Goal: Task Accomplishment & Management: Manage account settings

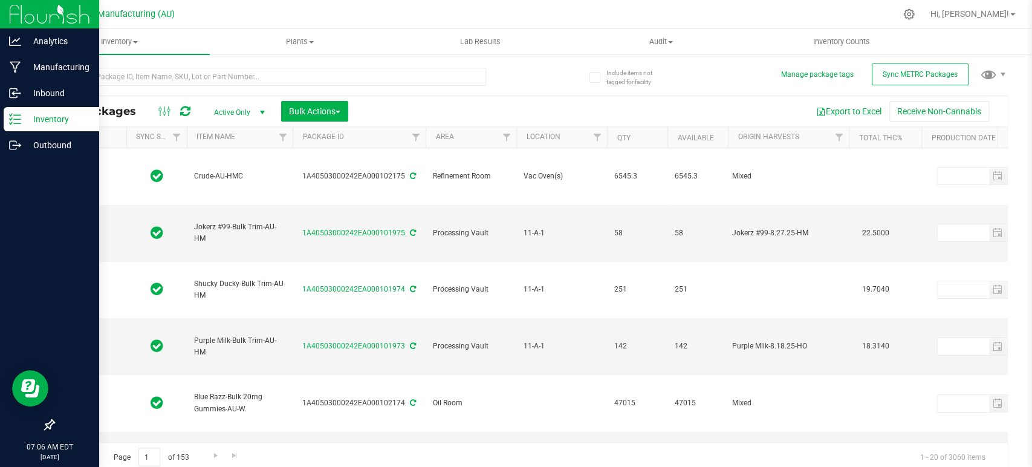
type input "[DATE]"
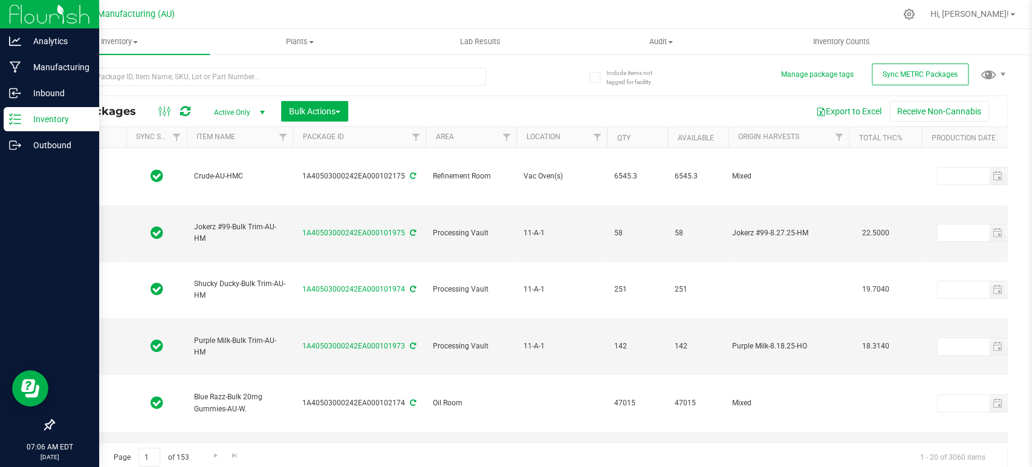
type input "[DATE]"
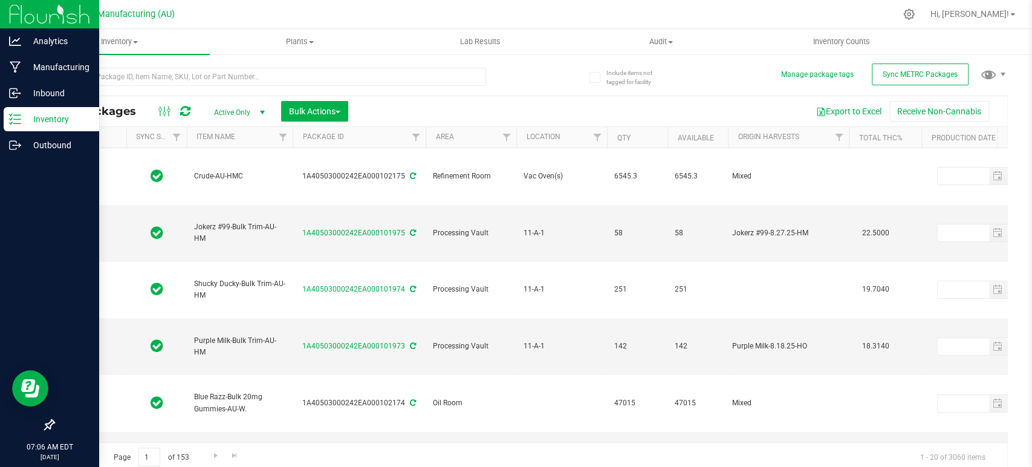
type input "[DATE]"
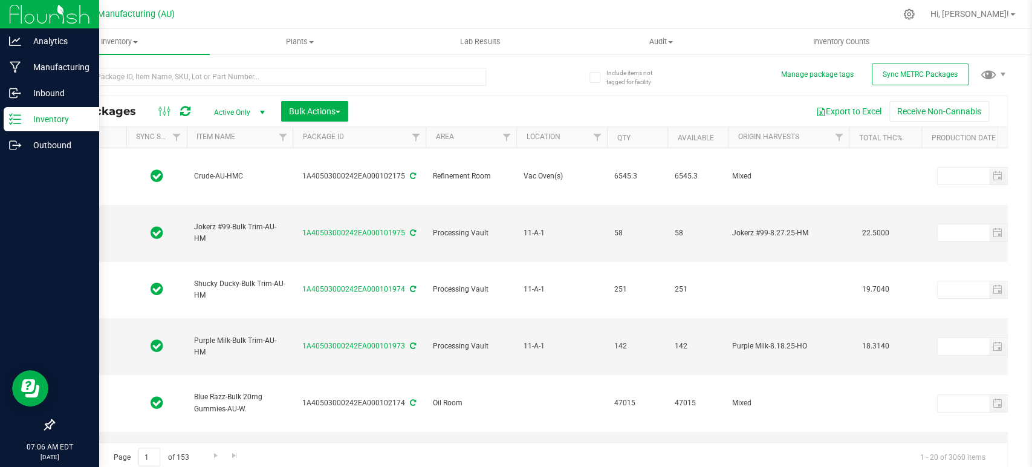
type input "[DATE]"
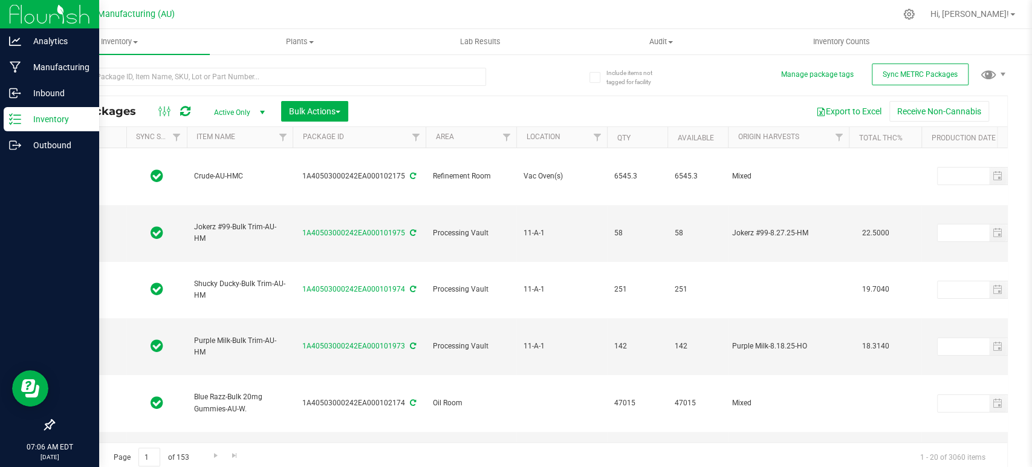
type input "[DATE]"
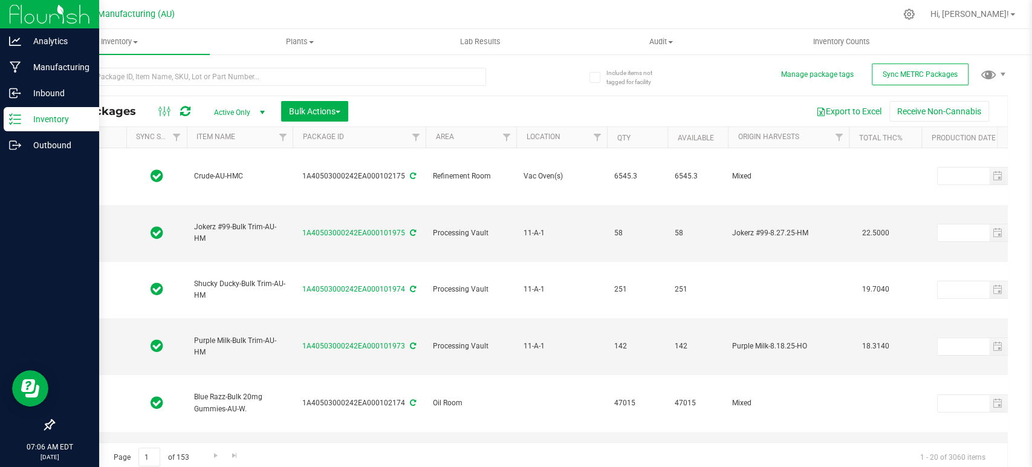
type input "[DATE]"
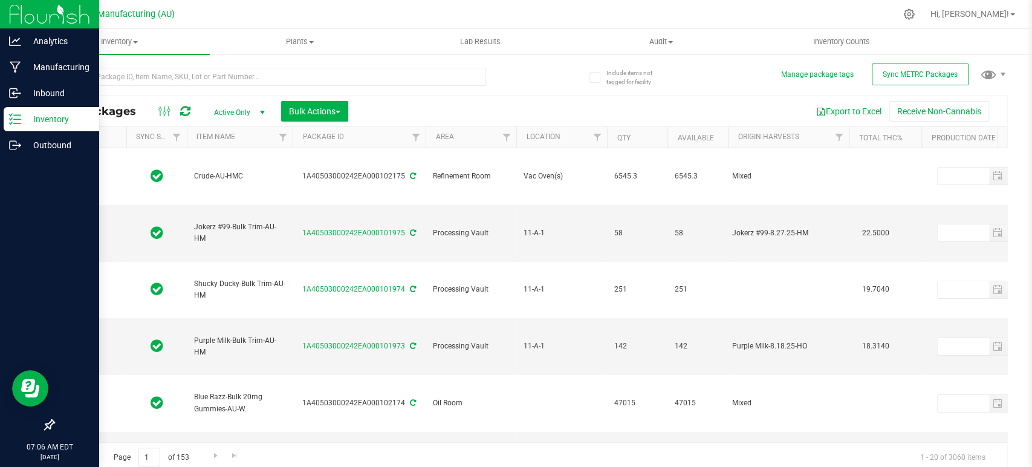
type input "[DATE]"
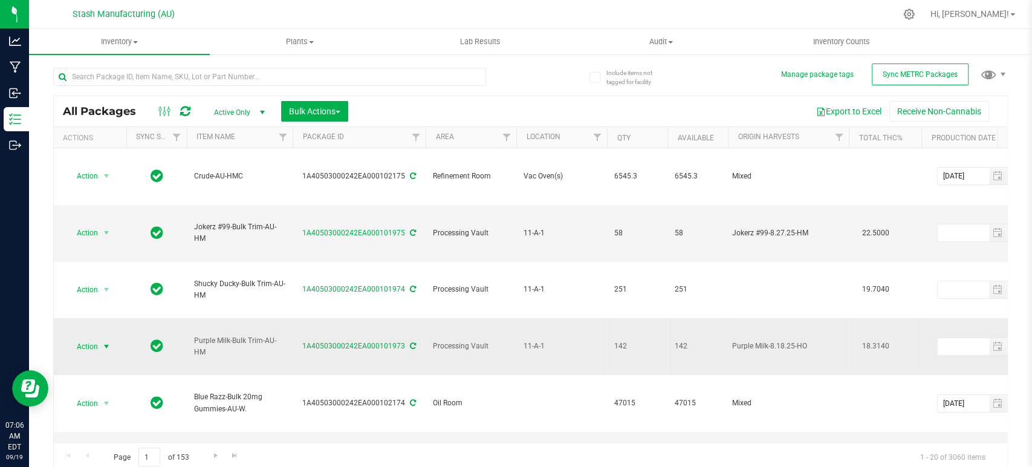
click at [89, 338] on span "Action" at bounding box center [82, 346] width 33 height 17
click at [103, 144] on li "Locate package" at bounding box center [104, 141] width 76 height 18
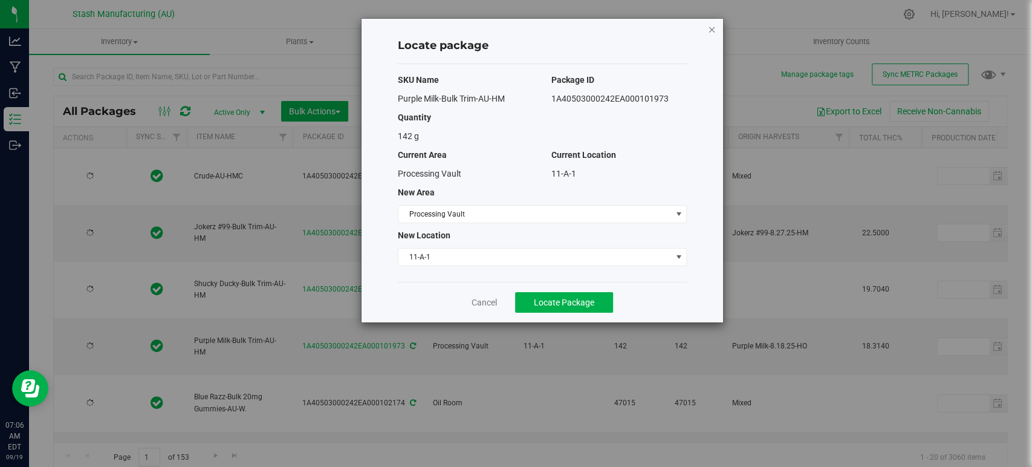
type input "[DATE]"
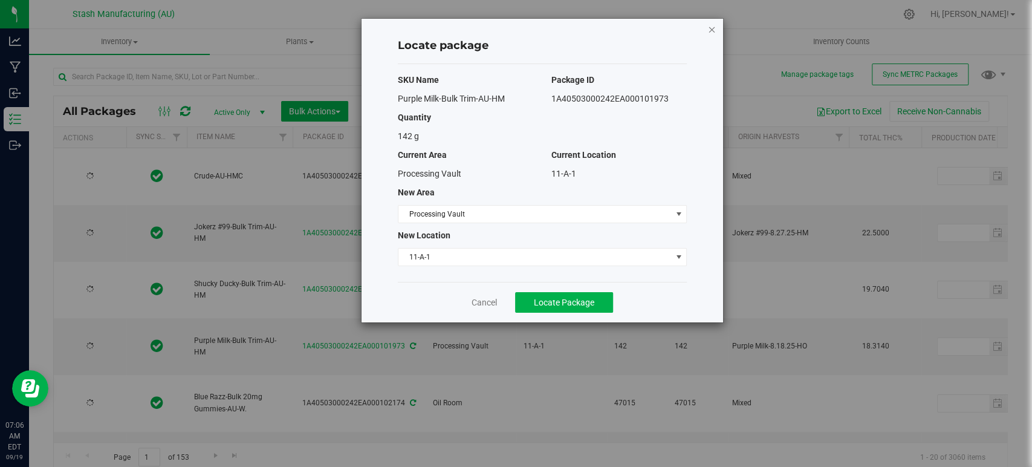
type input "[DATE]"
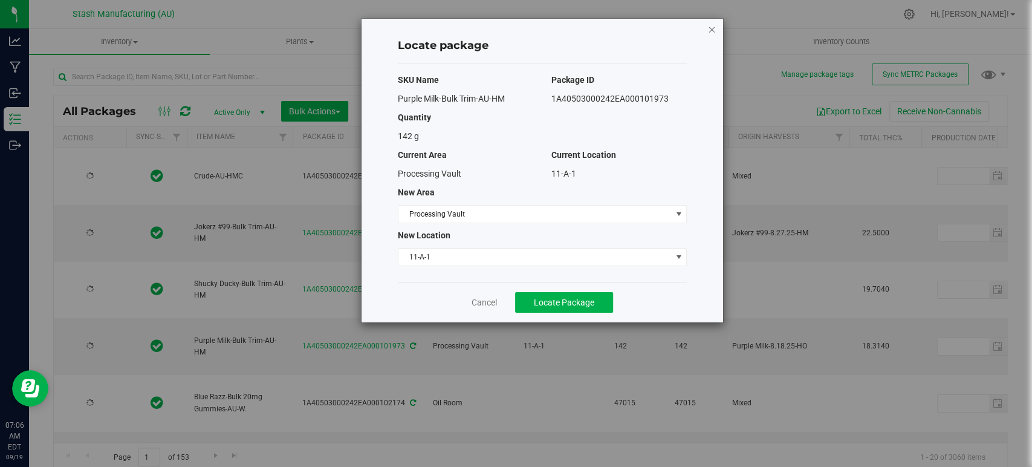
type input "[DATE]"
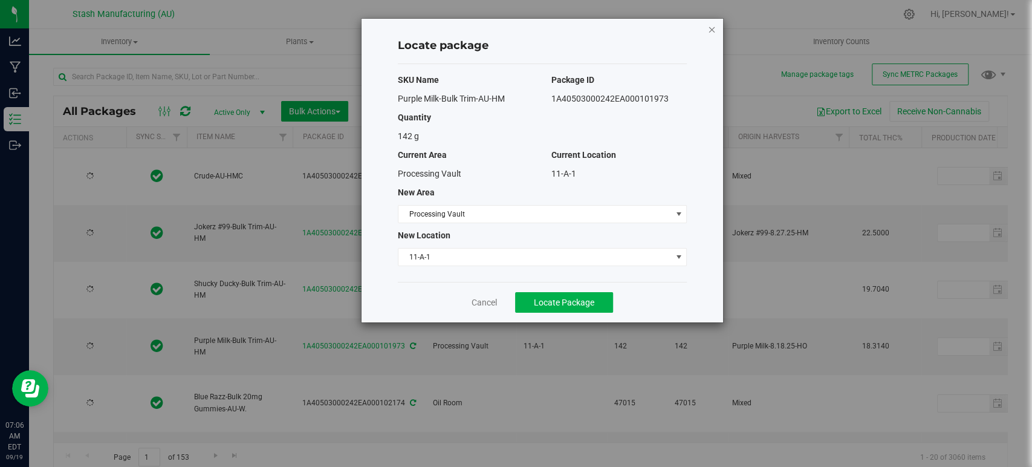
type input "[DATE]"
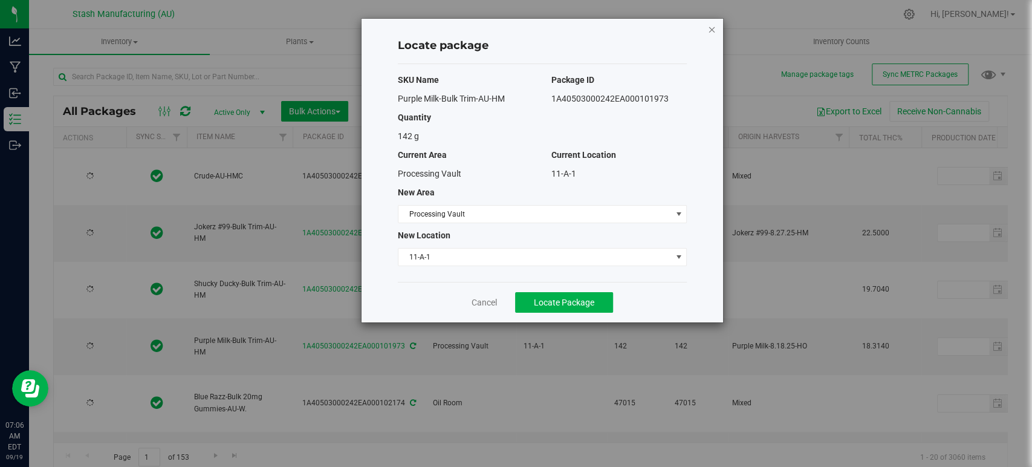
type input "[DATE]"
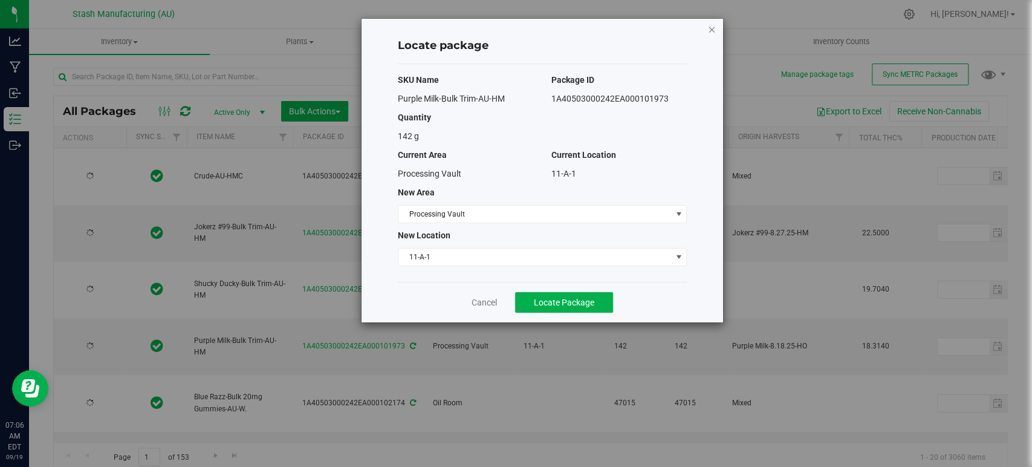
type input "[DATE]"
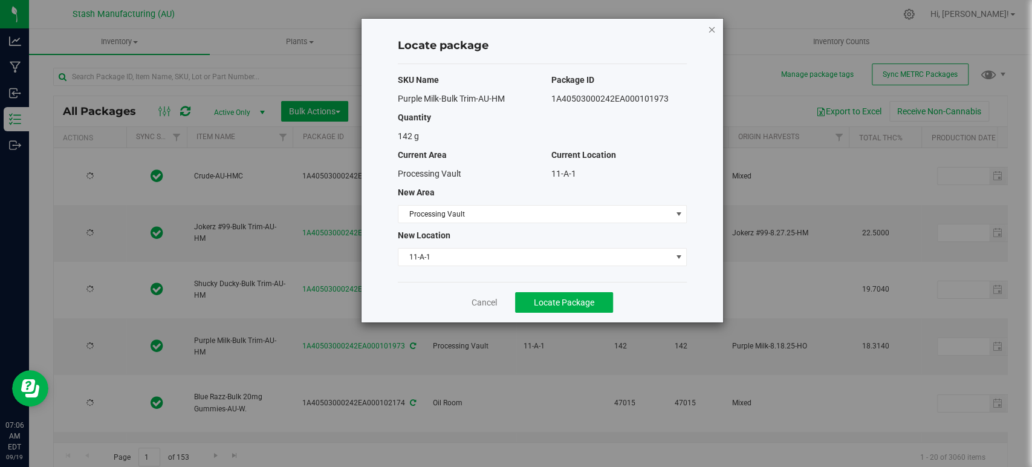
type input "[DATE]"
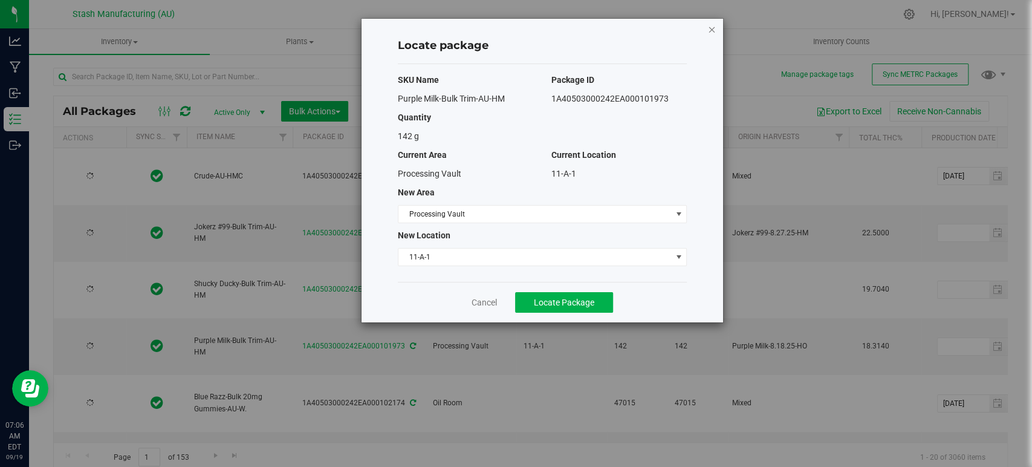
click at [711, 30] on icon "button" at bounding box center [711, 29] width 8 height 15
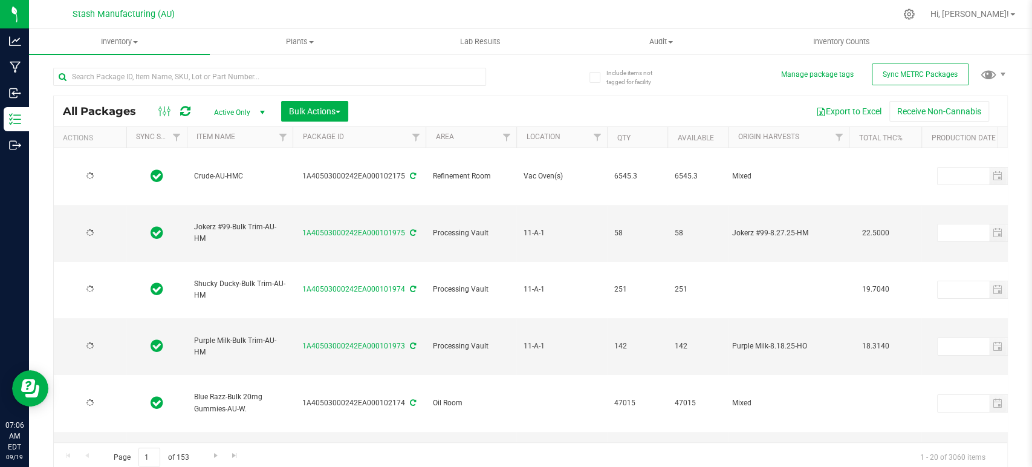
type input "[DATE]"
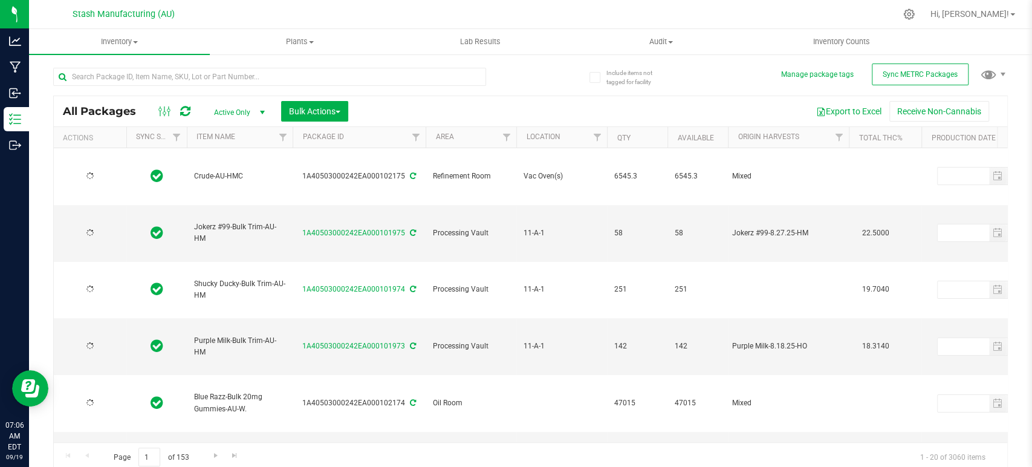
type input "[DATE]"
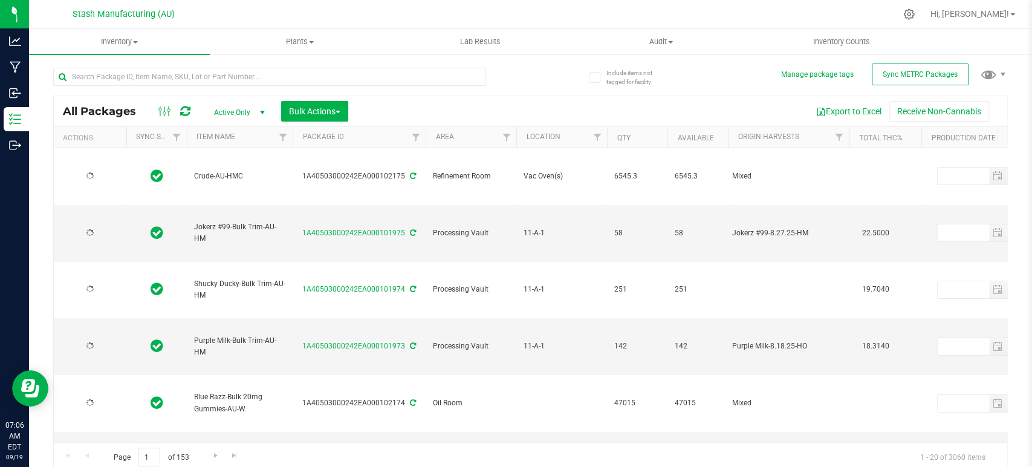
type input "[DATE]"
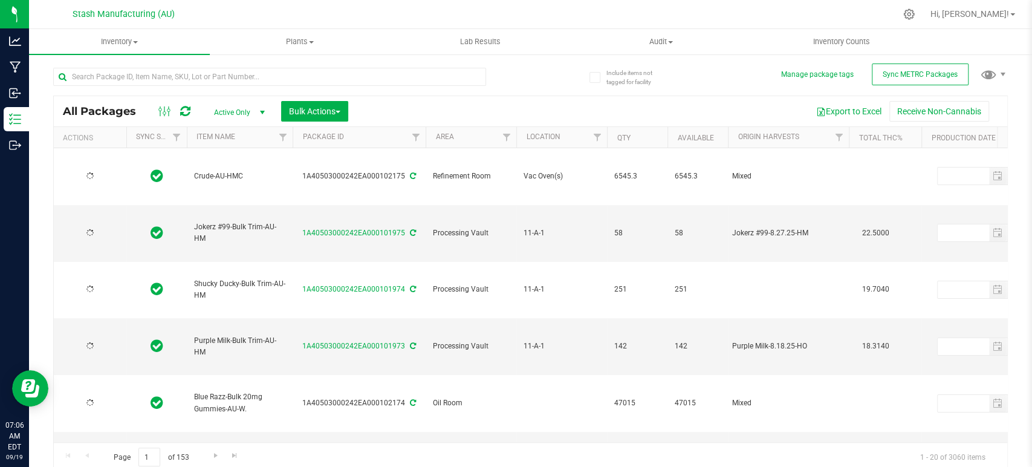
type input "[DATE]"
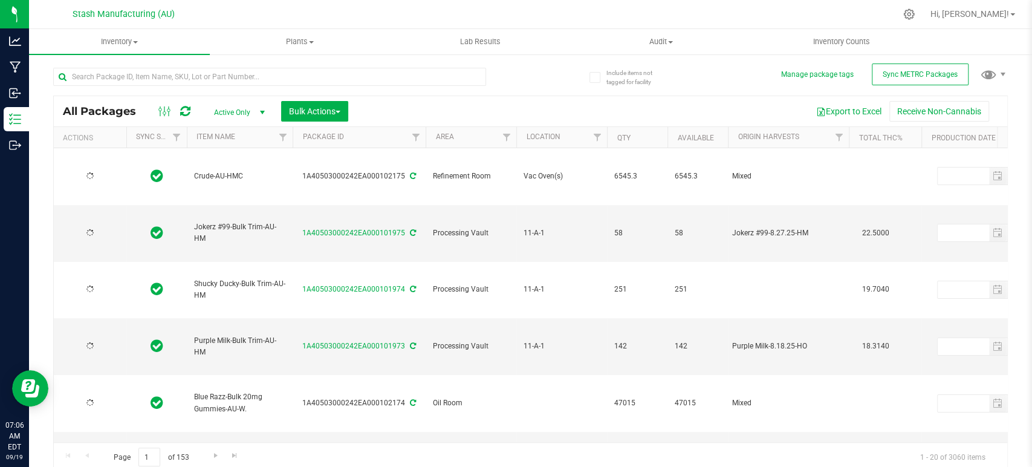
type input "[DATE]"
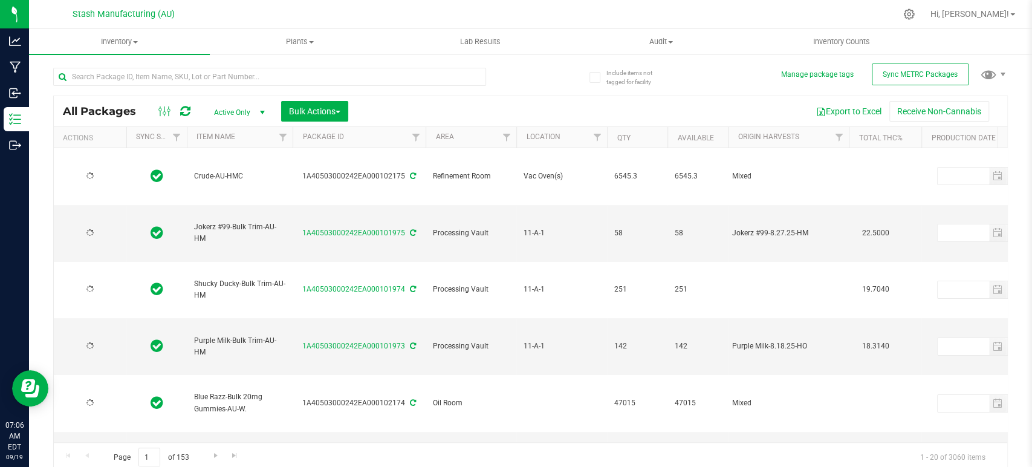
type input "[DATE]"
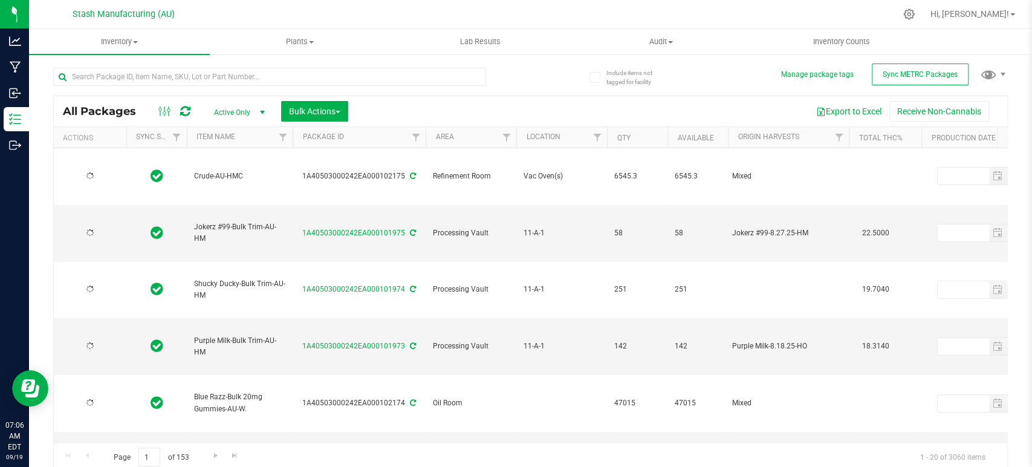
type input "[DATE]"
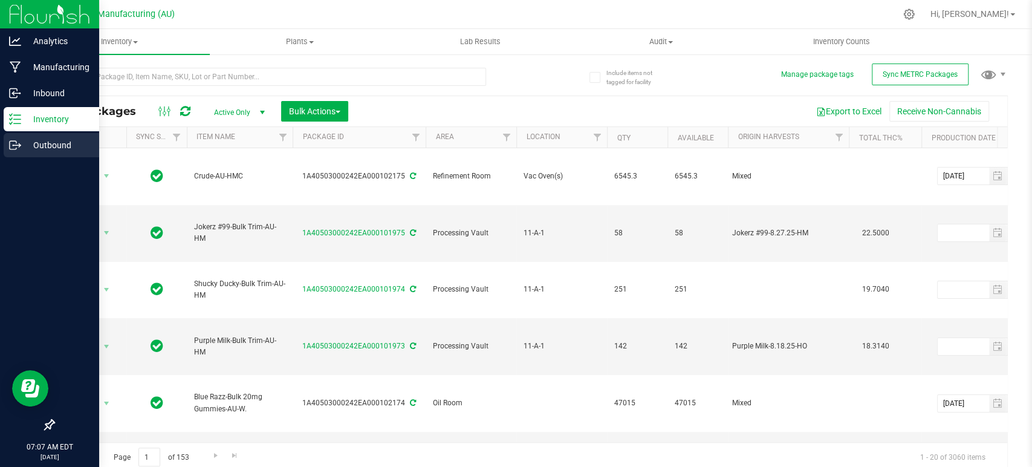
click at [18, 147] on icon at bounding box center [15, 145] width 12 height 12
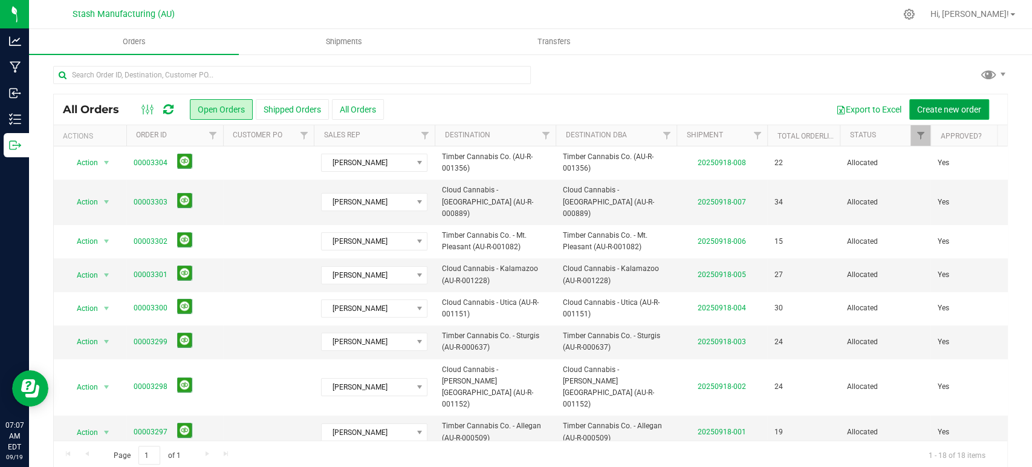
click at [936, 110] on span "Create new order" at bounding box center [949, 110] width 64 height 10
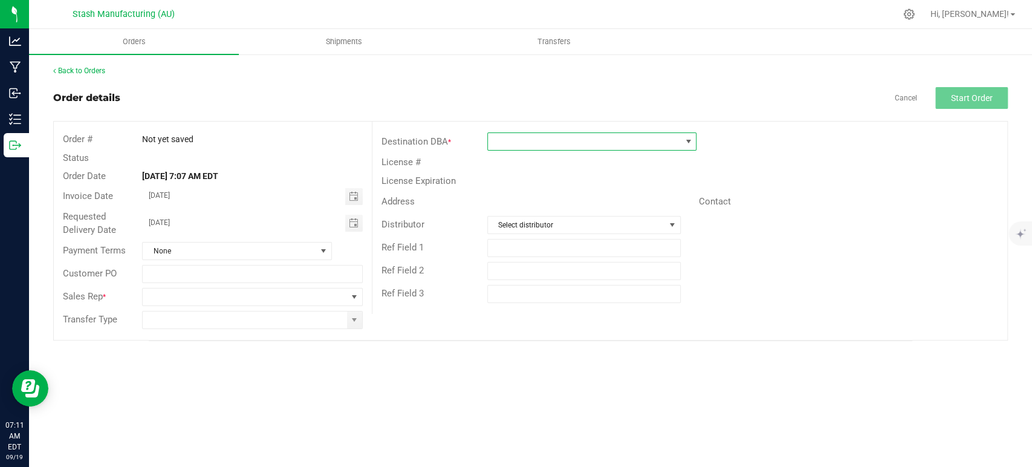
click at [592, 141] on span at bounding box center [584, 141] width 193 height 17
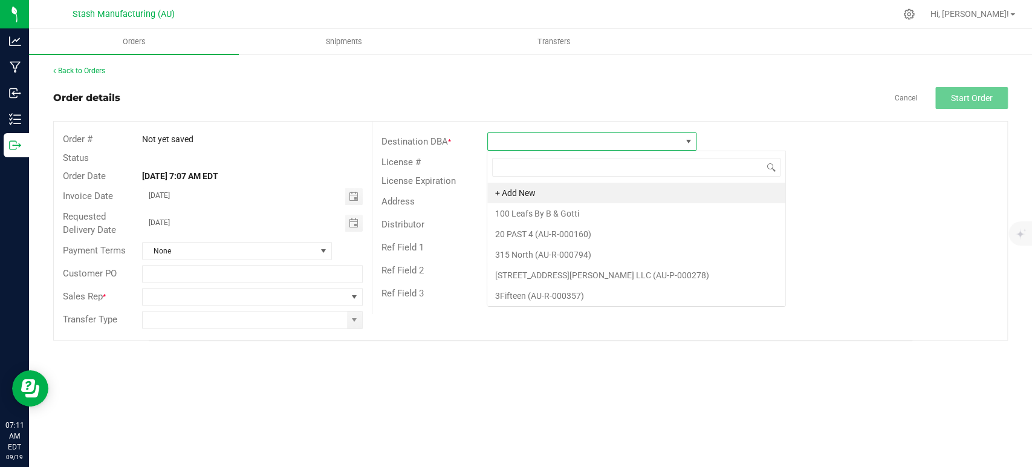
scroll to position [18, 209]
type input "000470"
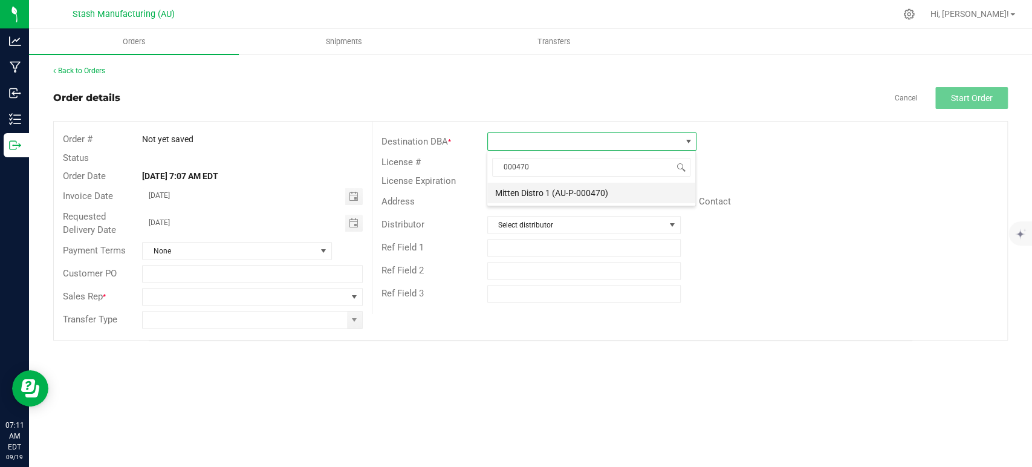
click at [613, 184] on li "Mitten Distro 1 (AU-P-000470)" at bounding box center [591, 193] width 208 height 21
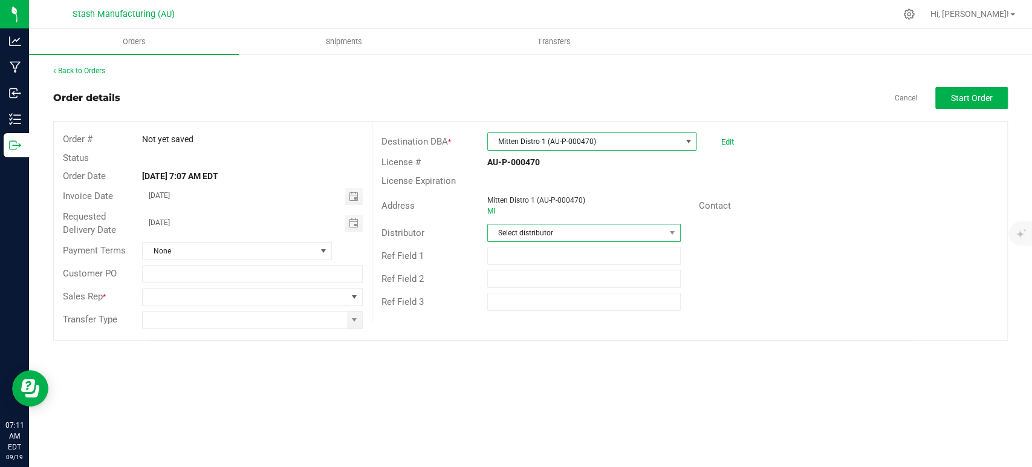
click at [556, 231] on span "Select distributor" at bounding box center [576, 232] width 177 height 17
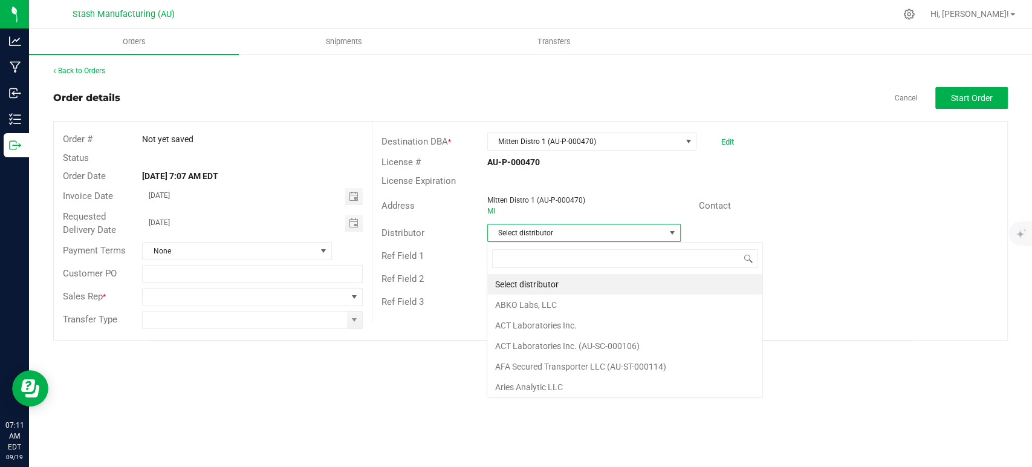
scroll to position [18, 193]
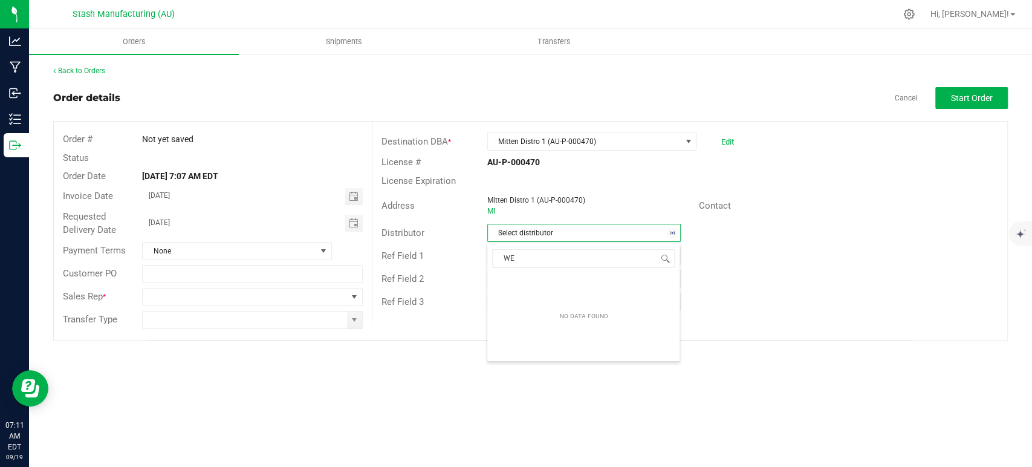
type input "W"
type input "w"
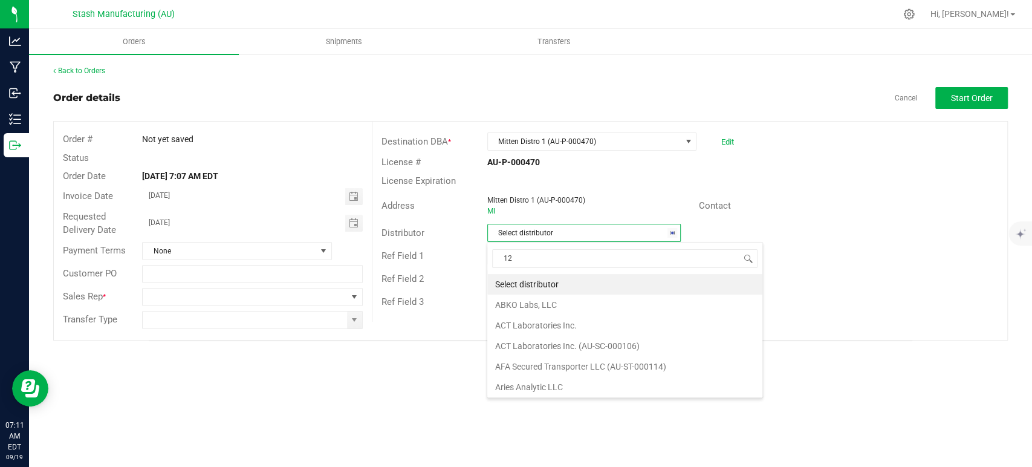
type input "123"
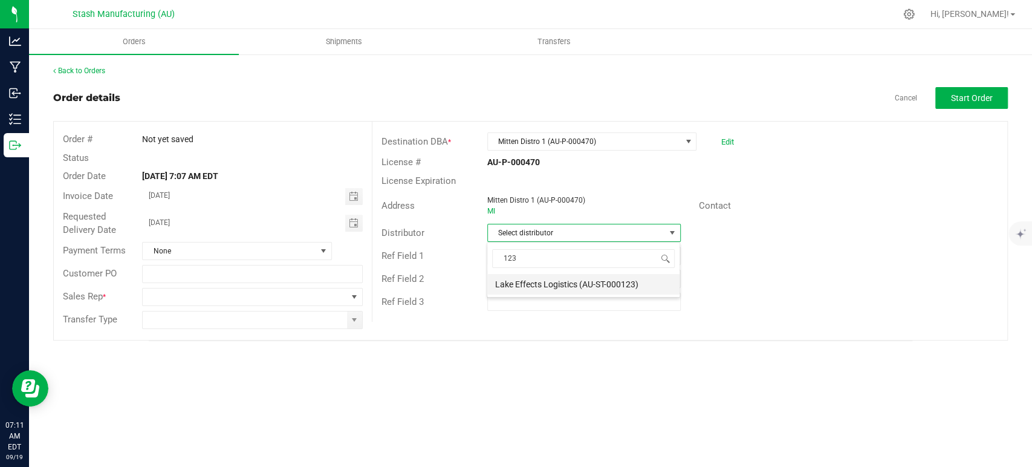
click at [616, 283] on li "Lake Effects Logistics (AU-ST-000123)" at bounding box center [583, 284] width 192 height 21
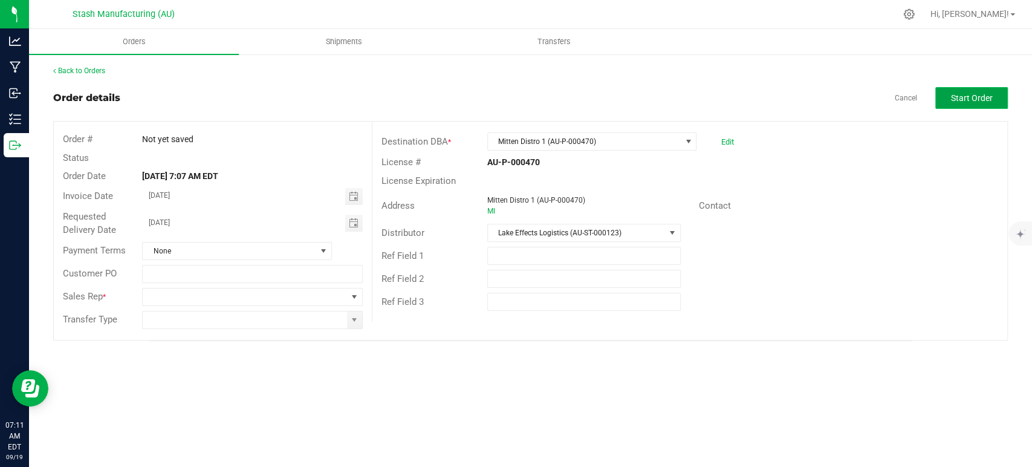
click at [962, 97] on span "Start Order" at bounding box center [972, 98] width 42 height 10
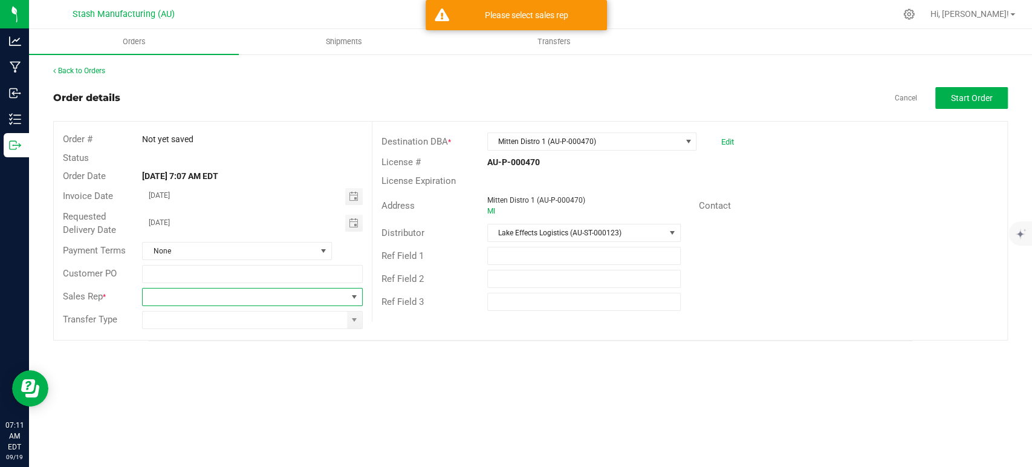
click at [357, 299] on span at bounding box center [354, 297] width 10 height 10
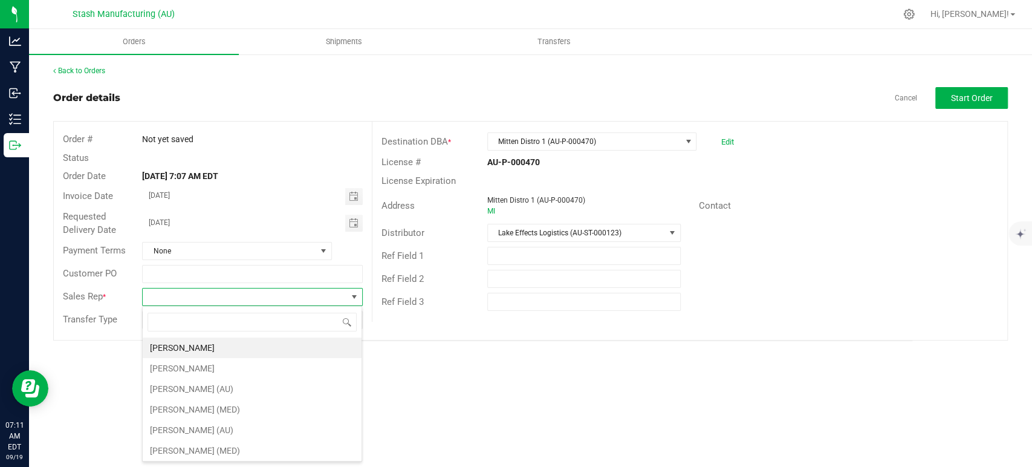
scroll to position [18, 219]
click at [255, 345] on li "Jeff Buczynski" at bounding box center [252, 347] width 219 height 21
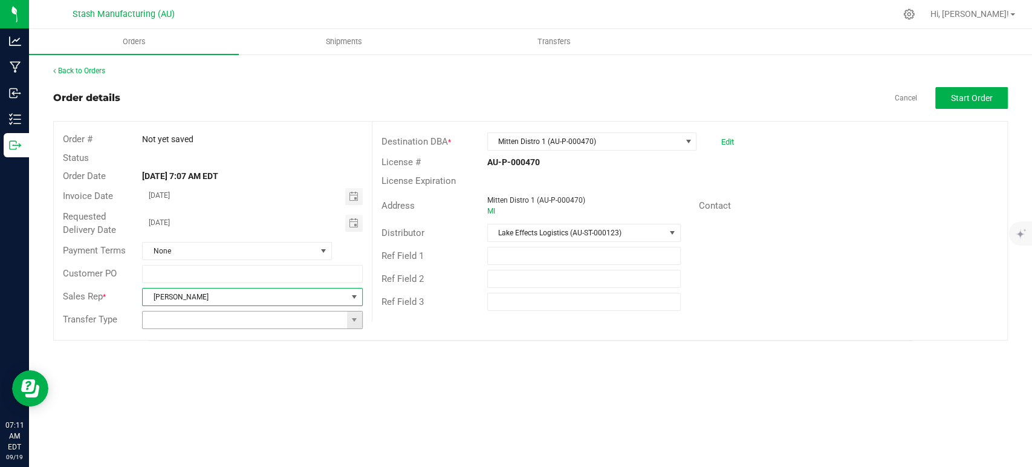
click at [348, 318] on span at bounding box center [354, 319] width 15 height 17
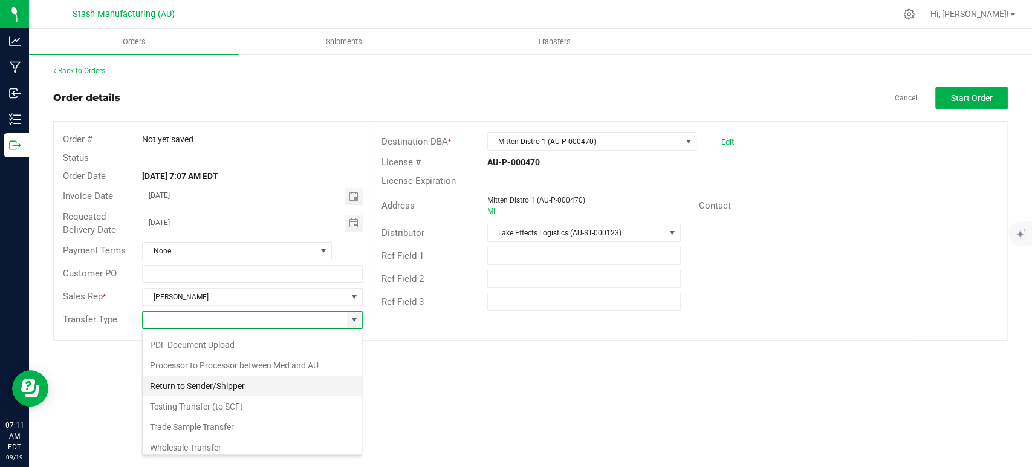
scroll to position [83, 0]
click at [247, 439] on li "Wholesale Transfer" at bounding box center [252, 443] width 219 height 21
type input "Wholesale Transfer"
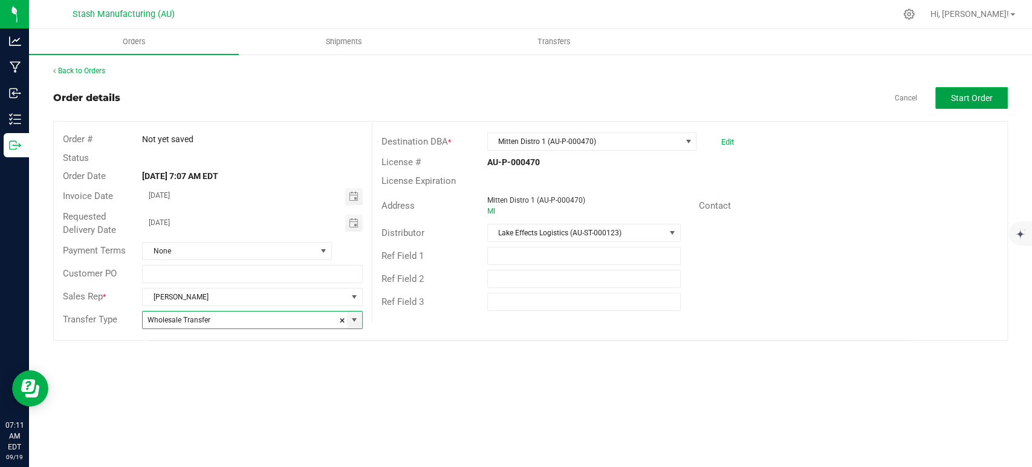
click at [994, 95] on button "Start Order" at bounding box center [971, 98] width 73 height 22
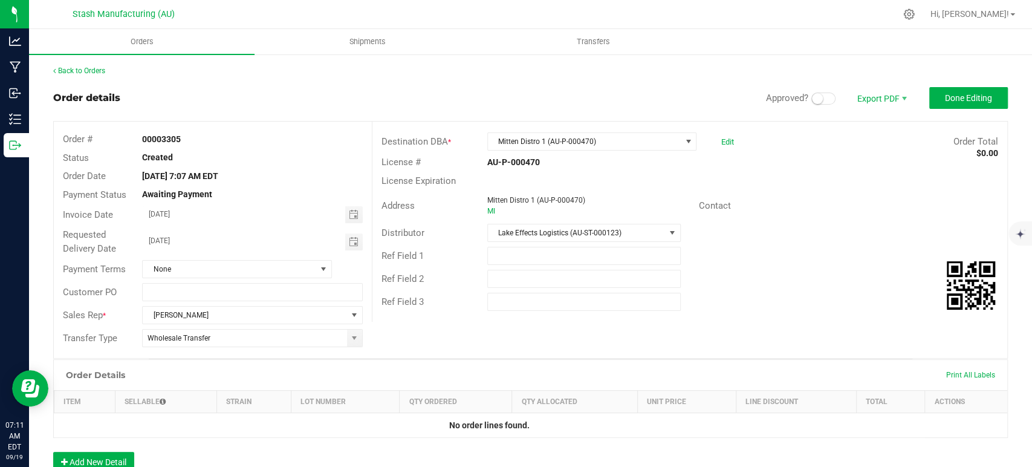
click at [813, 103] on span at bounding box center [823, 98] width 24 height 12
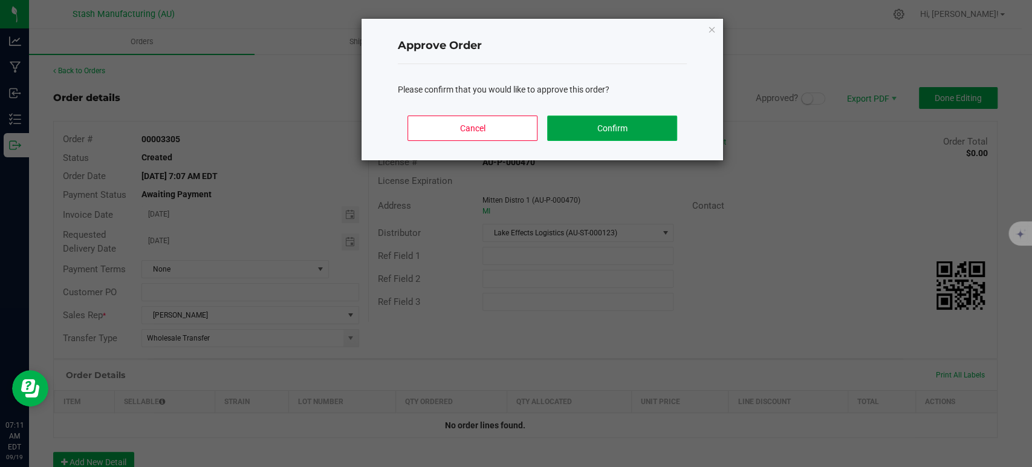
click at [629, 135] on button "Confirm" at bounding box center [612, 127] width 130 height 25
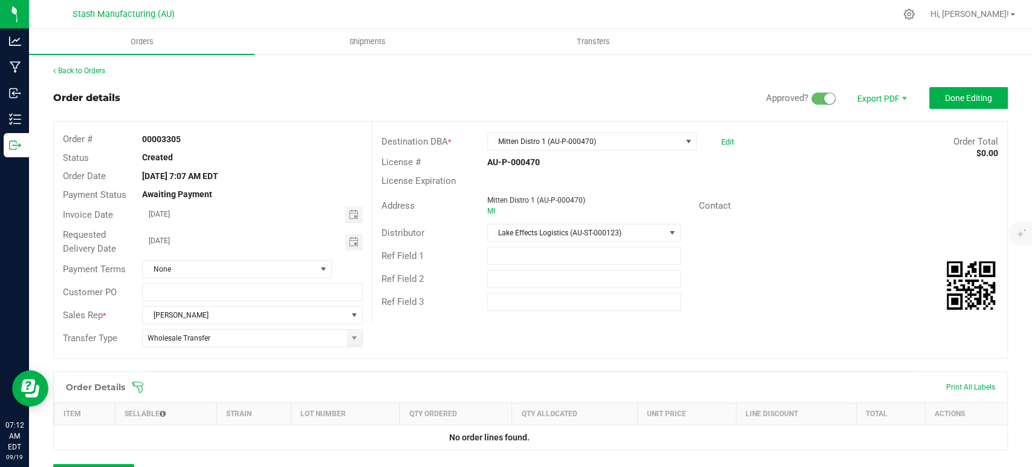
click at [137, 386] on icon at bounding box center [138, 387] width 12 height 12
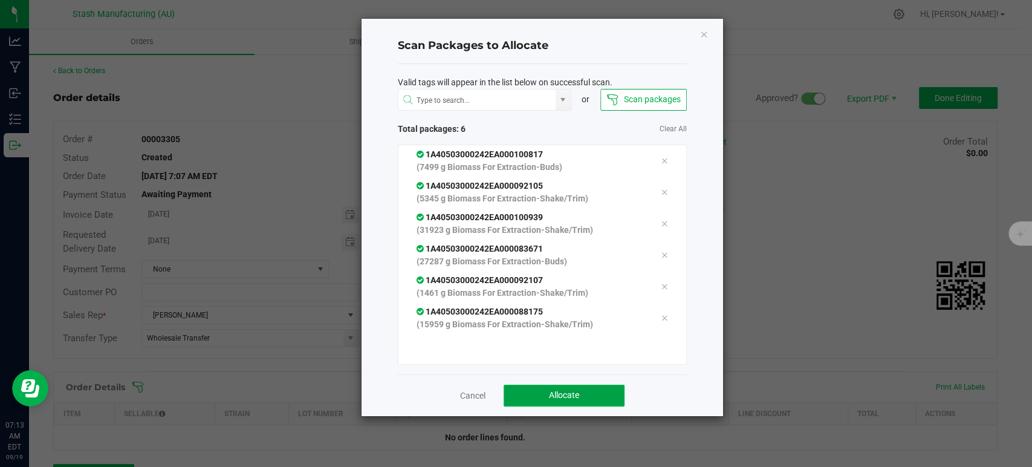
click at [557, 390] on span "Allocate" at bounding box center [564, 395] width 30 height 10
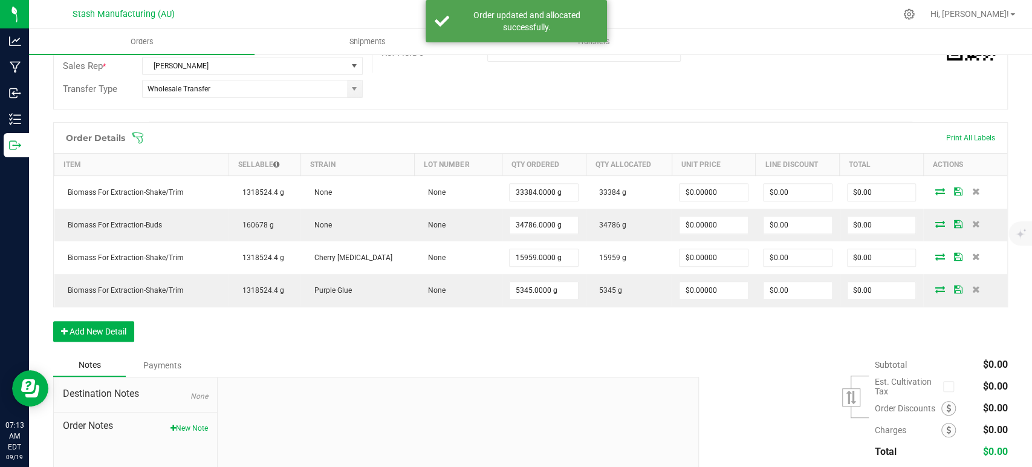
scroll to position [250, 0]
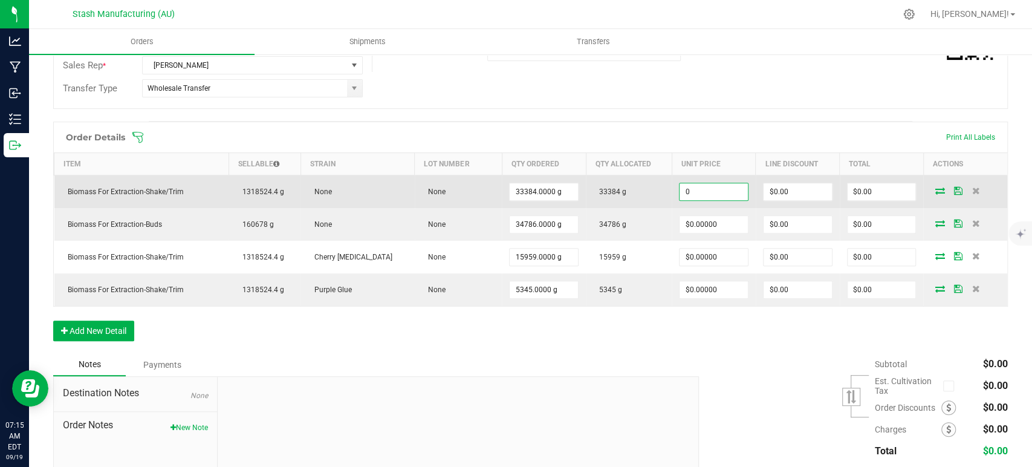
click at [686, 187] on input "0" at bounding box center [713, 191] width 68 height 17
paste input ".01"
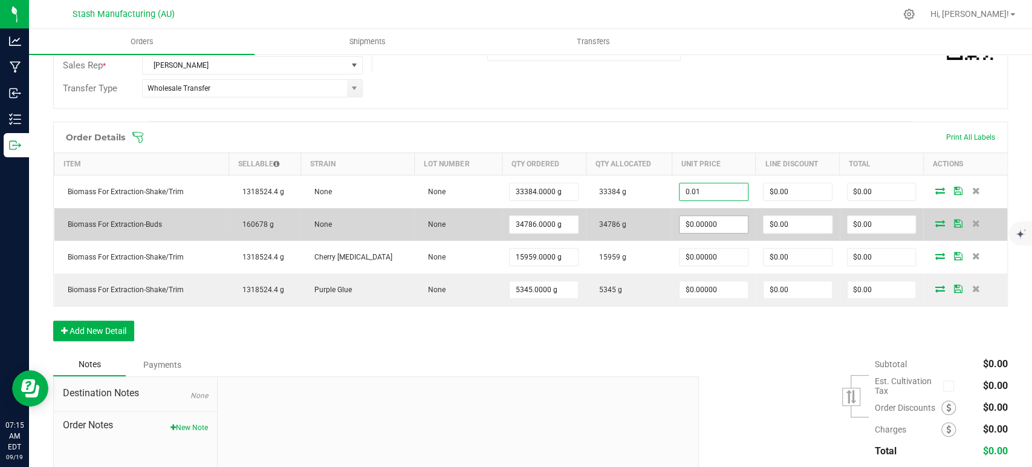
type input "$0.01000"
type input "$333.84"
click at [690, 231] on input "0" at bounding box center [713, 224] width 68 height 17
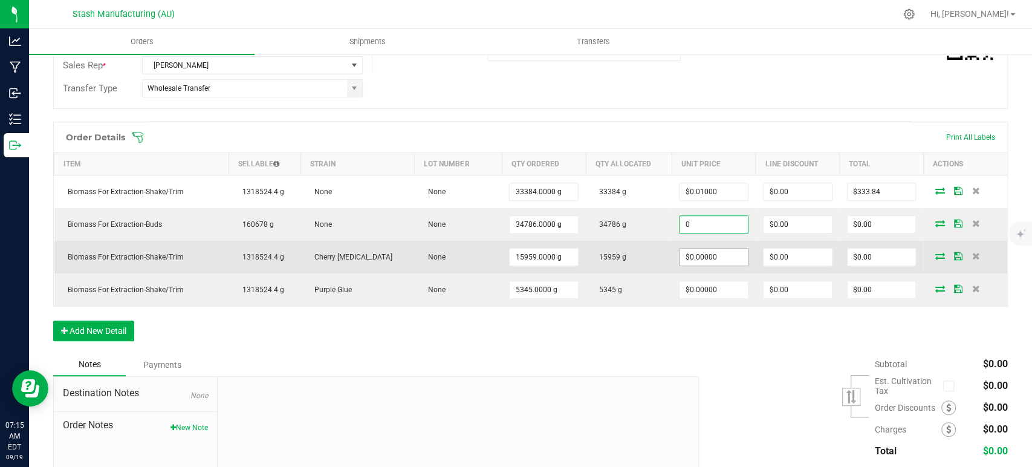
paste input ".01"
type input "$0.01000"
type input "$347.86"
click at [697, 257] on input "0" at bounding box center [713, 256] width 68 height 17
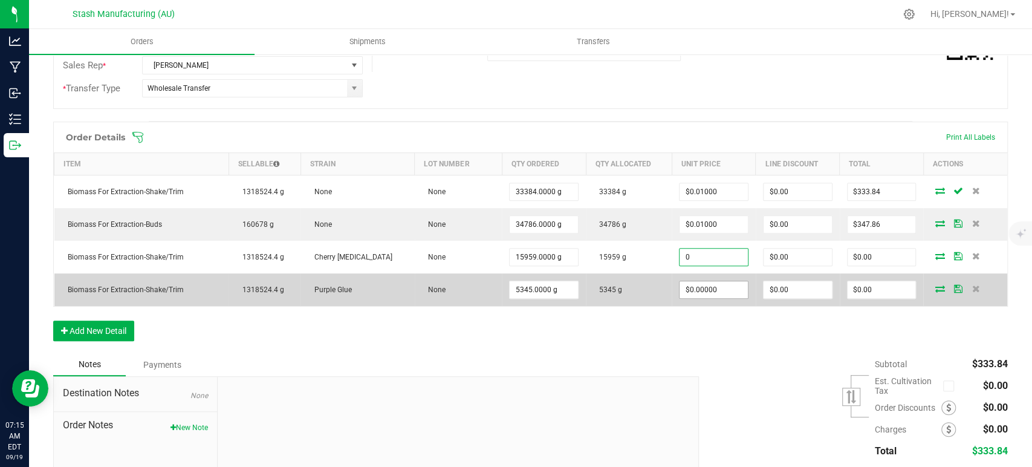
paste input ".01"
type input "$0.01000"
type input "$159.59"
click at [697, 288] on input "0" at bounding box center [713, 289] width 68 height 17
paste input ".01"
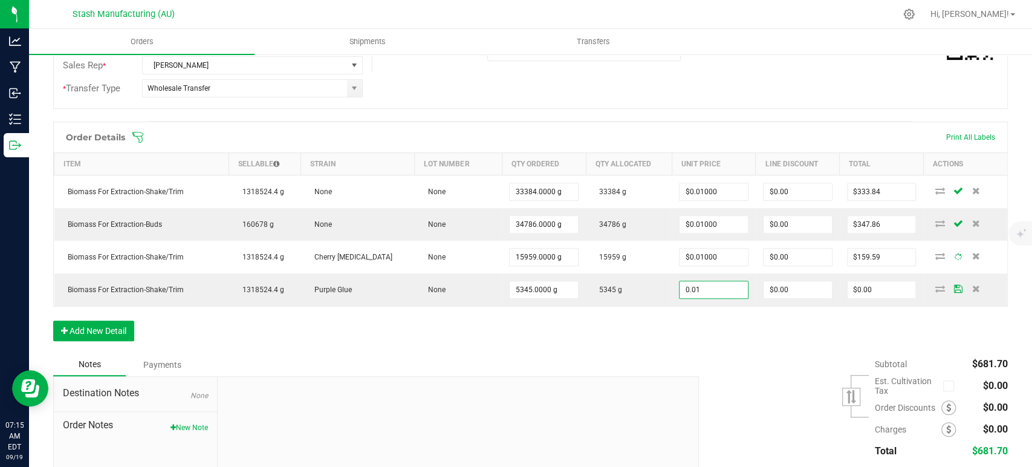
type input "$0.01000"
type input "$53.45"
click at [698, 314] on div "Order Details Print All Labels Item Sellable Strain Lot Number Qty Ordered Qty …" at bounding box center [530, 236] width 954 height 231
click at [144, 134] on span at bounding box center [609, 137] width 954 height 12
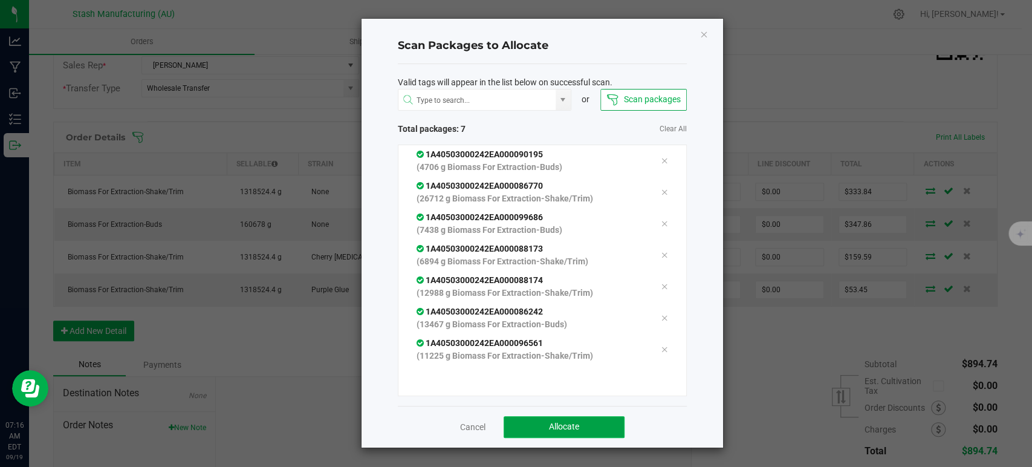
click at [588, 427] on button "Allocate" at bounding box center [563, 427] width 121 height 22
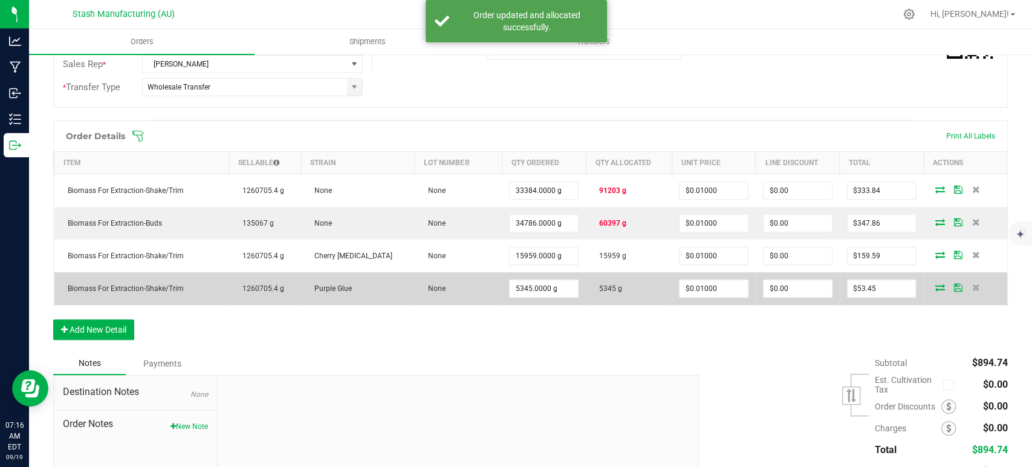
scroll to position [250, 0]
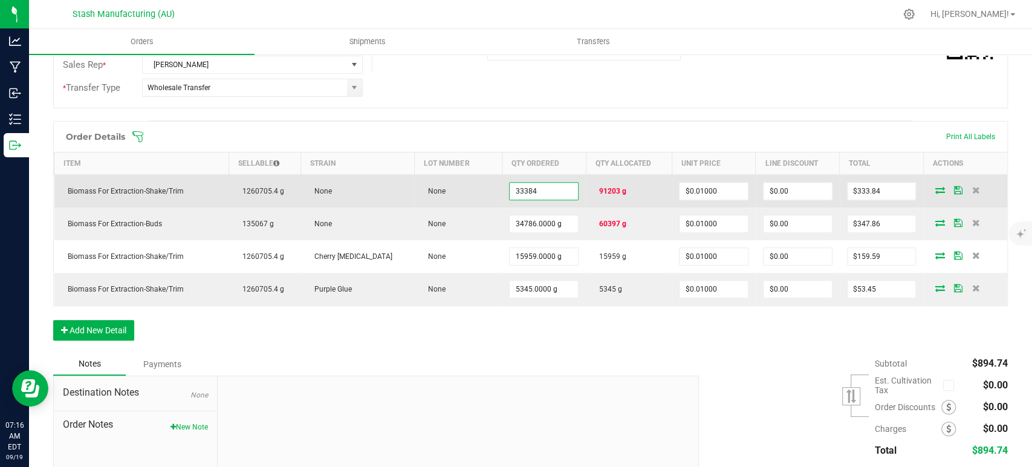
click at [511, 189] on input "33384" at bounding box center [543, 191] width 68 height 17
type input "91203.0000 g"
type input "$912.03"
click at [458, 187] on td "None" at bounding box center [458, 191] width 87 height 33
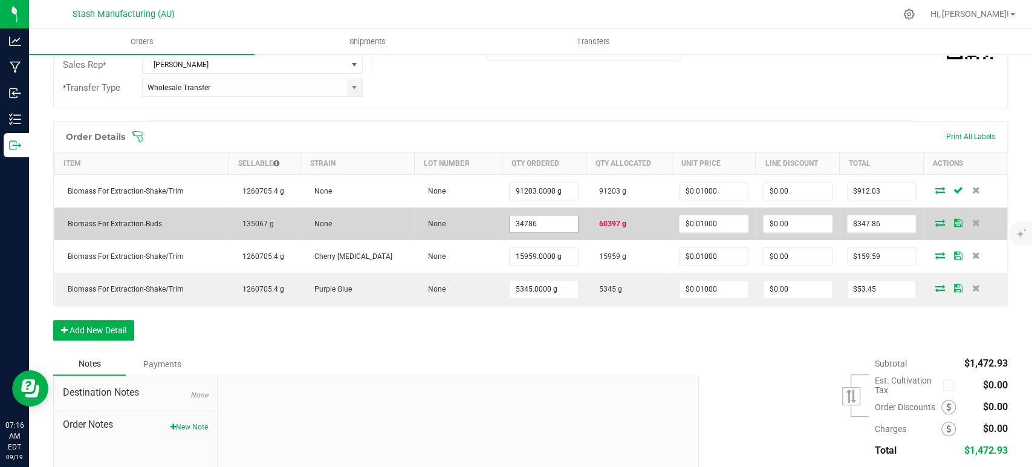
click at [509, 221] on input "34786" at bounding box center [543, 223] width 68 height 17
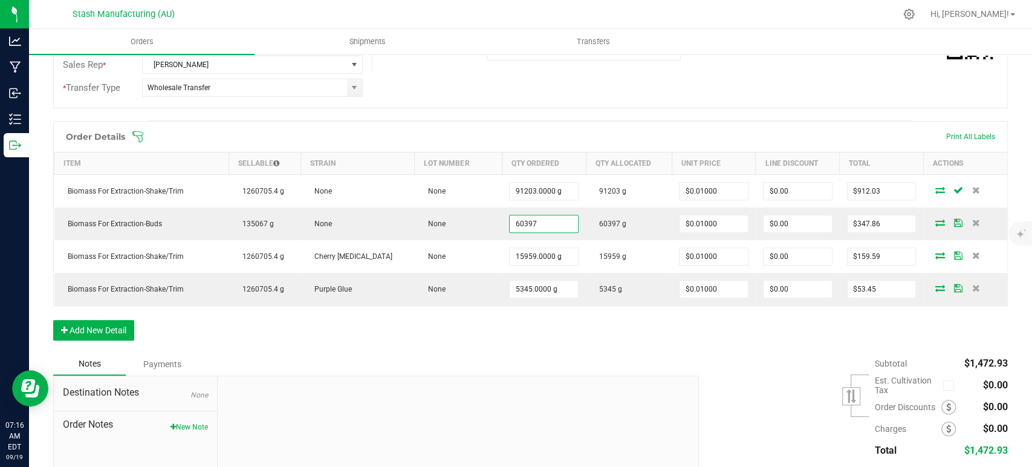
type input "60397.0000 g"
type input "$603.97"
click at [549, 353] on div "Notes Payments" at bounding box center [371, 363] width 636 height 23
click at [138, 131] on icon at bounding box center [138, 137] width 12 height 12
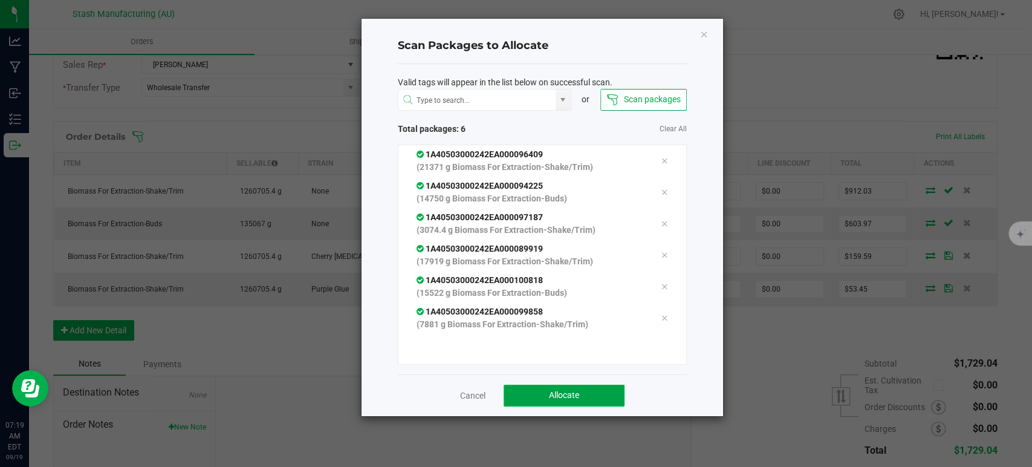
click at [557, 396] on span "Allocate" at bounding box center [564, 395] width 30 height 10
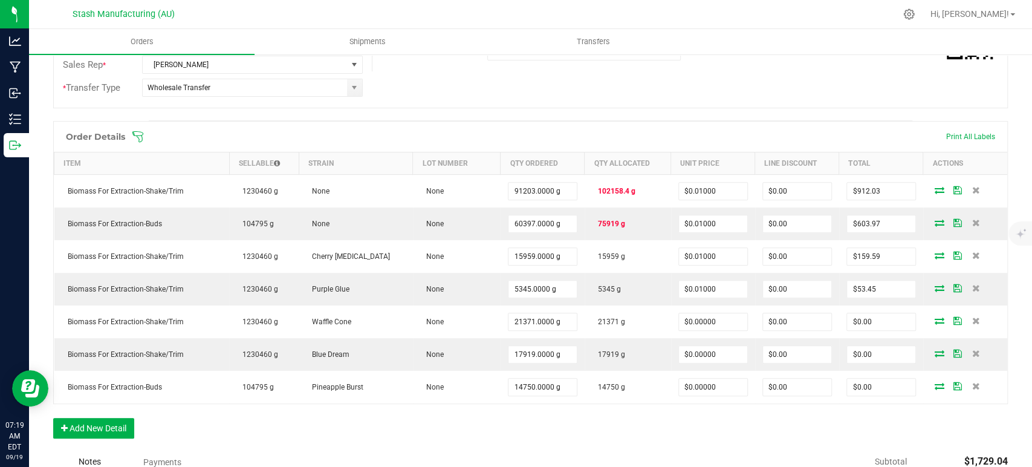
click at [139, 134] on icon at bounding box center [137, 136] width 11 height 11
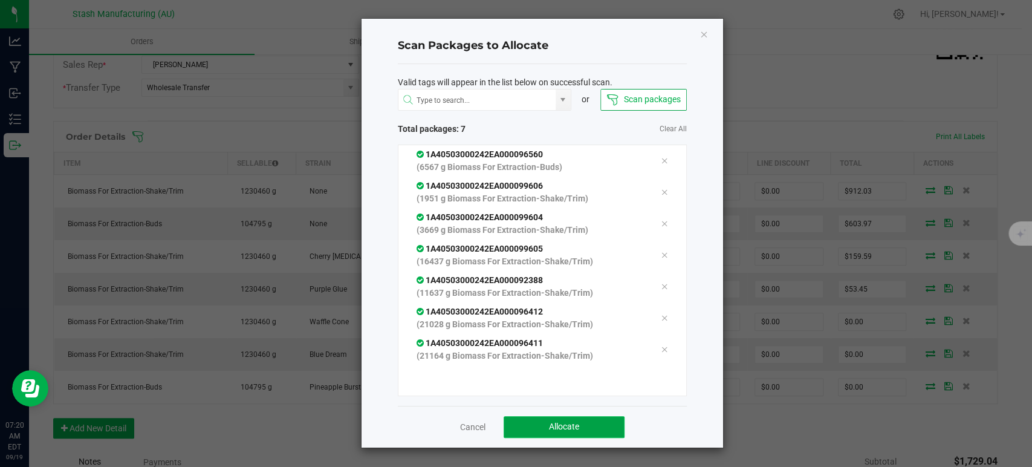
click at [532, 425] on button "Allocate" at bounding box center [563, 427] width 121 height 22
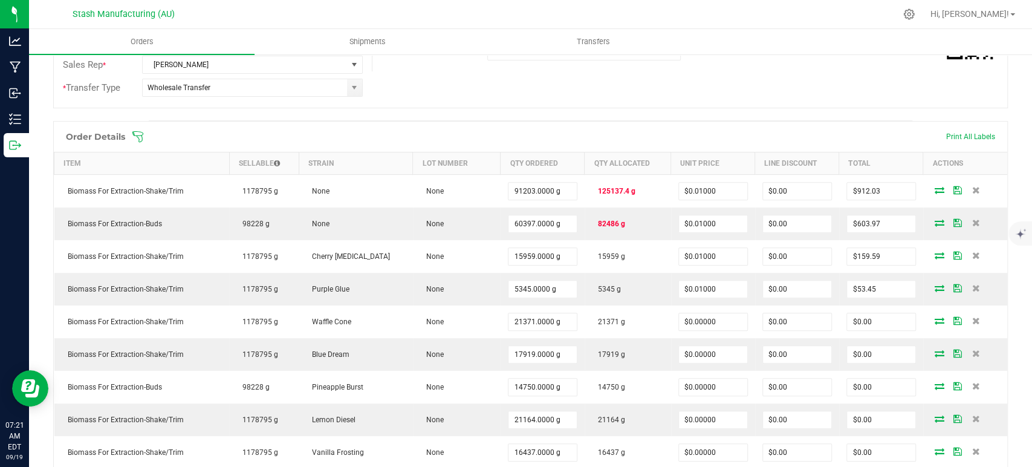
click at [138, 134] on icon at bounding box center [137, 136] width 11 height 11
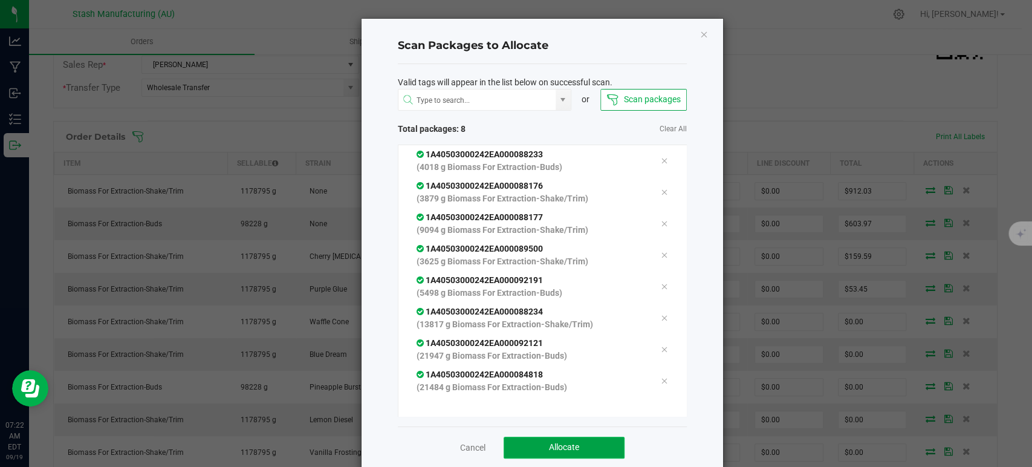
click at [561, 441] on button "Allocate" at bounding box center [563, 447] width 121 height 22
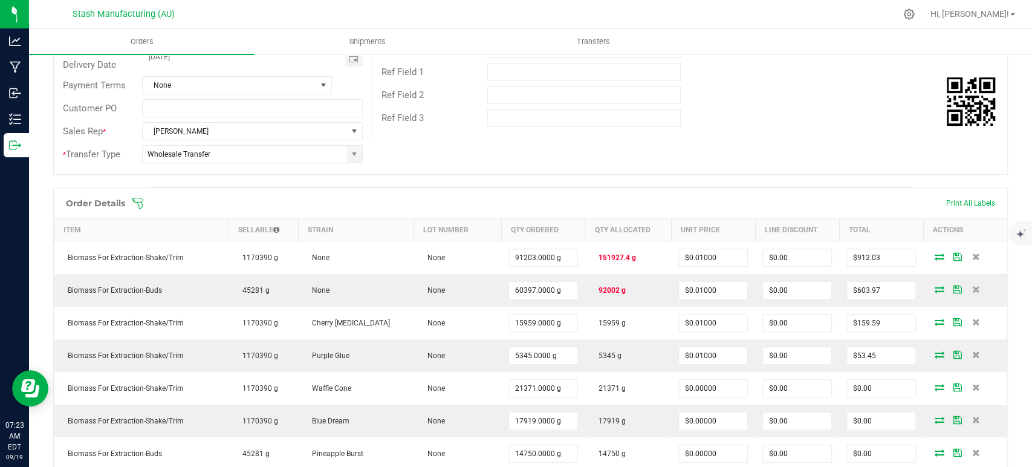
scroll to position [184, 0]
click at [135, 208] on icon at bounding box center [138, 203] width 12 height 12
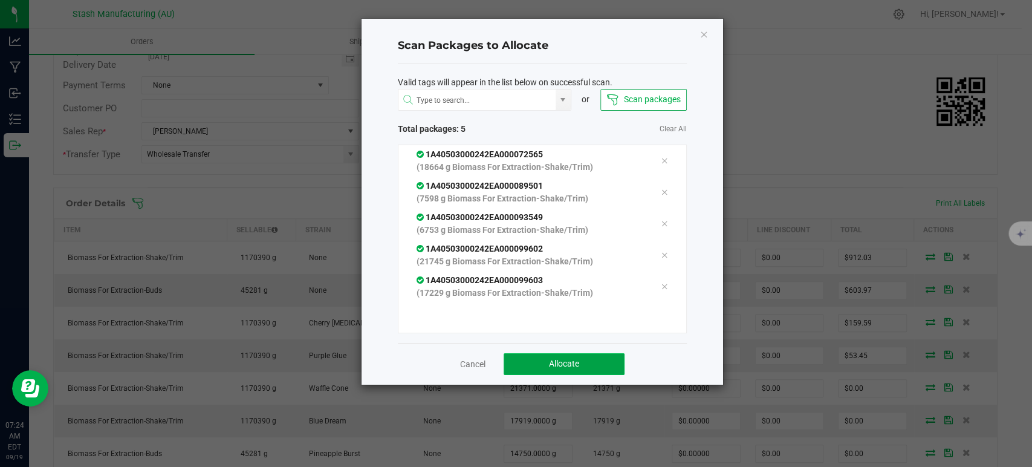
click at [567, 366] on span "Allocate" at bounding box center [564, 363] width 30 height 10
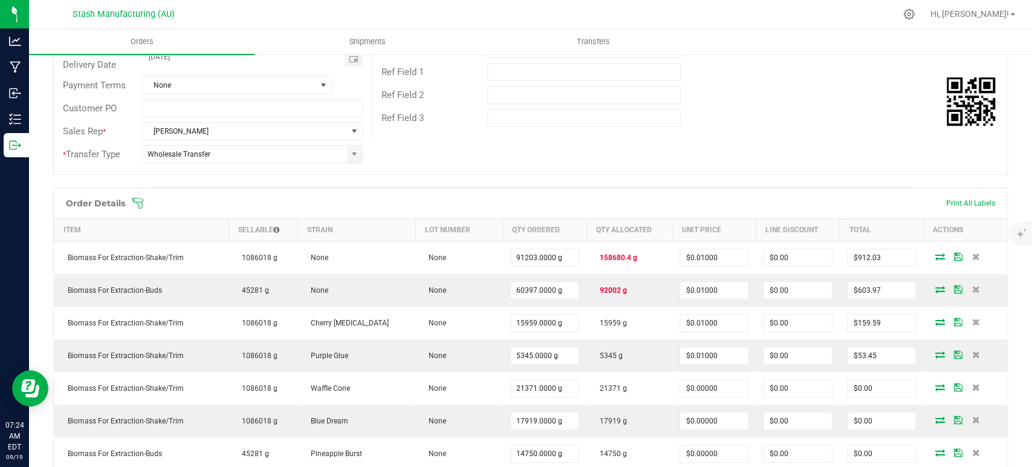
click at [135, 205] on icon at bounding box center [138, 203] width 12 height 12
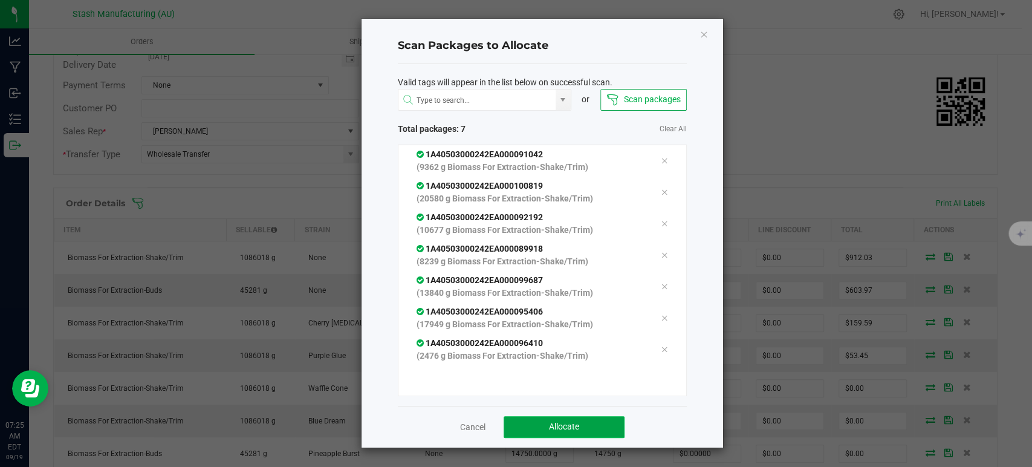
click at [569, 422] on span "Allocate" at bounding box center [564, 426] width 30 height 10
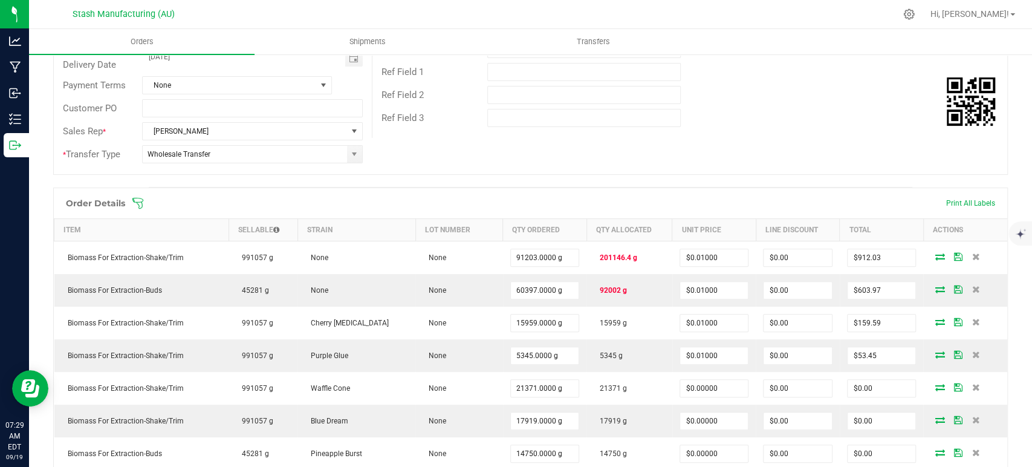
click at [144, 204] on span at bounding box center [609, 203] width 954 height 12
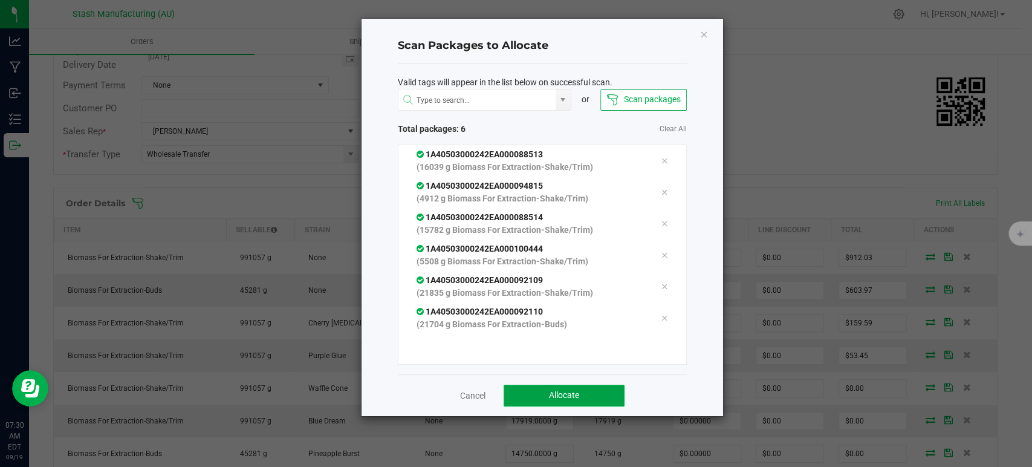
click at [561, 404] on button "Allocate" at bounding box center [563, 395] width 121 height 22
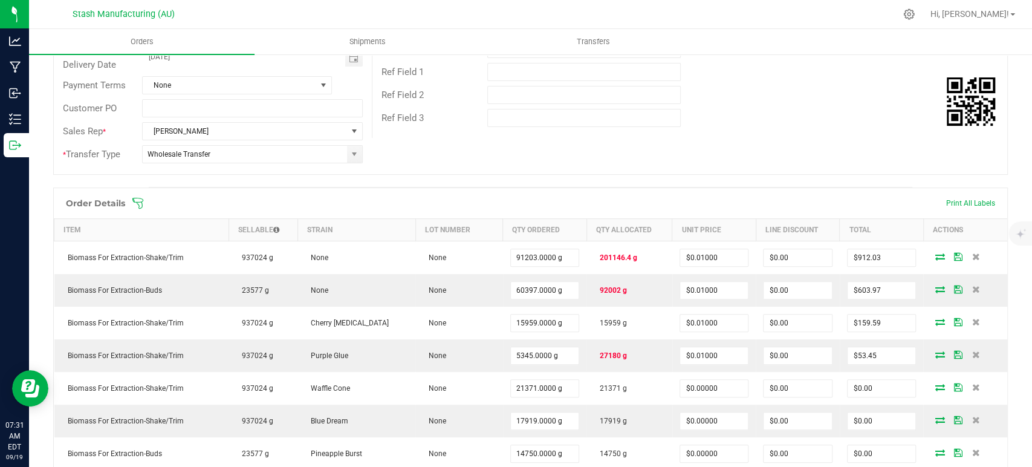
click at [137, 199] on icon at bounding box center [138, 203] width 12 height 12
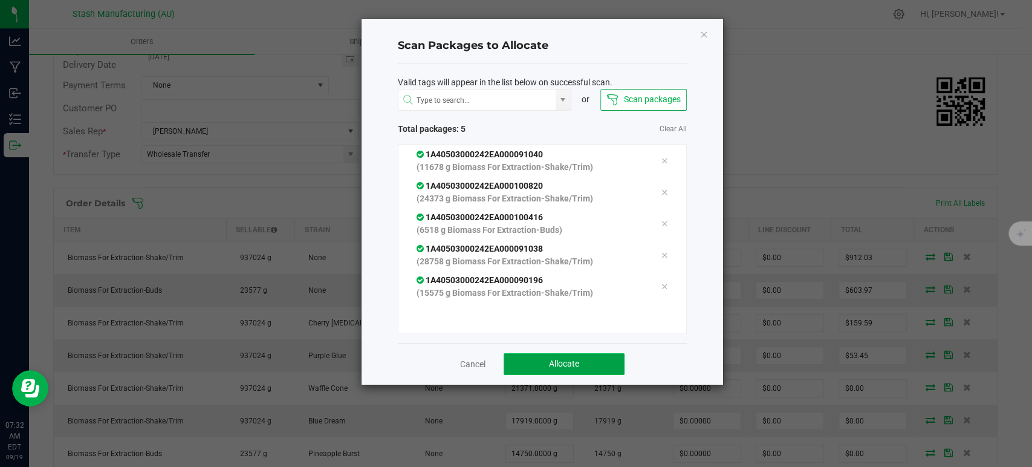
click at [555, 362] on span "Allocate" at bounding box center [564, 363] width 30 height 10
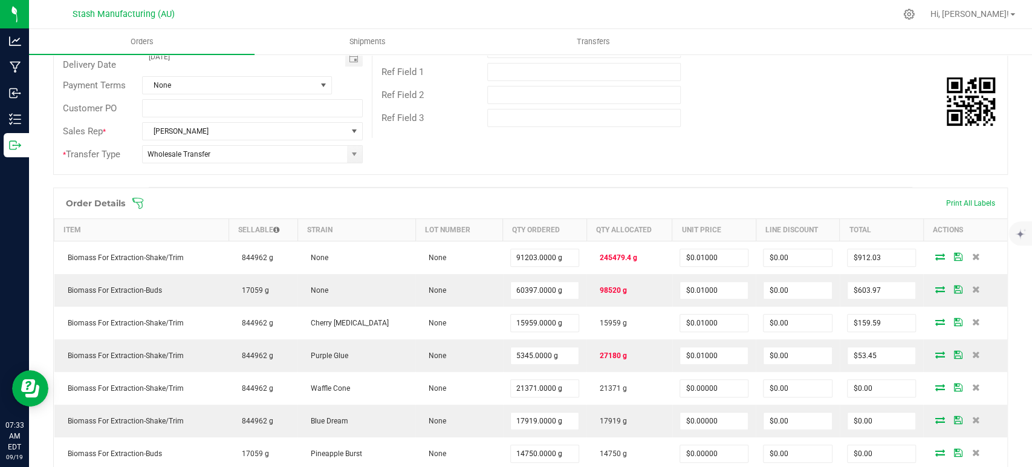
click at [135, 204] on icon at bounding box center [138, 203] width 12 height 12
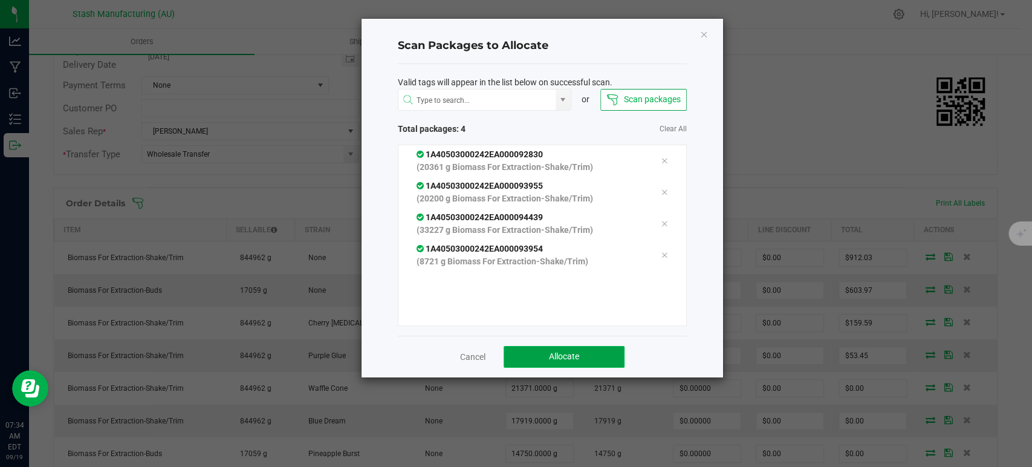
click at [588, 355] on button "Allocate" at bounding box center [563, 357] width 121 height 22
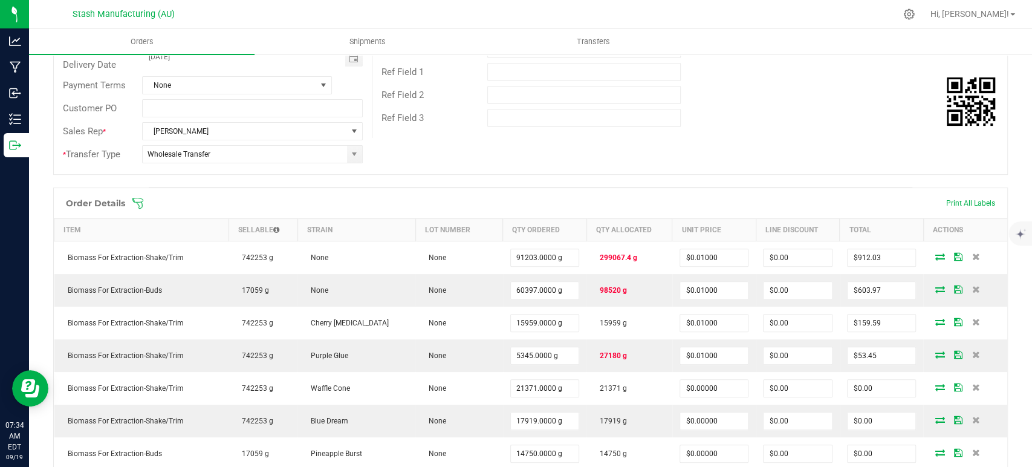
click at [144, 199] on span at bounding box center [609, 203] width 954 height 12
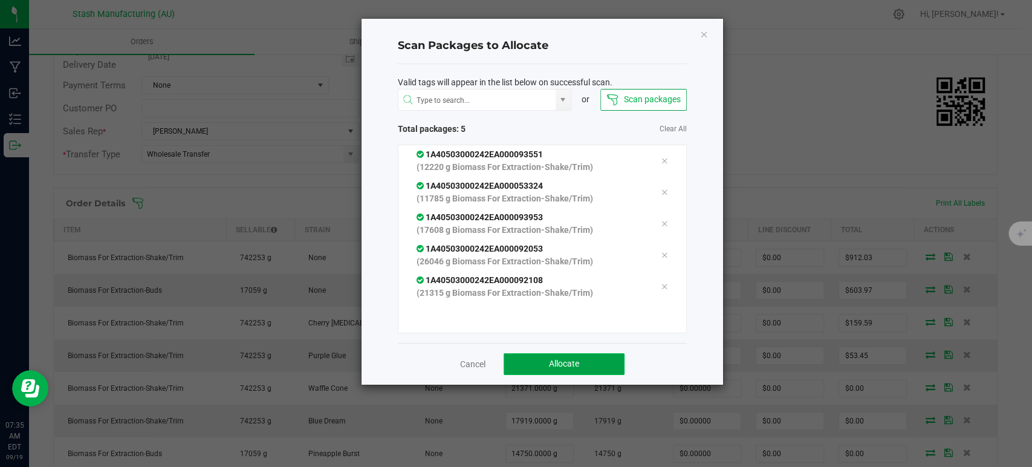
click at [548, 355] on button "Allocate" at bounding box center [563, 364] width 121 height 22
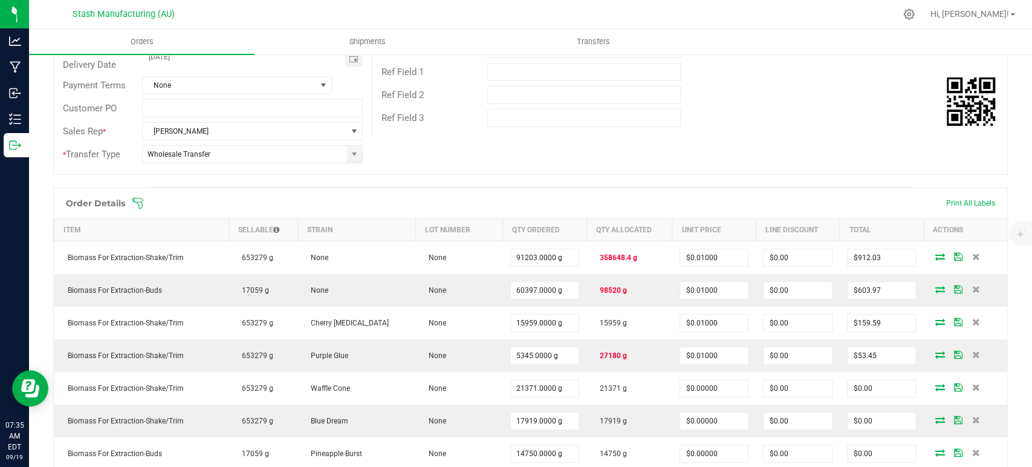
click at [134, 201] on icon at bounding box center [137, 203] width 11 height 11
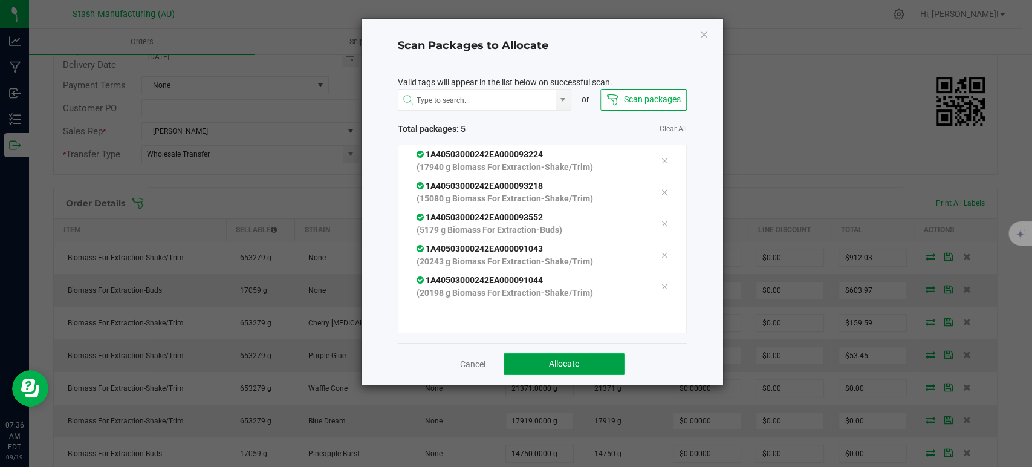
click at [582, 358] on button "Allocate" at bounding box center [563, 364] width 121 height 22
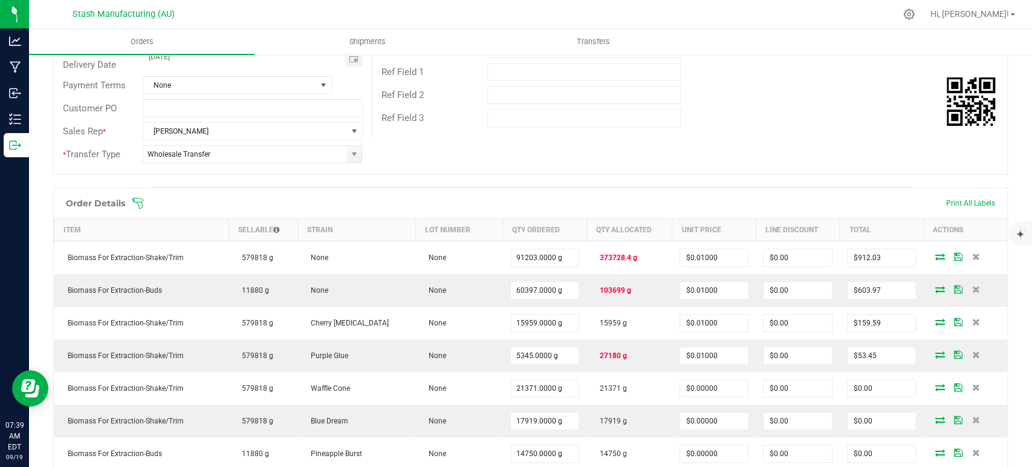
click at [137, 199] on icon at bounding box center [138, 203] width 12 height 12
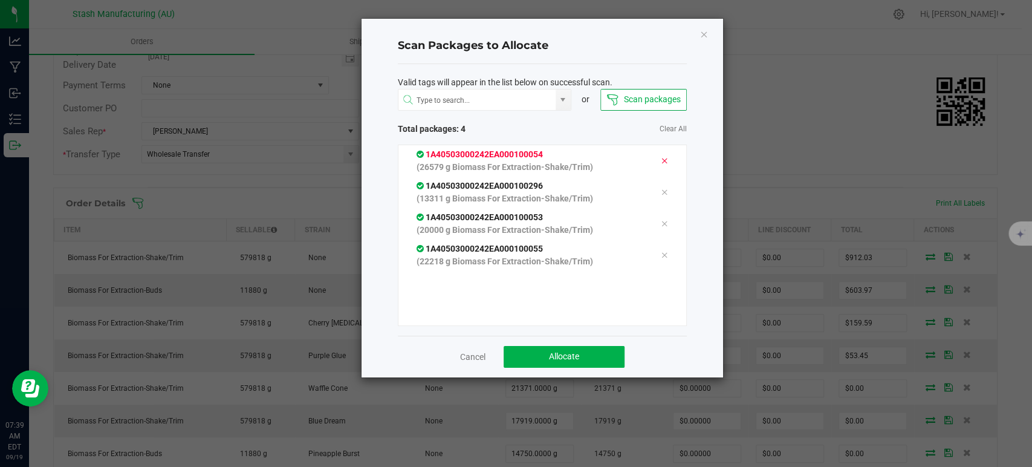
click at [661, 158] on icon at bounding box center [664, 161] width 7 height 10
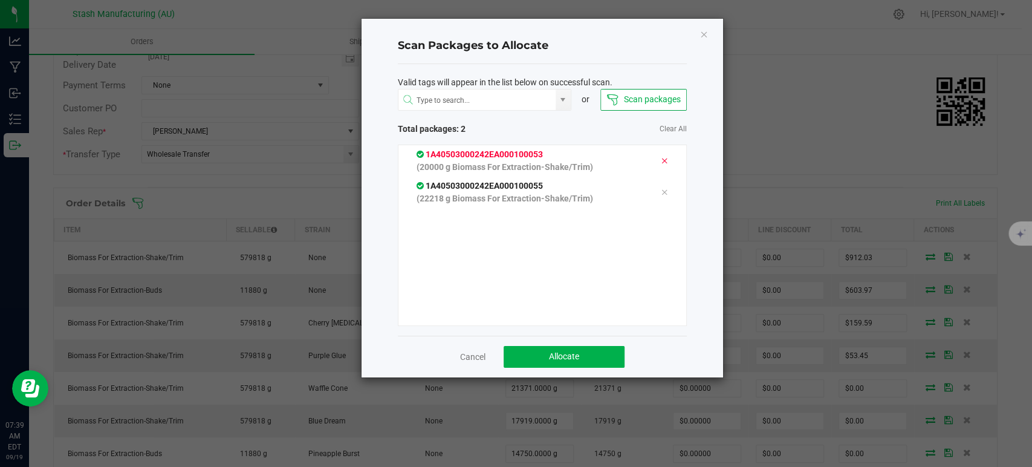
click at [661, 158] on icon at bounding box center [664, 161] width 7 height 10
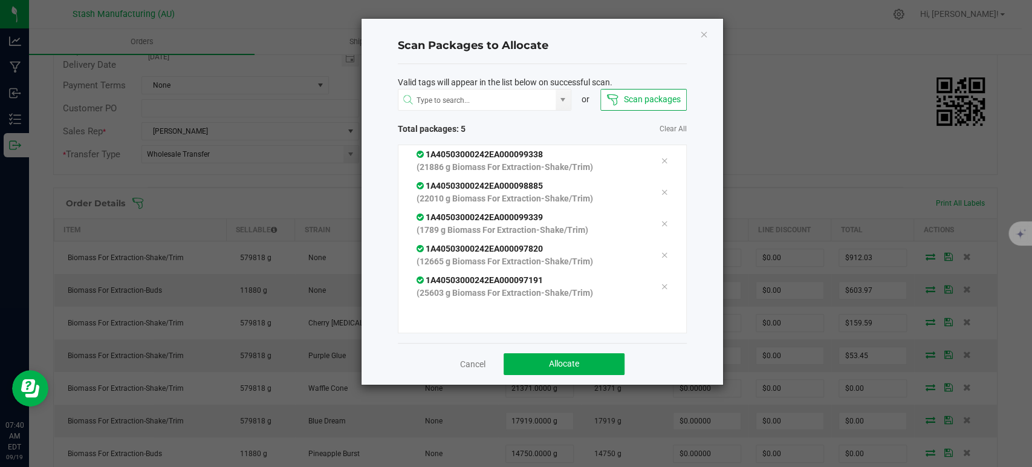
click at [531, 131] on span "Total packages: 5" at bounding box center [470, 129] width 144 height 13
click at [572, 360] on span "Allocate" at bounding box center [564, 363] width 30 height 10
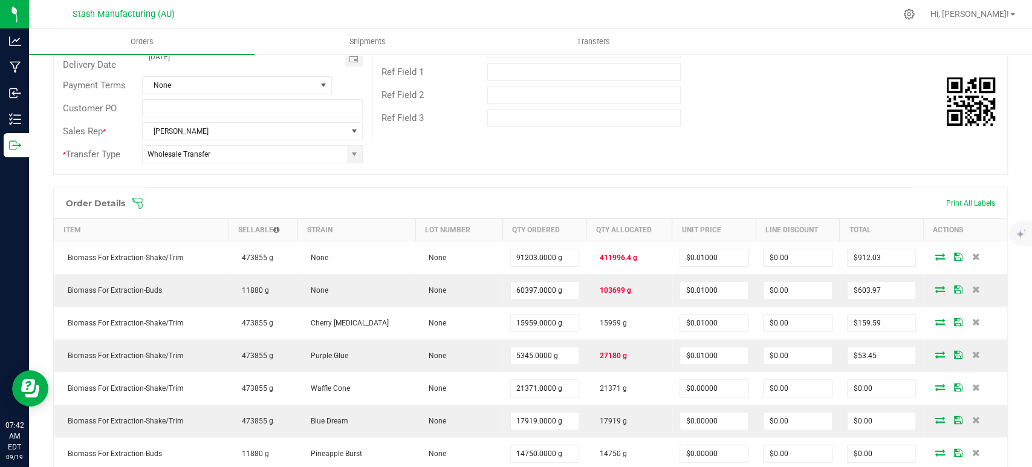
click at [140, 202] on icon at bounding box center [138, 203] width 12 height 12
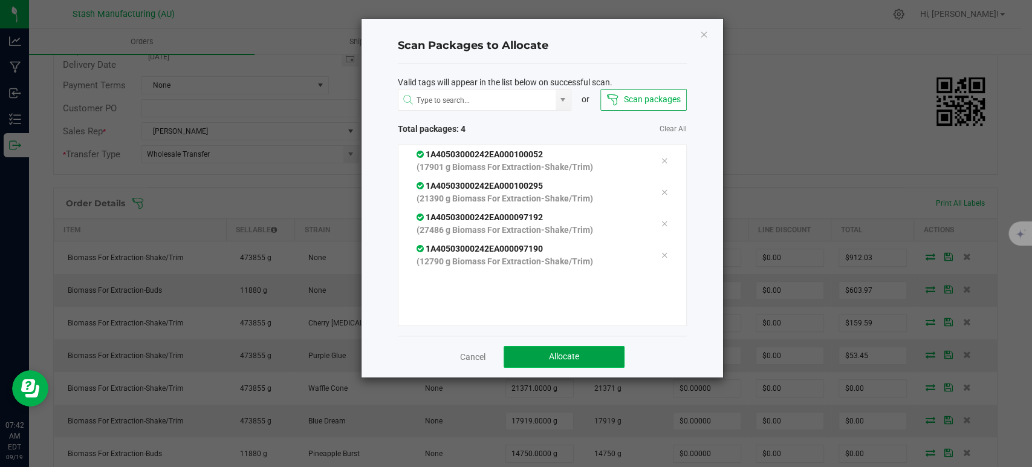
click at [537, 348] on button "Allocate" at bounding box center [563, 357] width 121 height 22
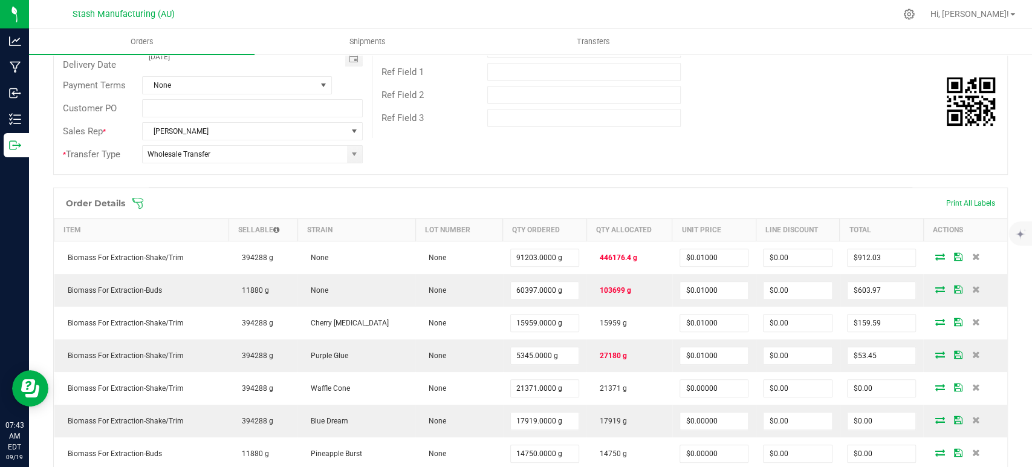
click at [142, 201] on icon at bounding box center [138, 203] width 12 height 12
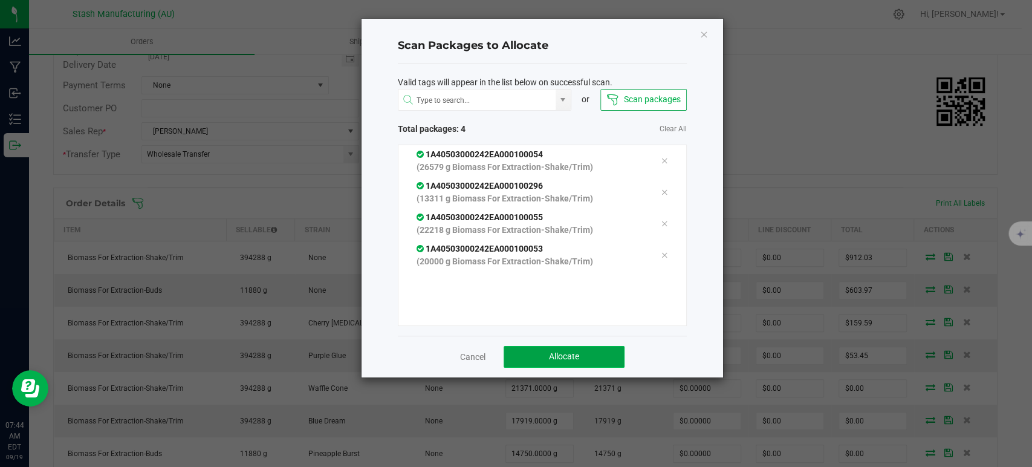
click at [550, 352] on span "Allocate" at bounding box center [564, 356] width 30 height 10
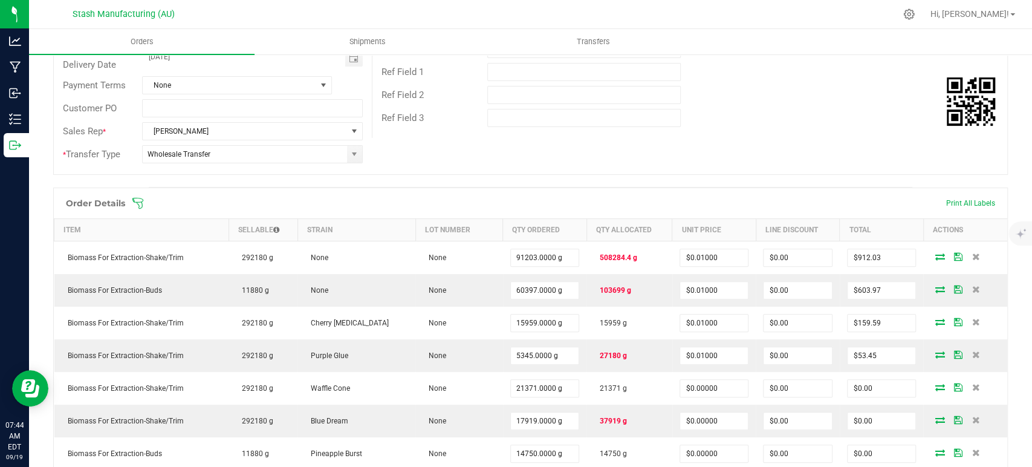
click at [144, 197] on span at bounding box center [609, 203] width 954 height 12
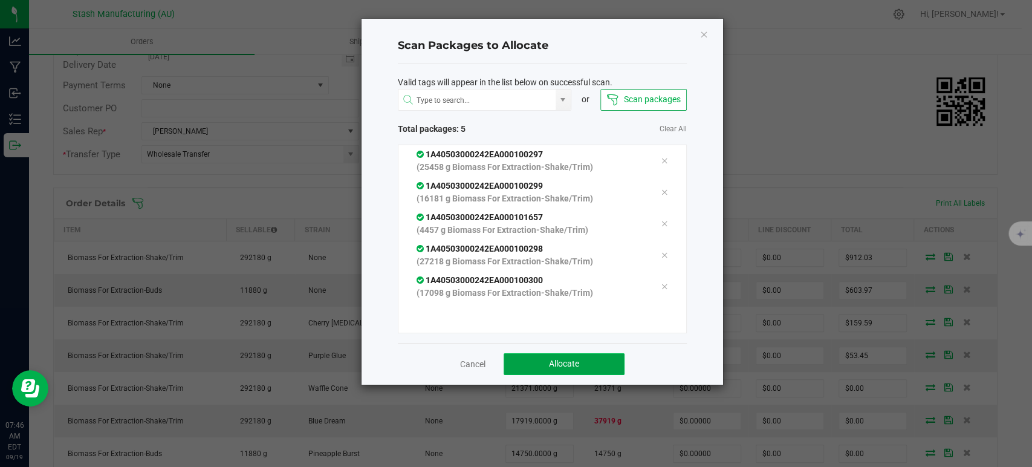
click at [604, 355] on button "Allocate" at bounding box center [563, 364] width 121 height 22
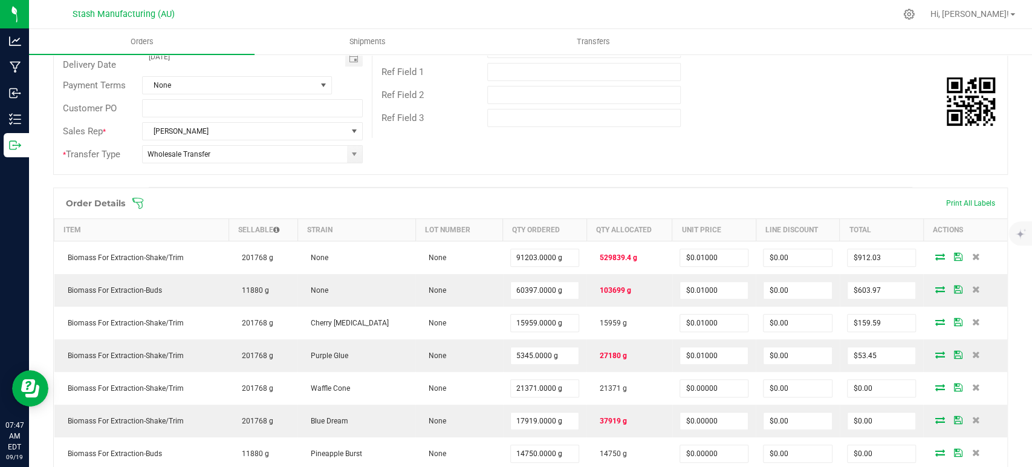
click at [138, 200] on icon at bounding box center [138, 203] width 12 height 12
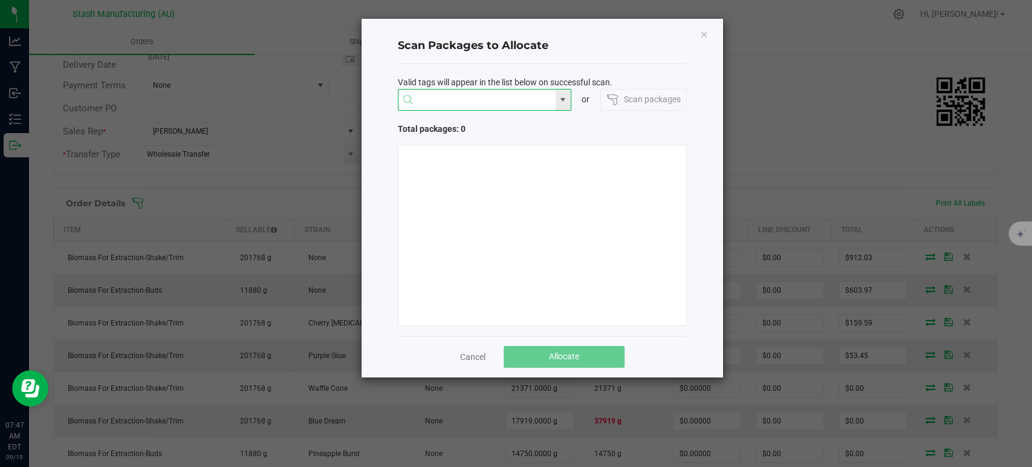
click at [468, 103] on input "NO DATA FOUND" at bounding box center [476, 100] width 157 height 22
click at [497, 128] on li "1A40503000242EA000091039" at bounding box center [484, 123] width 172 height 21
type input "1A40503000242EA000091039"
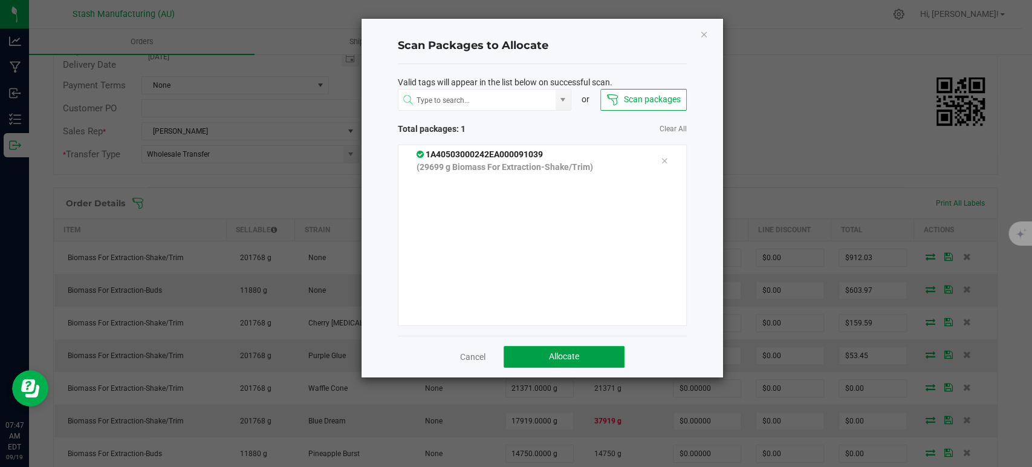
click at [595, 352] on button "Allocate" at bounding box center [563, 357] width 121 height 22
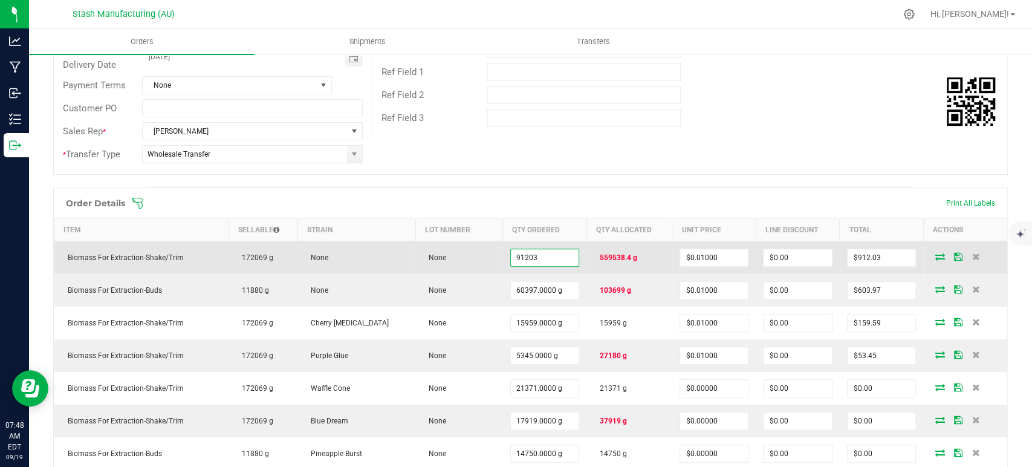
click at [522, 254] on input "91203" at bounding box center [545, 257] width 68 height 17
type input "559538.4000 g"
type input "$5,595.38"
click at [461, 253] on td "None" at bounding box center [458, 257] width 87 height 33
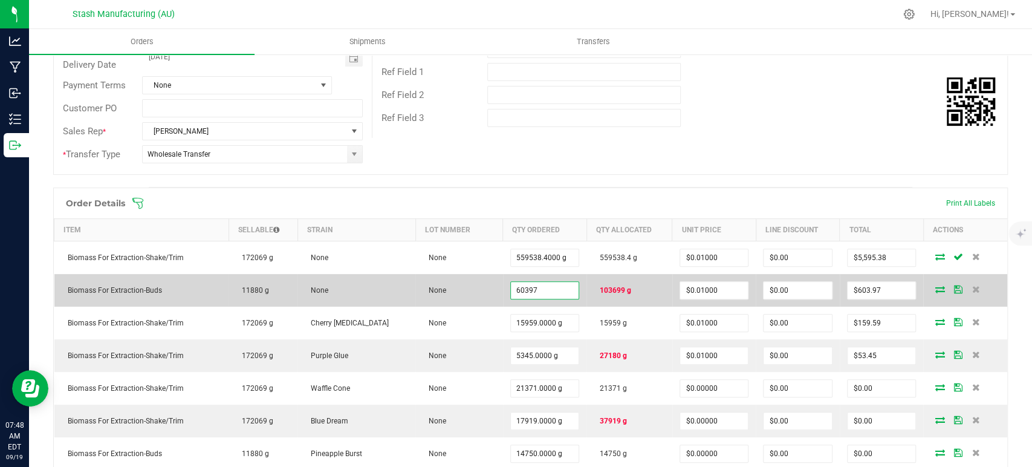
click at [532, 288] on input "60397" at bounding box center [545, 290] width 68 height 17
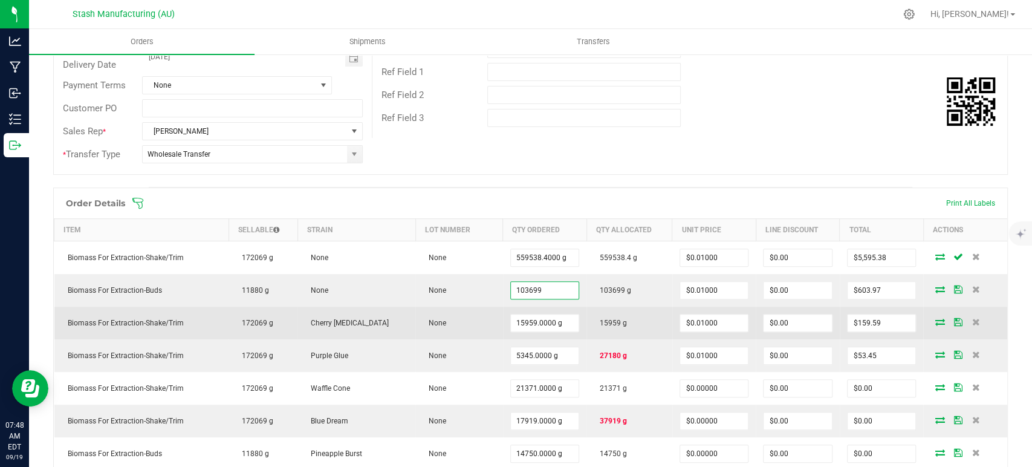
type input "103699.0000 g"
type input "$1,036.99"
click at [448, 310] on td "None" at bounding box center [458, 322] width 87 height 33
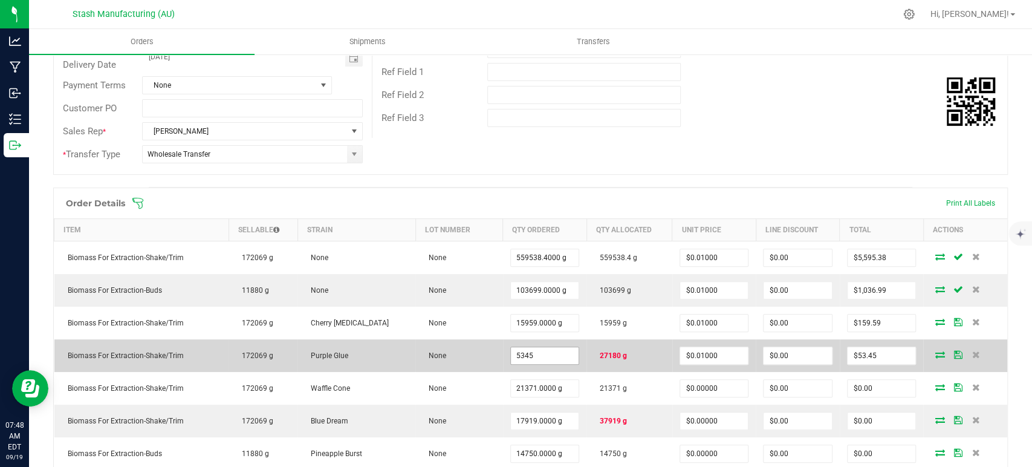
click at [532, 357] on input "5345" at bounding box center [545, 355] width 68 height 17
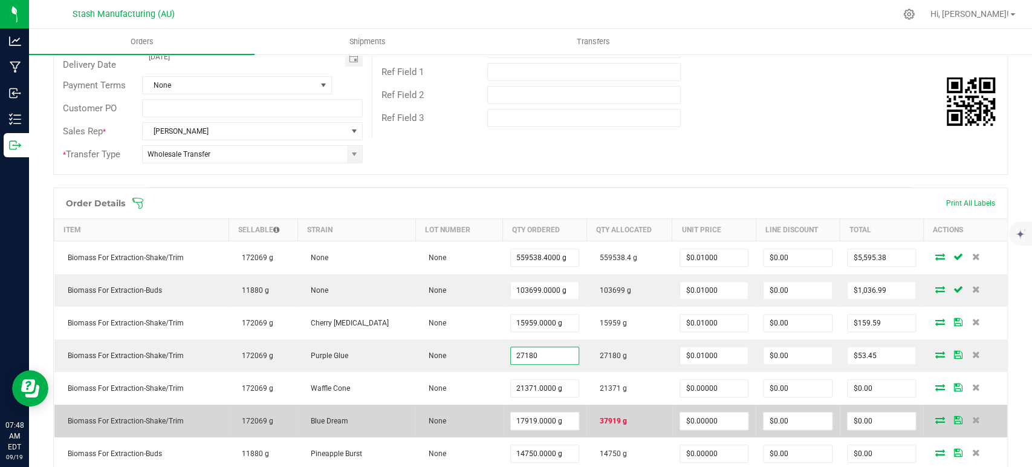
type input "27180.0000 g"
type input "$271.80"
click at [482, 419] on td "None" at bounding box center [458, 420] width 87 height 33
click at [515, 417] on input "17919" at bounding box center [545, 420] width 68 height 17
type input "37919.0000 g"
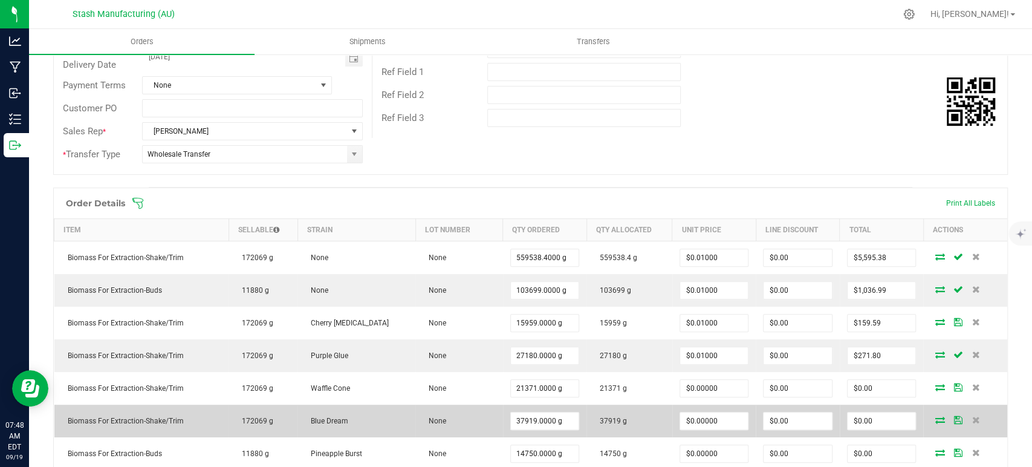
click at [466, 409] on td "None" at bounding box center [458, 420] width 87 height 33
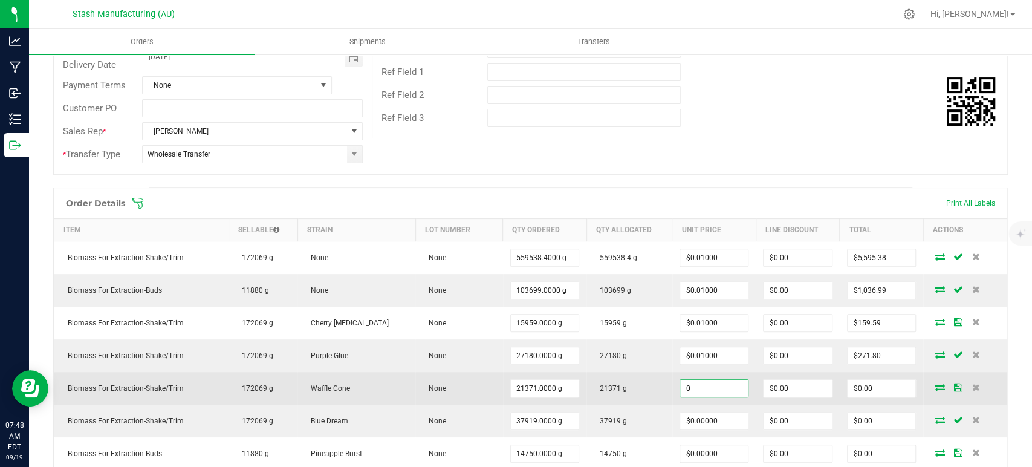
click at [690, 390] on input "0" at bounding box center [714, 388] width 68 height 17
paste input ".01"
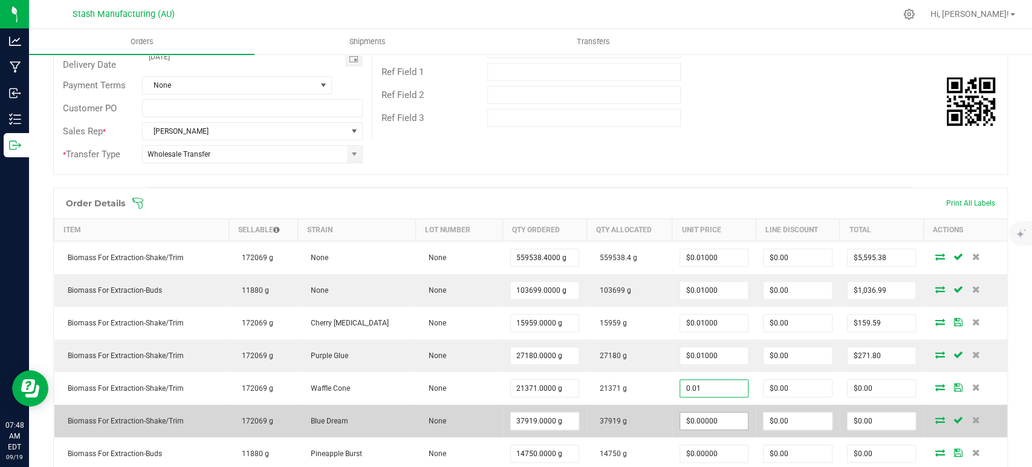
type input "$0.01000"
type input "$213.71"
click at [690, 419] on input "0" at bounding box center [714, 420] width 68 height 17
paste input ".01"
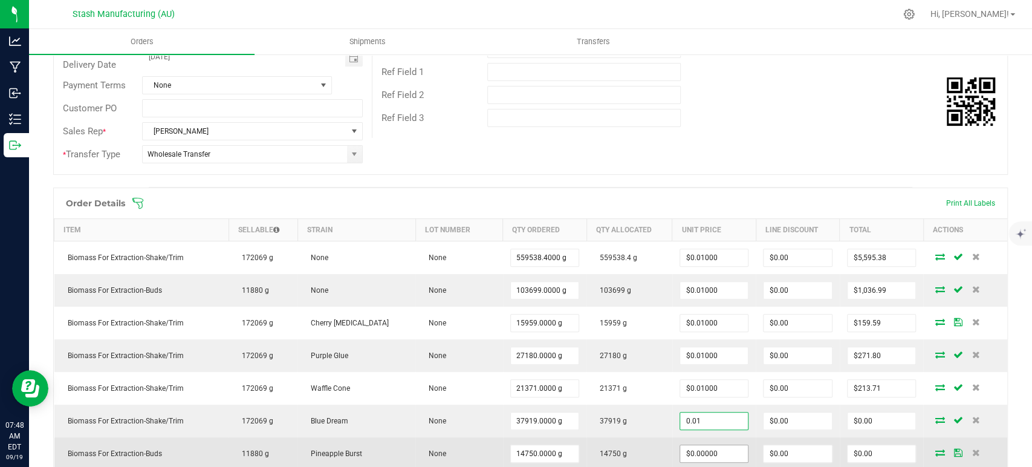
type input "0.01"
type input "0"
type input "$0.01000"
type input "$379.19"
click at [702, 448] on input "0" at bounding box center [714, 453] width 68 height 17
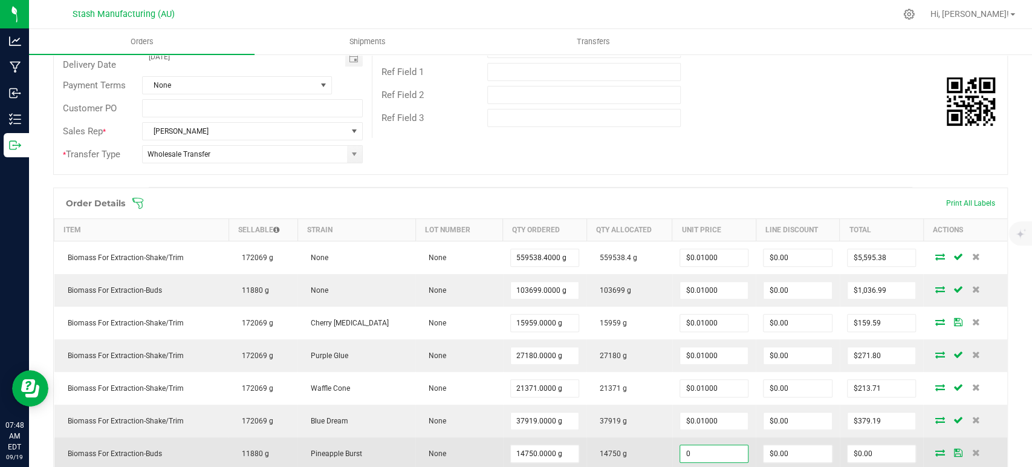
paste input ".01"
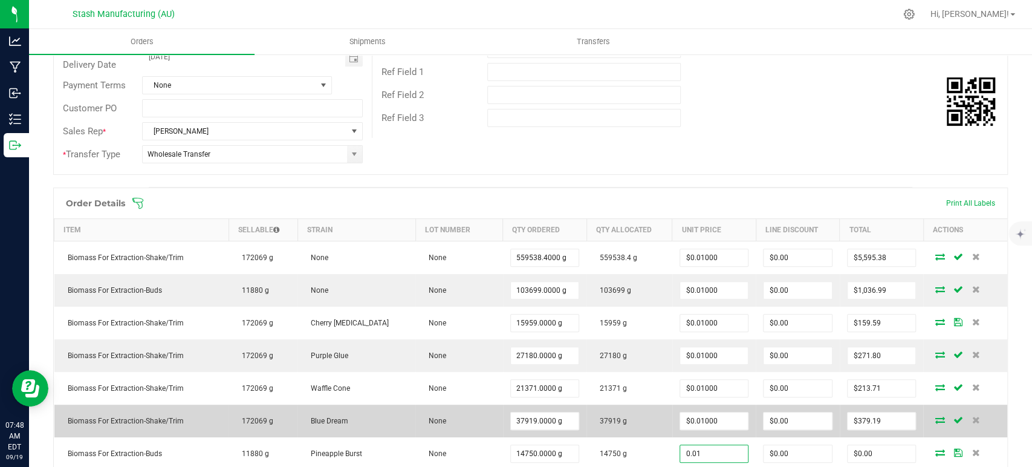
type input "$0.01000"
type input "$147.50"
click at [642, 424] on td "37919 g" at bounding box center [629, 420] width 86 height 33
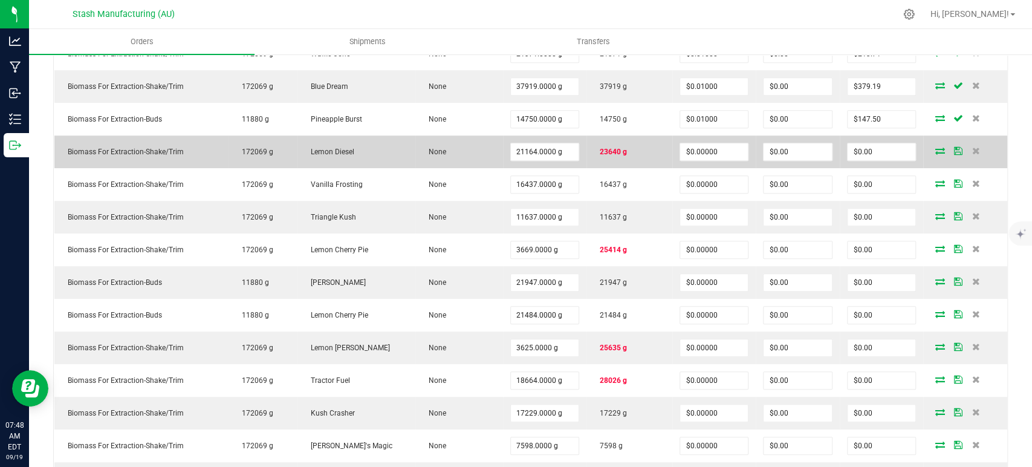
scroll to position [519, 0]
click at [532, 149] on input "21164" at bounding box center [545, 151] width 68 height 17
type input "23640.0000 g"
click at [615, 144] on td "23640 g" at bounding box center [629, 151] width 86 height 33
click at [684, 149] on input "0" at bounding box center [714, 151] width 68 height 17
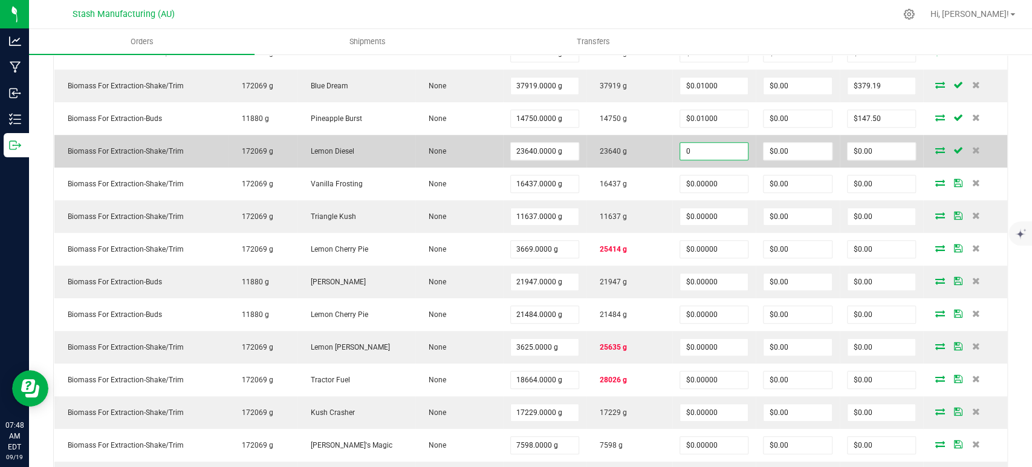
paste input ".01"
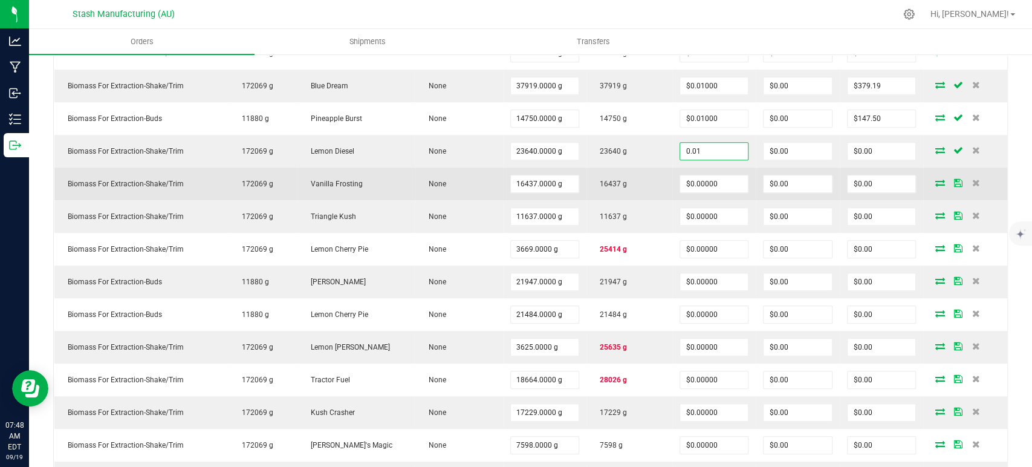
type input "$0.01000"
type input "$236.40"
click at [643, 180] on td "16437 g" at bounding box center [629, 183] width 86 height 33
click at [706, 183] on input "0" at bounding box center [714, 183] width 68 height 17
paste input ".01"
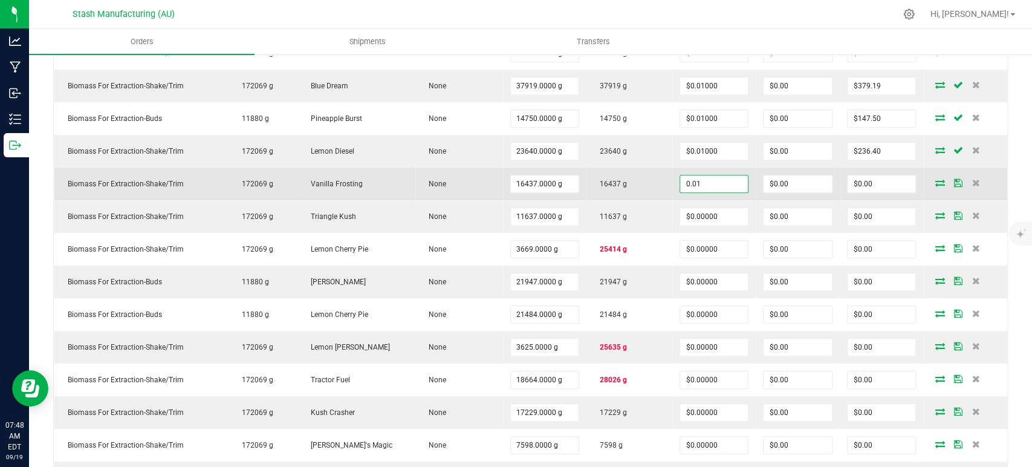
type input "$0.01000"
type input "$164.37"
click at [586, 187] on td "16437 g" at bounding box center [629, 183] width 86 height 33
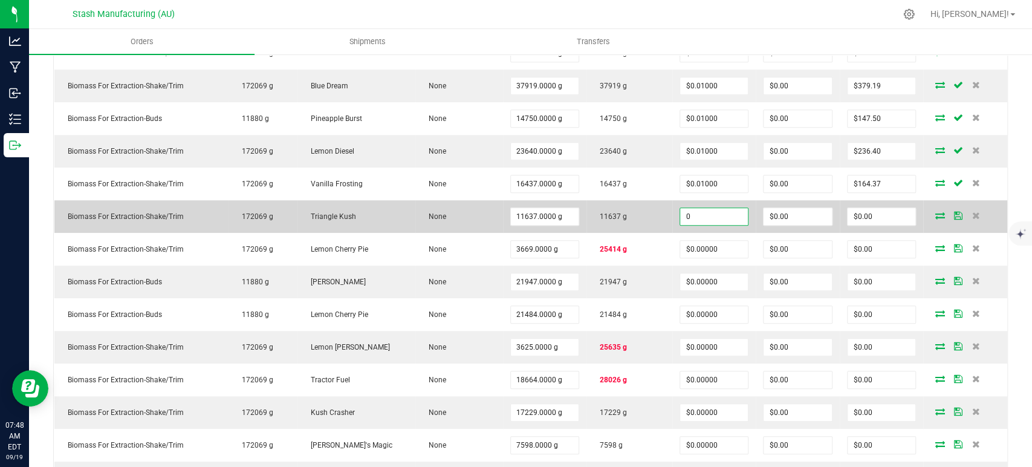
click at [702, 219] on input "0" at bounding box center [714, 216] width 68 height 17
paste input ".01"
type input "$0.01000"
type input "$116.37"
click at [638, 216] on td "11637 g" at bounding box center [629, 216] width 86 height 33
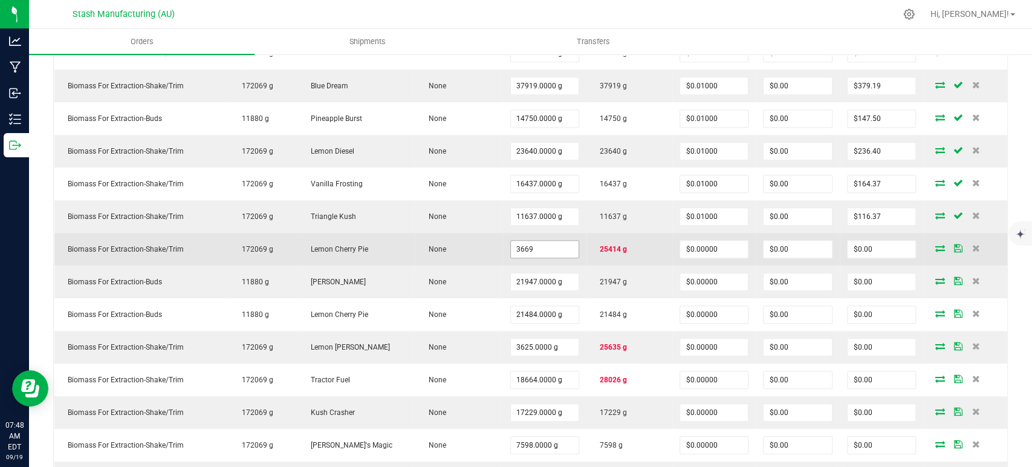
click at [528, 248] on input "3669" at bounding box center [545, 249] width 68 height 17
type input "25414.0000 g"
click at [571, 249] on td "25414.0000 g" at bounding box center [544, 249] width 83 height 33
click at [691, 244] on input "0" at bounding box center [714, 249] width 68 height 17
paste input ".01"
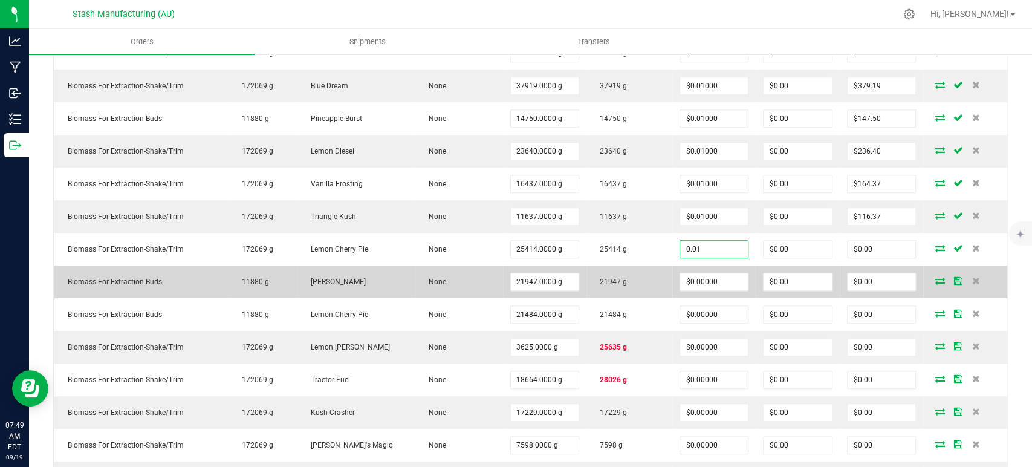
type input "$0.01000"
type input "$254.14"
click at [632, 275] on td "21947 g" at bounding box center [629, 281] width 86 height 33
click at [699, 276] on input "0" at bounding box center [714, 281] width 68 height 17
paste input ".01"
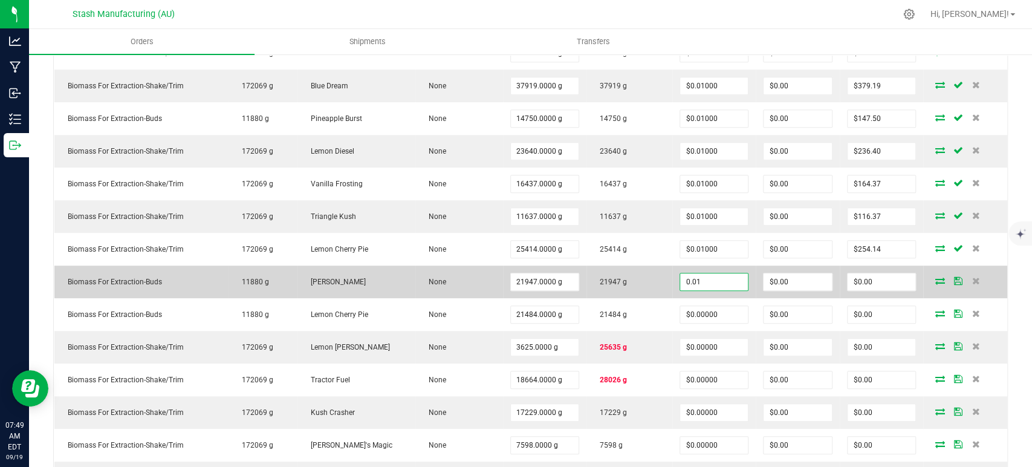
type input "$0.01000"
type input "$219.47"
click at [641, 289] on td "21947 g" at bounding box center [629, 281] width 86 height 33
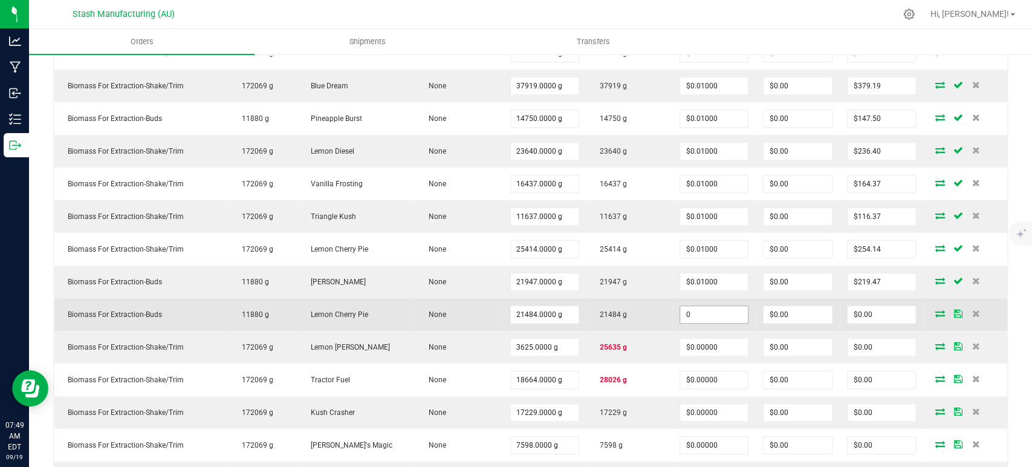
click at [697, 311] on input "0" at bounding box center [714, 314] width 68 height 17
paste input ".01"
type input "$0.01000"
type input "$214.84"
click at [643, 306] on td "21484 g" at bounding box center [629, 314] width 86 height 33
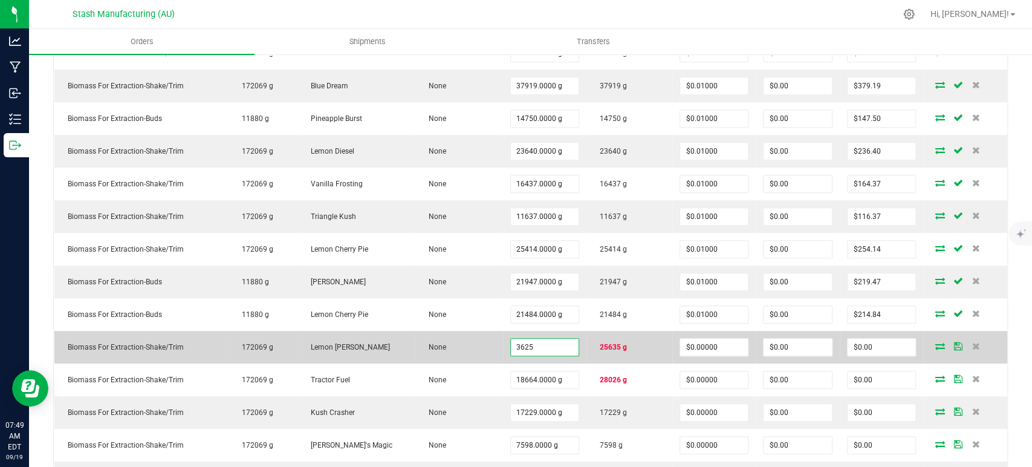
click at [522, 340] on input "3625" at bounding box center [545, 346] width 68 height 17
type input "25635.0000 g"
type input "0"
click at [684, 340] on input "0" at bounding box center [714, 346] width 68 height 17
click at [690, 342] on input "0" at bounding box center [714, 346] width 68 height 17
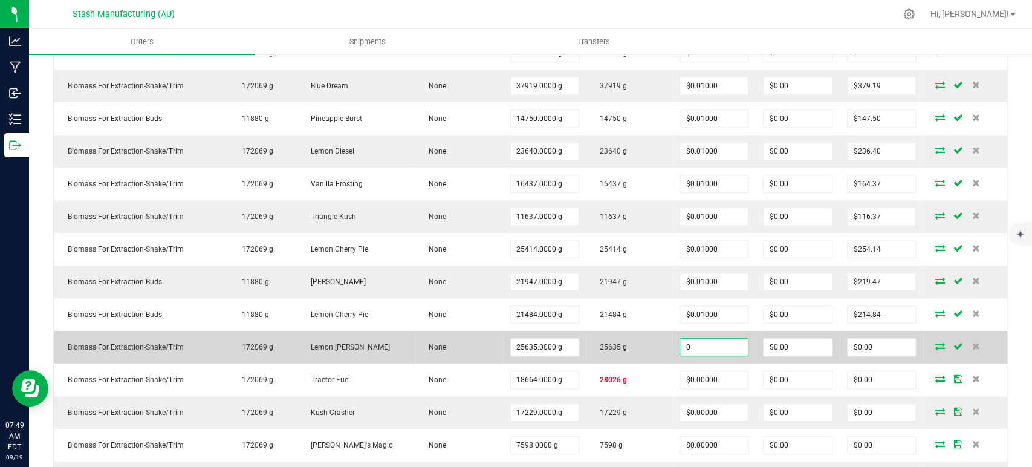
paste input ".01"
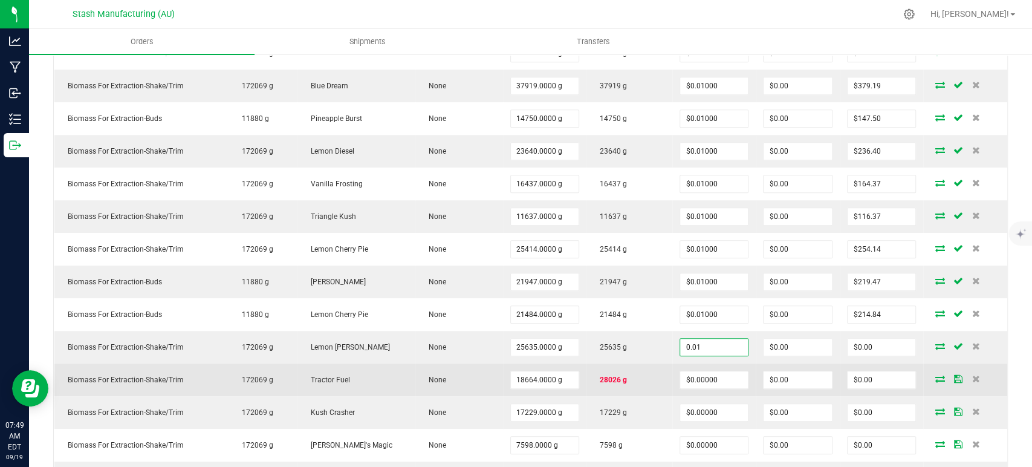
type input "$0.01000"
type input "$256.35"
click at [588, 369] on td "28026 g" at bounding box center [629, 379] width 86 height 33
click at [538, 379] on input "18664" at bounding box center [545, 379] width 68 height 17
type input "28026.0000 g"
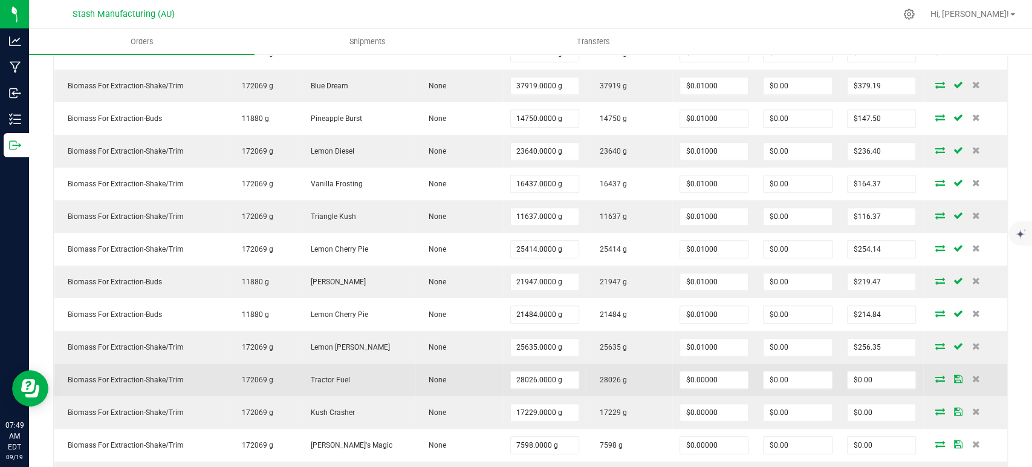
click at [594, 378] on span "28026 g" at bounding box center [610, 379] width 33 height 8
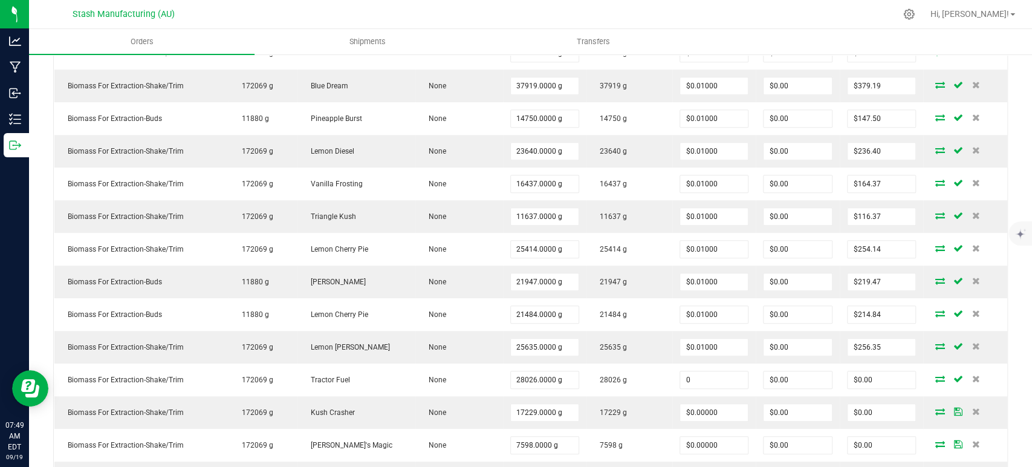
click at [685, 377] on input "0" at bounding box center [714, 379] width 68 height 17
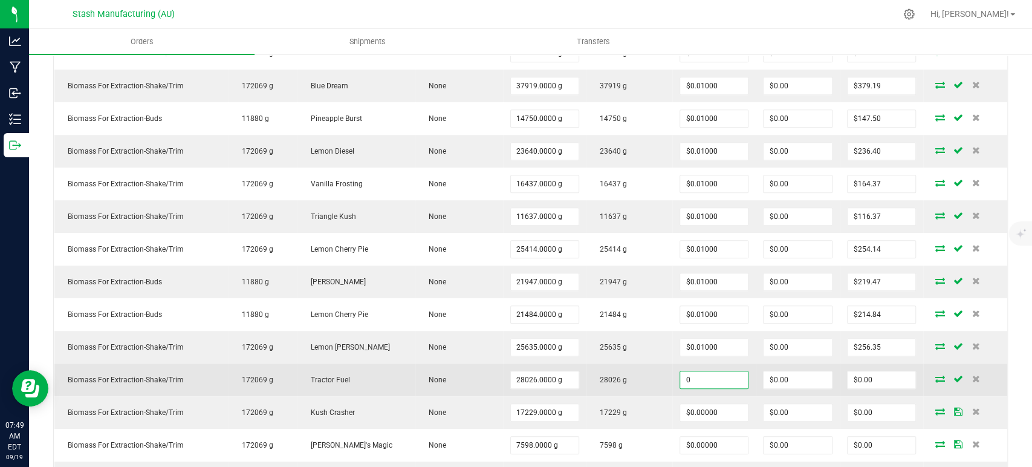
paste input ".01"
type input "$0.01000"
type input "$280.26"
click at [620, 381] on td "28026 g" at bounding box center [629, 379] width 86 height 33
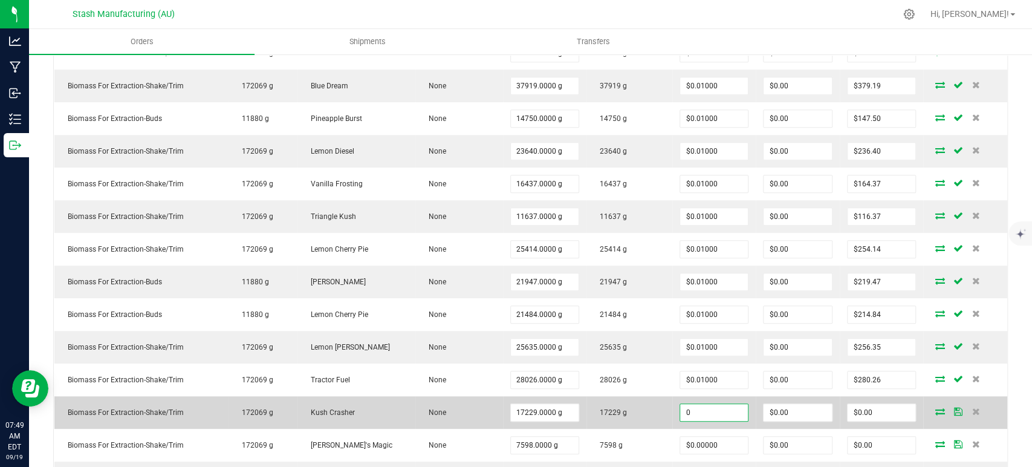
click at [711, 409] on input "0" at bounding box center [714, 412] width 68 height 17
paste input ".01"
type input "$0.01000"
type input "$172.29"
click at [630, 407] on td "17229 g" at bounding box center [629, 412] width 86 height 33
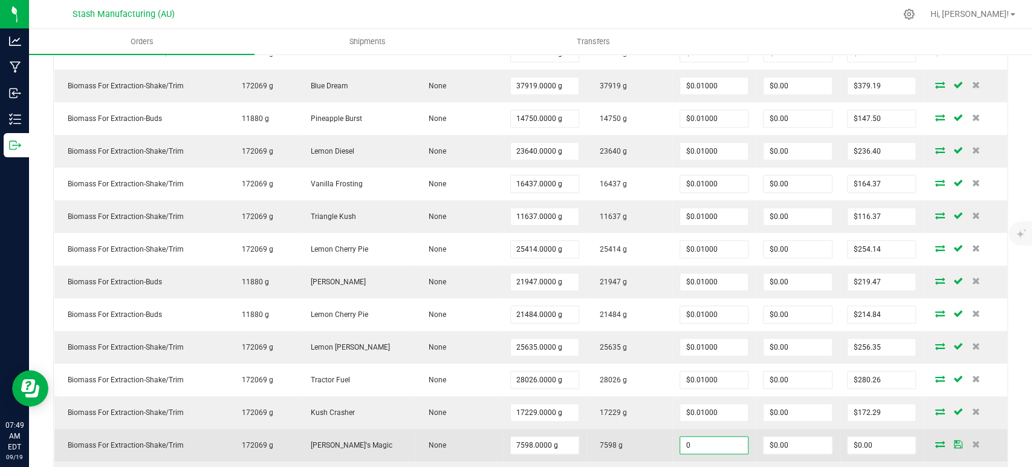
click at [724, 442] on input "0" at bounding box center [714, 444] width 68 height 17
paste input ".01"
type input "$0.01000"
type input "$75.98"
click at [624, 429] on td "7598 g" at bounding box center [629, 445] width 86 height 33
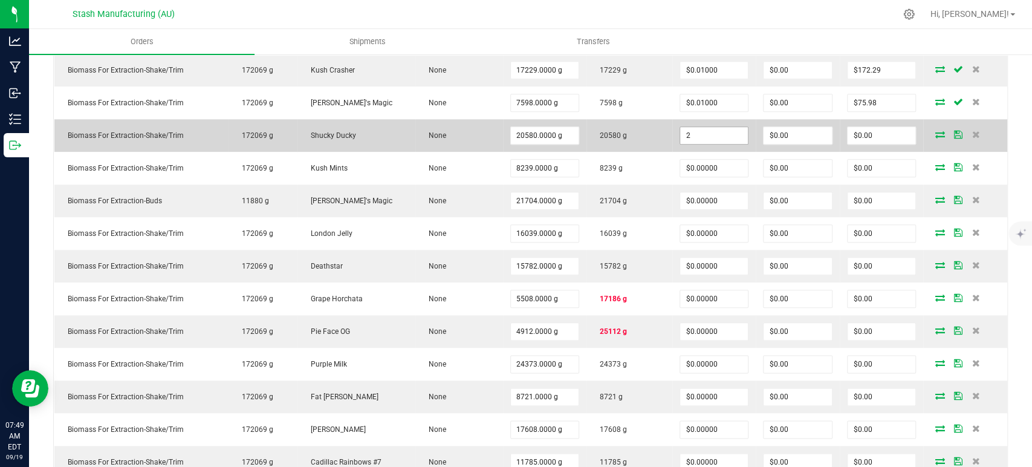
click at [703, 134] on input "2" at bounding box center [714, 135] width 68 height 17
click at [703, 134] on input "8" at bounding box center [714, 136] width 68 height 17
paste input "0.01"
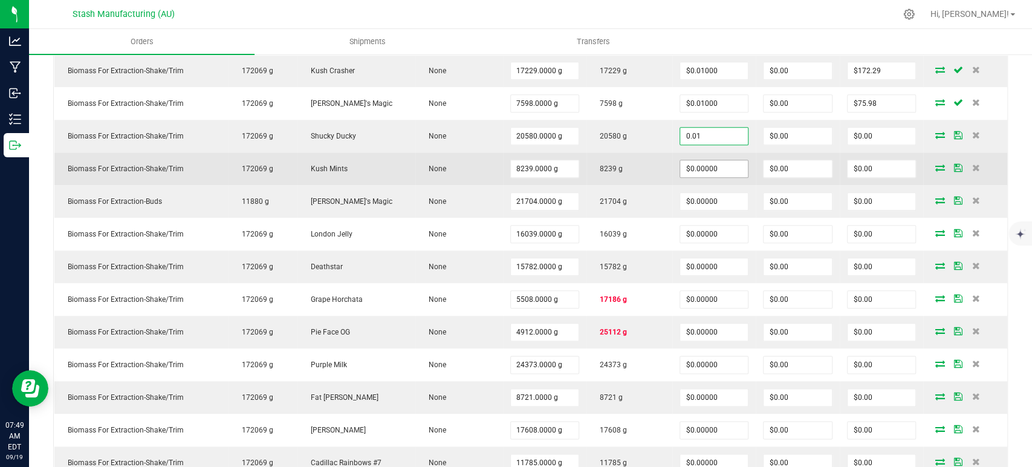
type input "$0.01000"
type input "$205.80"
click at [698, 163] on input "0" at bounding box center [714, 168] width 68 height 17
paste input ".01"
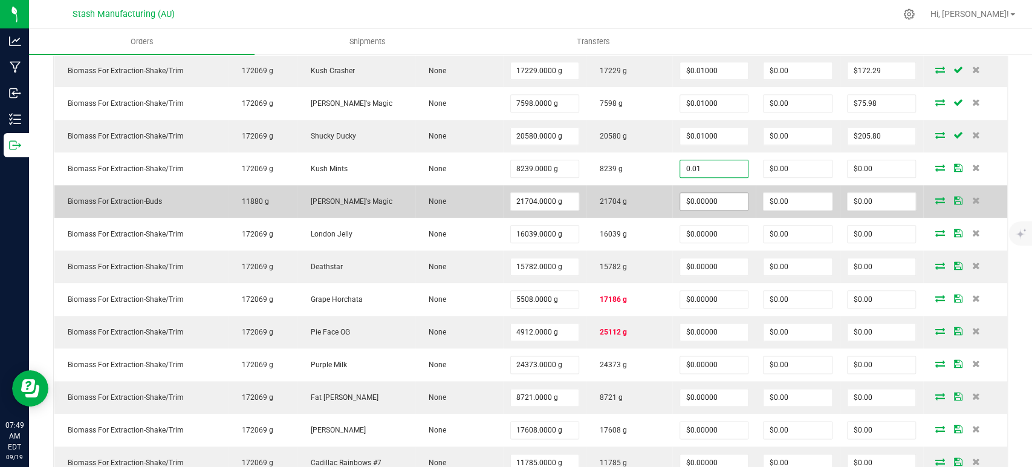
type input "$0.01000"
type input "$82.39"
click at [696, 196] on input "0" at bounding box center [714, 201] width 68 height 17
paste input ".01"
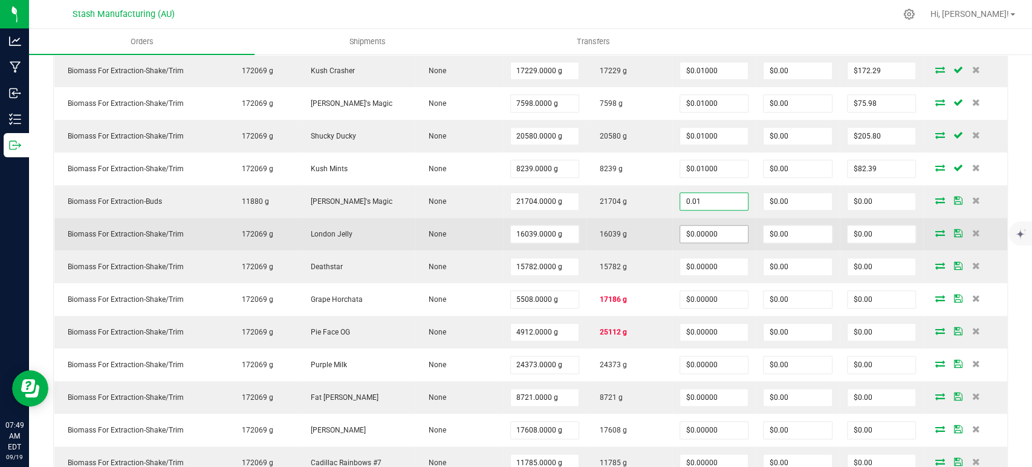
type input "$0.01000"
type input "$217.04"
click at [695, 230] on input "0" at bounding box center [714, 233] width 68 height 17
paste input ".01"
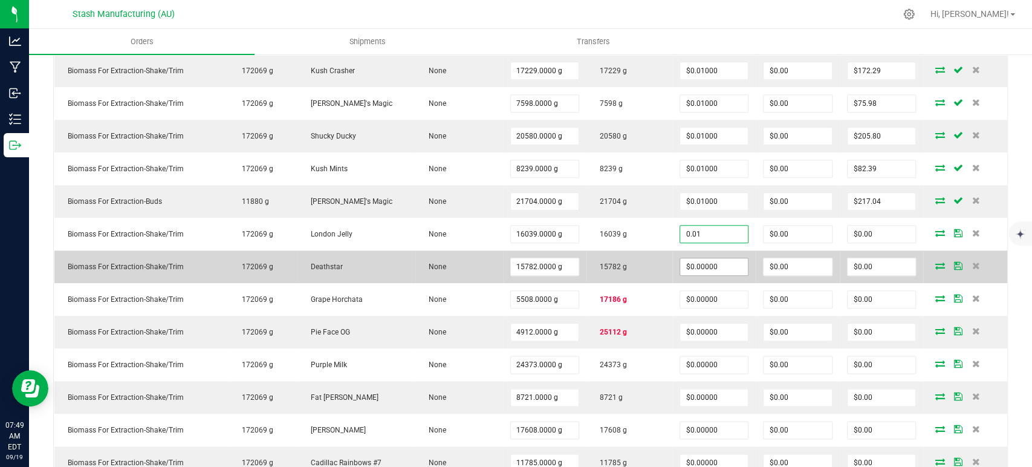
type input "$0.01000"
type input "$160.39"
click at [698, 261] on input "0" at bounding box center [714, 266] width 68 height 17
paste input ".01"
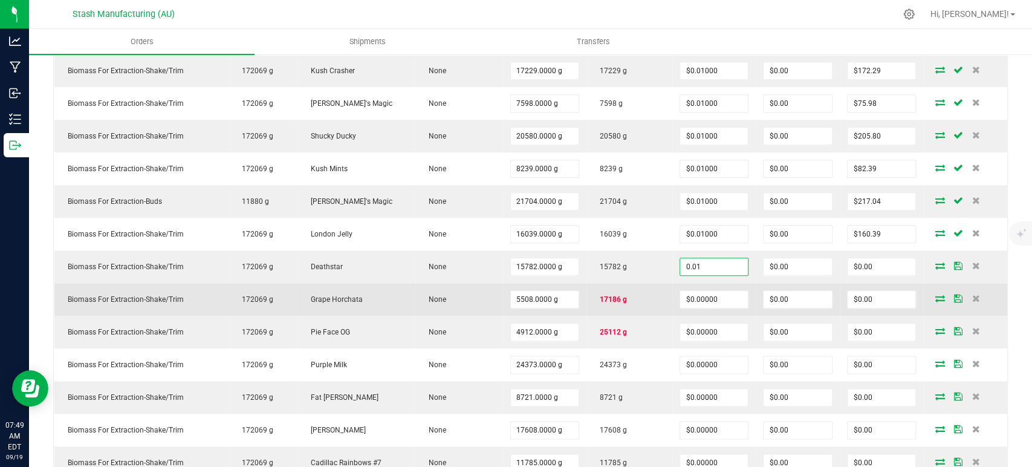
type input "$0.01000"
type input "$157.82"
click at [604, 299] on span "17186 g" at bounding box center [610, 299] width 33 height 8
click at [547, 294] on input "5508" at bounding box center [545, 299] width 68 height 17
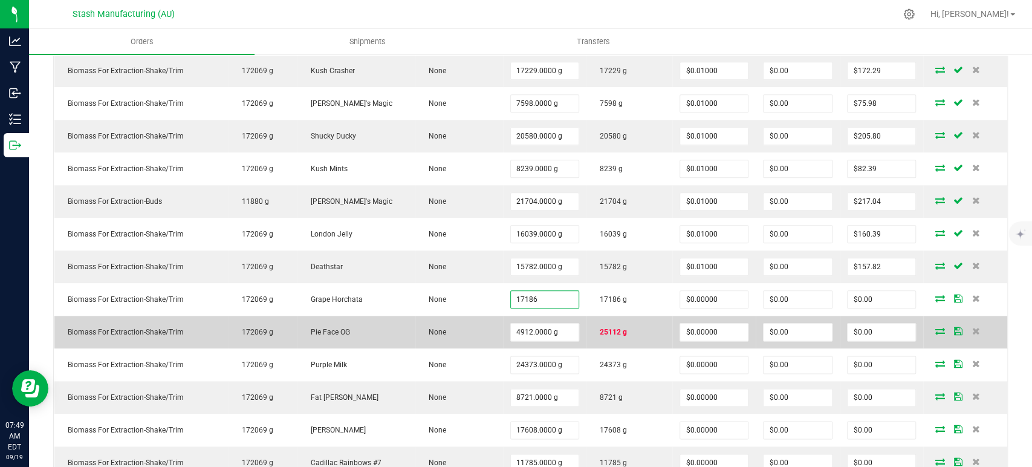
type input "17186.0000 g"
click at [443, 315] on td "None" at bounding box center [458, 331] width 87 height 33
click at [511, 329] on input "4912" at bounding box center [545, 331] width 68 height 17
type input "25112.0000 g"
click at [475, 326] on td "None" at bounding box center [458, 331] width 87 height 33
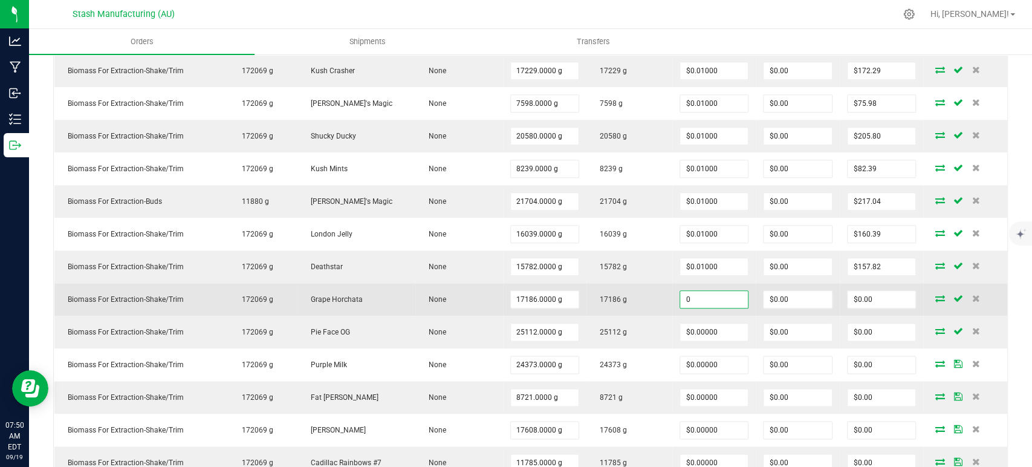
click at [728, 294] on input "0" at bounding box center [714, 299] width 68 height 17
paste input ".01"
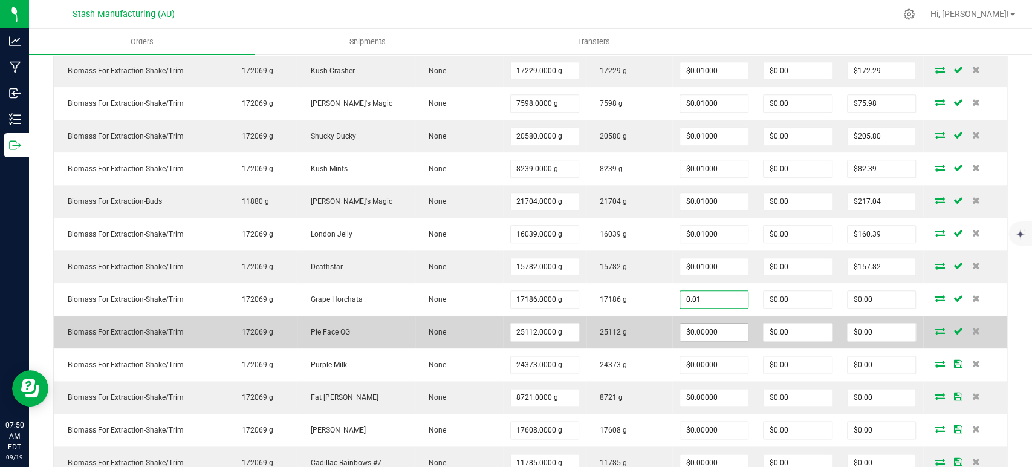
type input "$0.01000"
type input "$171.86"
click at [687, 328] on input "0" at bounding box center [714, 331] width 68 height 17
paste input ".01"
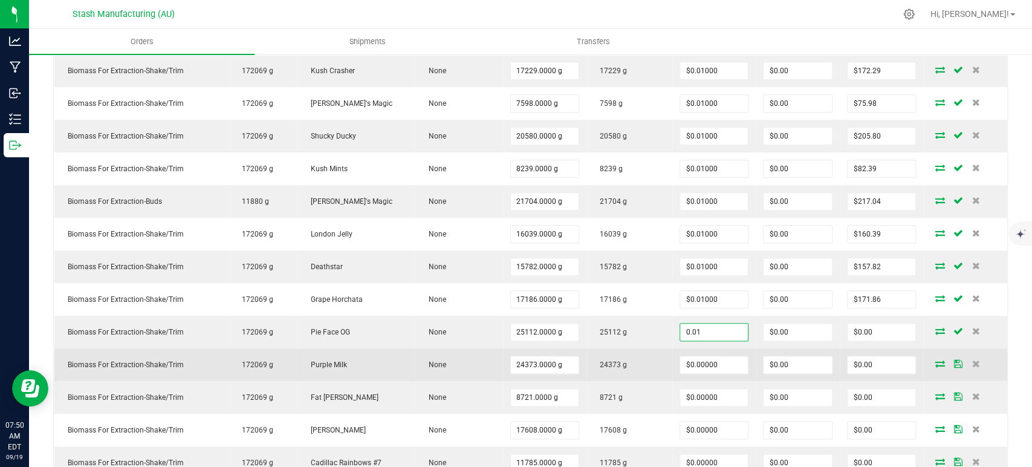
type input "$0.01000"
type input "$251.12"
click at [646, 357] on td "24373 g" at bounding box center [629, 364] width 86 height 33
click at [697, 361] on input "0" at bounding box center [714, 364] width 68 height 17
paste input ".01"
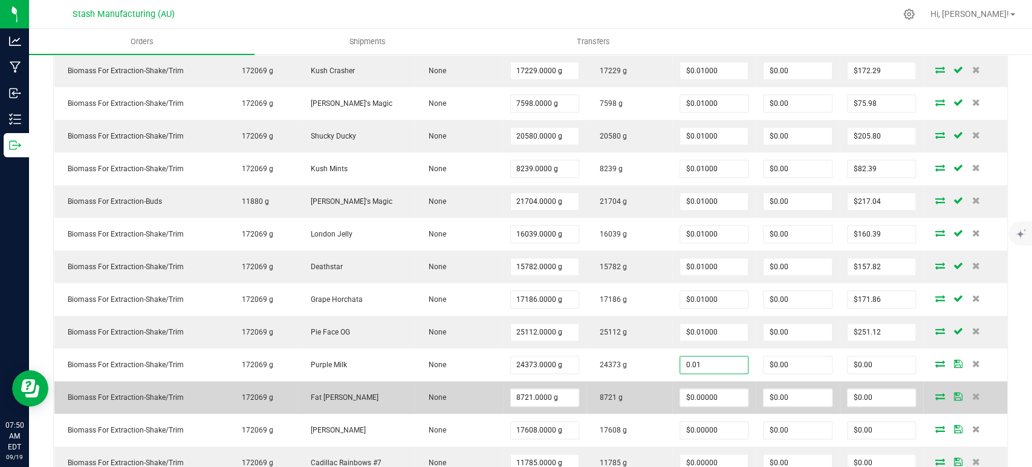
type input "$0.01000"
type input "$243.73"
click at [648, 381] on td "8721 g" at bounding box center [629, 397] width 86 height 33
click at [702, 397] on input "0" at bounding box center [714, 397] width 68 height 17
paste input ".01"
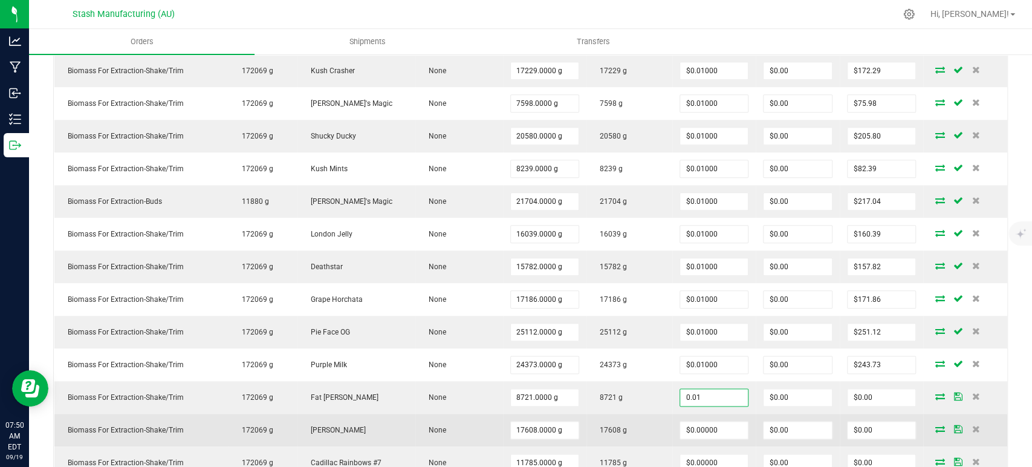
type input "$0.01000"
type input "$87.21"
click at [647, 413] on td "17608 g" at bounding box center [629, 429] width 86 height 33
click at [696, 425] on input "0" at bounding box center [714, 429] width 68 height 17
paste input ".01"
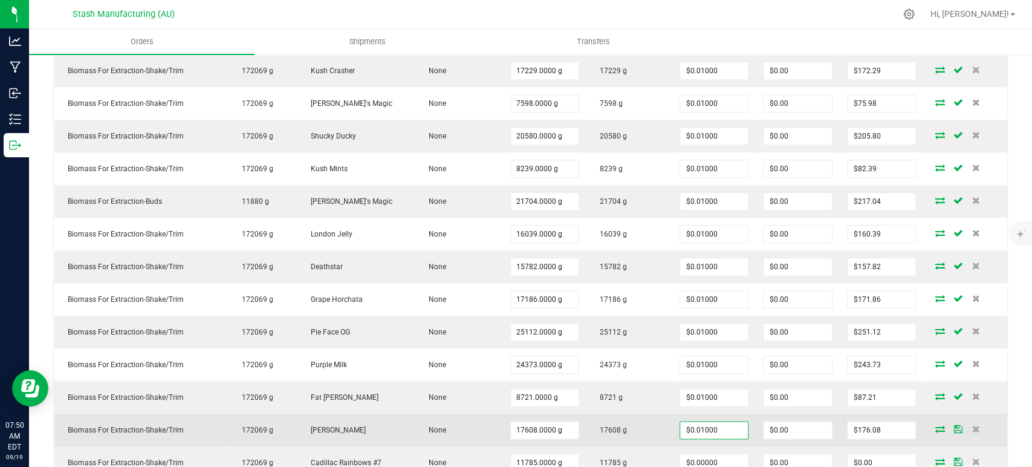
click at [644, 421] on td "17608 g" at bounding box center [629, 429] width 86 height 33
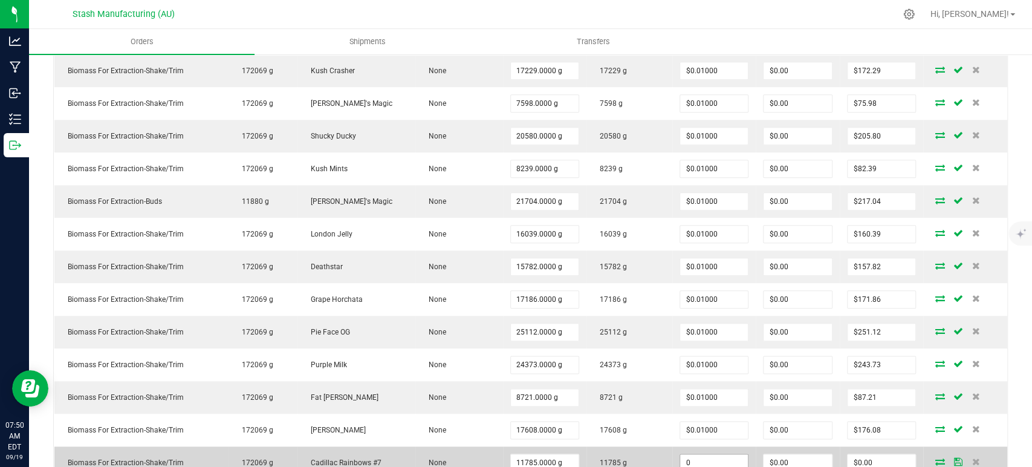
click at [696, 463] on input "0" at bounding box center [714, 462] width 68 height 17
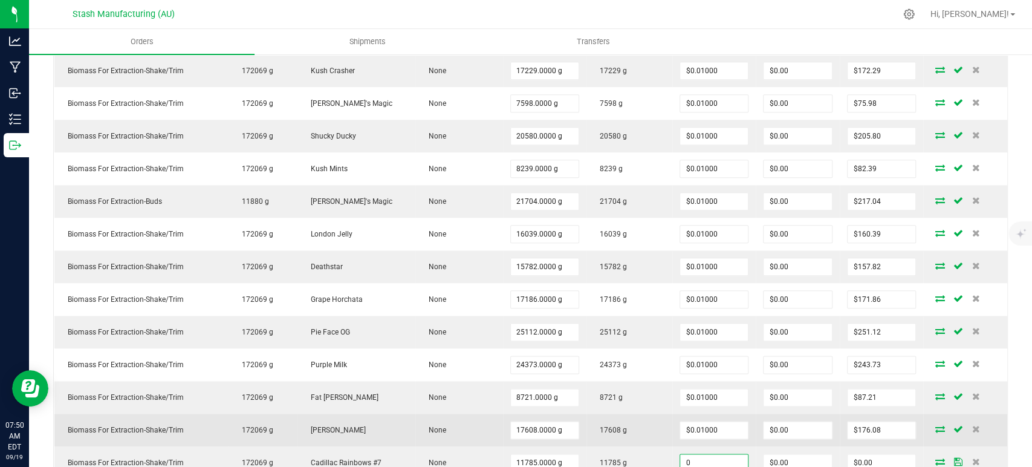
paste input ".01"
click at [638, 413] on td "17608 g" at bounding box center [629, 429] width 86 height 33
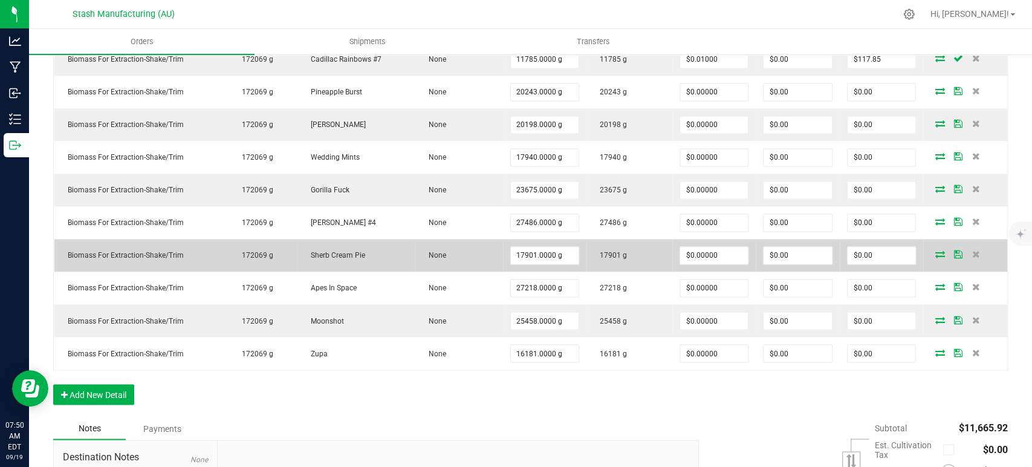
scroll to position [1263, 0]
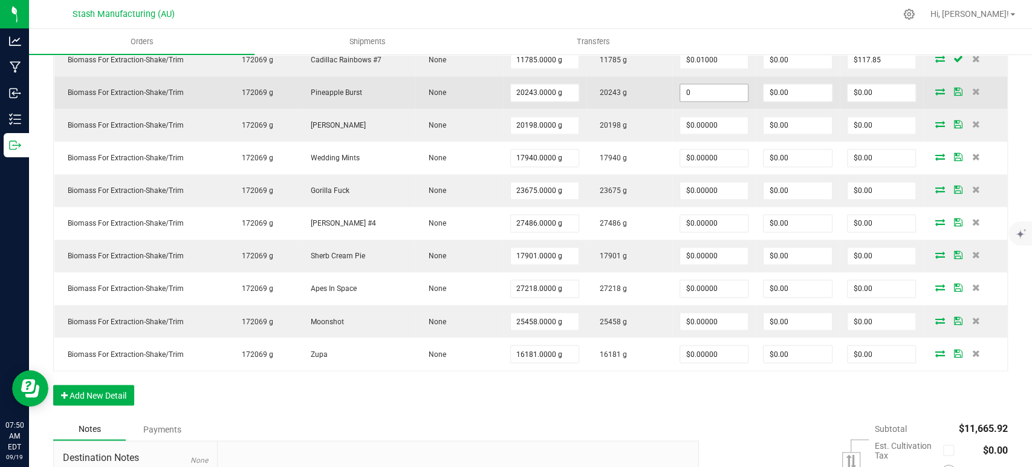
click at [723, 91] on input "0" at bounding box center [714, 92] width 68 height 17
paste input ".01"
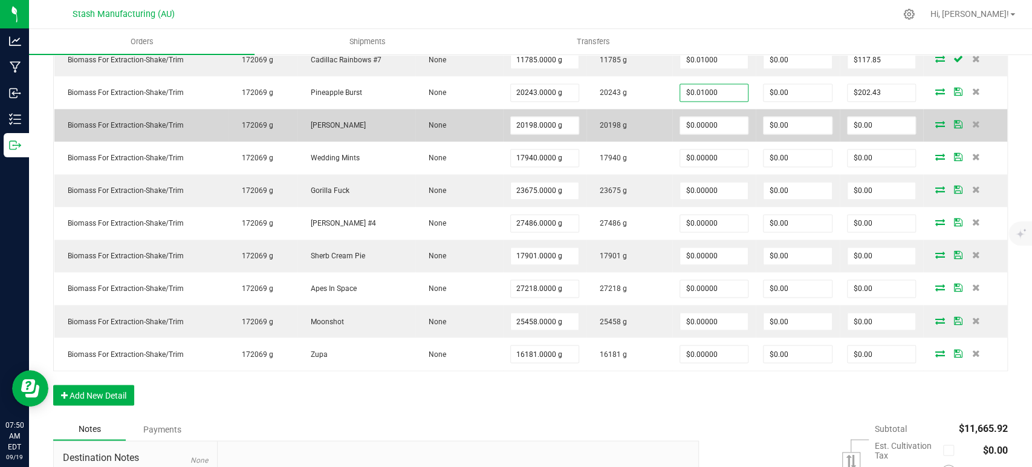
click at [648, 118] on td "20198 g" at bounding box center [629, 125] width 86 height 33
click at [705, 120] on input "0" at bounding box center [714, 125] width 68 height 17
paste input ".01"
click at [638, 120] on td "20198 g" at bounding box center [629, 125] width 86 height 33
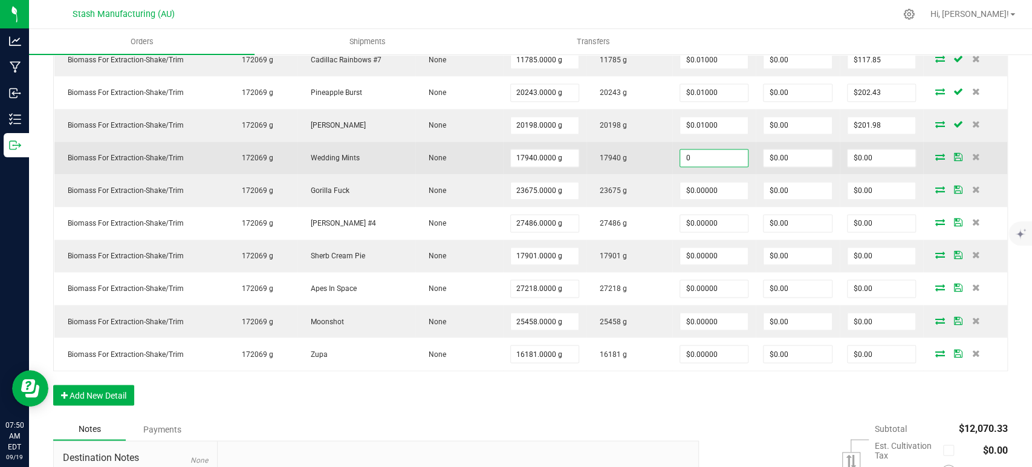
click at [691, 157] on input "0" at bounding box center [714, 157] width 68 height 17
paste input ".01"
click at [636, 147] on td "17940 g" at bounding box center [629, 157] width 86 height 33
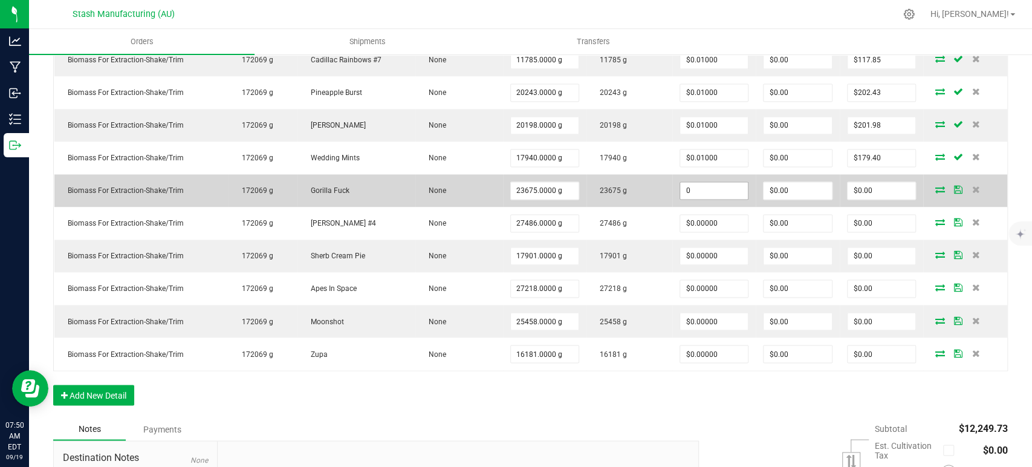
click at [701, 187] on input "0" at bounding box center [714, 190] width 68 height 17
paste input ".01"
click at [642, 188] on td "23675 g" at bounding box center [629, 190] width 86 height 33
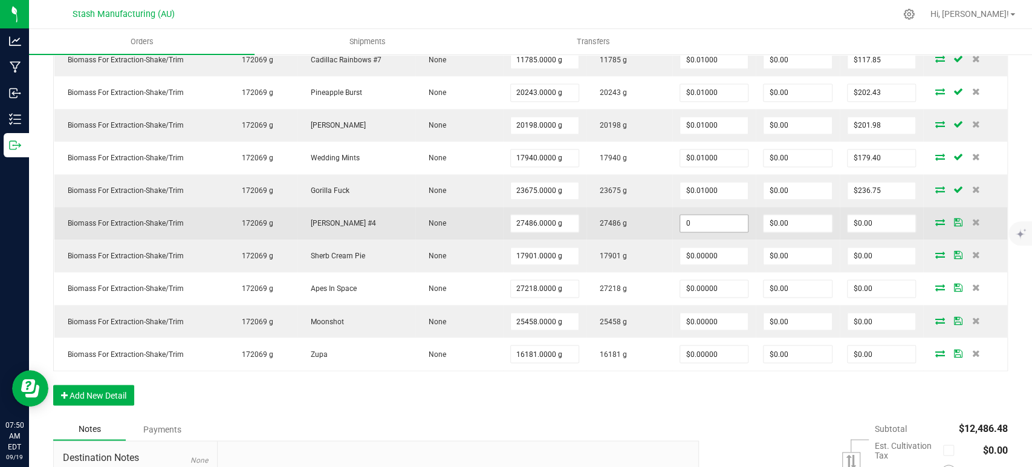
click at [687, 225] on input "0" at bounding box center [714, 223] width 68 height 17
paste input ".01"
click at [647, 216] on td "27486 g" at bounding box center [629, 223] width 86 height 33
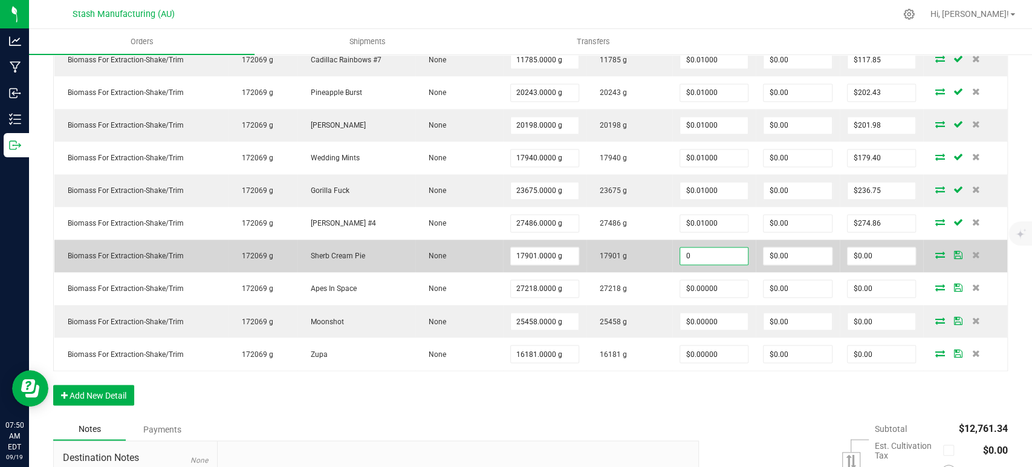
click at [691, 258] on input "0" at bounding box center [714, 255] width 68 height 17
paste input ".01"
click at [647, 254] on td "17901 g" at bounding box center [629, 255] width 86 height 33
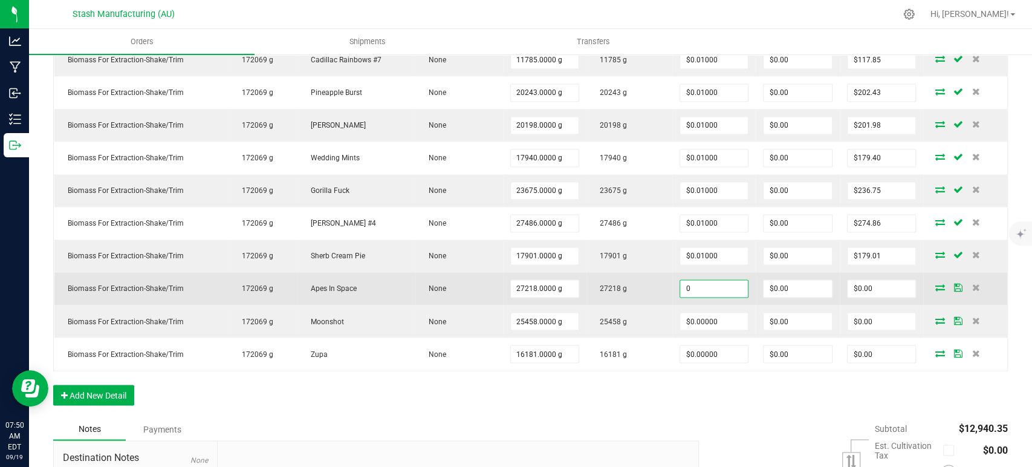
click at [680, 281] on input "0" at bounding box center [714, 288] width 68 height 17
paste input ".01"
click at [641, 279] on td "27218 g" at bounding box center [629, 288] width 86 height 33
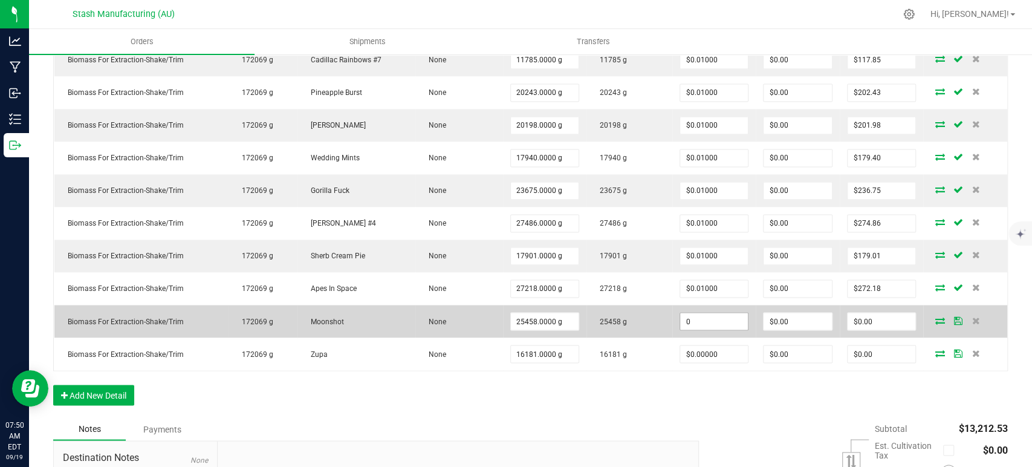
click at [693, 312] on input "0" at bounding box center [714, 320] width 68 height 17
paste input ".01"
click at [652, 311] on td "25458 g" at bounding box center [629, 321] width 86 height 33
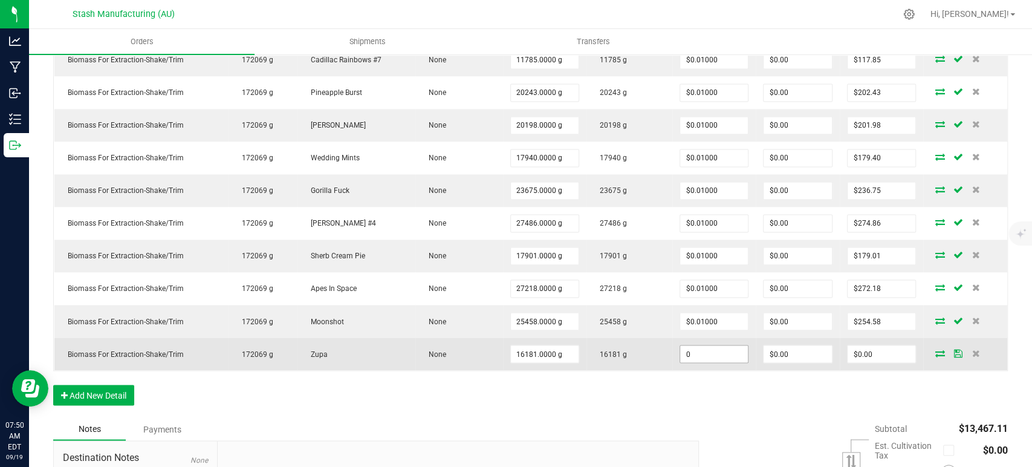
click at [714, 347] on input "0" at bounding box center [714, 353] width 68 height 17
paste input ".01"
click at [655, 348] on td "16181 g" at bounding box center [629, 353] width 86 height 33
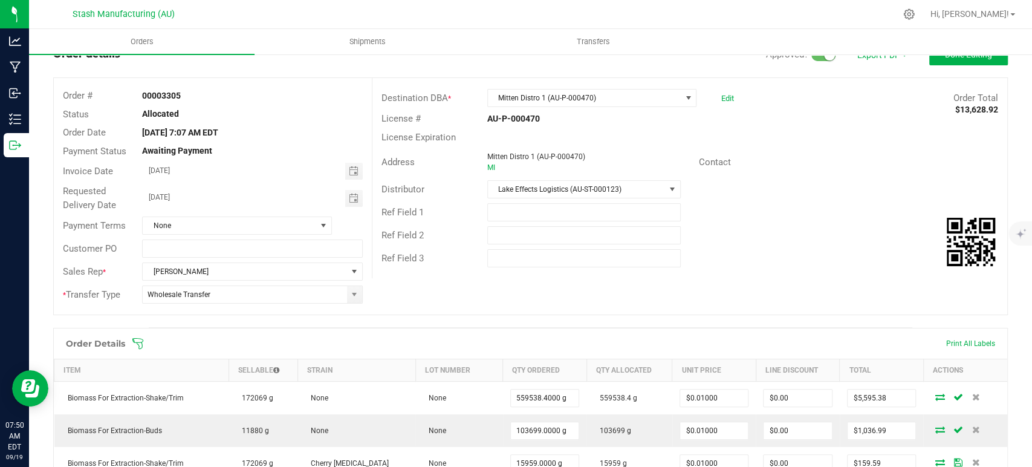
scroll to position [0, 0]
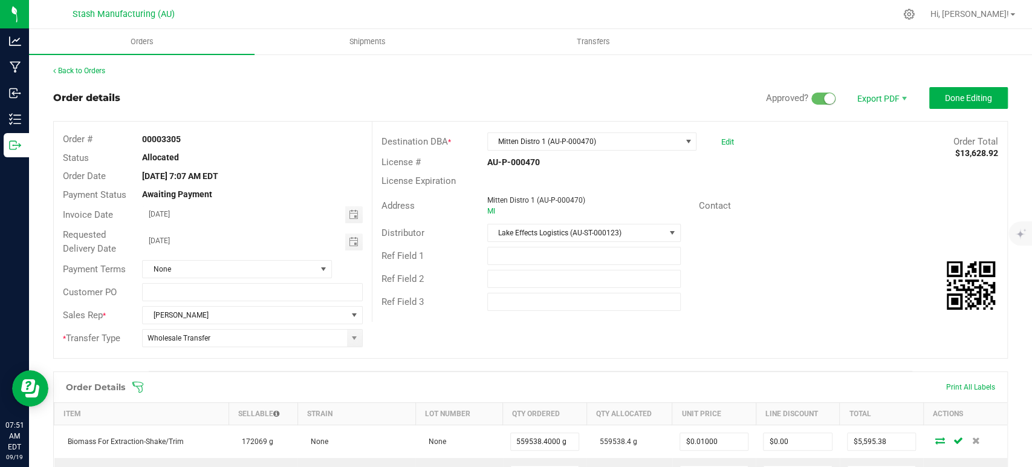
click at [520, 222] on div "Distributor Lake Effects Logistics (AU-ST-000123)" at bounding box center [689, 232] width 635 height 23
click at [518, 230] on span "Lake Effects Logistics (AU-ST-000123)" at bounding box center [576, 232] width 177 height 17
click at [725, 280] on div "Ref Field 2" at bounding box center [689, 278] width 635 height 23
click at [945, 100] on span "Done Editing" at bounding box center [968, 98] width 47 height 10
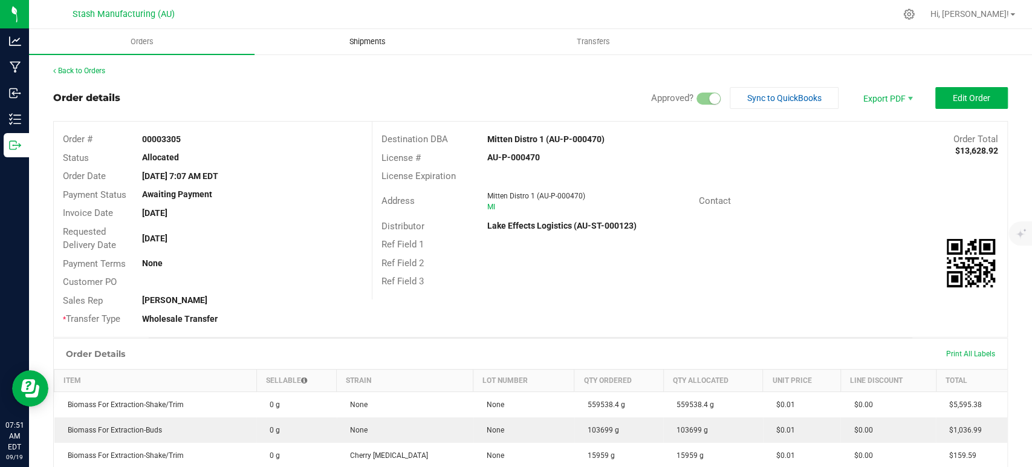
click at [364, 42] on span "Shipments" at bounding box center [367, 41] width 69 height 11
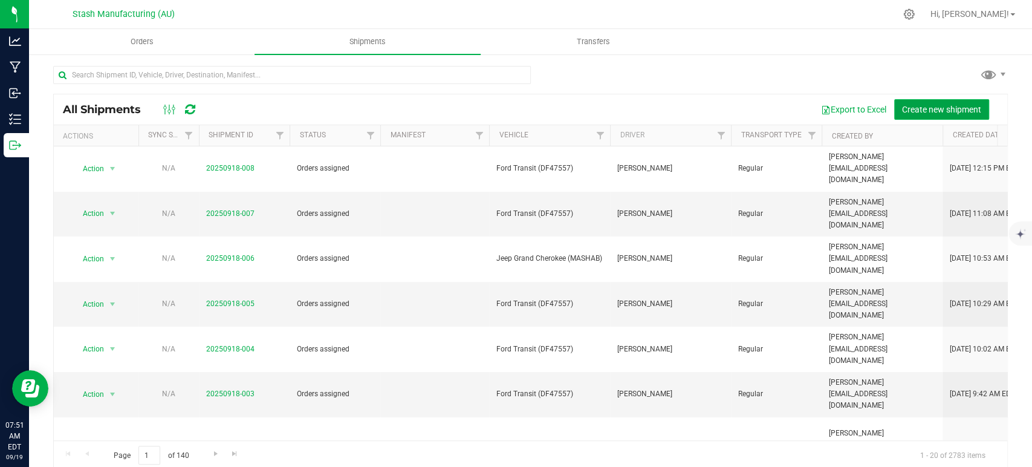
click at [930, 110] on span "Create new shipment" at bounding box center [941, 110] width 79 height 10
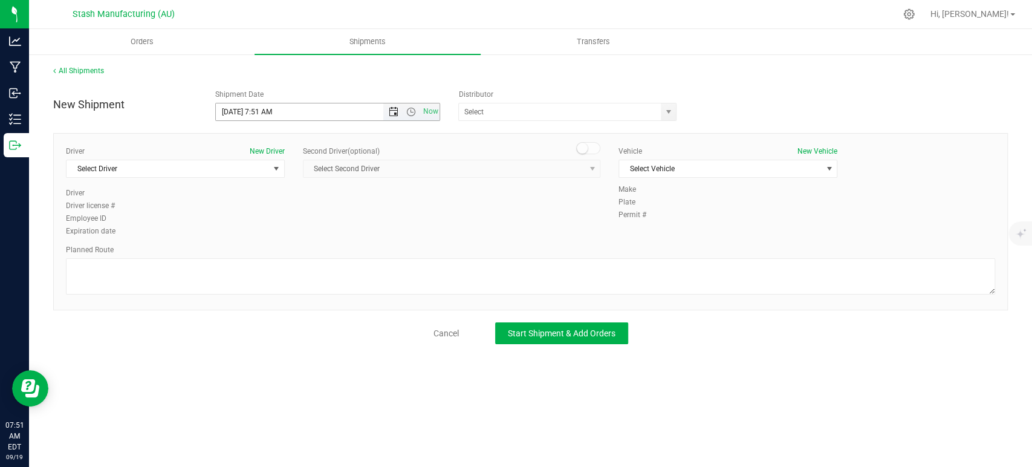
click at [389, 111] on span "Open the date view" at bounding box center [394, 112] width 10 height 10
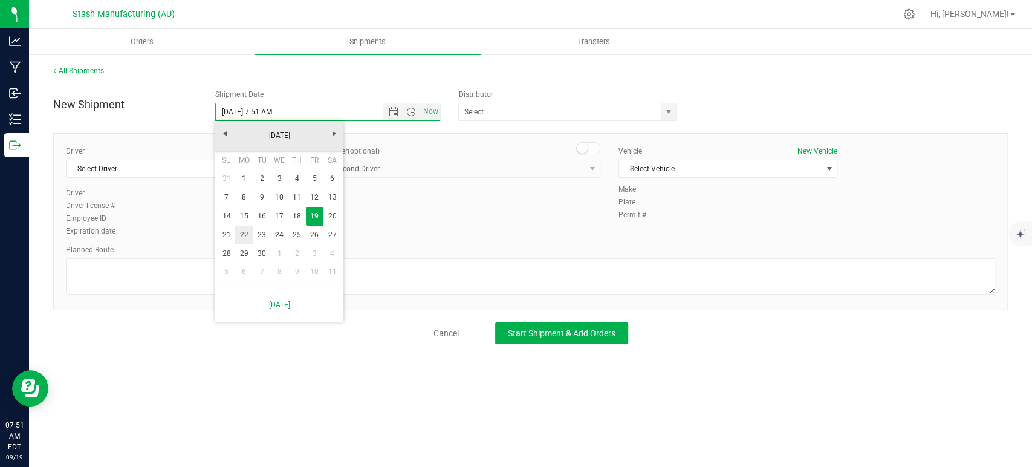
click at [247, 233] on link "22" at bounding box center [244, 234] width 18 height 19
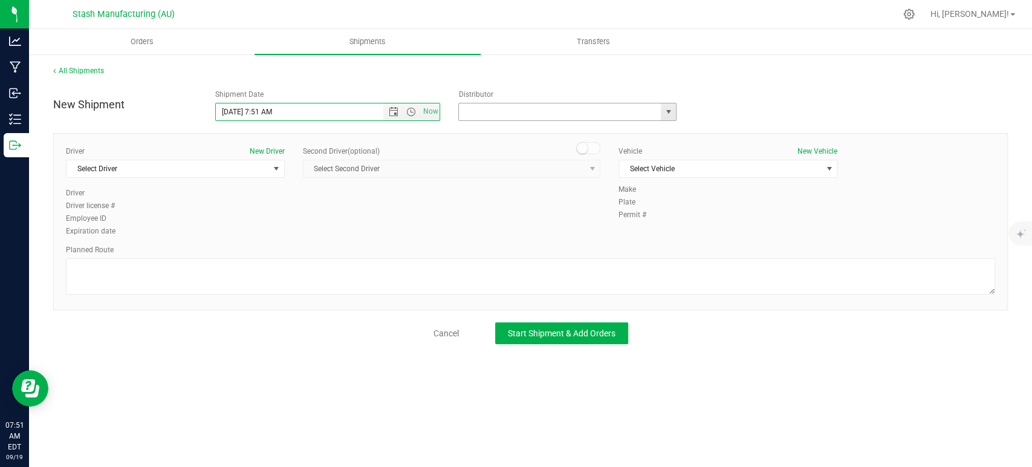
click at [504, 106] on input "text" at bounding box center [557, 111] width 196 height 17
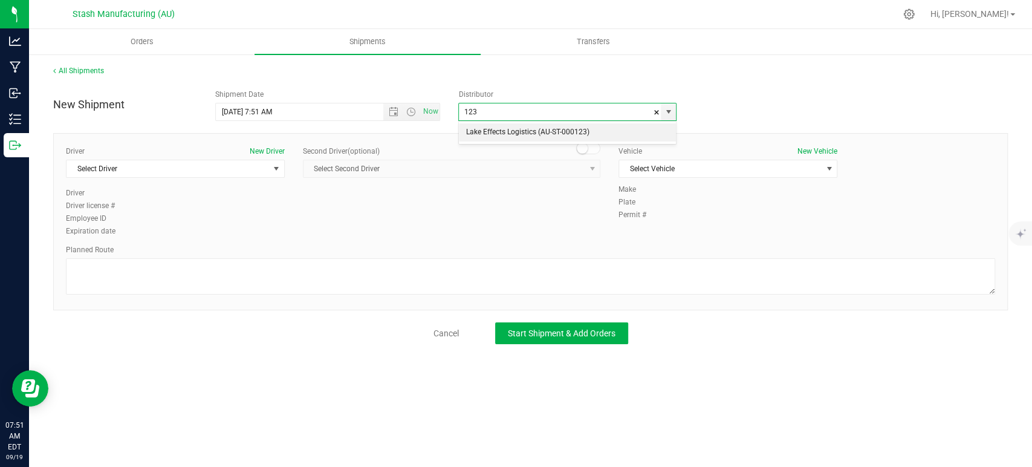
click at [544, 131] on li "Lake Effects Logistics (AU-ST-000123)" at bounding box center [567, 132] width 217 height 18
click at [172, 168] on span "Select Driver" at bounding box center [167, 168] width 202 height 17
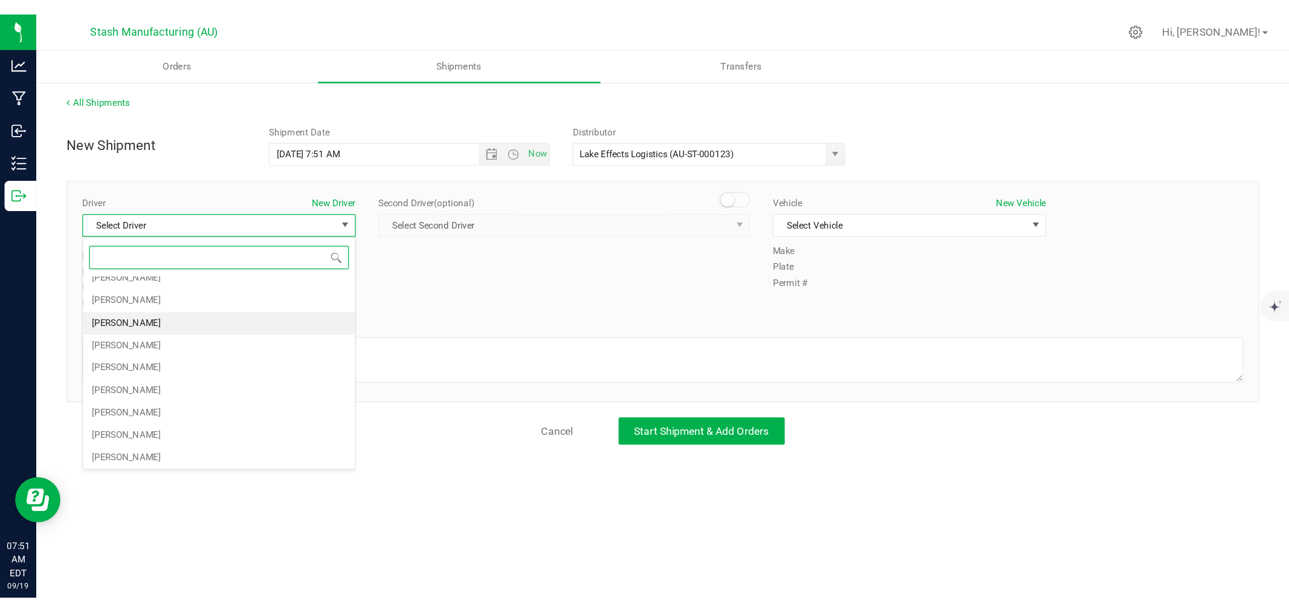
scroll to position [62, 0]
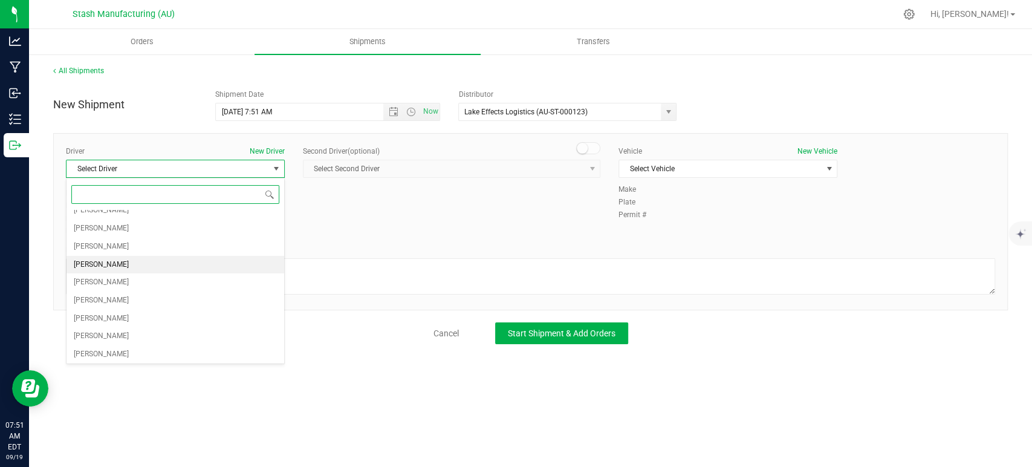
drag, startPoint x: 145, startPoint y: 262, endPoint x: 193, endPoint y: 258, distance: 48.5
click at [145, 261] on li "Paul Cole" at bounding box center [175, 265] width 218 height 18
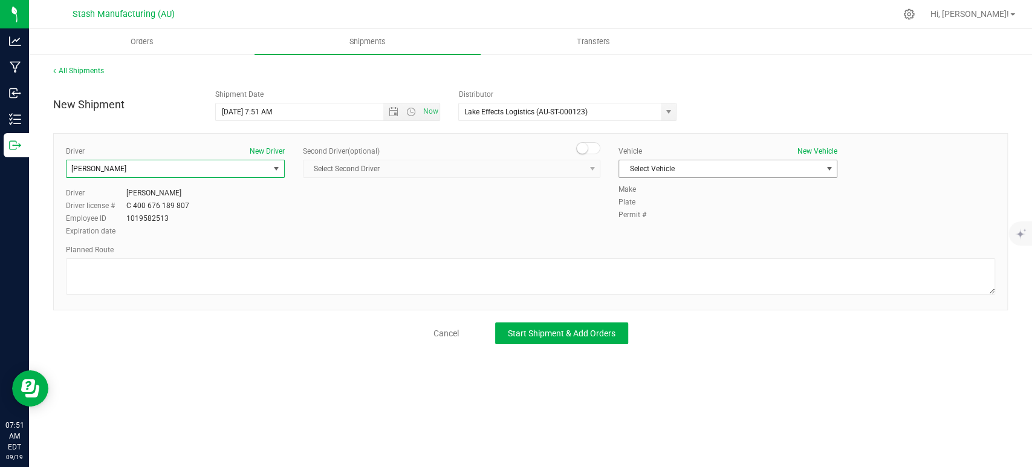
click at [638, 173] on span "Select Vehicle" at bounding box center [720, 168] width 202 height 17
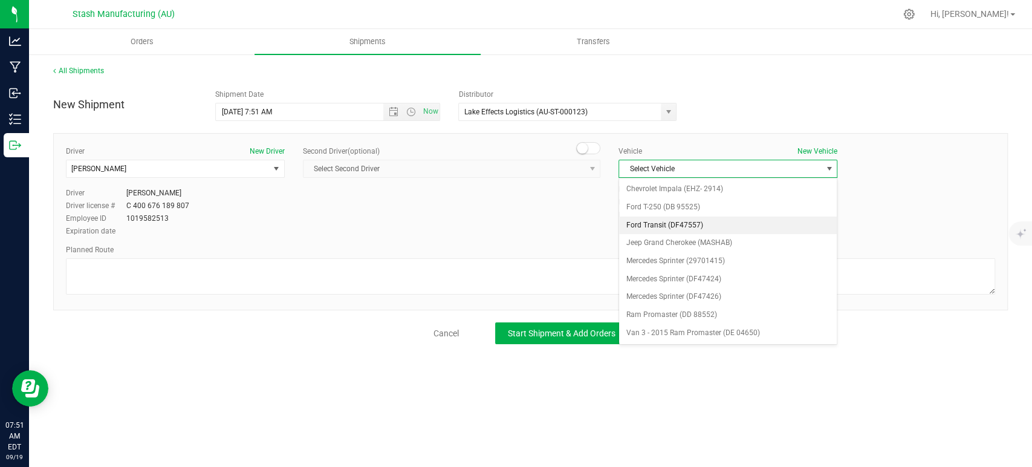
click at [678, 229] on li "Ford Transit (DF47557)" at bounding box center [728, 225] width 218 height 18
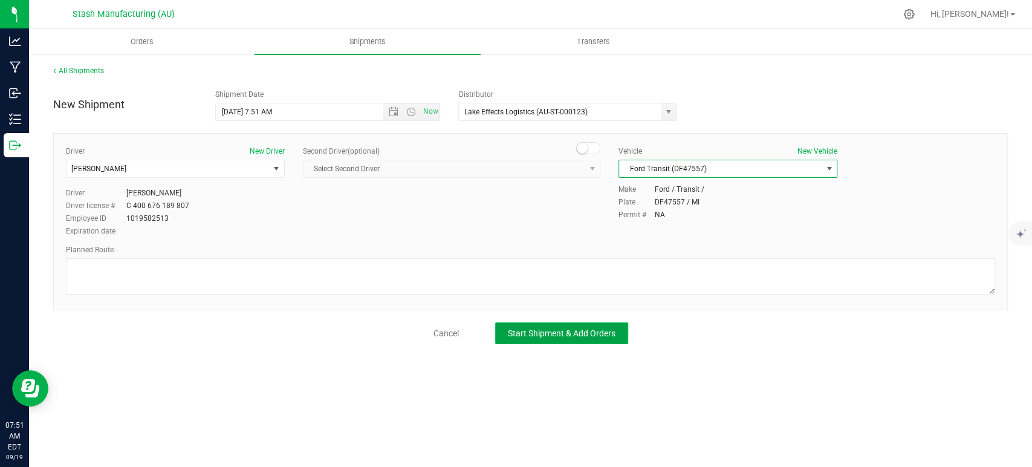
click at [568, 329] on span "Start Shipment & Add Orders" at bounding box center [562, 333] width 108 height 10
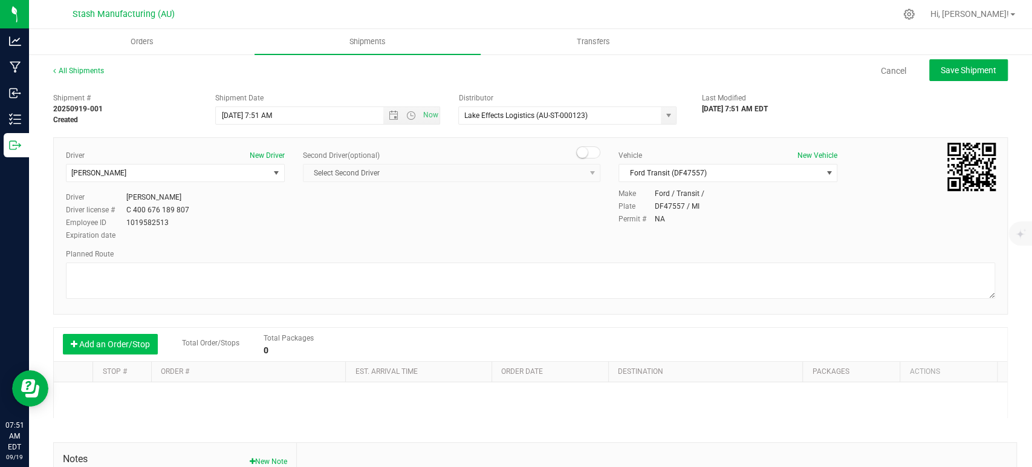
click at [131, 341] on button "Add an Order/Stop" at bounding box center [110, 344] width 95 height 21
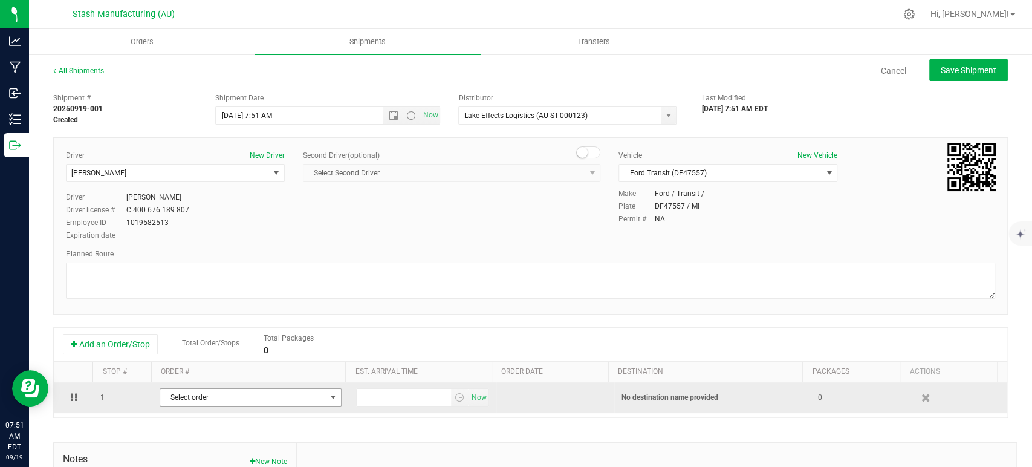
click at [271, 398] on span "Select order" at bounding box center [243, 397] width 166 height 17
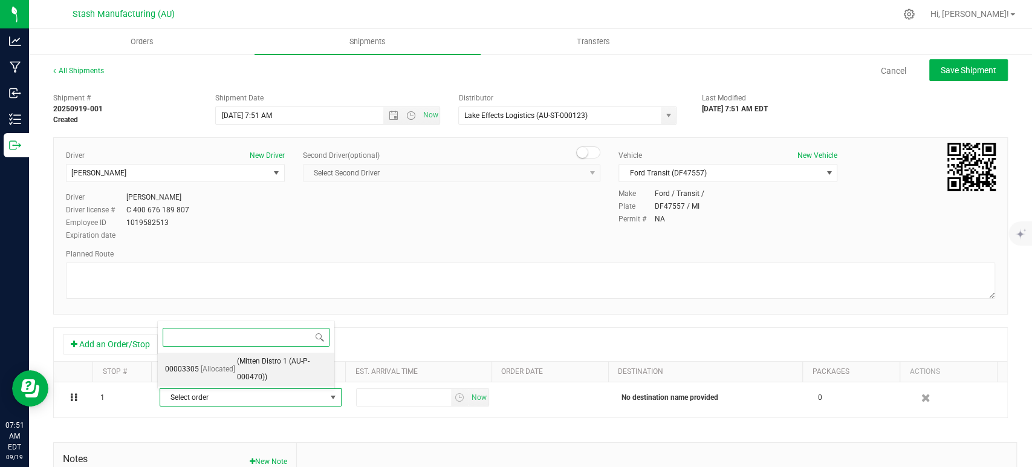
click at [262, 366] on span "(Mitten Distro 1 (AU-P-000470))" at bounding box center [282, 369] width 90 height 31
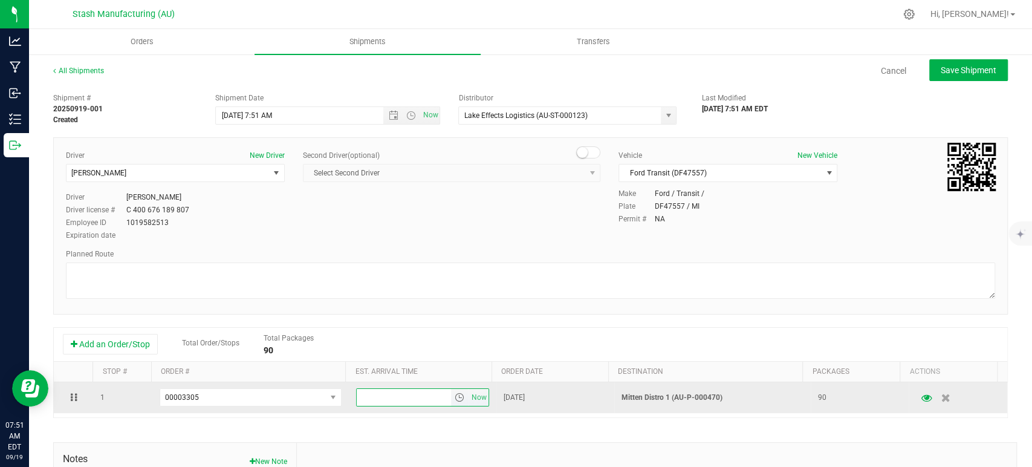
click at [377, 398] on input "text" at bounding box center [404, 397] width 94 height 17
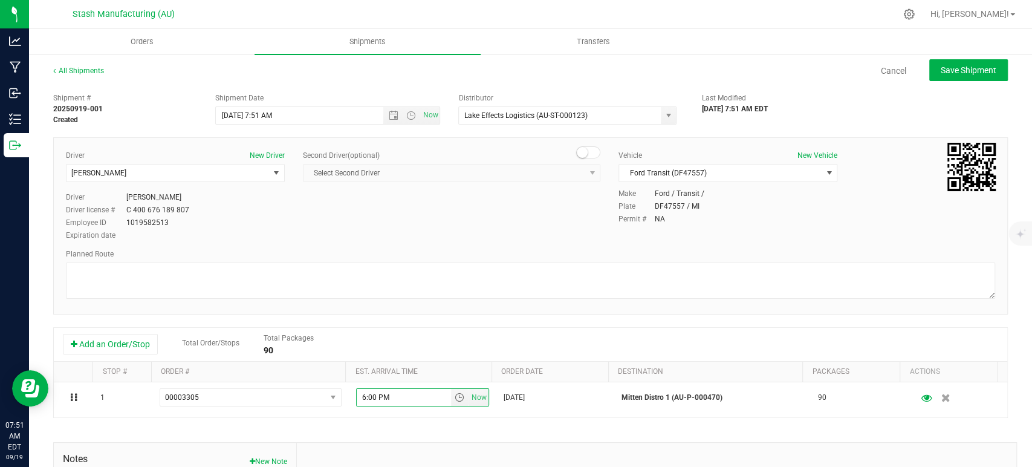
click at [430, 338] on div "Add an Order/Stop Total Order/Stops Total Packages 90" at bounding box center [530, 344] width 935 height 21
click at [949, 73] on span "Save Shipment" at bounding box center [968, 70] width 56 height 10
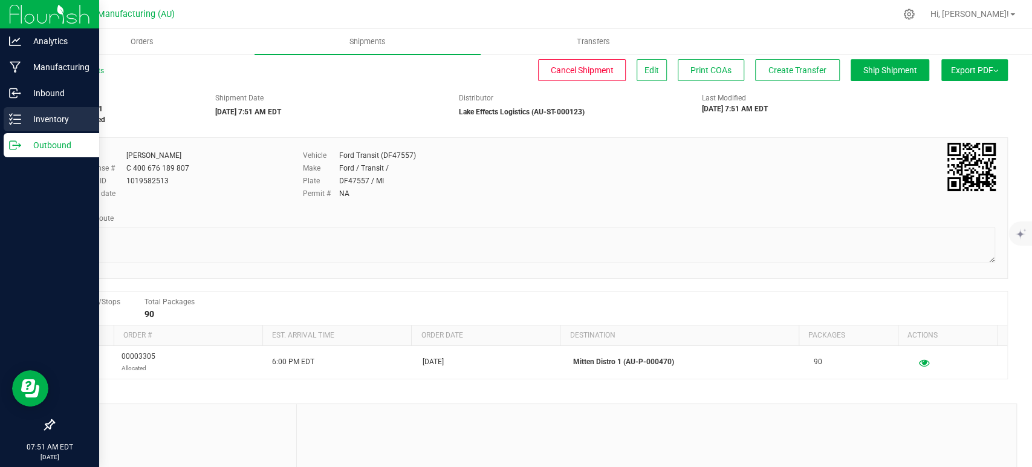
click at [25, 118] on p "Inventory" at bounding box center [57, 119] width 73 height 15
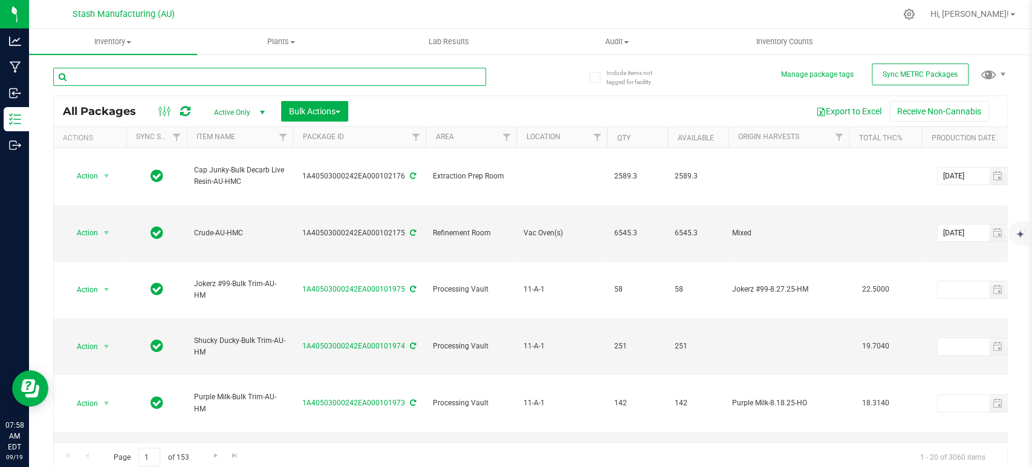
click at [292, 80] on input "text" at bounding box center [269, 77] width 433 height 18
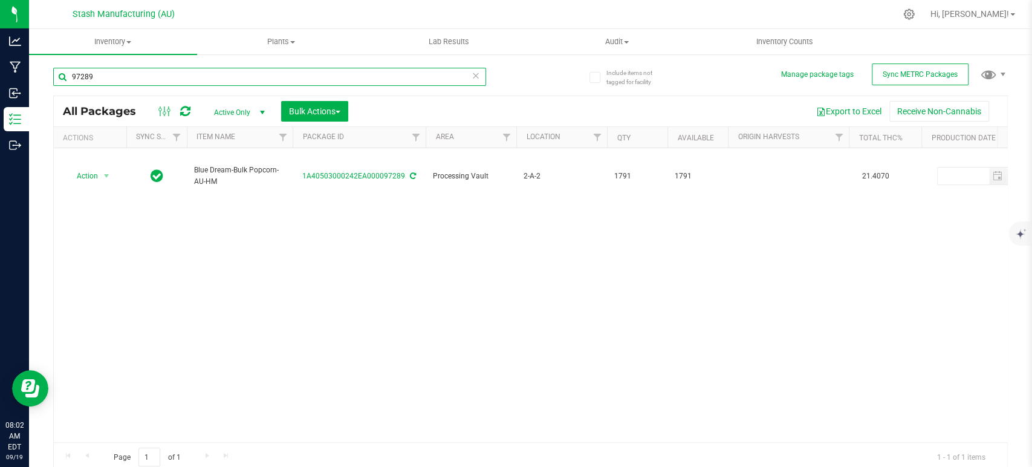
click at [233, 74] on input "97289" at bounding box center [269, 77] width 433 height 18
click at [214, 77] on input "99341" at bounding box center [269, 77] width 433 height 18
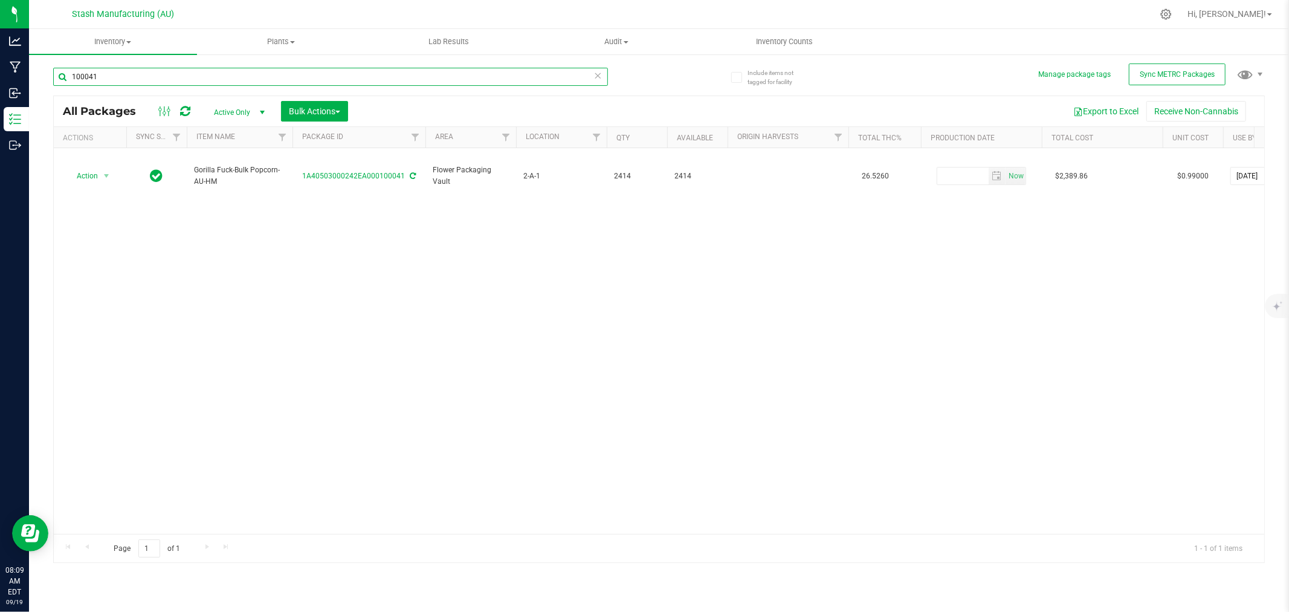
click at [190, 82] on input "100041" at bounding box center [330, 77] width 555 height 18
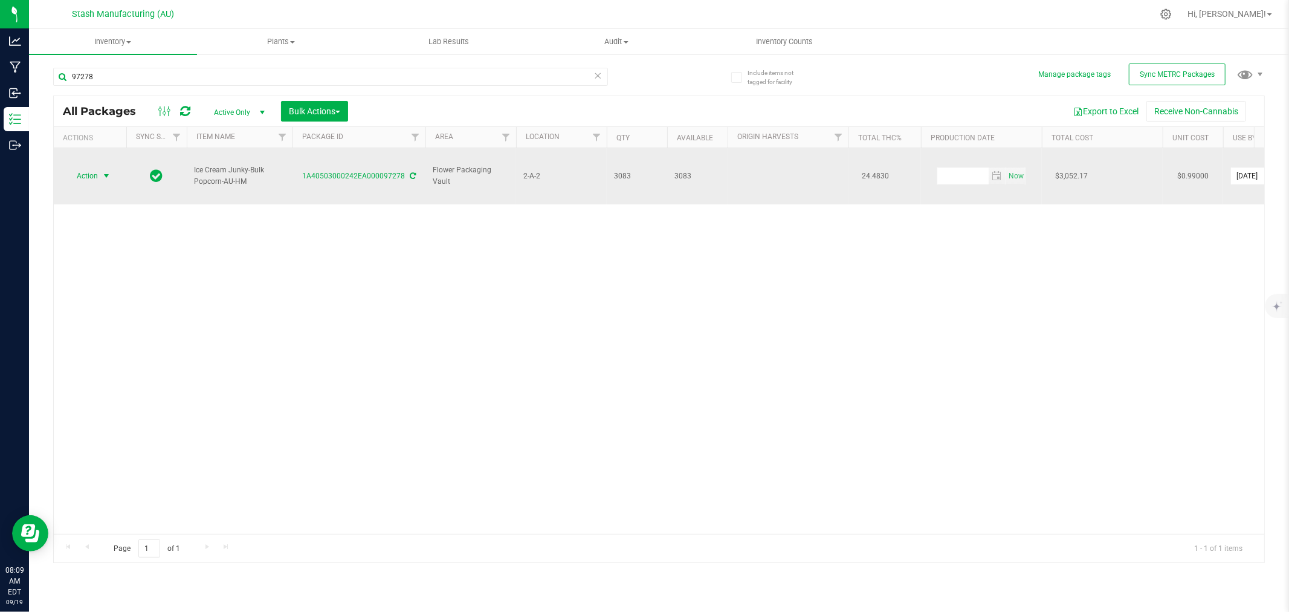
click at [99, 167] on span "select" at bounding box center [106, 175] width 15 height 17
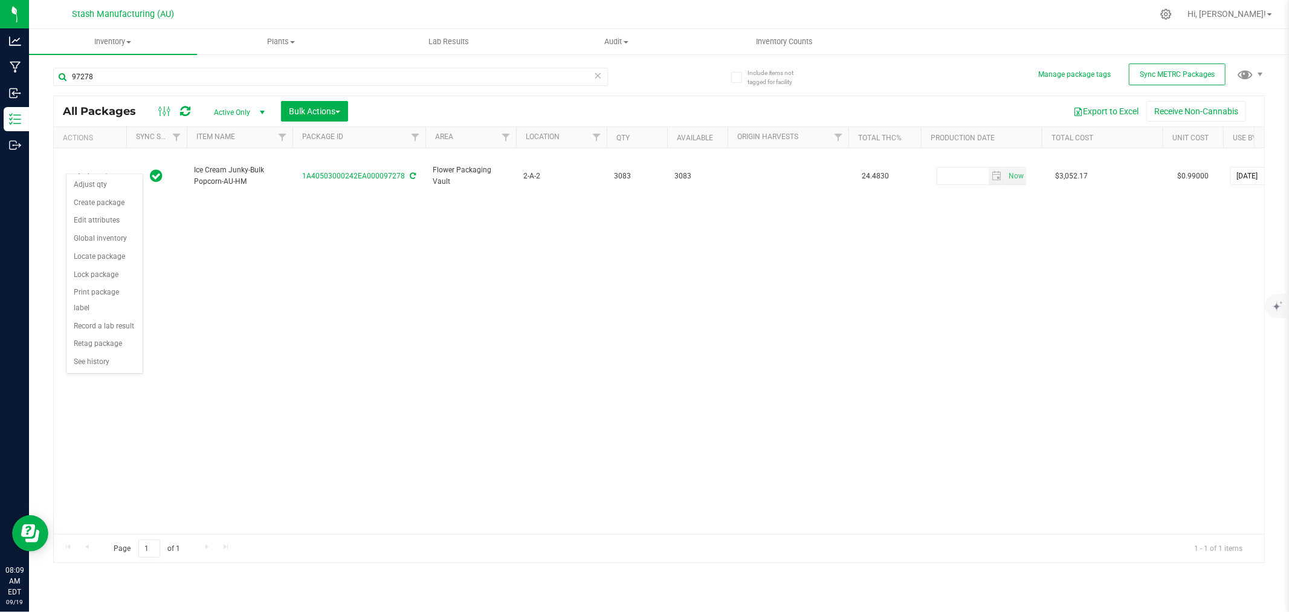
click at [239, 252] on div "Action Action Adjust qty Create package Edit attributes Global inventory Locate…" at bounding box center [659, 341] width 1211 height 386
click at [1031, 335] on div "Action Action Adjust qty Create package Edit attributes Global inventory Locate…" at bounding box center [659, 341] width 1211 height 386
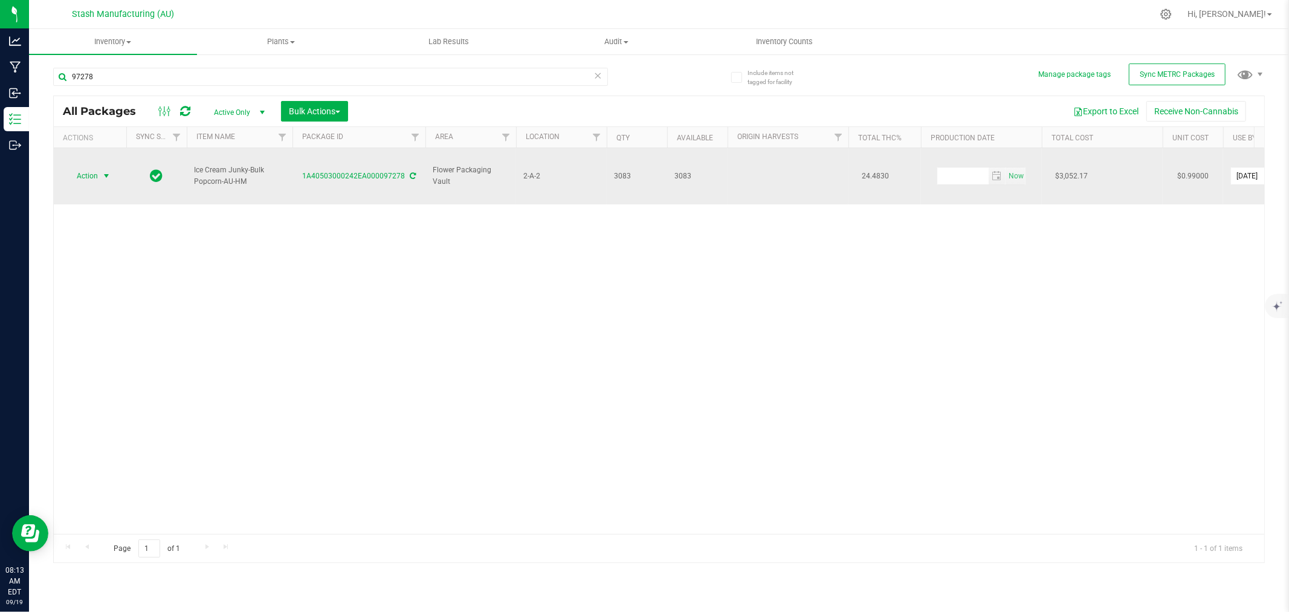
click at [94, 167] on span "Action" at bounding box center [82, 175] width 33 height 17
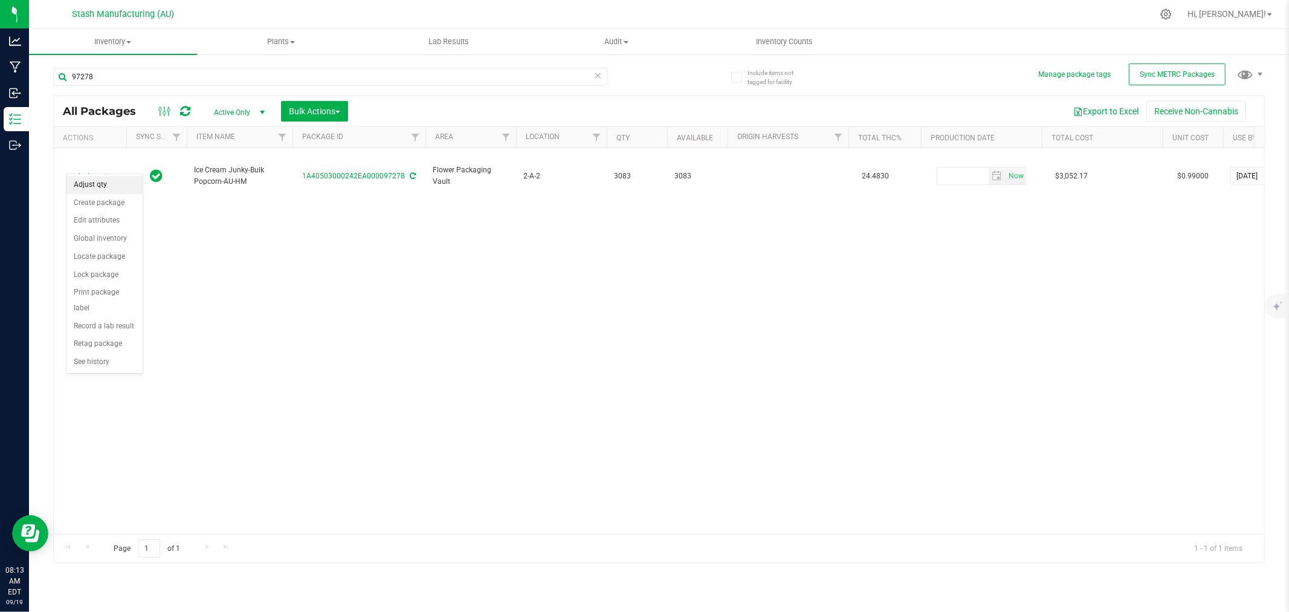
click at [106, 184] on li "Adjust qty" at bounding box center [104, 185] width 76 height 18
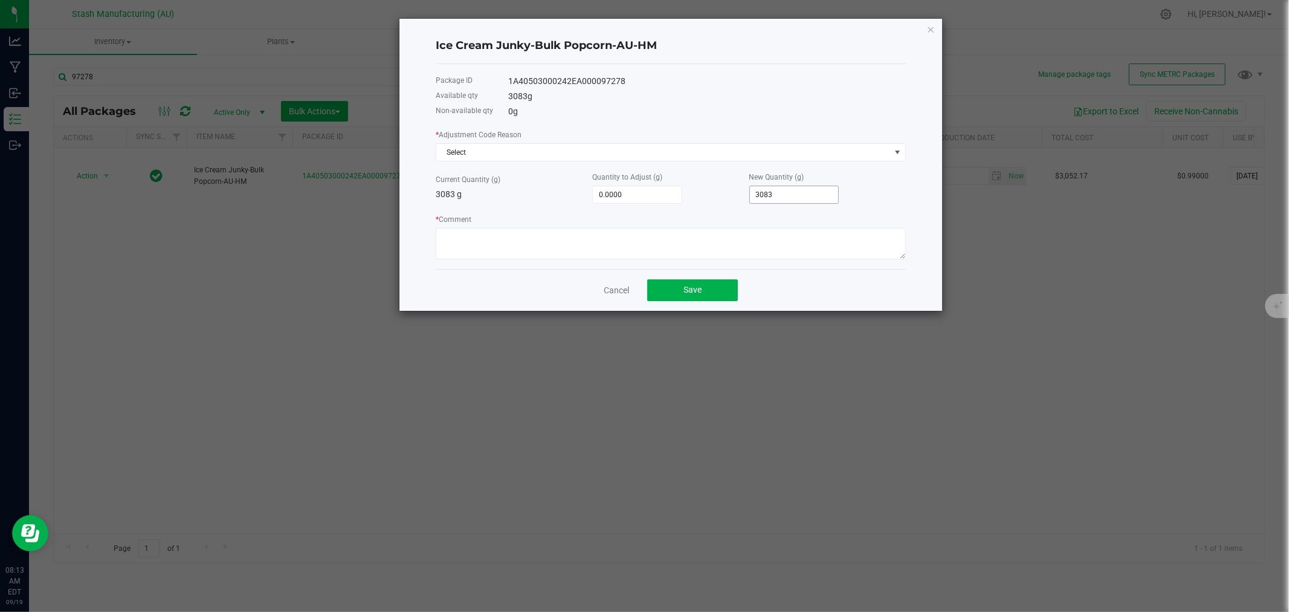
click at [800, 195] on input "3083" at bounding box center [794, 194] width 89 height 17
click at [510, 154] on span "Select" at bounding box center [663, 152] width 454 height 17
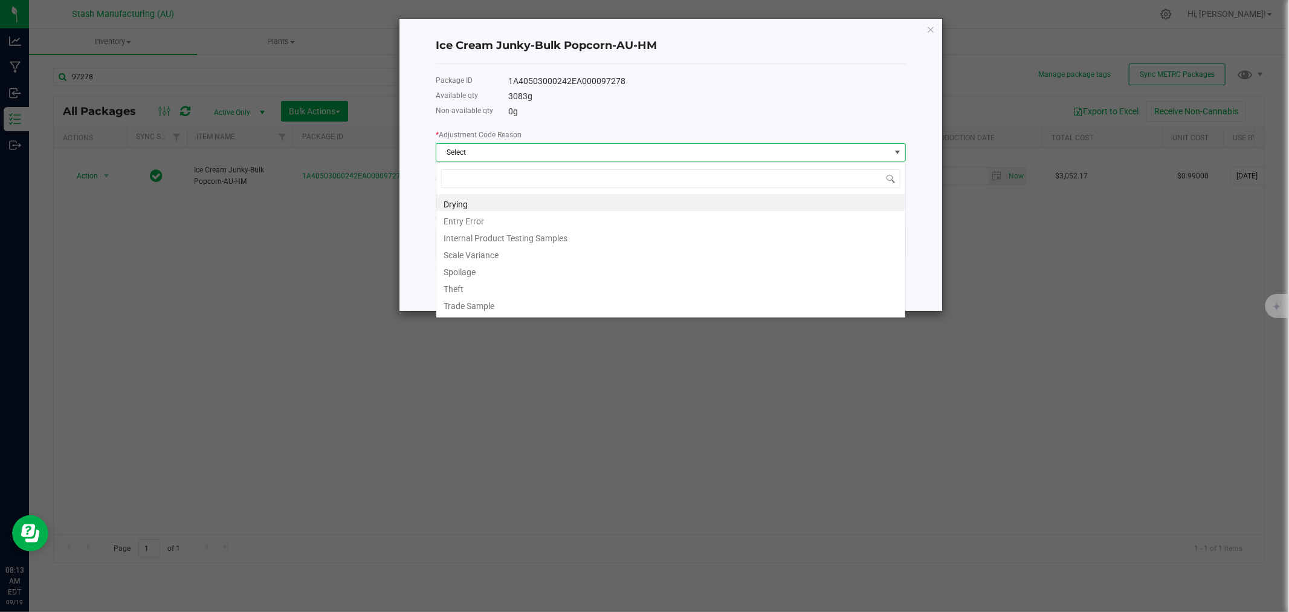
scroll to position [18, 470]
click at [482, 200] on li "Drying" at bounding box center [670, 202] width 469 height 17
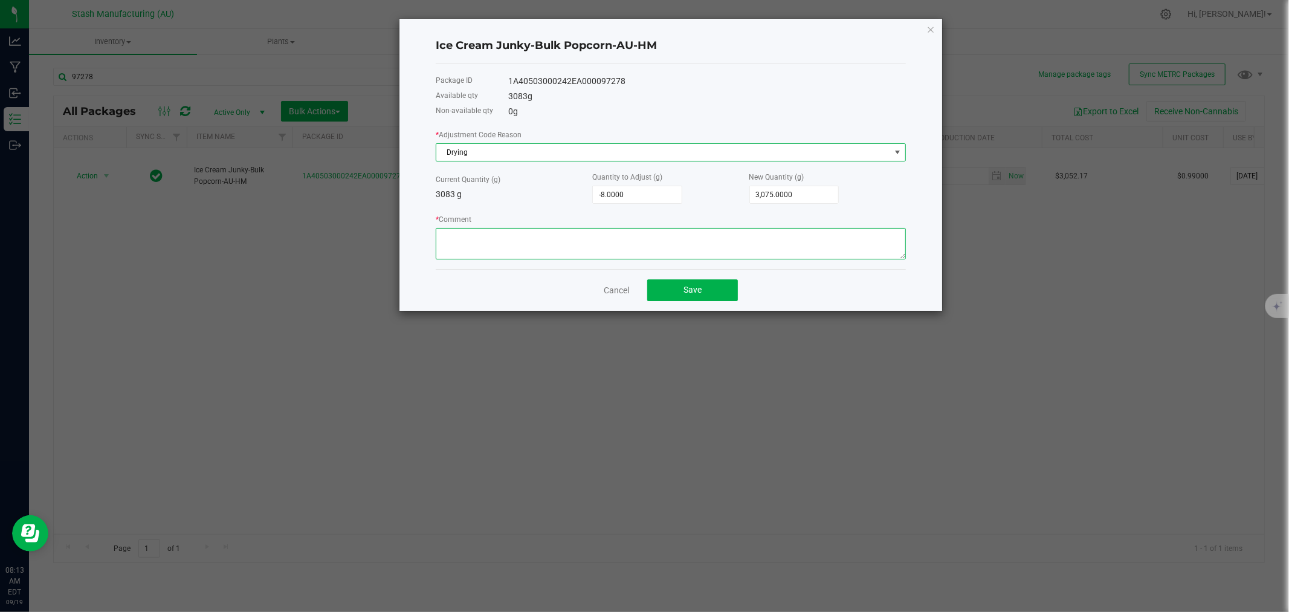
click at [505, 240] on textarea "* Comment" at bounding box center [671, 243] width 470 height 31
click at [680, 286] on button "Save" at bounding box center [692, 290] width 91 height 22
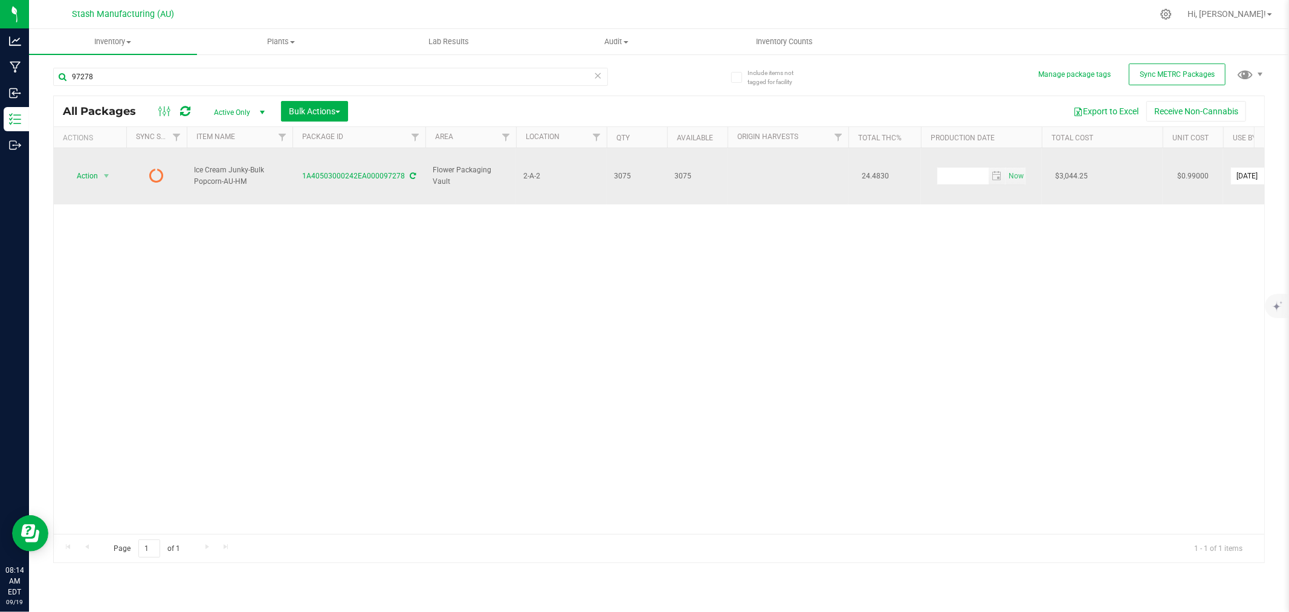
drag, startPoint x: 301, startPoint y: 166, endPoint x: 403, endPoint y: 173, distance: 101.8
click at [403, 173] on td "1A40503000242EA000097278" at bounding box center [359, 176] width 133 height 56
copy link "1A40503000242EA000097278"
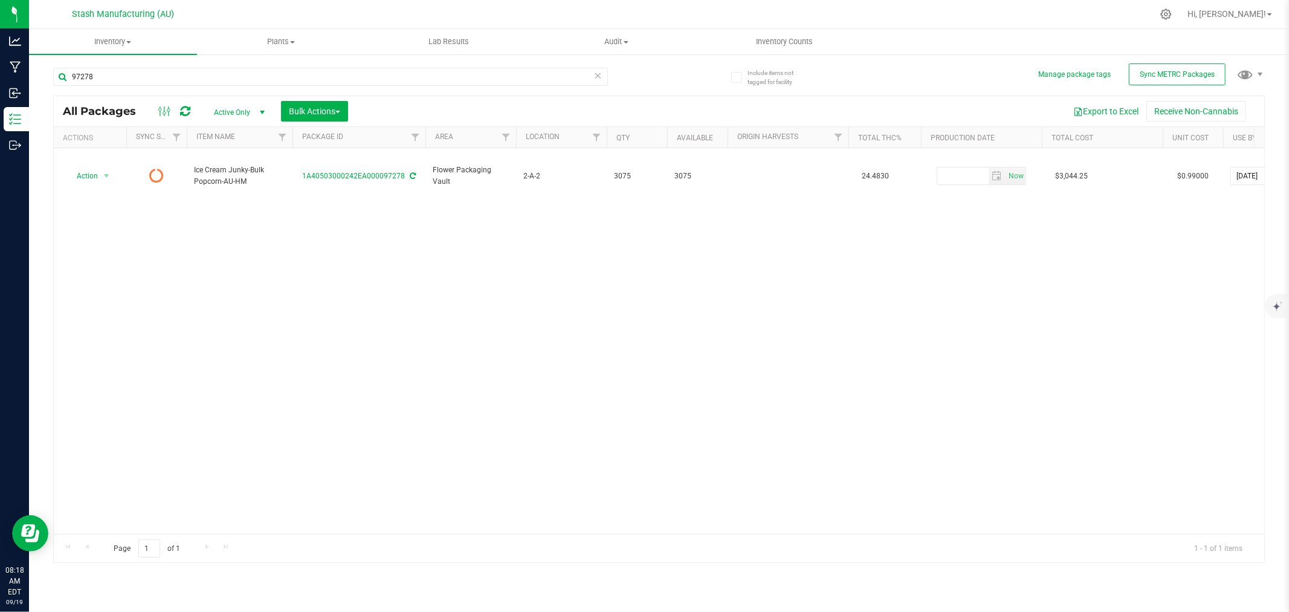
click at [926, 435] on div "Action Action Edit attributes Global inventory Lock package Print package label…" at bounding box center [659, 341] width 1211 height 386
click at [186, 77] on input "97278" at bounding box center [330, 77] width 555 height 18
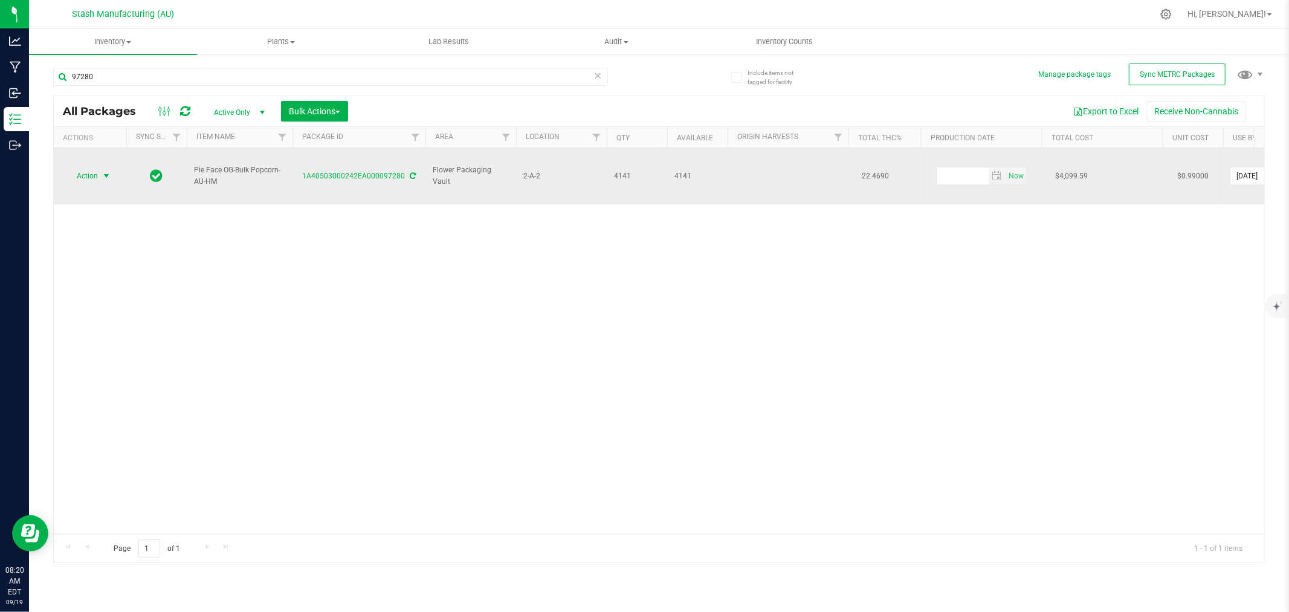
click at [95, 167] on span "Action" at bounding box center [82, 175] width 33 height 17
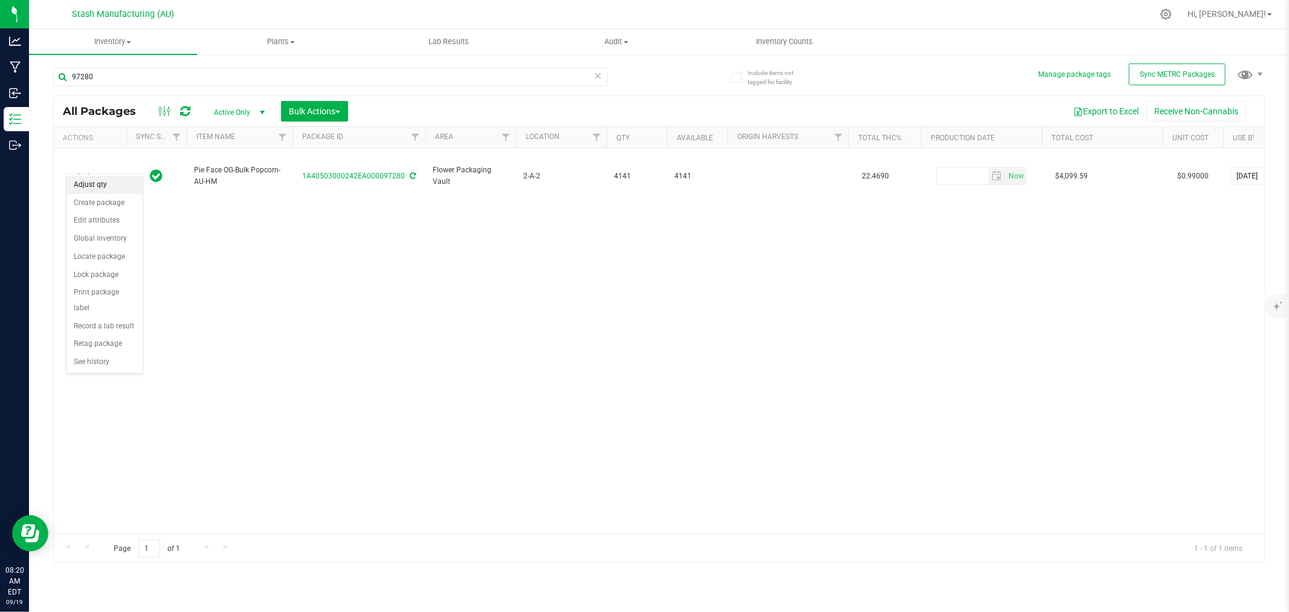
click at [106, 186] on li "Adjust qty" at bounding box center [104, 185] width 76 height 18
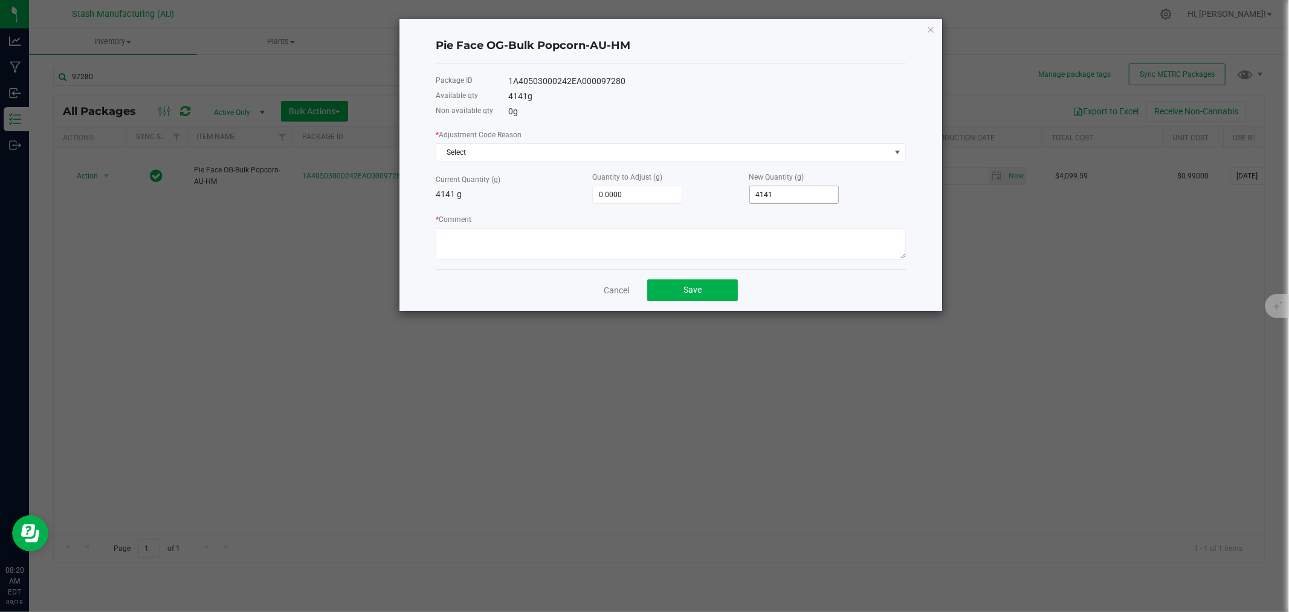
click at [789, 192] on input "4141" at bounding box center [794, 194] width 89 height 17
click at [789, 195] on input "4141" at bounding box center [794, 194] width 89 height 17
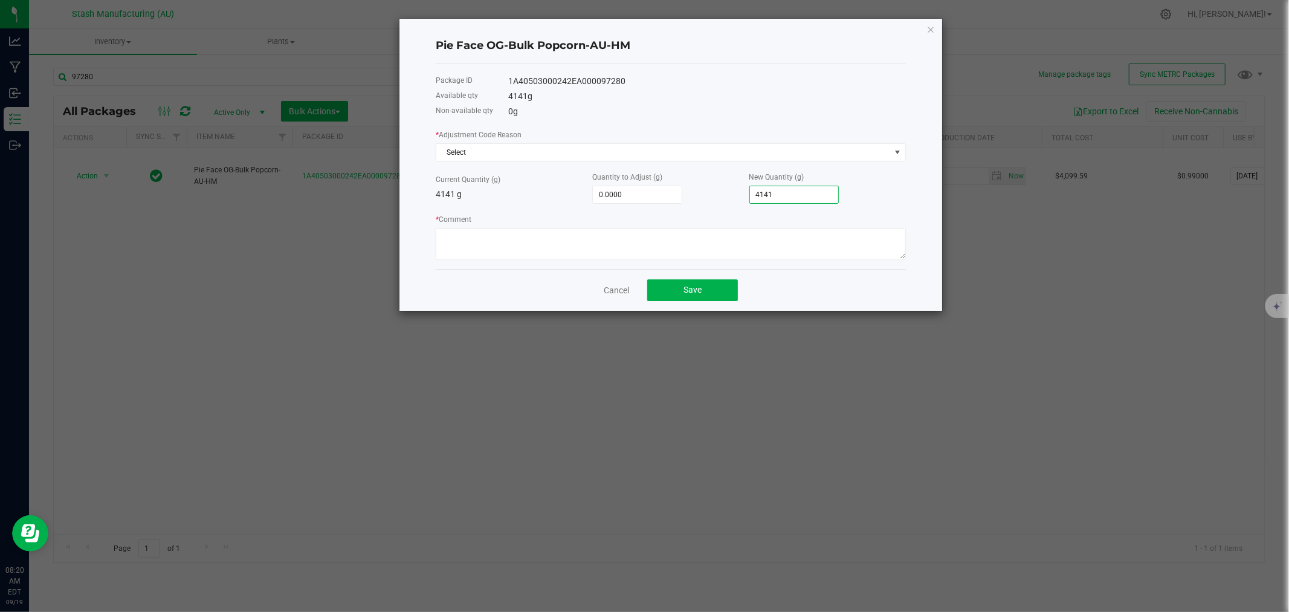
click at [789, 195] on input "4141" at bounding box center [794, 194] width 89 height 17
click at [780, 193] on input "4141" at bounding box center [794, 194] width 89 height 17
click at [454, 150] on span "Select" at bounding box center [663, 152] width 454 height 17
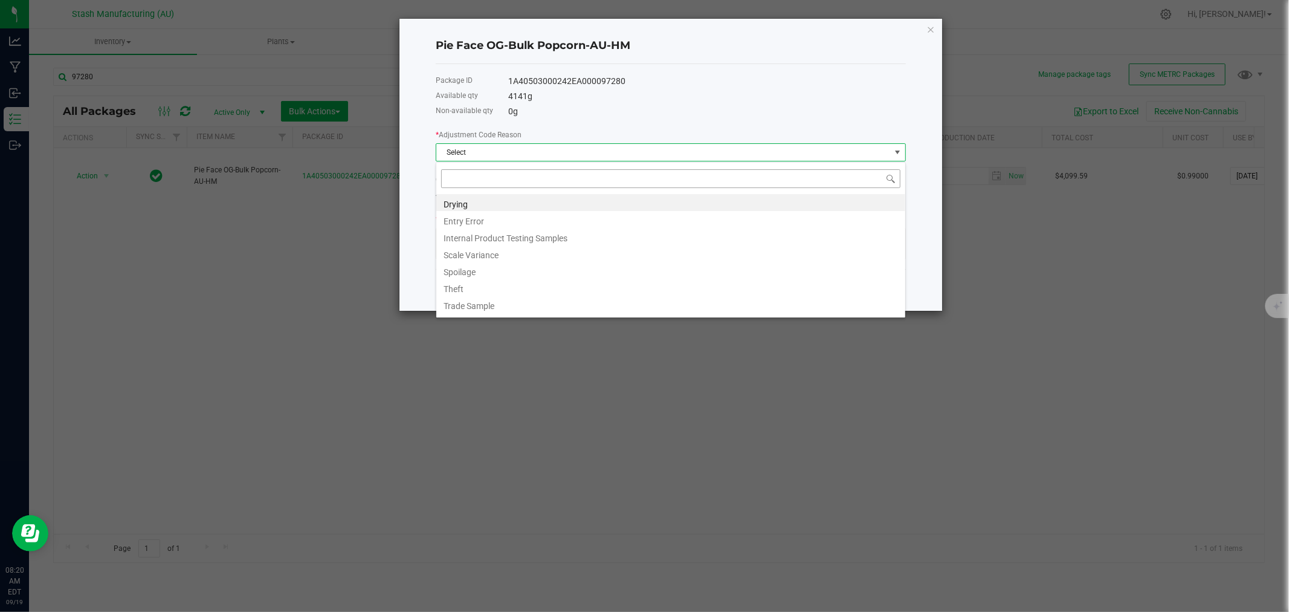
scroll to position [18, 470]
click at [490, 199] on li "Drying" at bounding box center [670, 202] width 469 height 17
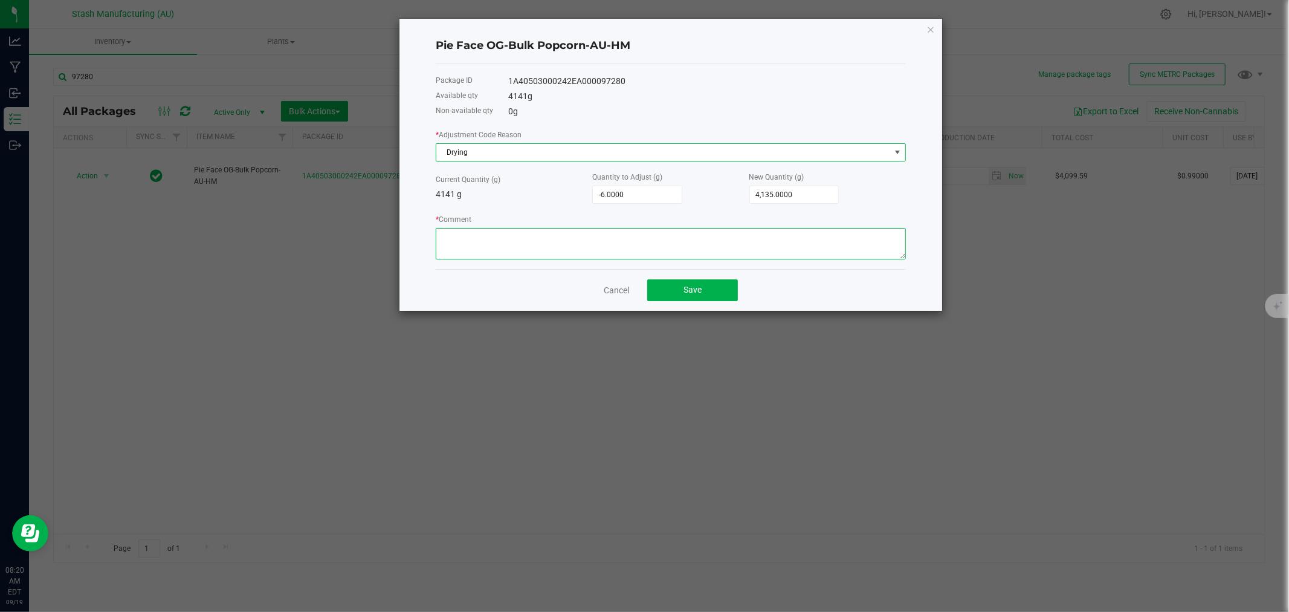
click at [546, 245] on textarea "* Comment" at bounding box center [671, 243] width 470 height 31
click at [703, 290] on button "Save" at bounding box center [692, 290] width 91 height 22
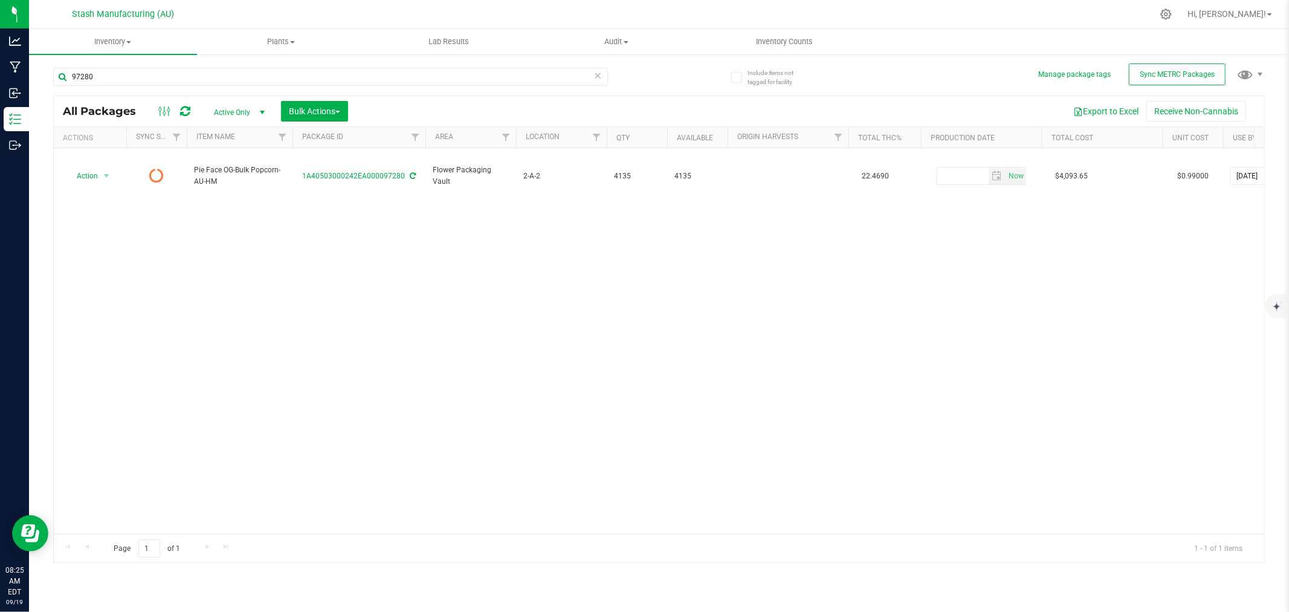
click at [1021, 249] on div "Action Action Edit attributes Global inventory Lock package Print package label…" at bounding box center [659, 341] width 1211 height 386
click at [371, 73] on input "97280" at bounding box center [330, 77] width 555 height 18
click at [375, 74] on input "97280" at bounding box center [330, 77] width 555 height 18
click at [1031, 393] on div "Action Action Adjust qty Create package Edit attributes Global inventory Locate…" at bounding box center [659, 341] width 1211 height 386
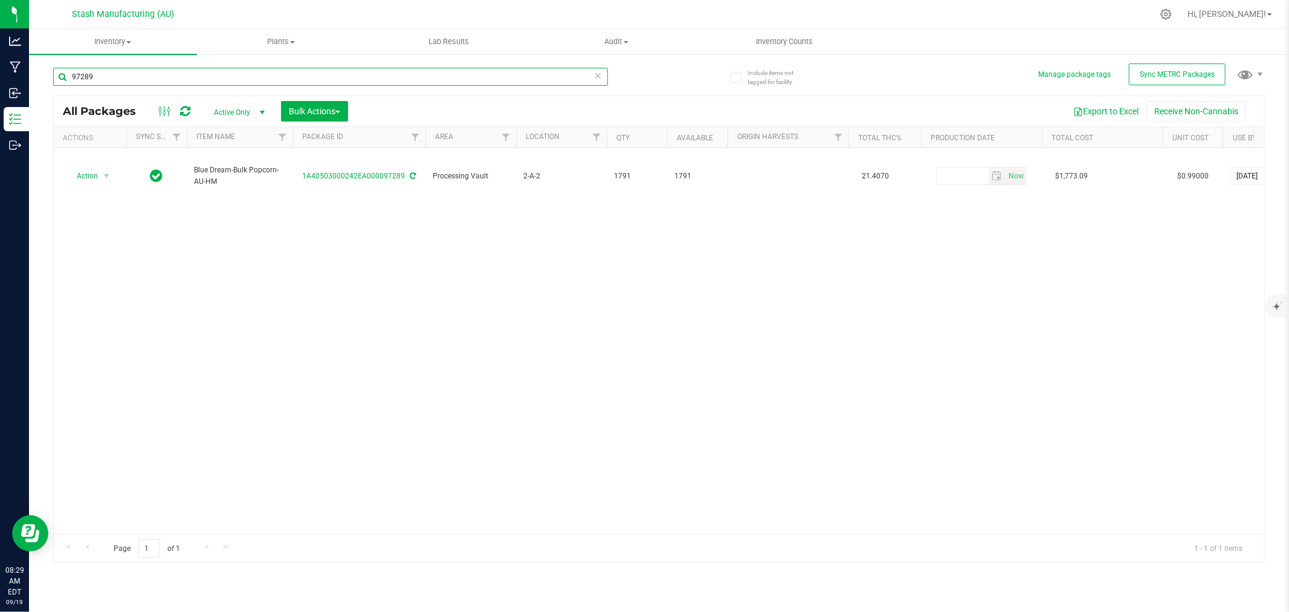
click at [202, 77] on input "97289" at bounding box center [330, 77] width 555 height 18
click at [1031, 264] on div "Action Action Adjust qty Create package Edit attributes Global inventory Locate…" at bounding box center [659, 341] width 1211 height 386
click at [117, 77] on input "99341" at bounding box center [330, 77] width 555 height 18
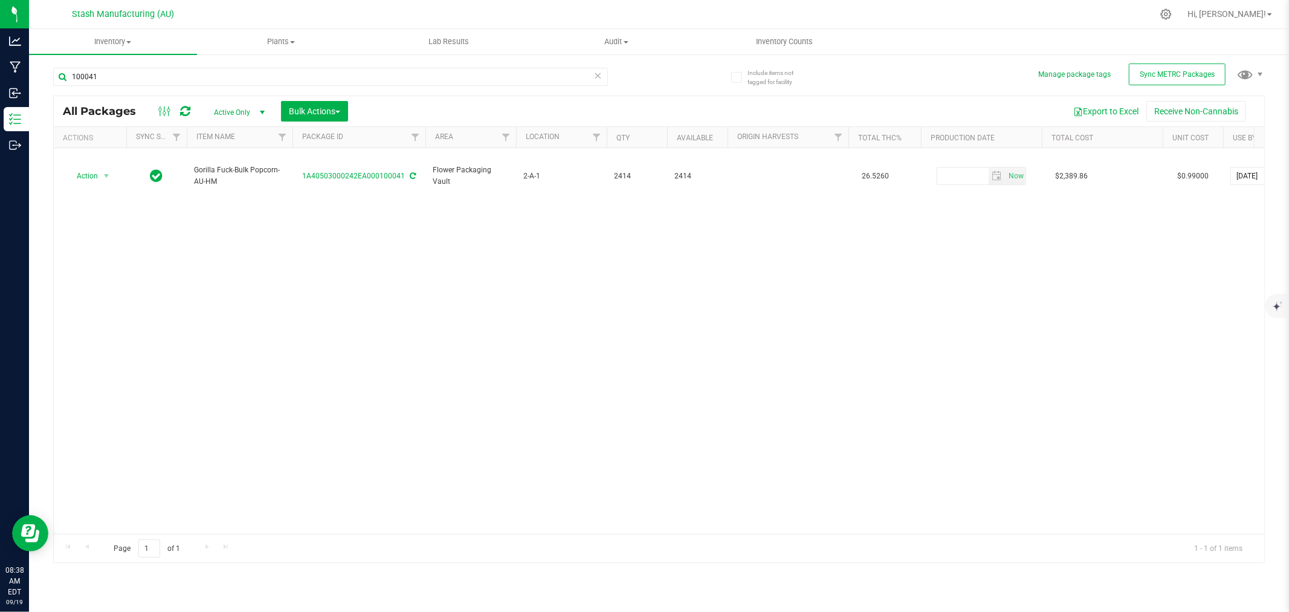
drag, startPoint x: 1095, startPoint y: 313, endPoint x: 1088, endPoint y: 307, distance: 9.0
click at [1031, 313] on div "Action Action Adjust qty Create package Edit attributes Global inventory Locate…" at bounding box center [659, 341] width 1211 height 386
click at [219, 80] on input "100041" at bounding box center [330, 77] width 555 height 18
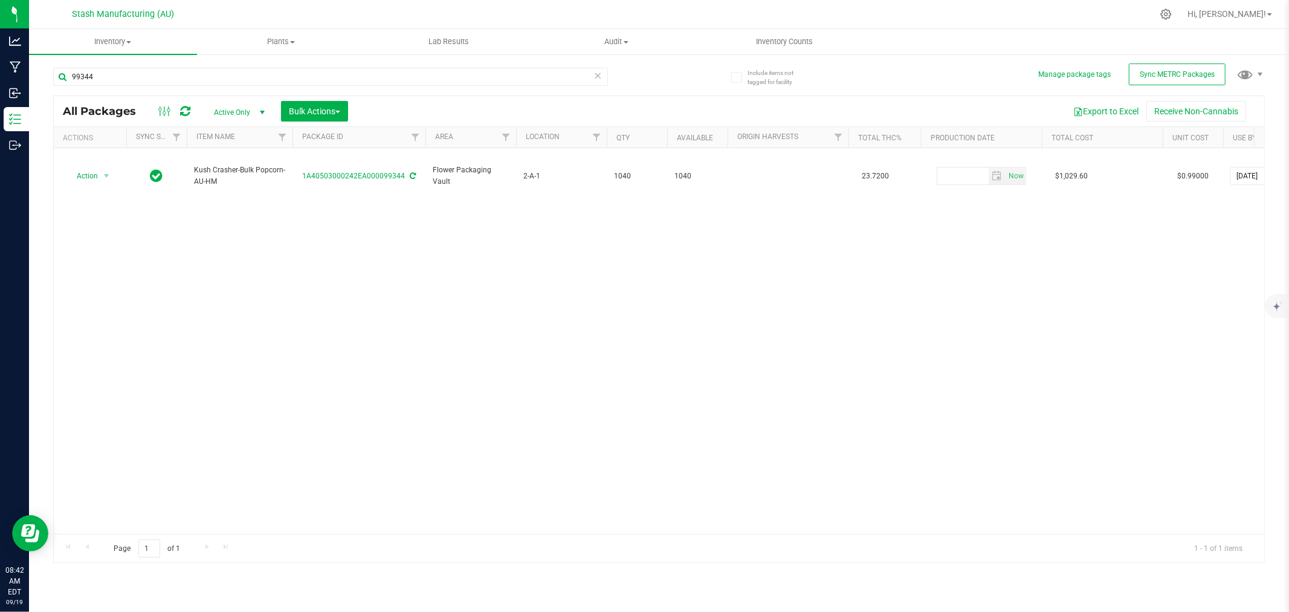
click at [599, 75] on icon at bounding box center [598, 75] width 8 height 15
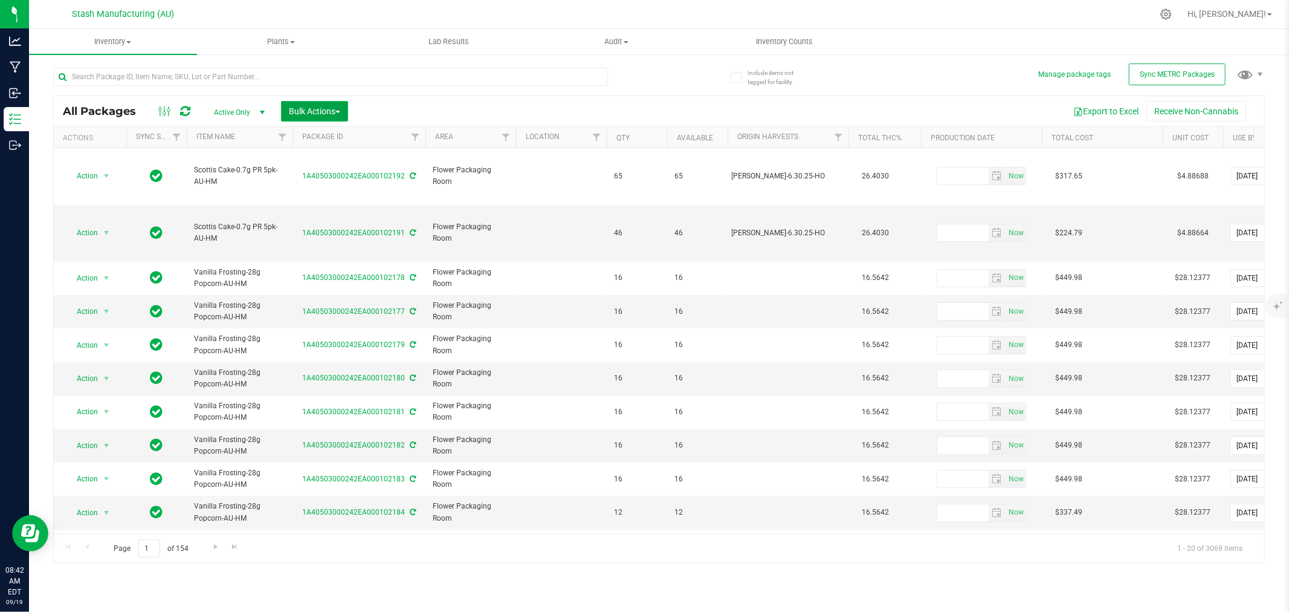
click at [301, 117] on button "Bulk Actions" at bounding box center [314, 111] width 67 height 21
click at [333, 203] on span "Locate packages" at bounding box center [318, 205] width 61 height 10
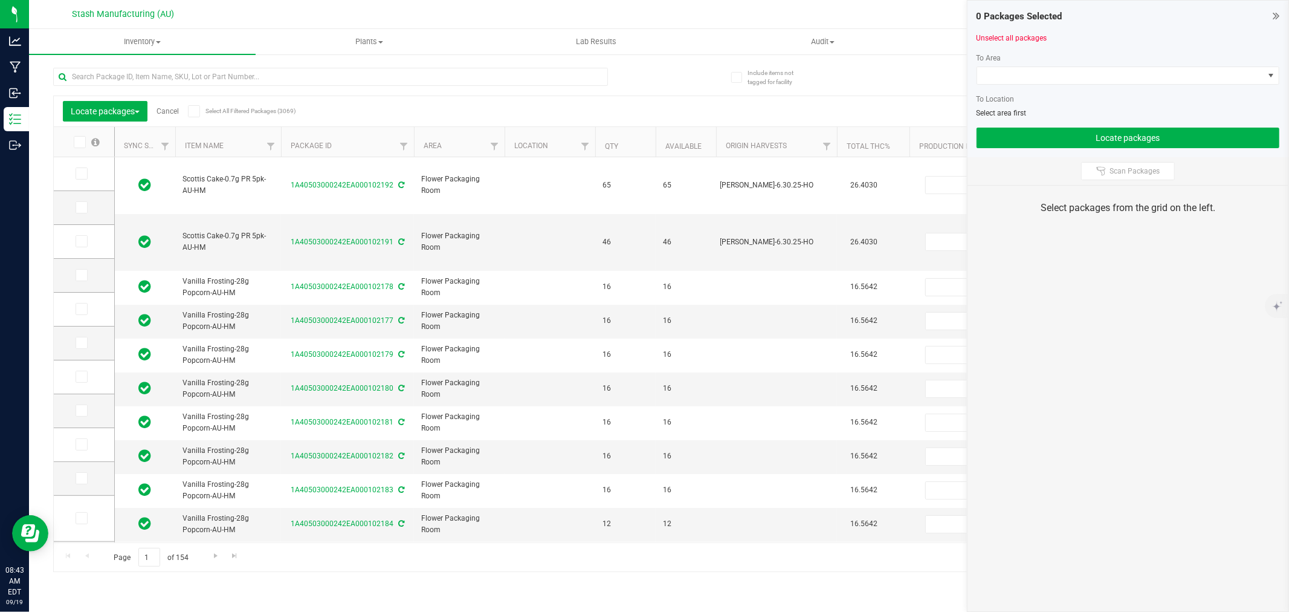
click at [168, 109] on link "Cancel" at bounding box center [168, 111] width 22 height 8
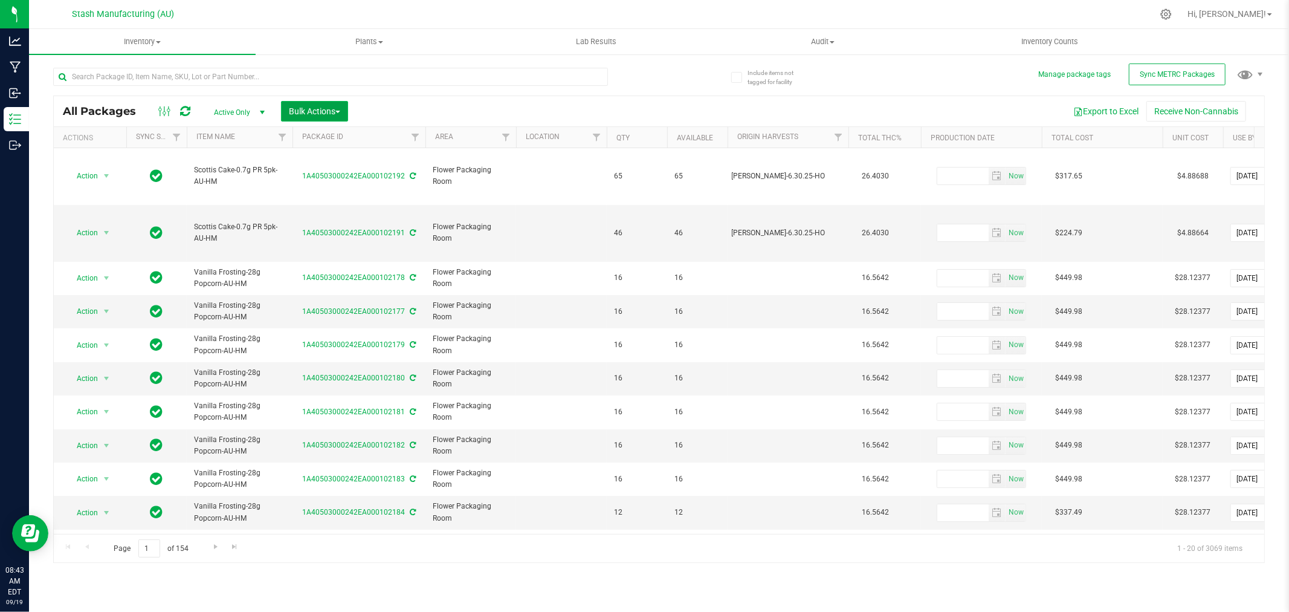
click at [337, 111] on span "button" at bounding box center [337, 112] width 5 height 2
click at [341, 209] on span "Locate packages" at bounding box center [318, 205] width 61 height 10
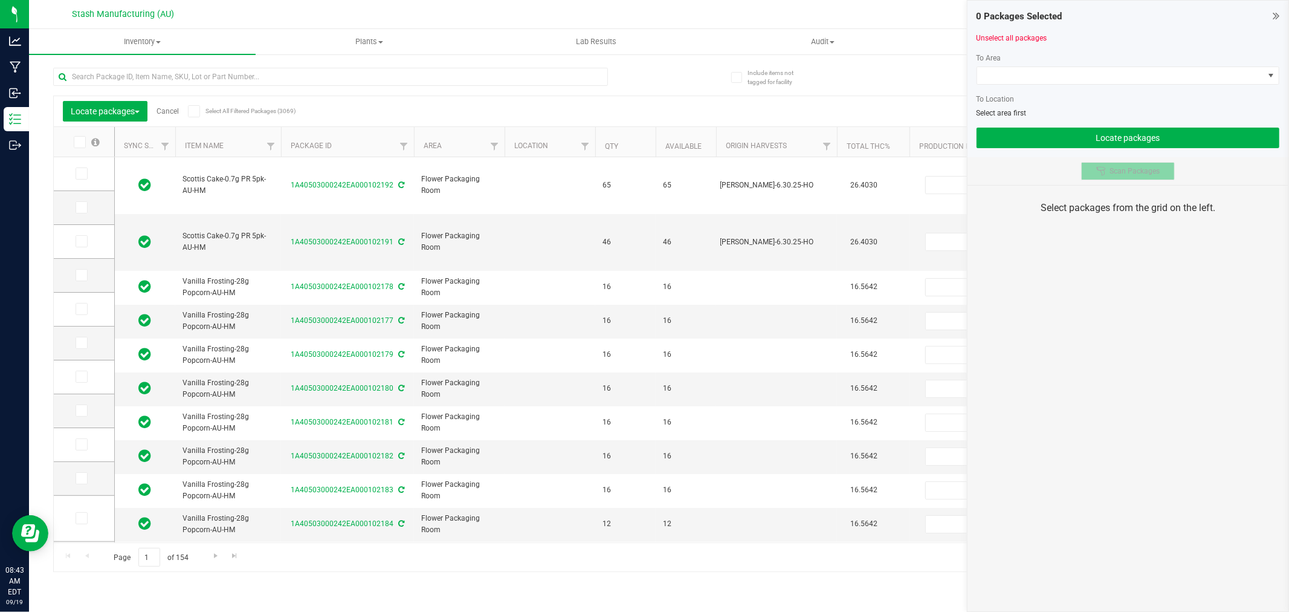
click at [1157, 168] on span "Scan Packages" at bounding box center [1135, 171] width 50 height 10
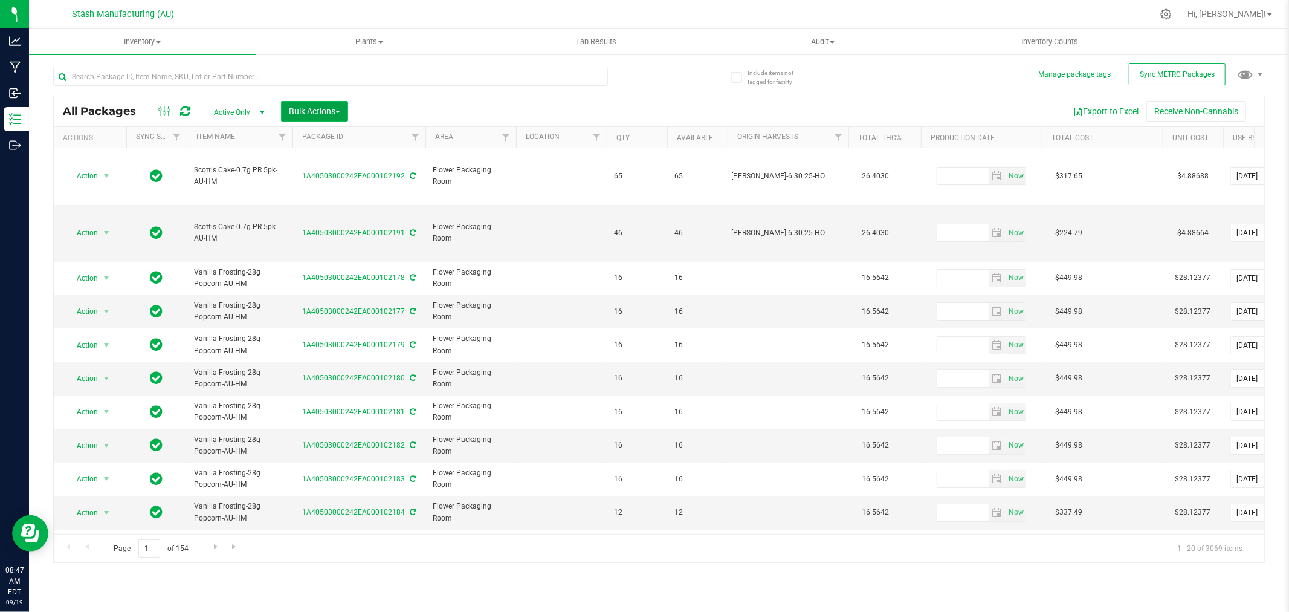
click at [306, 112] on span "Bulk Actions" at bounding box center [314, 111] width 51 height 10
click at [322, 203] on span "Locate packages" at bounding box center [318, 205] width 61 height 10
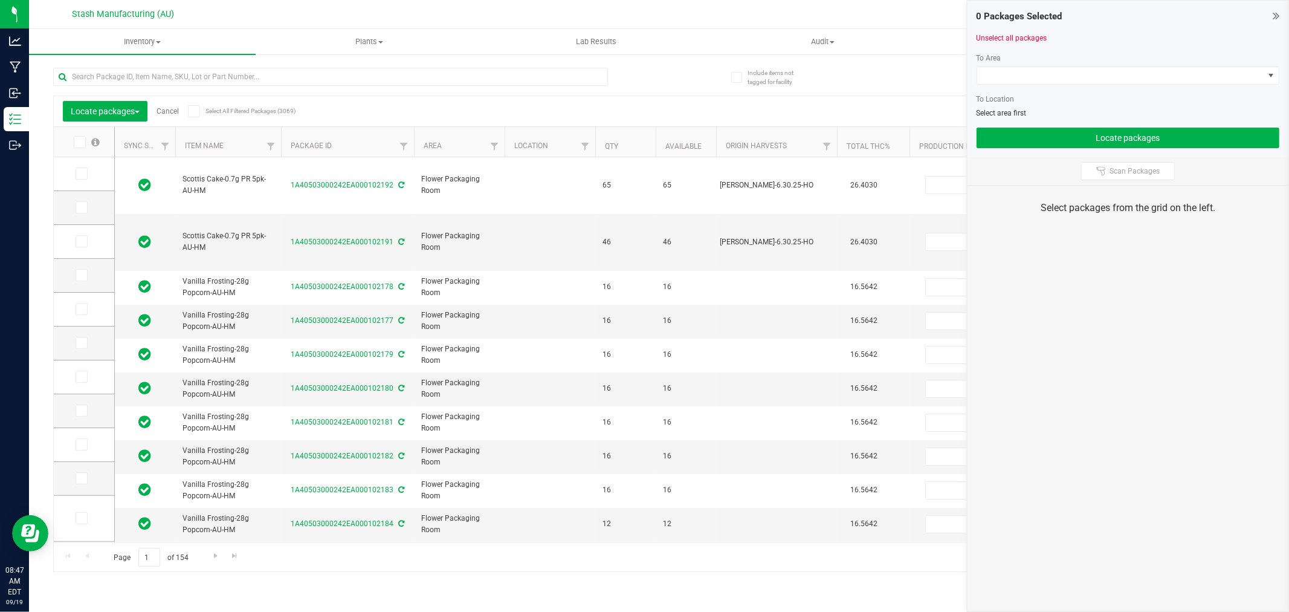
type input "[DATE]"
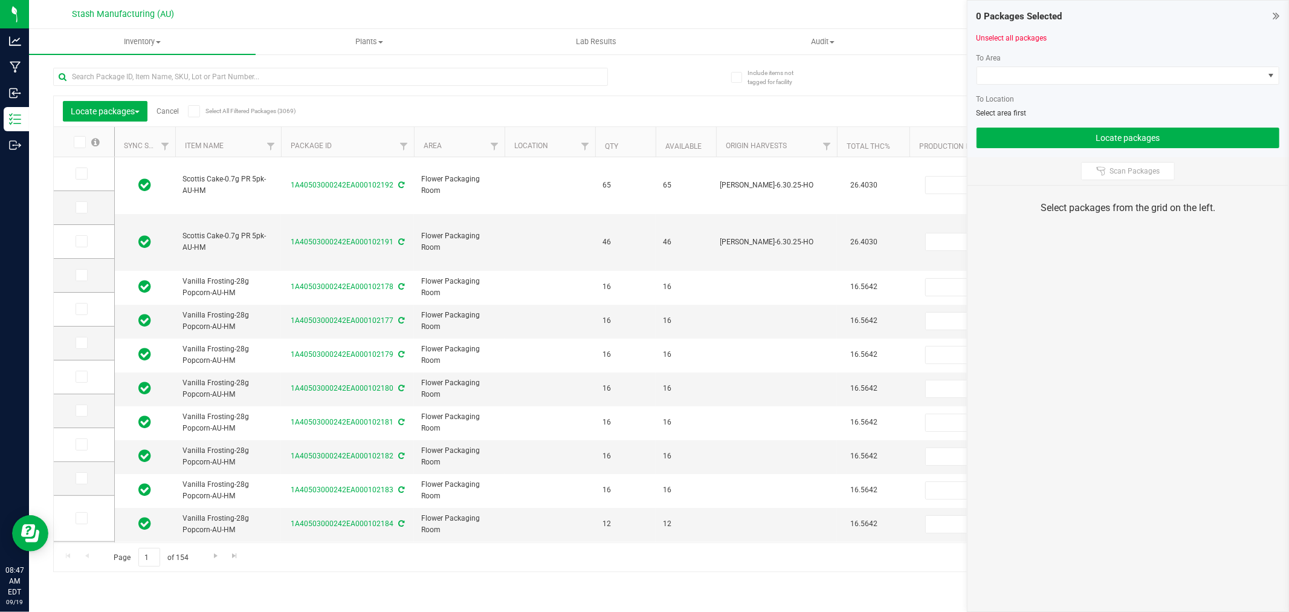
type input "[DATE]"
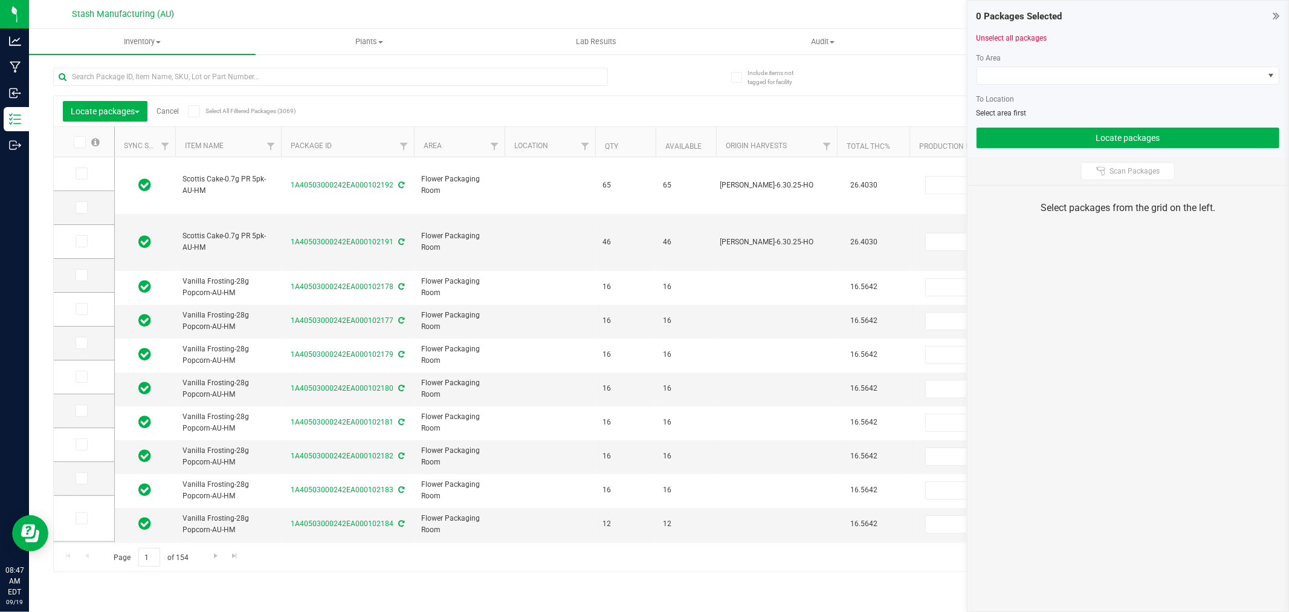
type input "[DATE]"
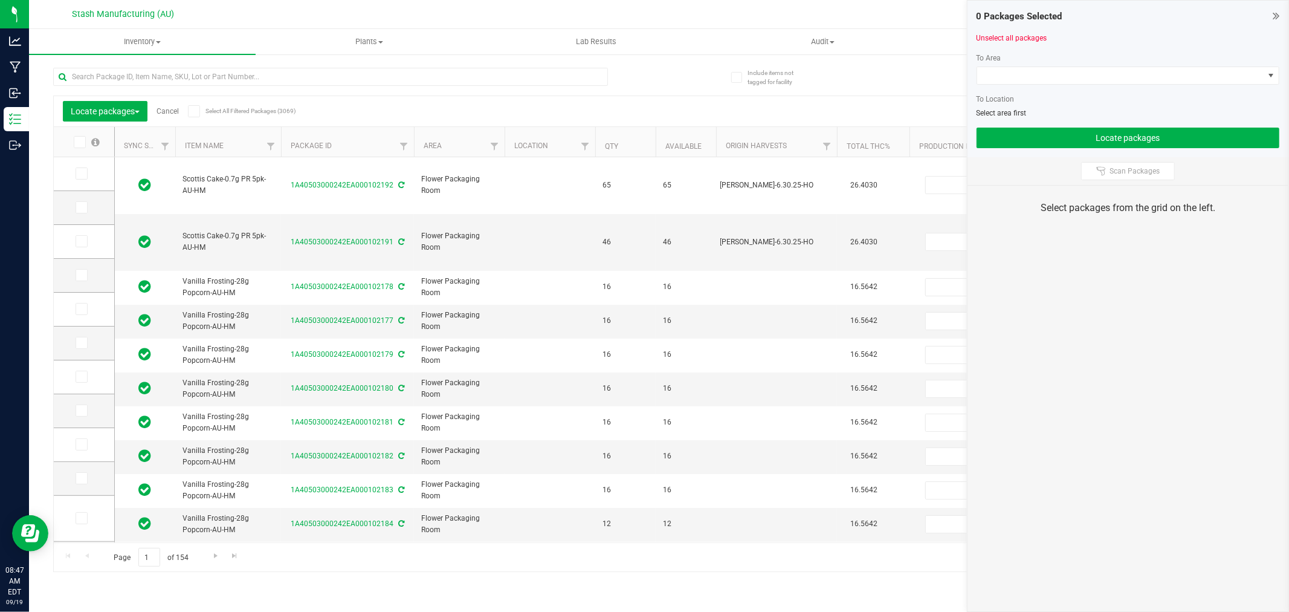
type input "[DATE]"
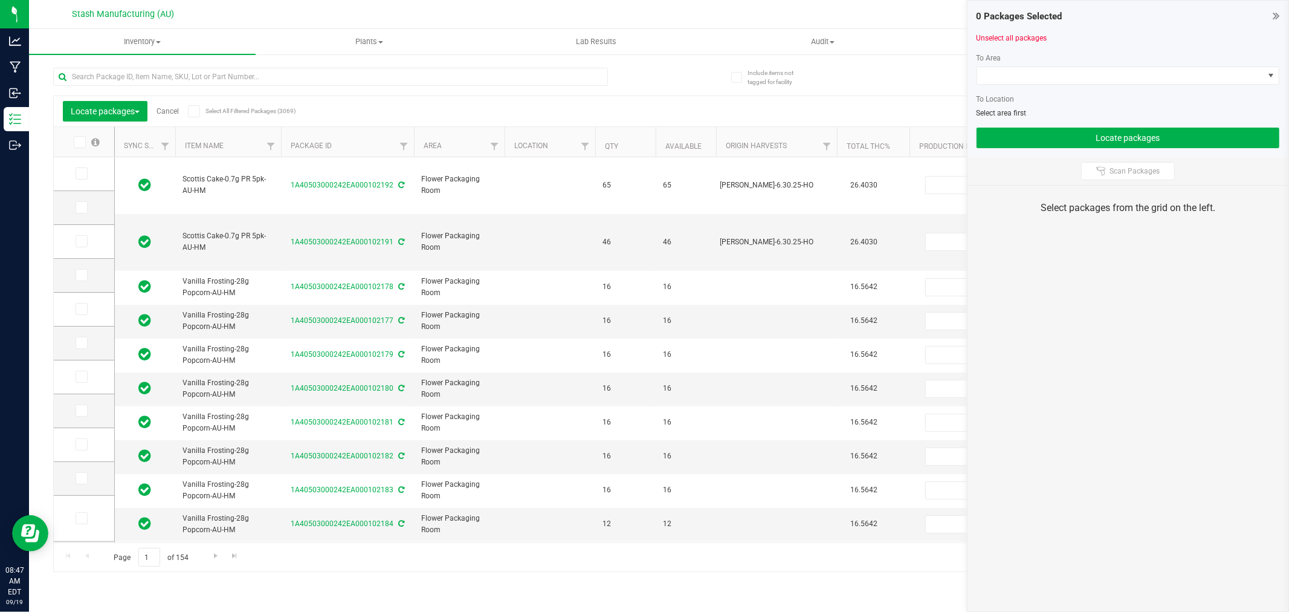
type input "[DATE]"
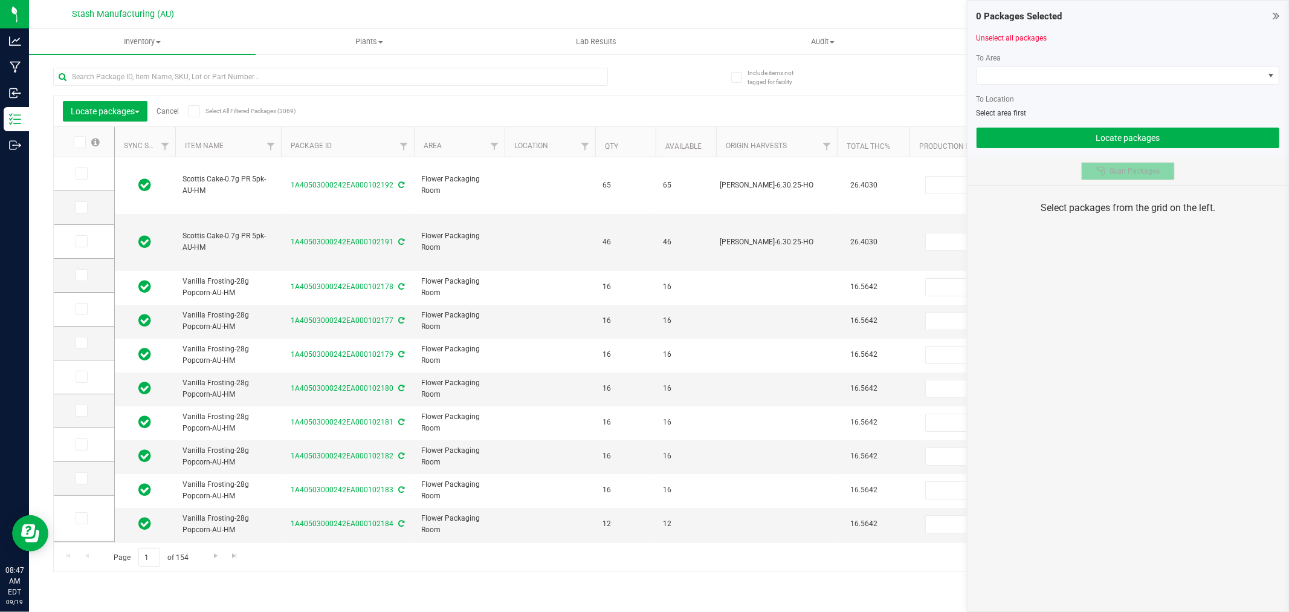
click at [1128, 174] on span "Scan Packages" at bounding box center [1135, 171] width 50 height 10
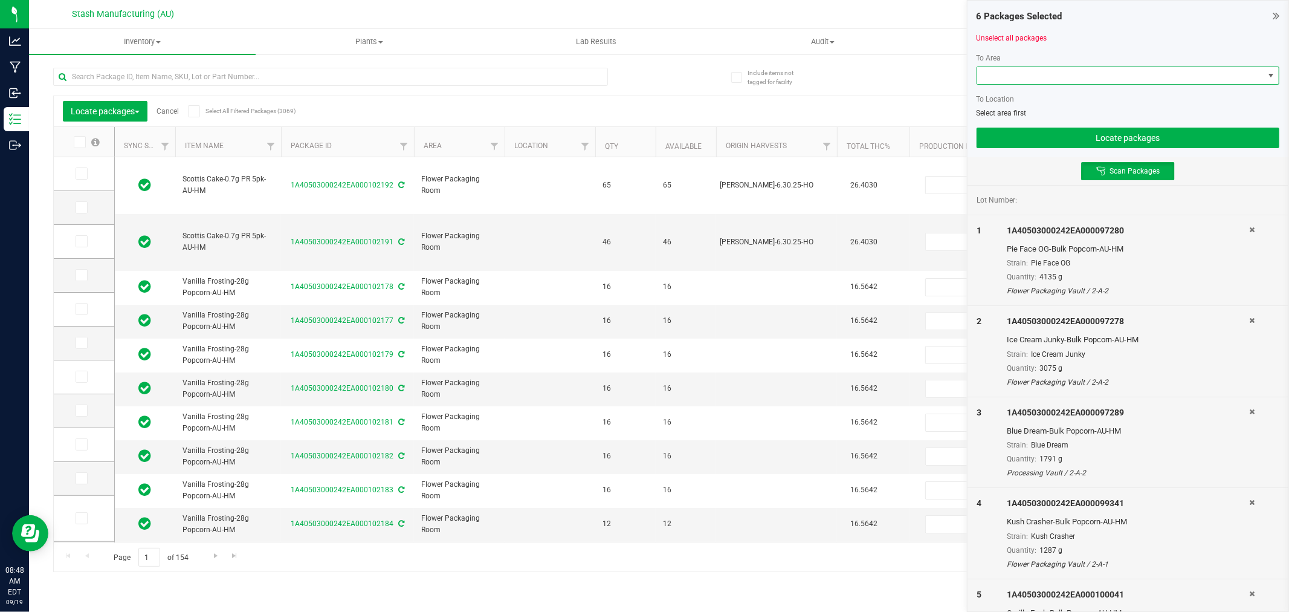
click at [1108, 74] on span at bounding box center [1120, 75] width 286 height 17
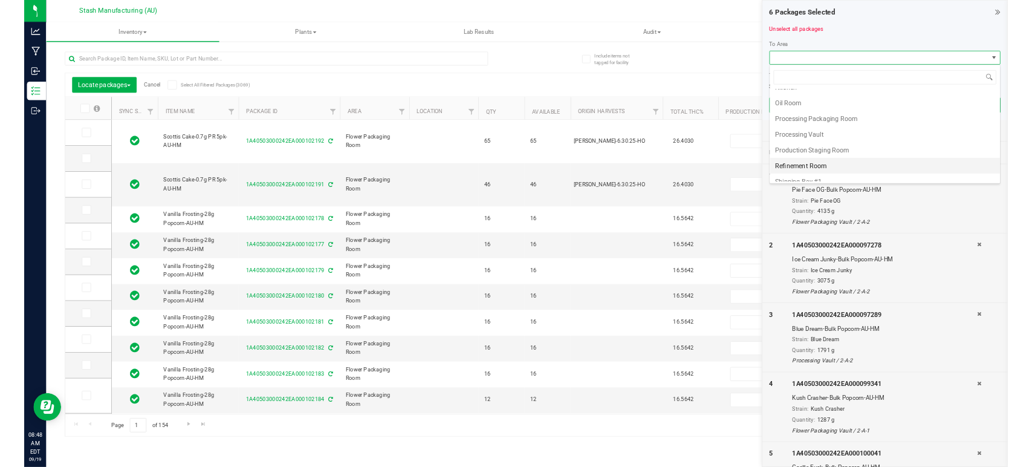
scroll to position [210, 0]
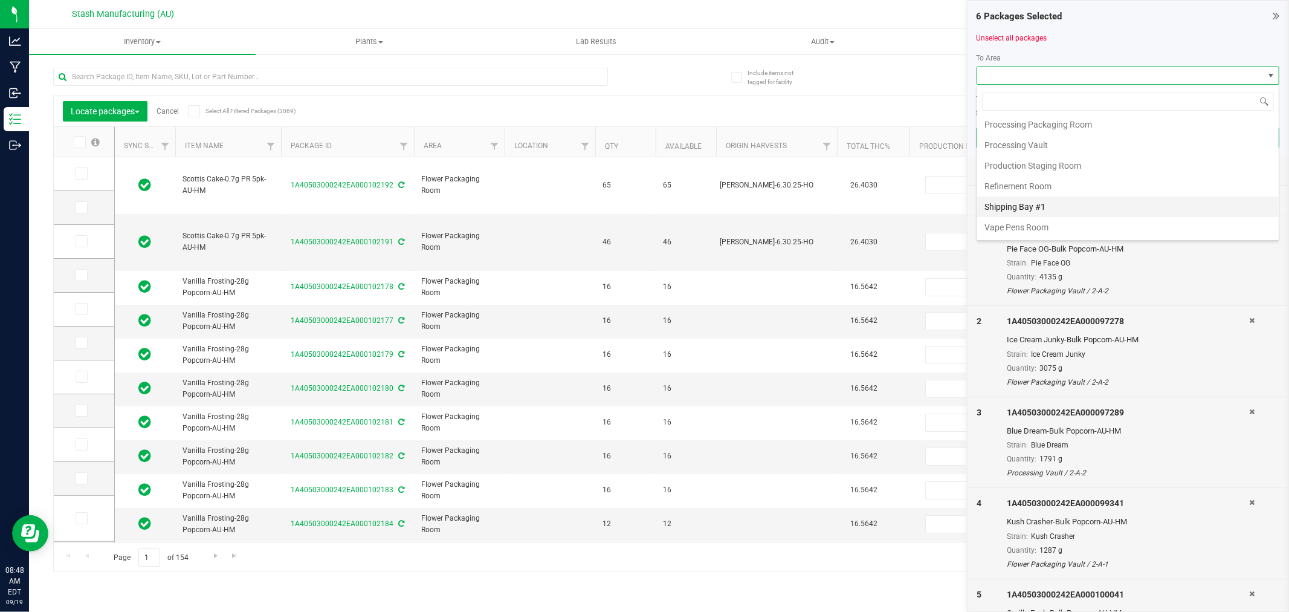
click at [1070, 202] on li "Shipping Bay #1" at bounding box center [1128, 206] width 302 height 21
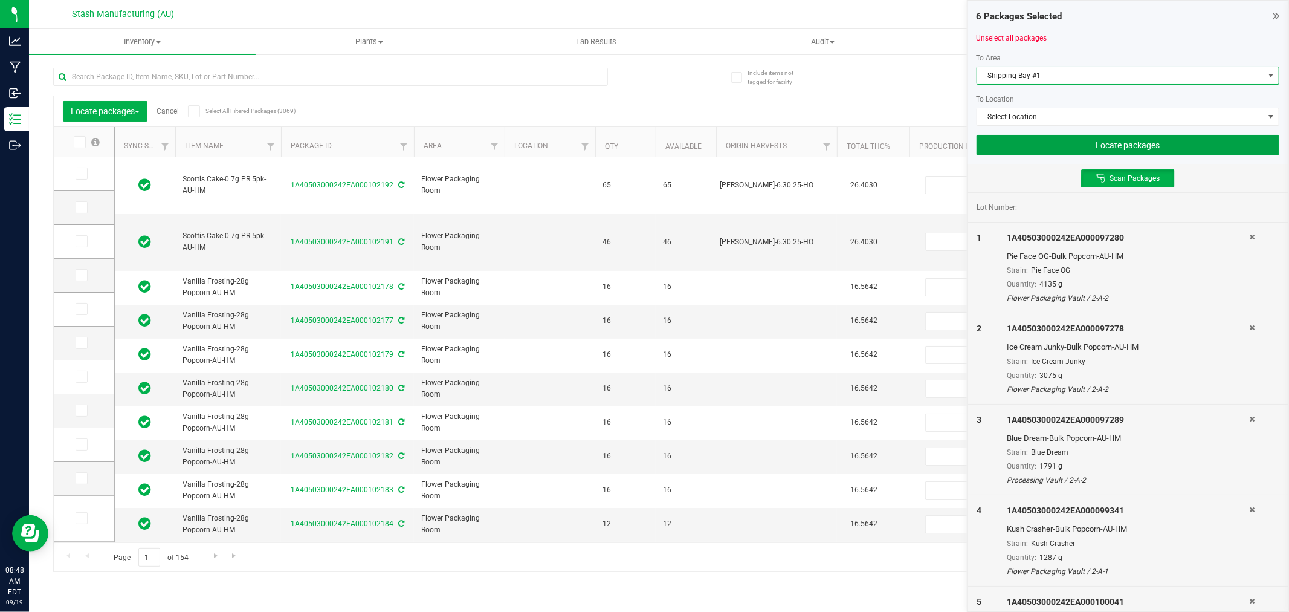
click at [1150, 146] on button "Locate packages" at bounding box center [1128, 145] width 303 height 21
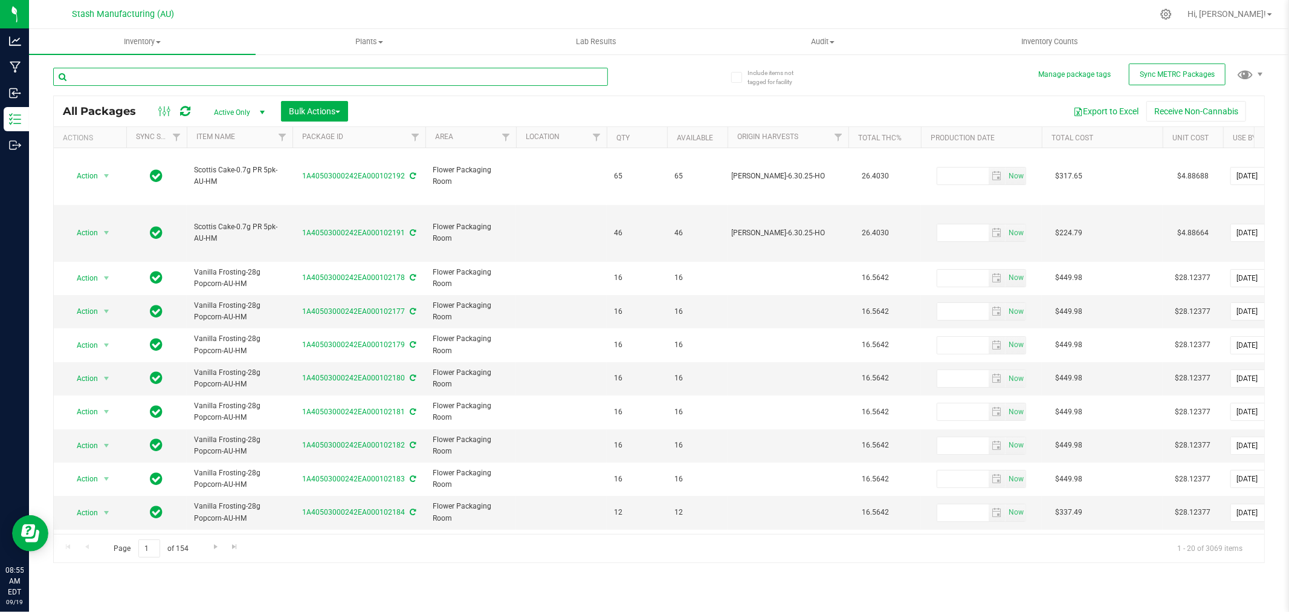
click at [155, 80] on input "text" at bounding box center [330, 77] width 555 height 18
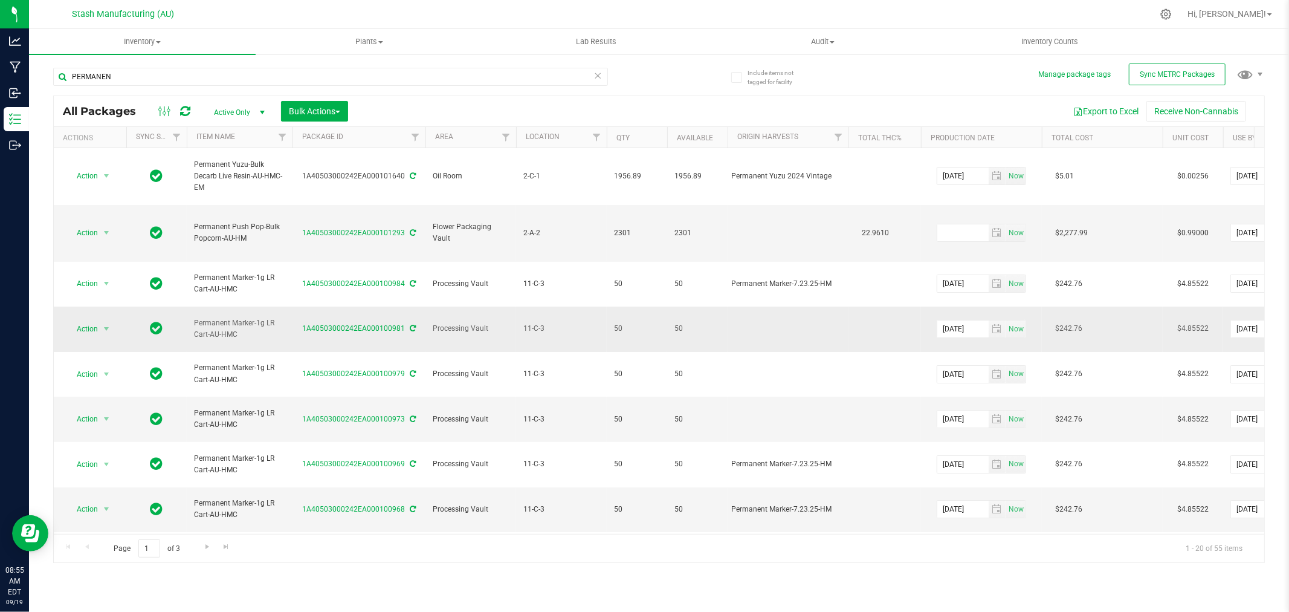
drag, startPoint x: 247, startPoint y: 285, endPoint x: 189, endPoint y: 273, distance: 59.1
click at [189, 306] on td "Permanent Marker-1g LR Cart-AU-HMC" at bounding box center [240, 328] width 106 height 45
copy span "Permanent Marker-1g LR Cart-AU-HMC"
drag, startPoint x: 212, startPoint y: 70, endPoint x: 214, endPoint y: 76, distance: 6.5
click at [212, 70] on input "PERMANEN" at bounding box center [330, 77] width 555 height 18
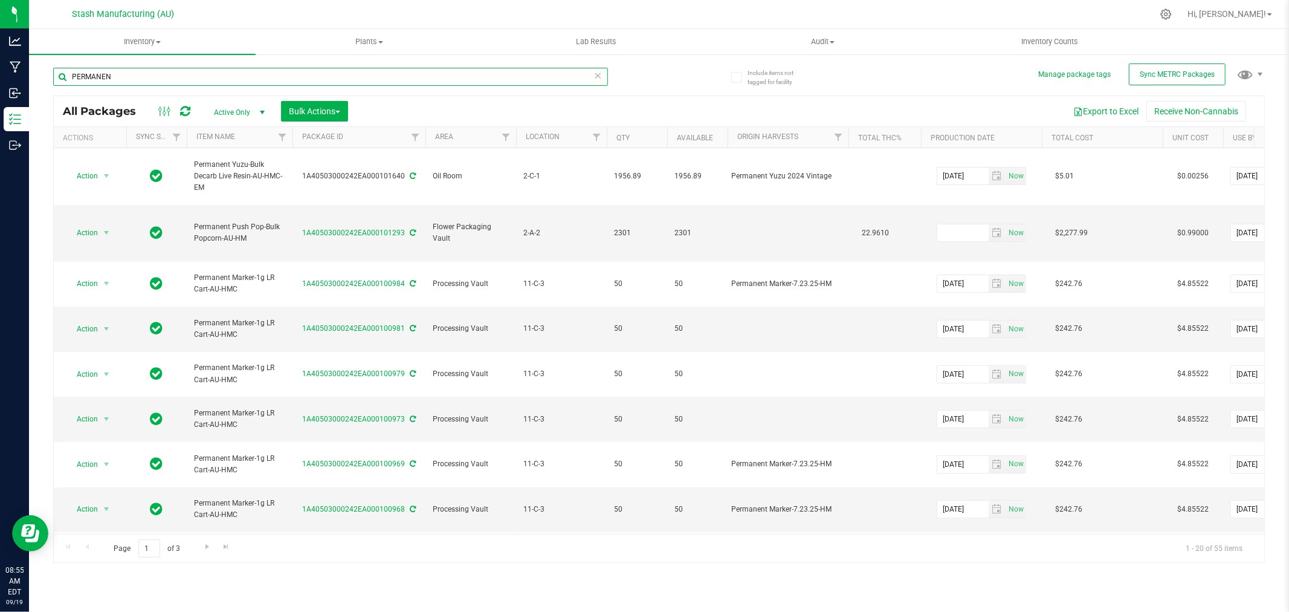
click at [215, 77] on input "PERMANEN" at bounding box center [330, 77] width 555 height 18
paste input "ermanent Marker-1g LR Cart-AU-HMC"
type input "Permanent Marker-1g LR Cart-AU-HMC"
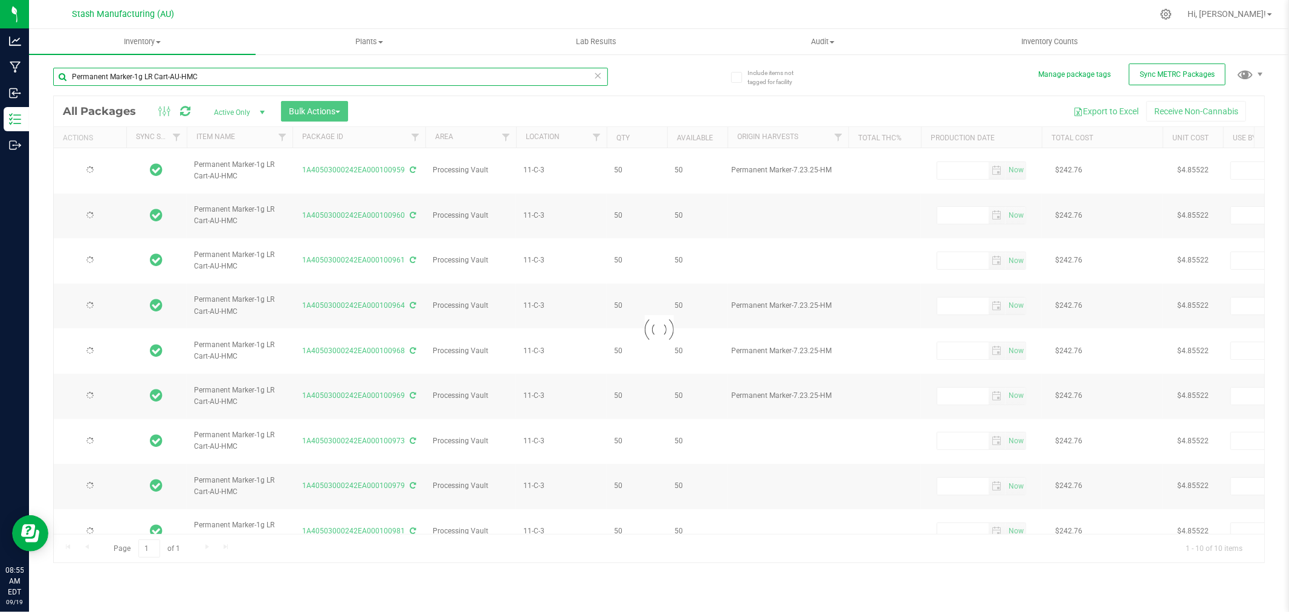
type input "[DATE]"
type input "2027-08-18"
type input "[DATE]"
type input "2027-08-18"
type input "[DATE]"
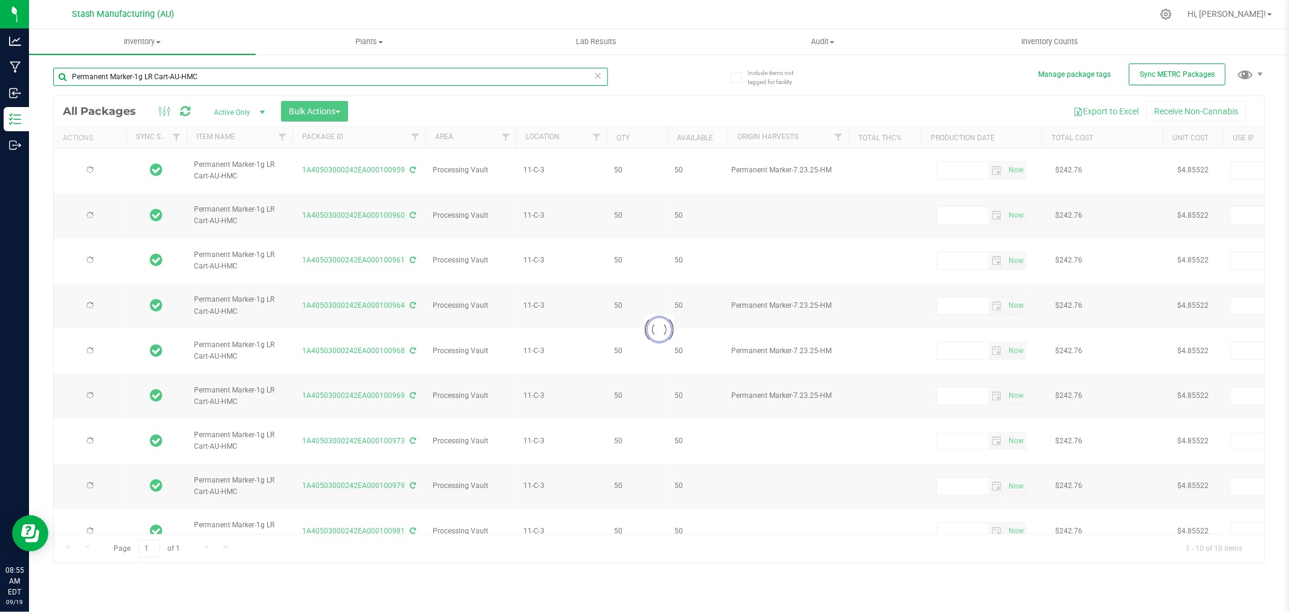
type input "2027-08-18"
type input "[DATE]"
type input "2027-08-18"
type input "[DATE]"
type input "2027-08-18"
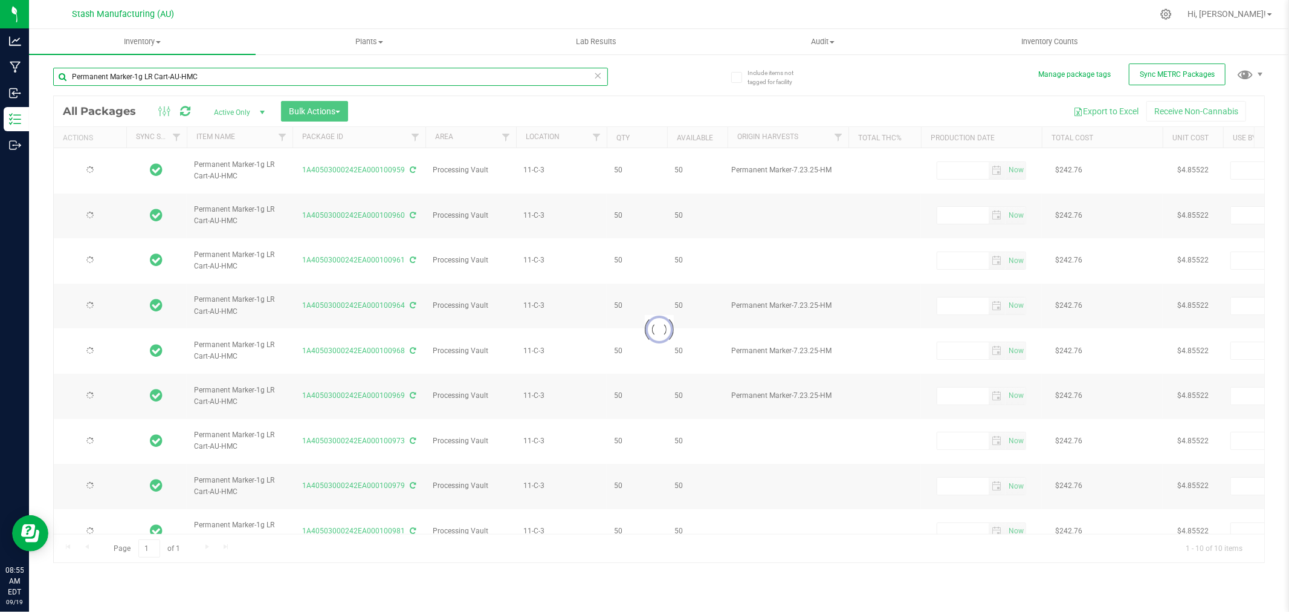
type input "[DATE]"
type input "2027-08-18"
type input "[DATE]"
type input "2027-08-18"
type input "[DATE]"
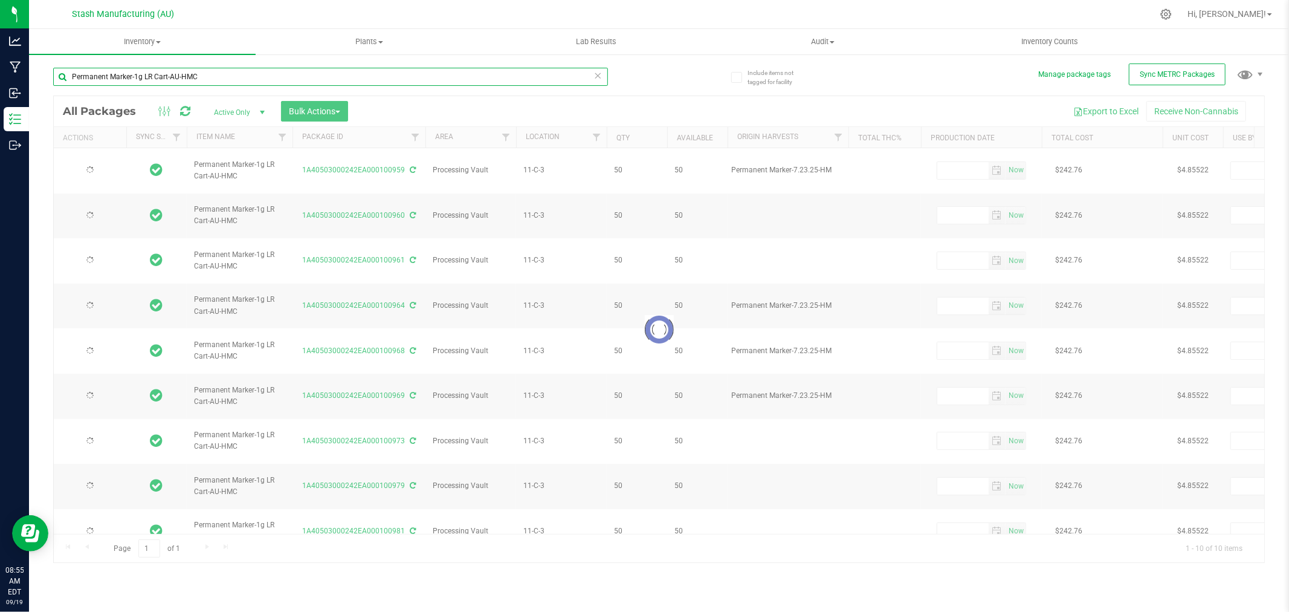
type input "2027-08-18"
type input "[DATE]"
type input "2027-08-18"
type input "[DATE]"
type input "2027-08-18"
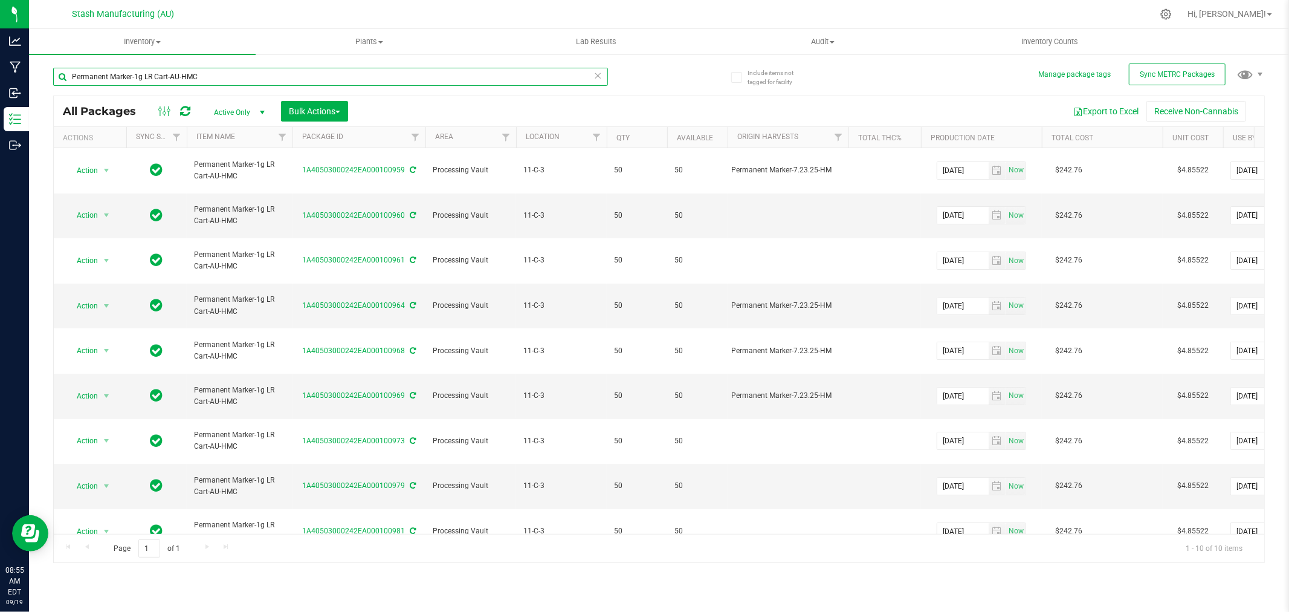
type input "Permanent Marker-1g LR Cart-AU-HMC"
click at [600, 74] on icon at bounding box center [598, 75] width 8 height 15
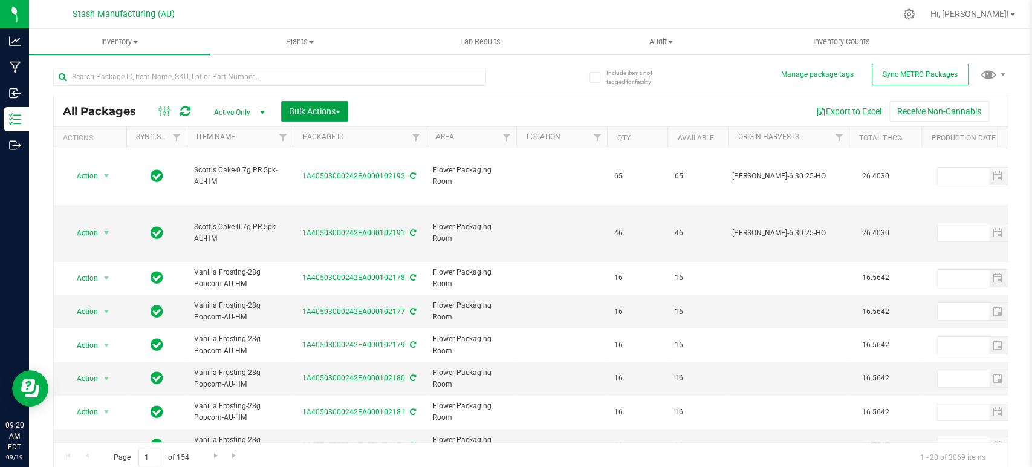
click at [319, 106] on span "Bulk Actions" at bounding box center [314, 111] width 51 height 10
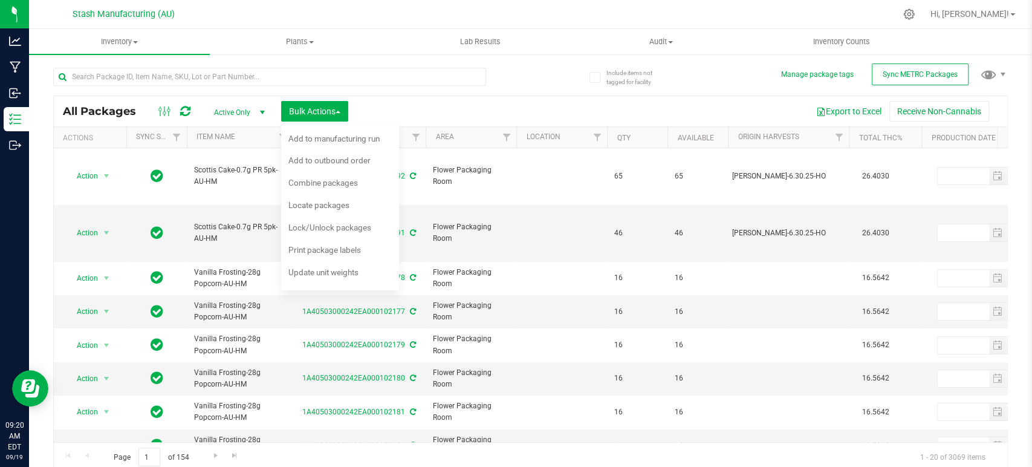
click at [431, 92] on div at bounding box center [269, 82] width 433 height 28
click at [461, 118] on div "Export to Excel Receive Non-Cannabis" at bounding box center [677, 111] width 641 height 21
click at [418, 82] on input "text" at bounding box center [269, 77] width 433 height 18
type input "101108"
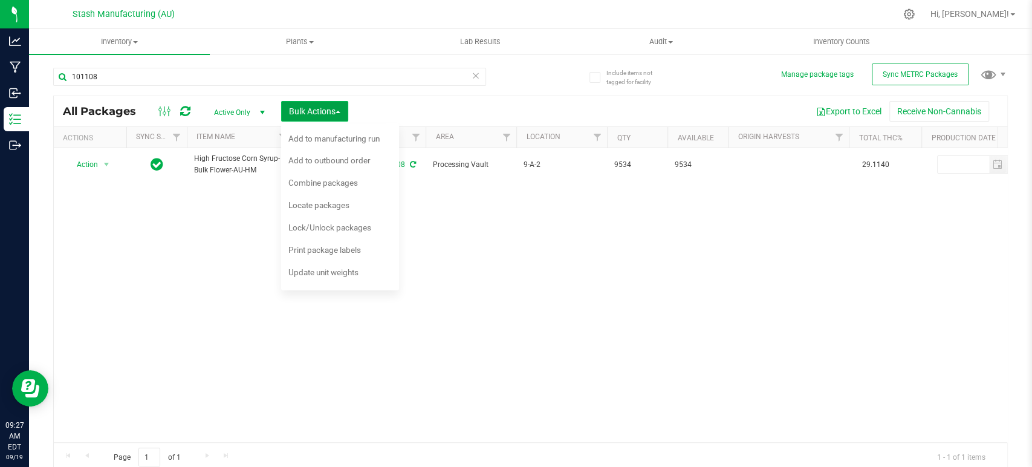
click at [319, 105] on button "Bulk Actions" at bounding box center [314, 111] width 67 height 21
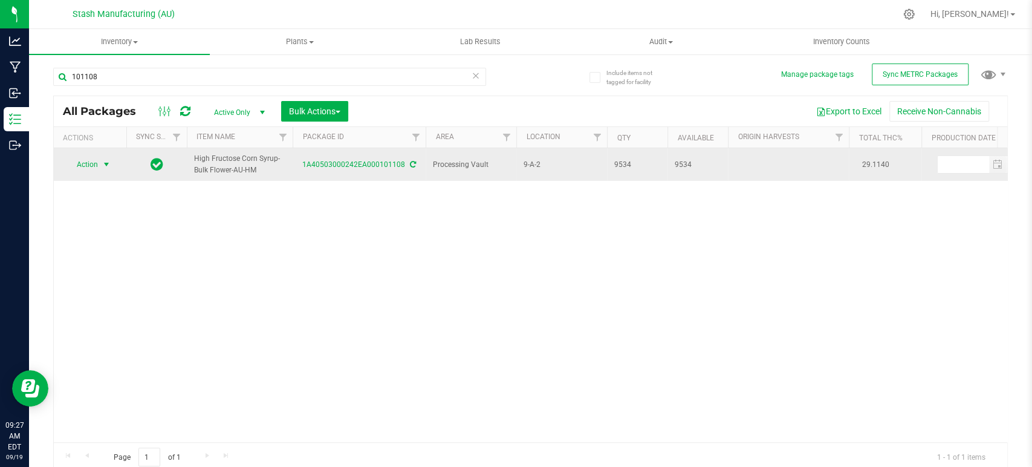
click at [99, 168] on span "select" at bounding box center [106, 164] width 15 height 17
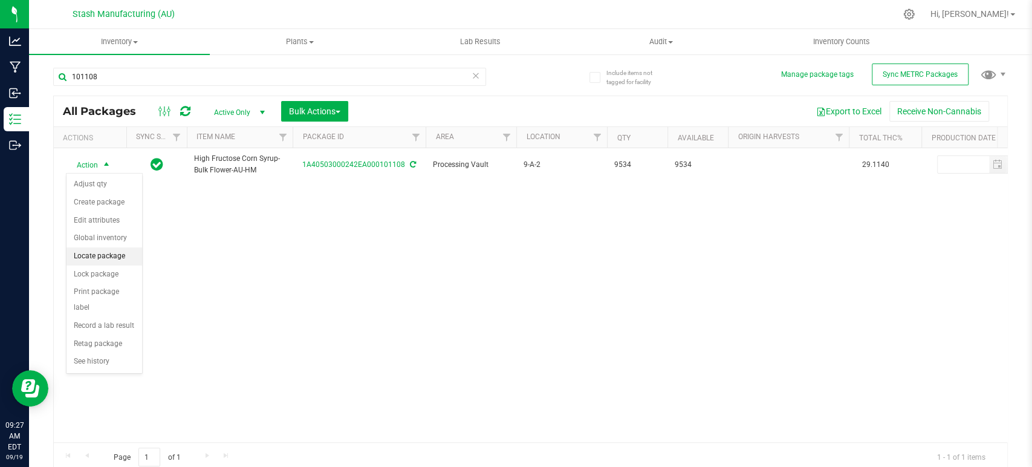
click at [112, 256] on li "Locate package" at bounding box center [104, 256] width 76 height 18
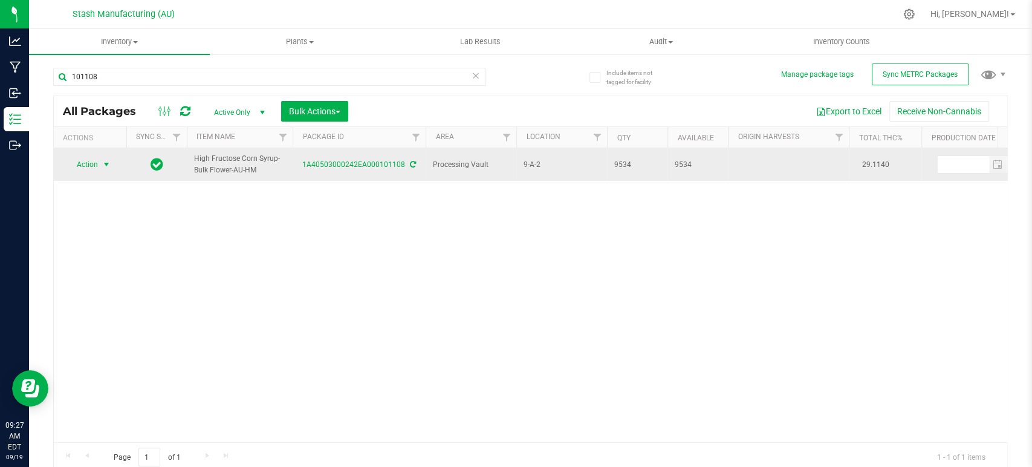
click at [94, 164] on span "Action" at bounding box center [82, 164] width 33 height 17
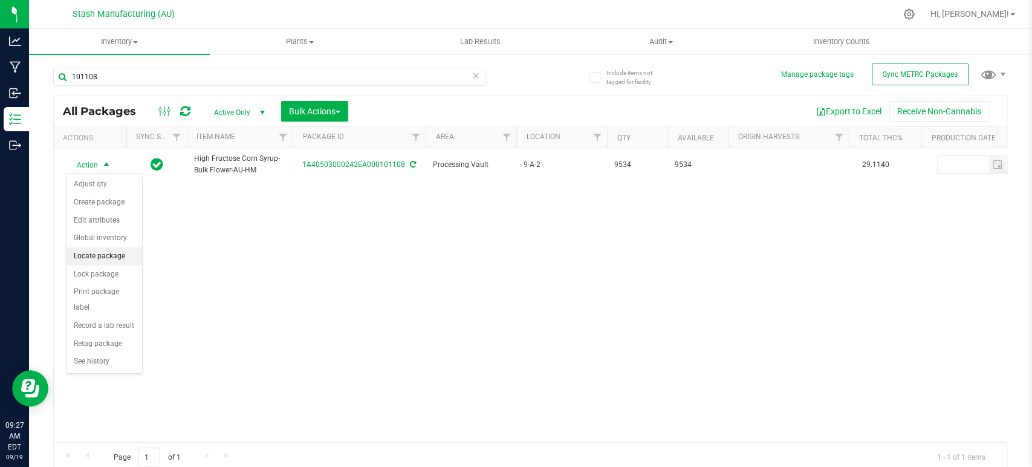
click at [92, 254] on li "Locate package" at bounding box center [104, 256] width 76 height 18
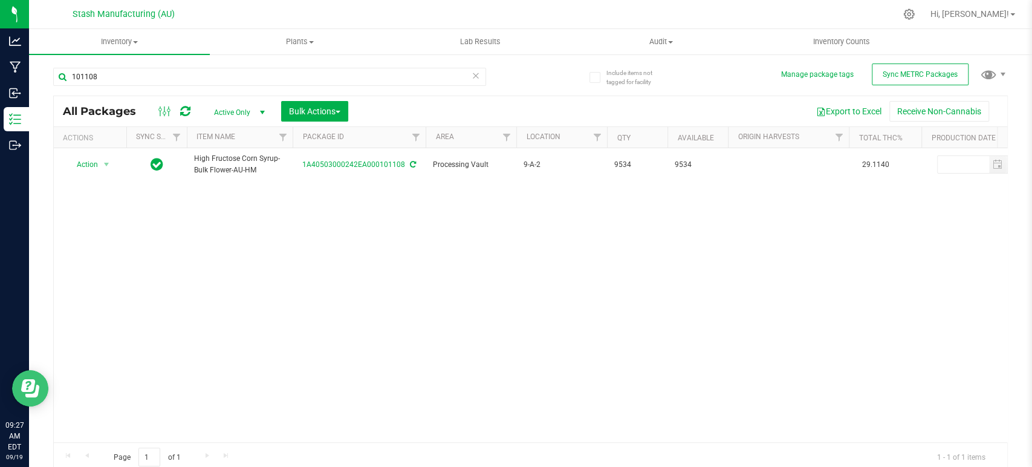
click at [28, 381] on icon "Open Resource Center" at bounding box center [30, 388] width 18 height 18
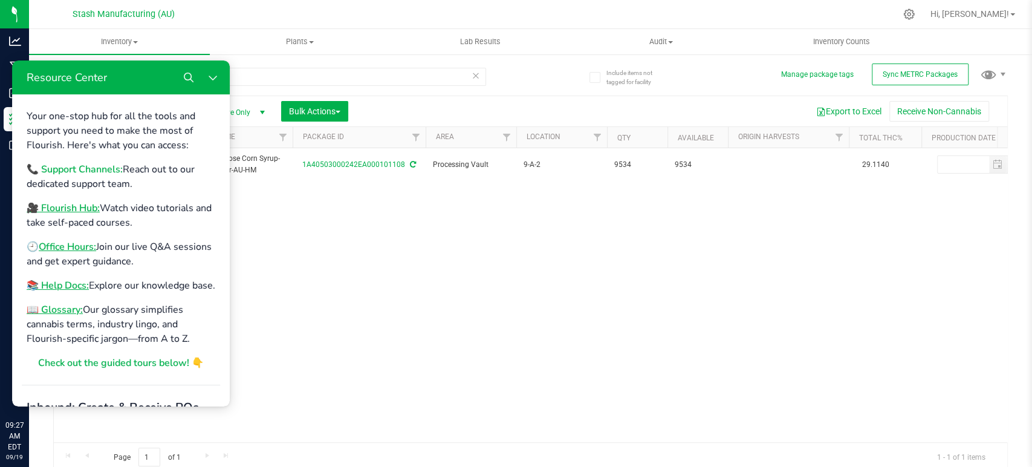
click at [86, 169] on b "📞 Support Channels:" at bounding box center [75, 169] width 96 height 13
click at [214, 82] on icon "Close Resource Center" at bounding box center [213, 78] width 10 height 10
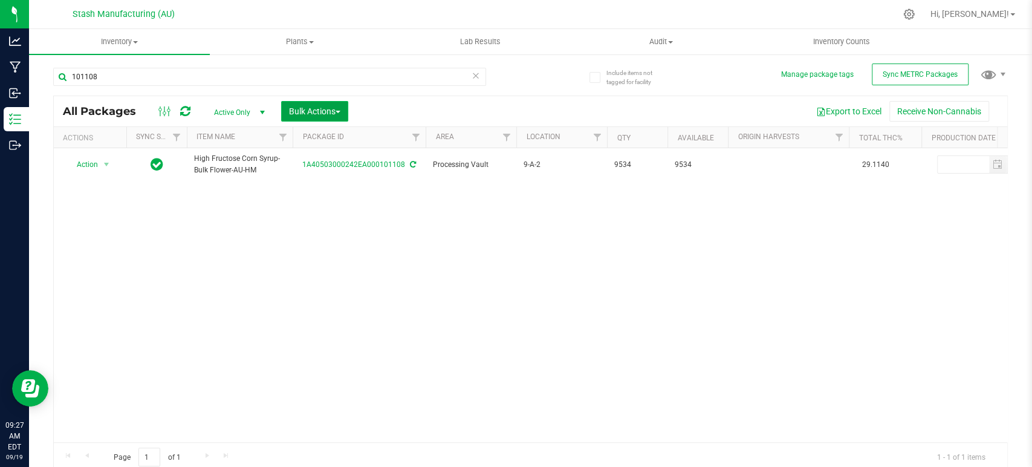
click at [309, 119] on button "Bulk Actions" at bounding box center [314, 111] width 67 height 21
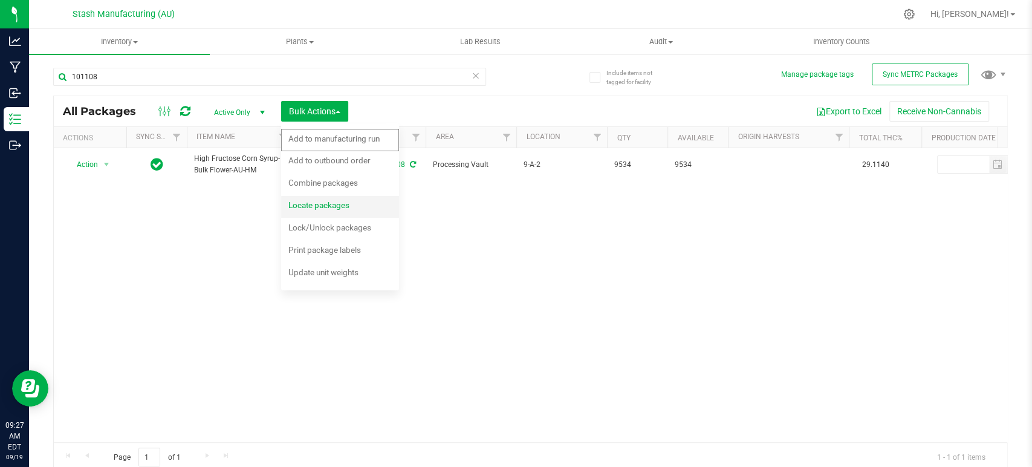
click at [314, 202] on span "Locate packages" at bounding box center [318, 205] width 61 height 10
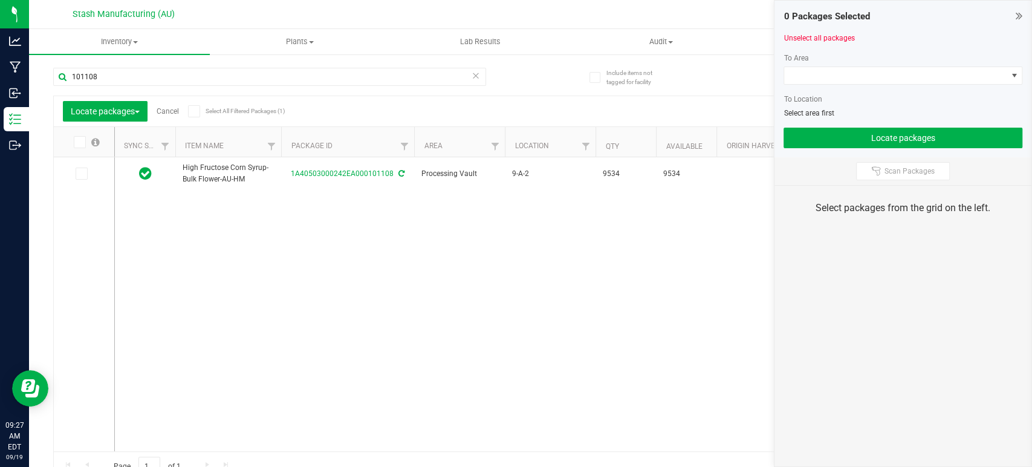
click at [81, 142] on icon at bounding box center [79, 142] width 8 height 0
click at [0, 0] on input "checkbox" at bounding box center [0, 0] width 0 height 0
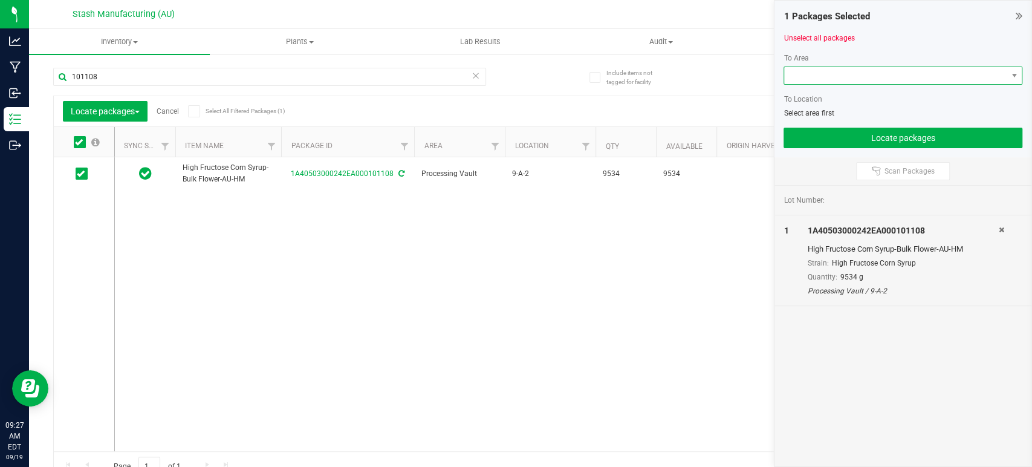
click at [851, 73] on span at bounding box center [895, 75] width 222 height 17
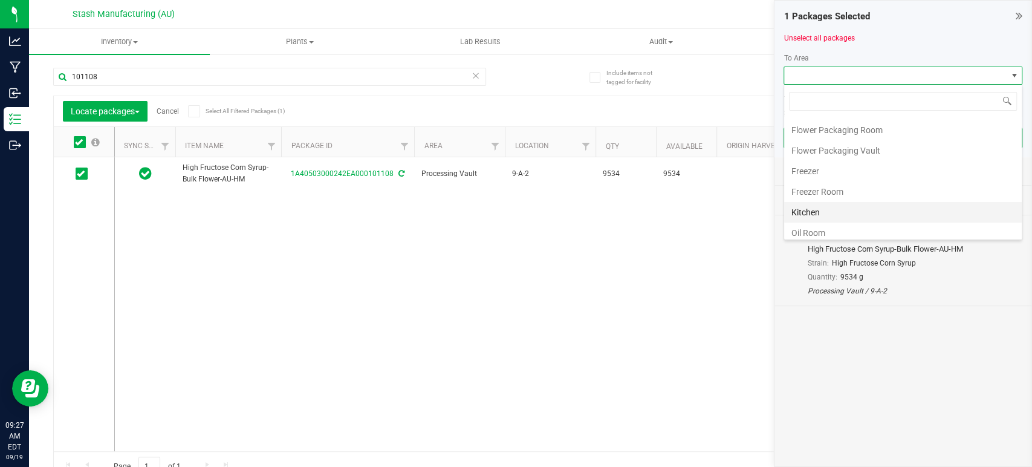
scroll to position [205, 0]
click at [865, 144] on li "Processing Vault" at bounding box center [903, 147] width 238 height 21
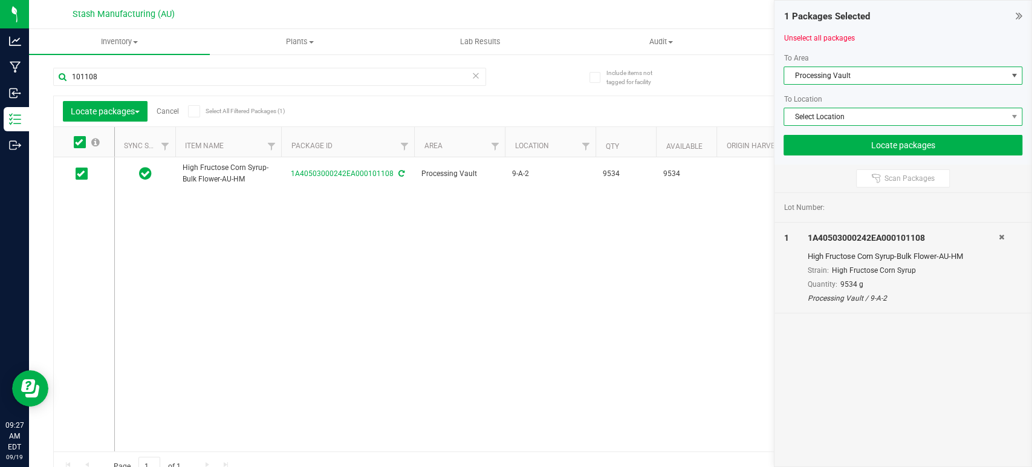
click at [885, 118] on span "Select Location" at bounding box center [895, 116] width 222 height 17
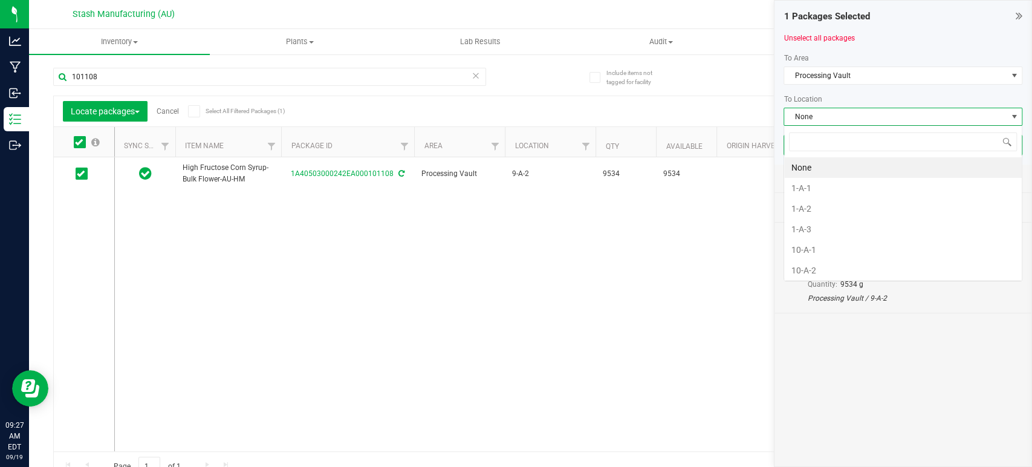
scroll to position [18, 239]
type input "10-"
click at [824, 242] on li "10-A-5" at bounding box center [903, 249] width 238 height 21
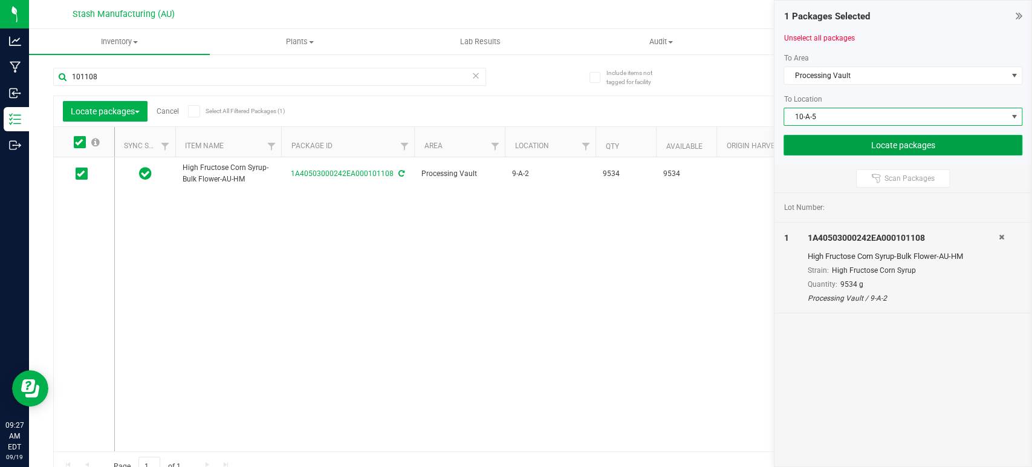
click at [881, 150] on button "Locate packages" at bounding box center [902, 145] width 239 height 21
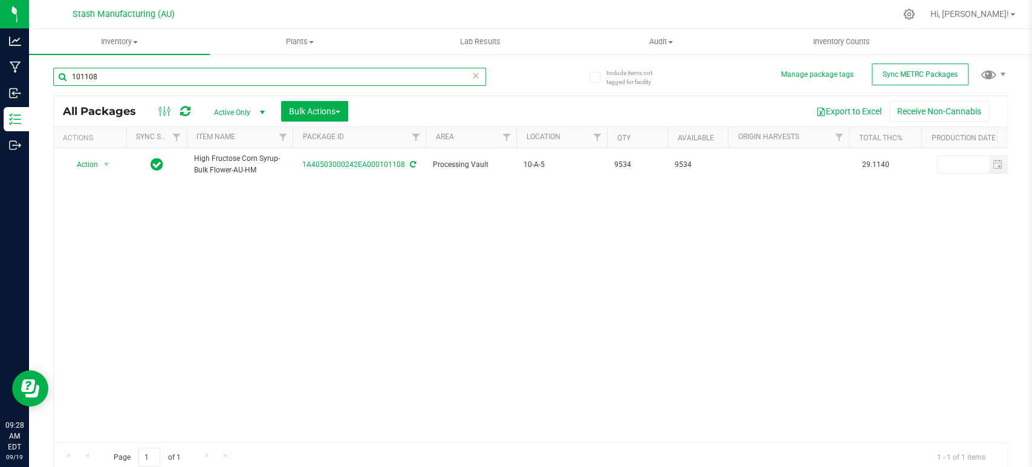
click at [210, 81] on input "101108" at bounding box center [269, 77] width 433 height 18
type input "100987"
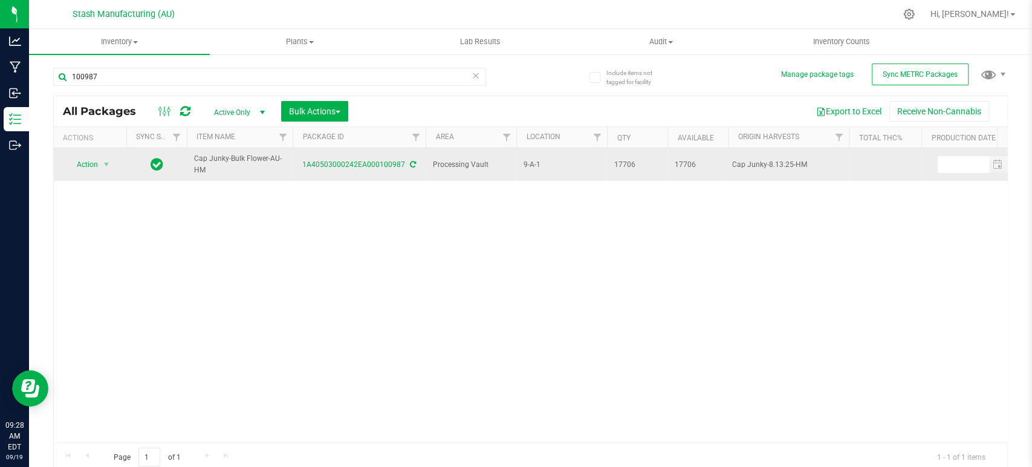
drag, startPoint x: 301, startPoint y: 165, endPoint x: 401, endPoint y: 169, distance: 100.4
click at [401, 169] on div "1A40503000242EA000100987" at bounding box center [359, 164] width 137 height 11
copy link "1A40503000242EA000100987"
click at [100, 163] on span "select" at bounding box center [106, 164] width 15 height 17
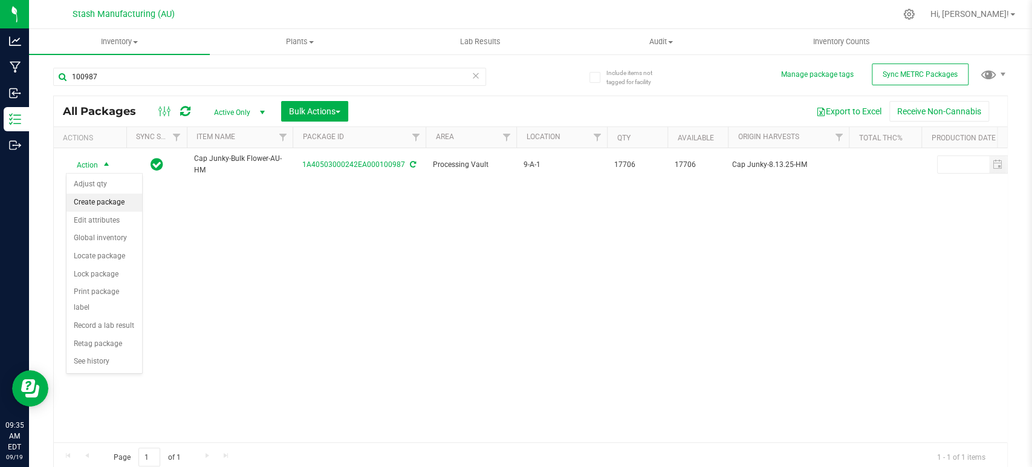
click at [108, 204] on li "Create package" at bounding box center [104, 202] width 76 height 18
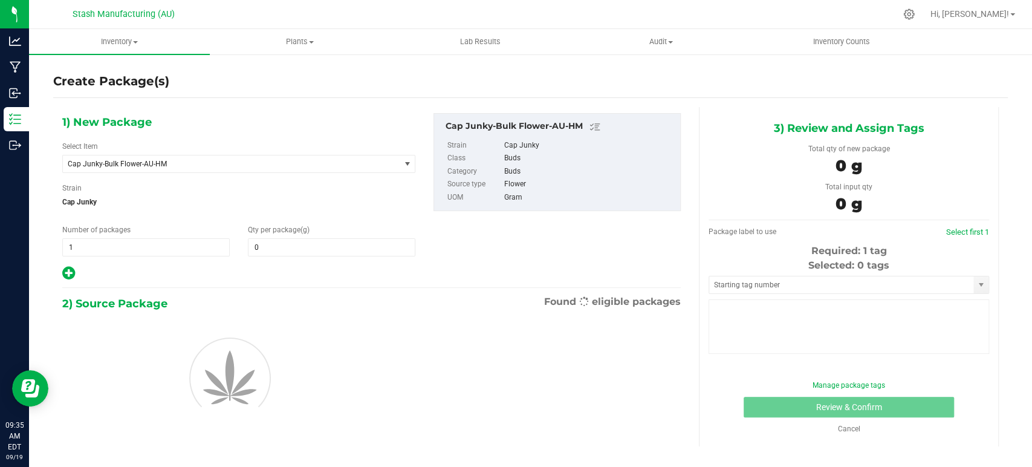
type input "0.0000"
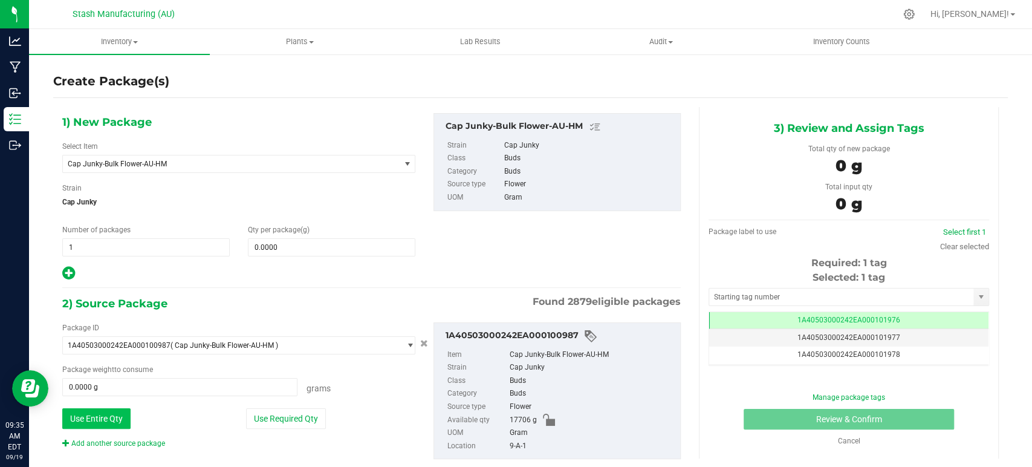
click at [121, 413] on button "Use Entire Qty" at bounding box center [96, 418] width 68 height 21
type input "17706.0000 g"
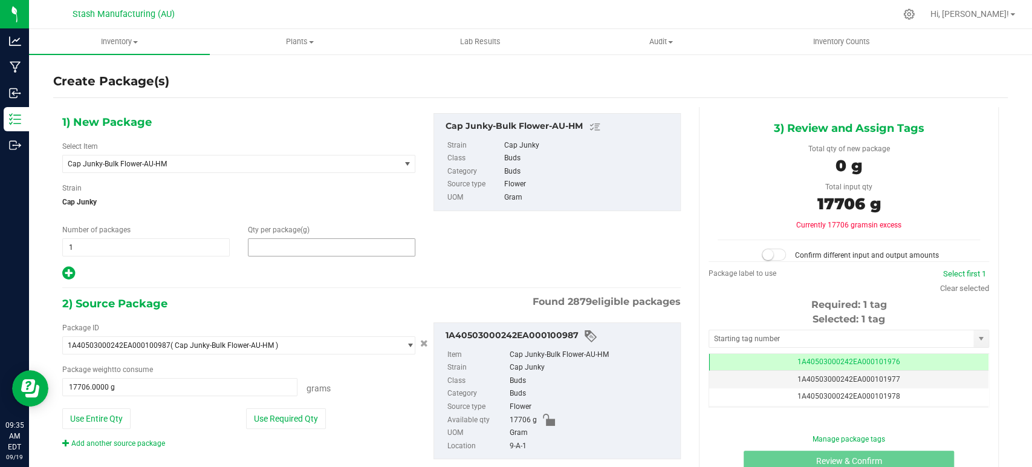
click at [319, 245] on span at bounding box center [331, 247] width 167 height 18
type input "17706"
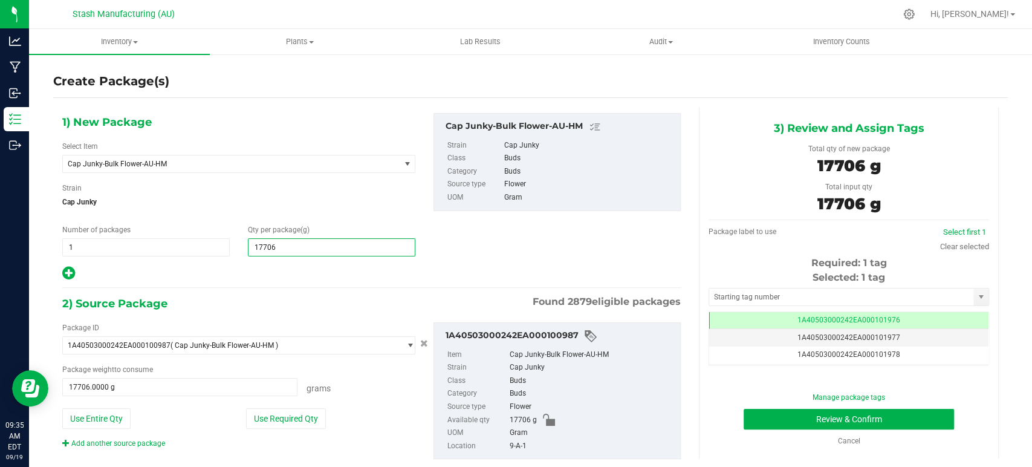
type input "17,706.0000"
click at [351, 299] on div "2) Source Package Found 2879 eligible packages" at bounding box center [371, 303] width 618 height 18
drag, startPoint x: 958, startPoint y: 245, endPoint x: 952, endPoint y: 249, distance: 7.4
click at [958, 245] on link "Clear selected" at bounding box center [964, 246] width 49 height 9
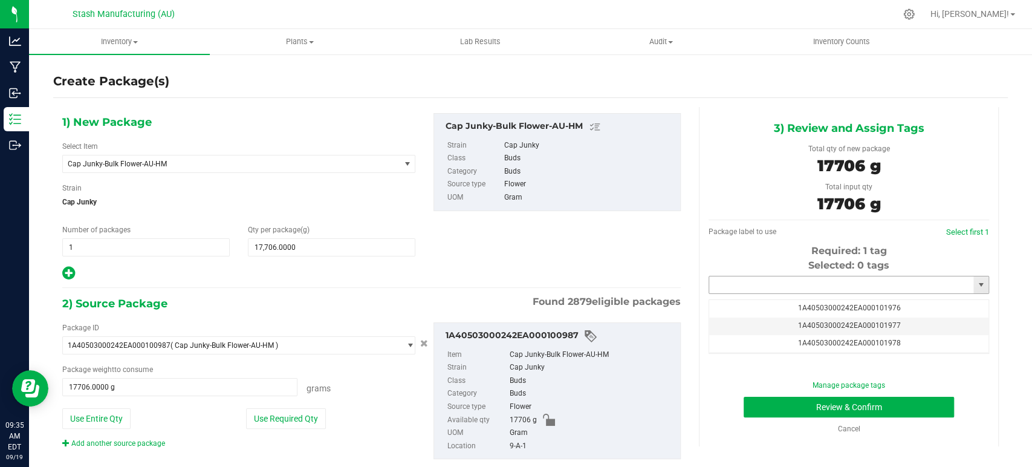
click at [865, 279] on input "text" at bounding box center [841, 284] width 264 height 17
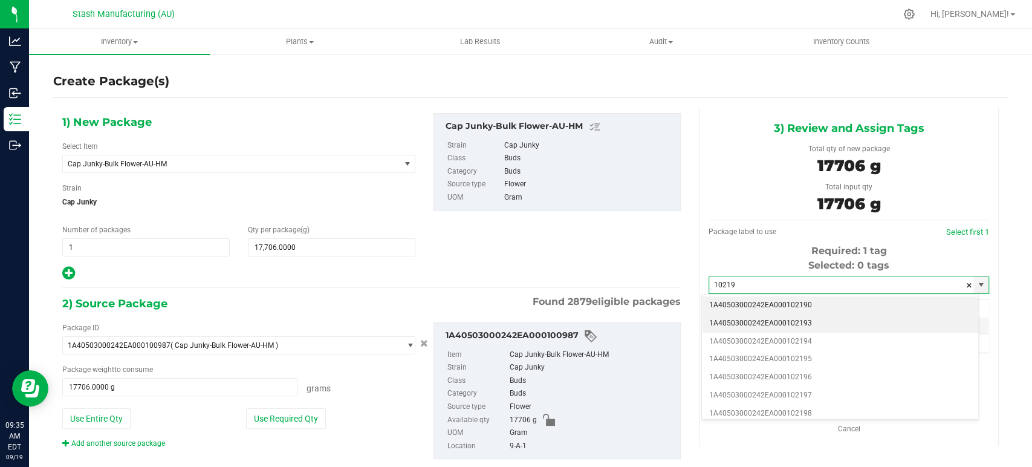
click at [794, 323] on li "1A40503000242EA000102193" at bounding box center [840, 323] width 276 height 18
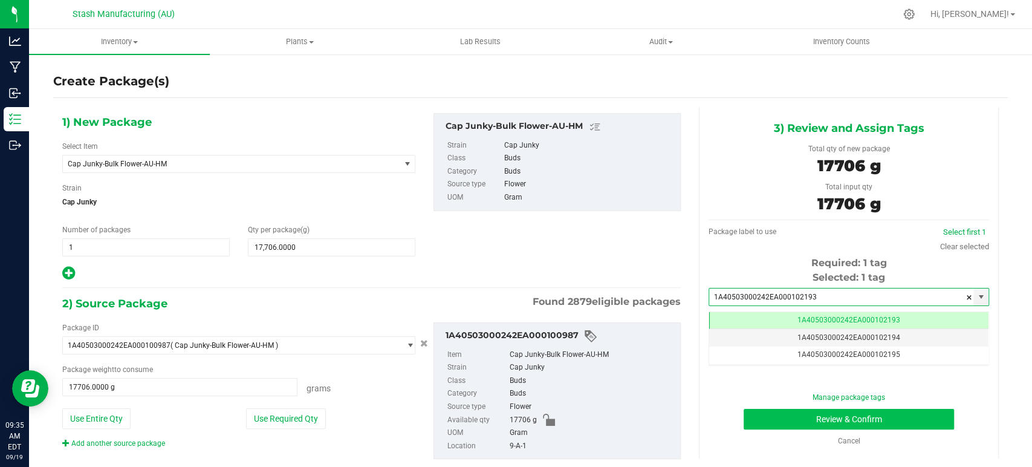
type input "1A40503000242EA000102193"
click at [922, 422] on button "Review & Confirm" at bounding box center [848, 419] width 210 height 21
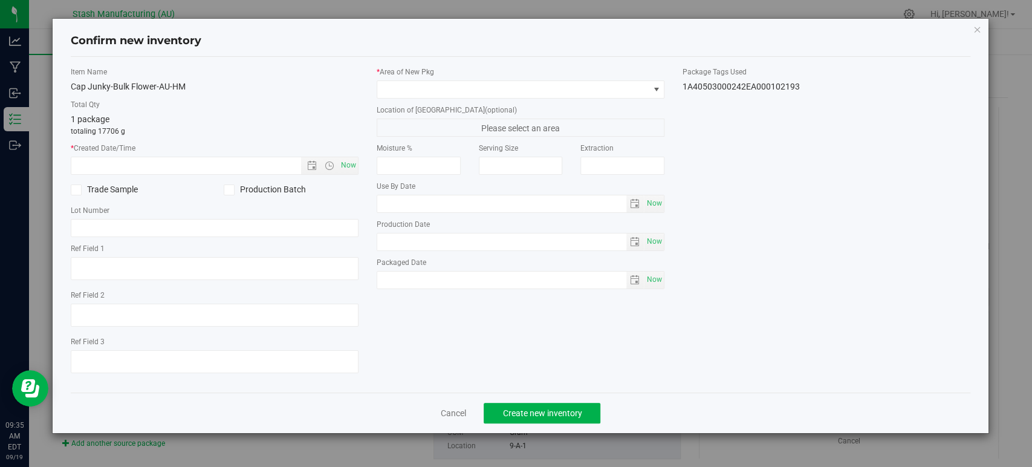
type input "[DATE]"
click at [350, 162] on span "Now" at bounding box center [348, 166] width 21 height 18
type input "[DATE] 9:35 AM"
click at [436, 92] on span at bounding box center [512, 89] width 271 height 17
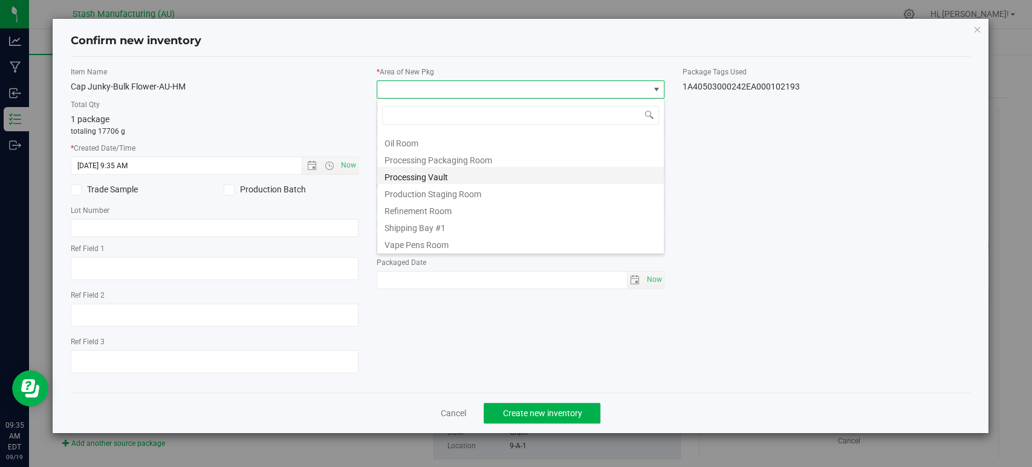
click at [490, 178] on li "Processing Vault" at bounding box center [520, 175] width 286 height 17
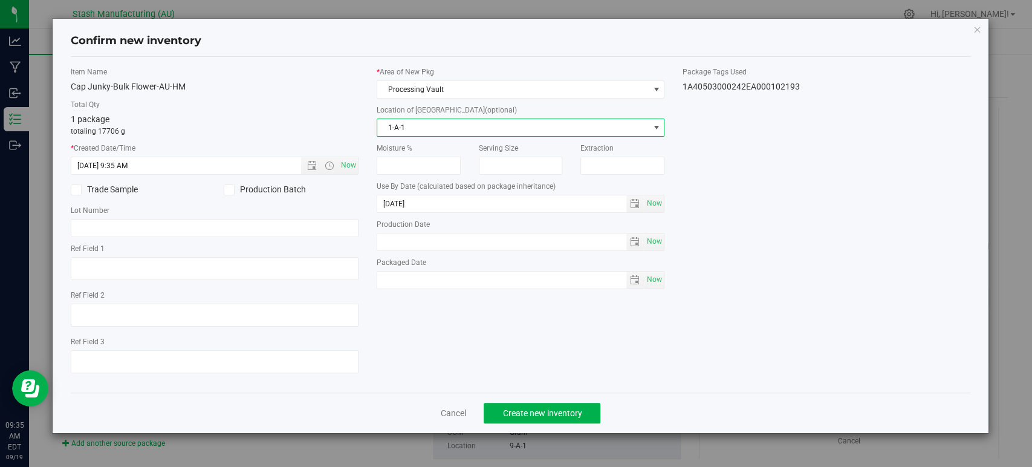
click at [548, 123] on span "1-A-1" at bounding box center [512, 127] width 271 height 17
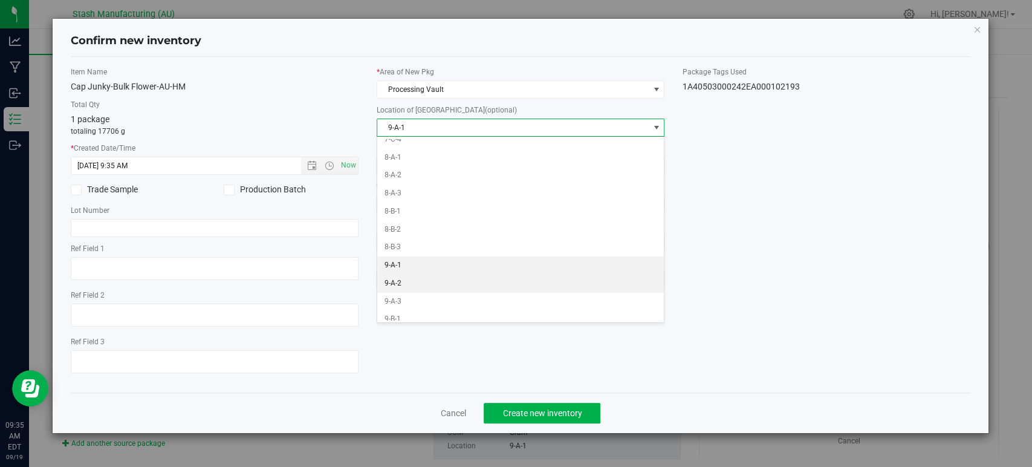
drag, startPoint x: 419, startPoint y: 276, endPoint x: 425, endPoint y: 266, distance: 11.4
click at [420, 276] on li "9-A-2" at bounding box center [520, 283] width 286 height 18
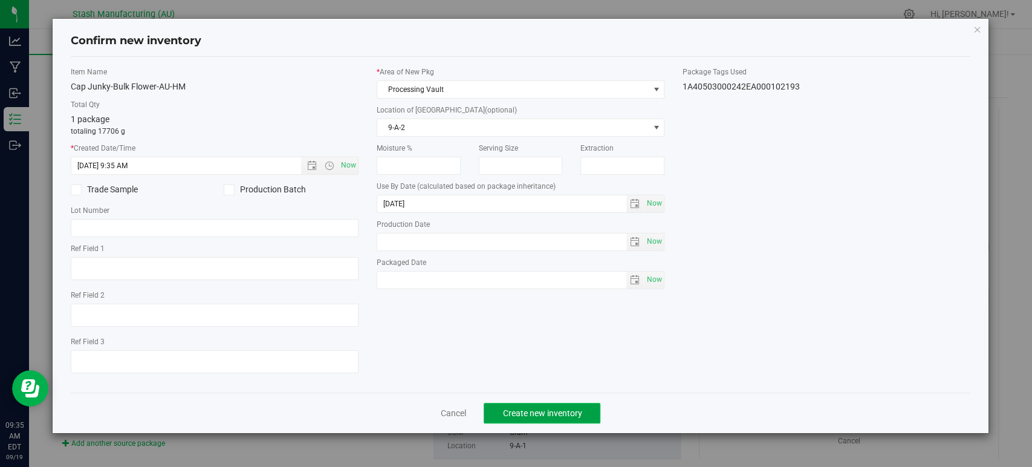
click at [577, 413] on span "Create new inventory" at bounding box center [541, 413] width 79 height 10
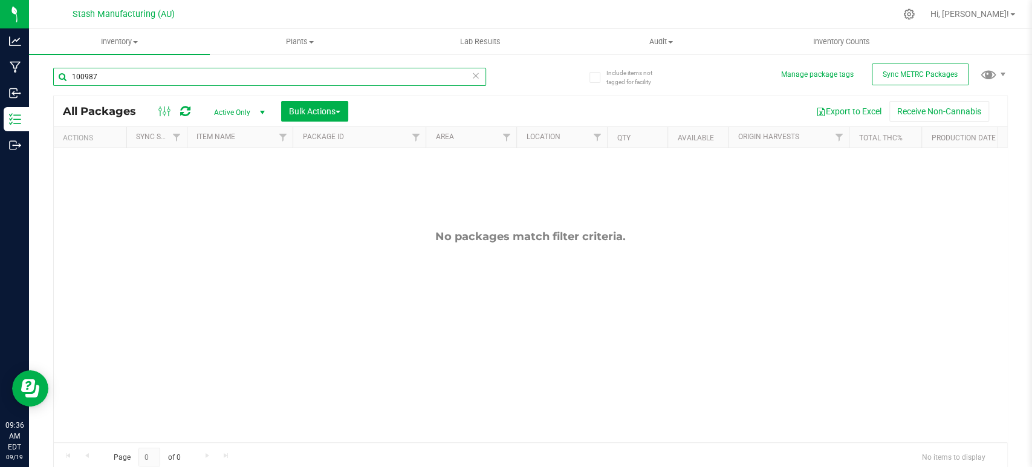
click at [411, 79] on input "100987" at bounding box center [269, 77] width 433 height 18
type input "102193"
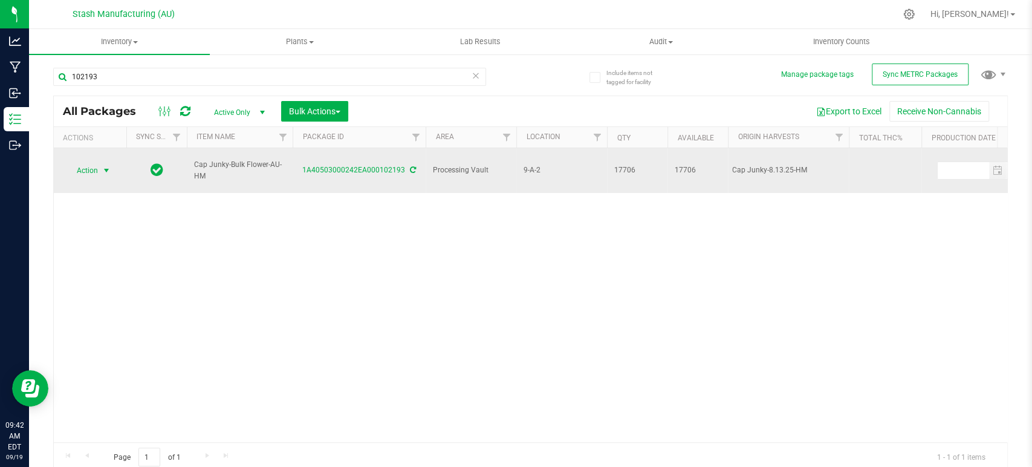
click at [98, 169] on span "Action" at bounding box center [82, 170] width 33 height 17
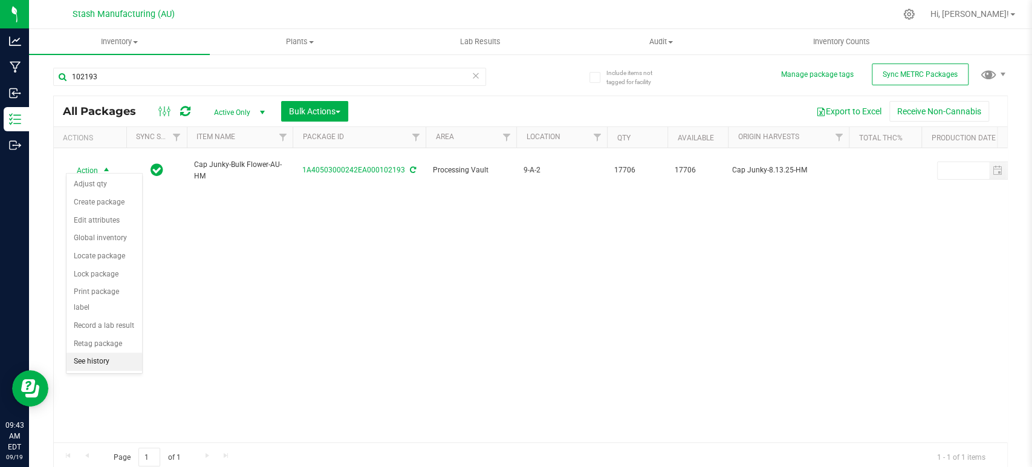
click at [95, 357] on li "See history" at bounding box center [104, 361] width 76 height 18
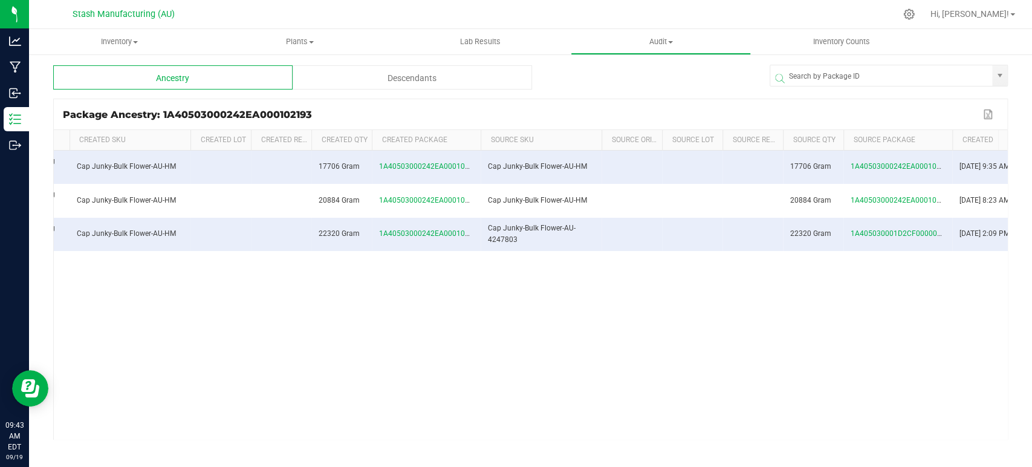
scroll to position [0, 137]
click at [873, 167] on span "1A40503000242EA000100987" at bounding box center [900, 166] width 103 height 8
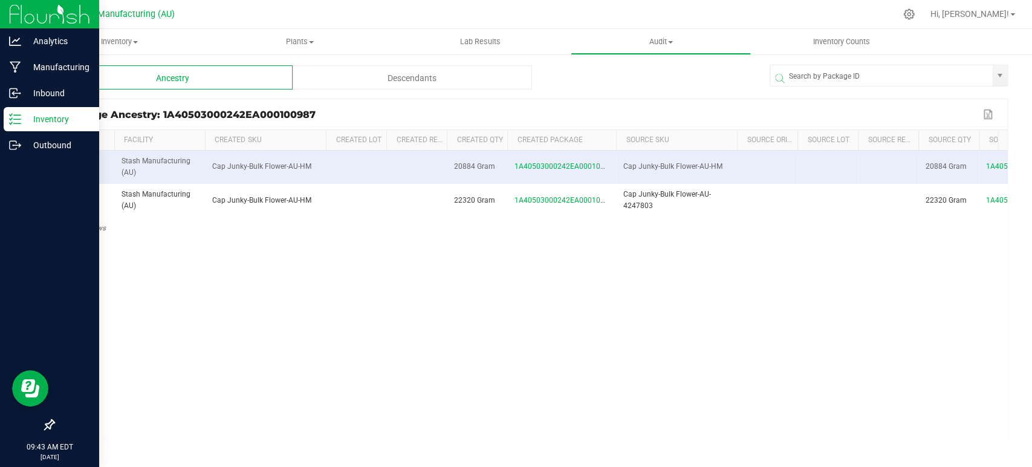
click at [20, 117] on icon at bounding box center [15, 119] width 12 height 12
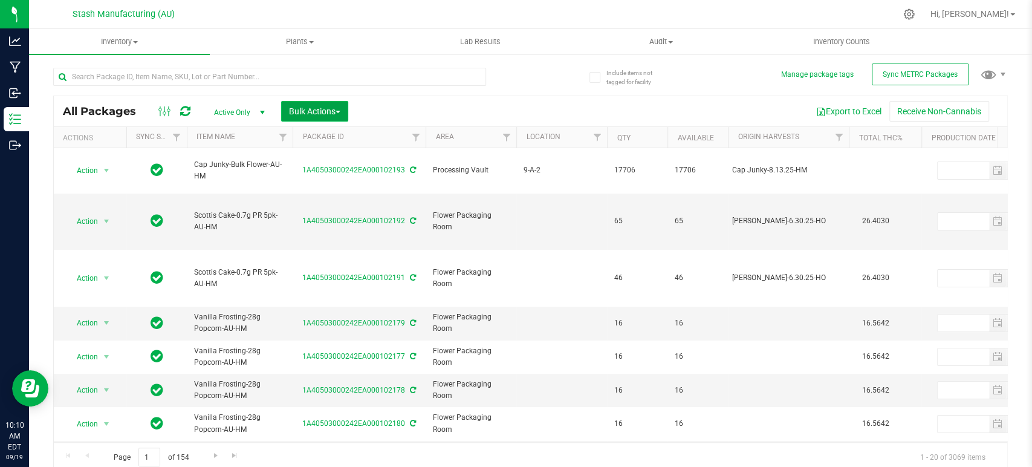
click at [313, 114] on span "Bulk Actions" at bounding box center [314, 111] width 51 height 10
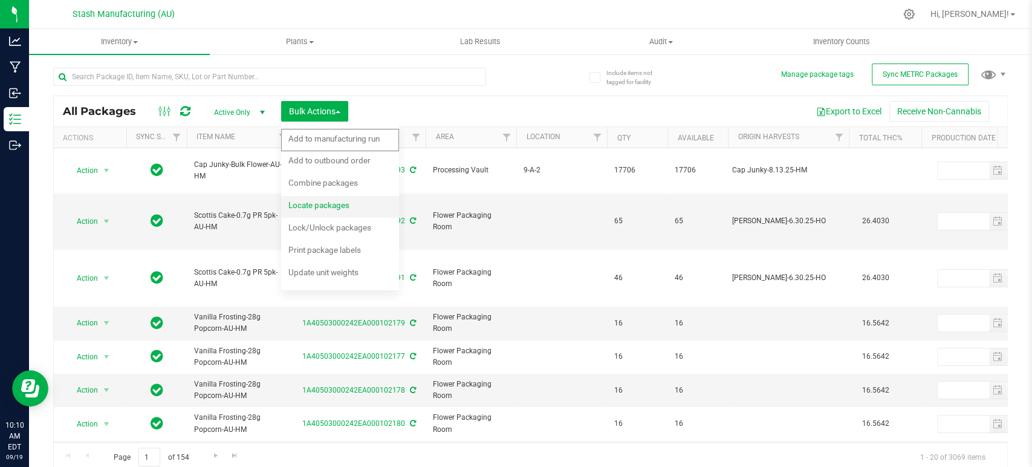
click at [319, 210] on div "Locate packages" at bounding box center [326, 206] width 77 height 19
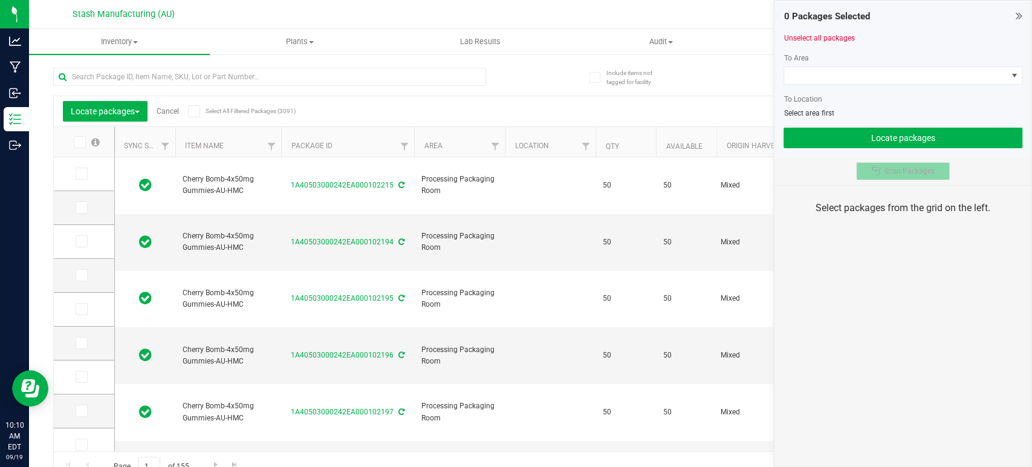
click at [944, 166] on button "Scan Packages" at bounding box center [903, 171] width 94 height 18
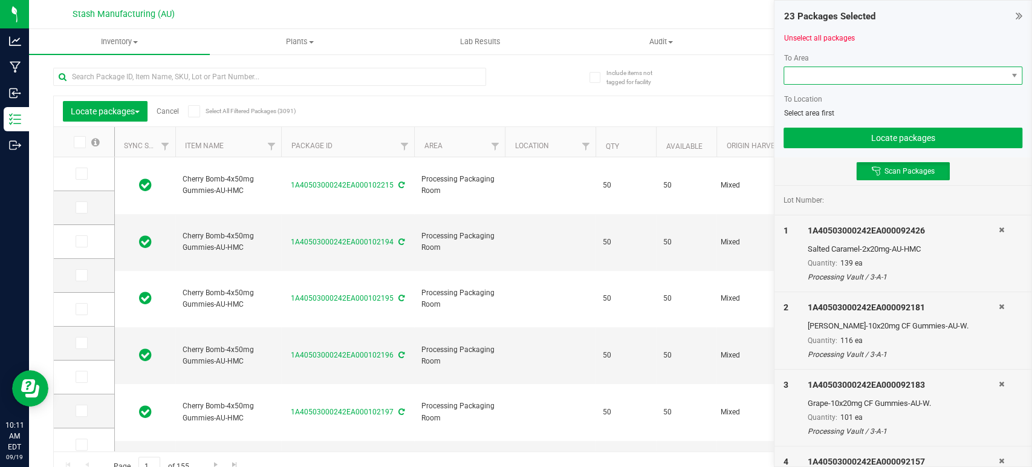
click at [943, 77] on span at bounding box center [895, 75] width 222 height 17
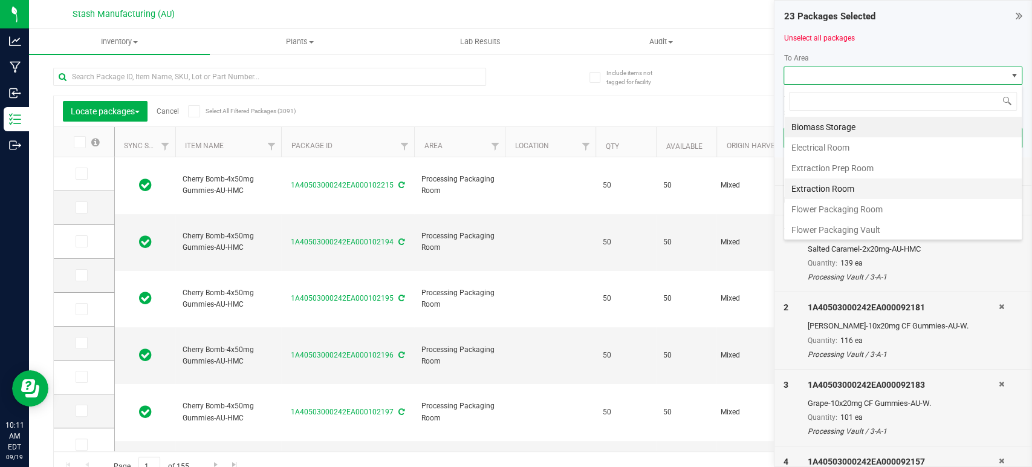
scroll to position [205, 0]
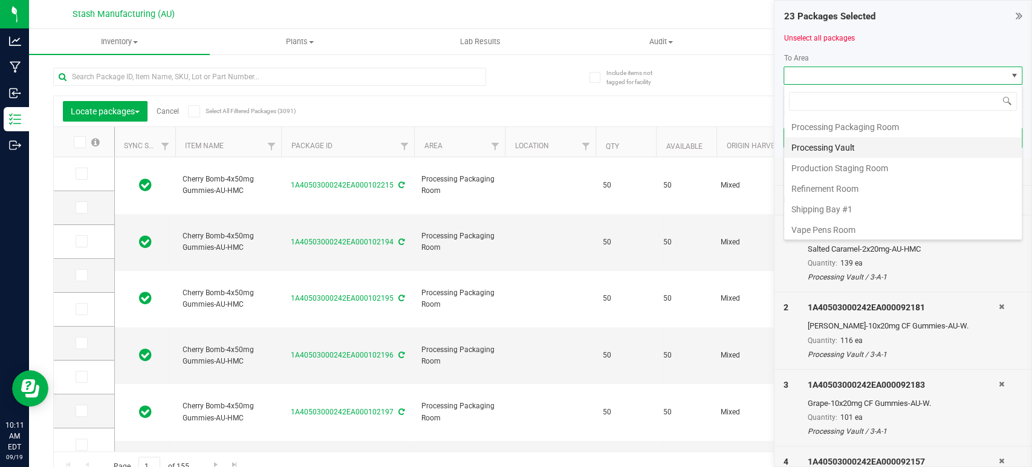
click at [864, 143] on li "Processing Vault" at bounding box center [903, 147] width 238 height 21
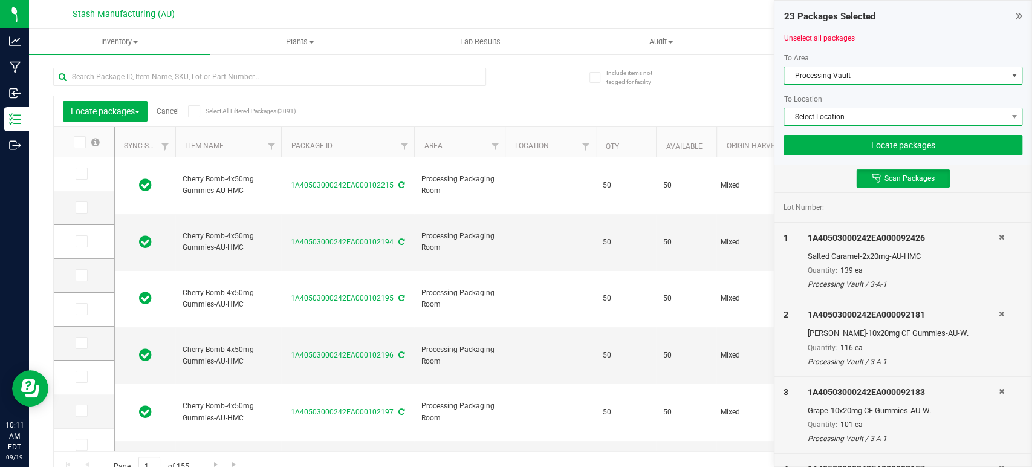
click at [894, 118] on span "Select Location" at bounding box center [895, 116] width 222 height 17
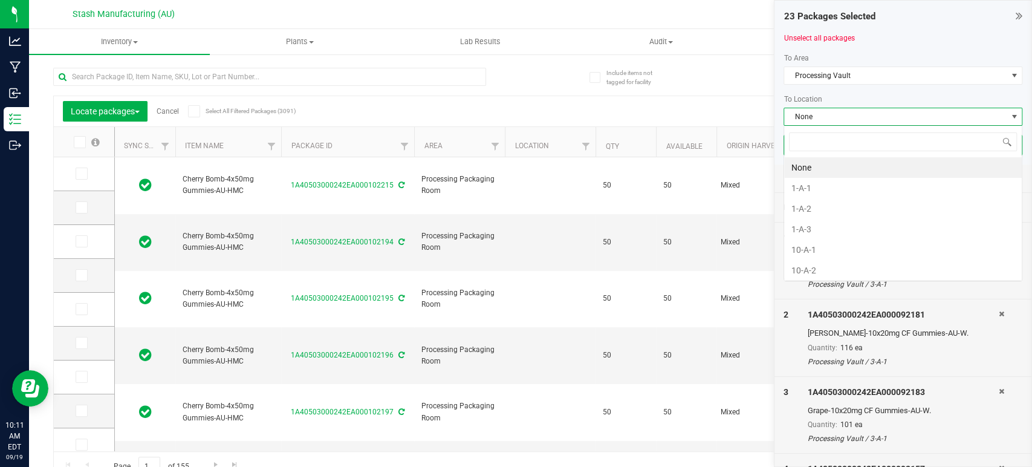
scroll to position [18, 239]
type input "9-b"
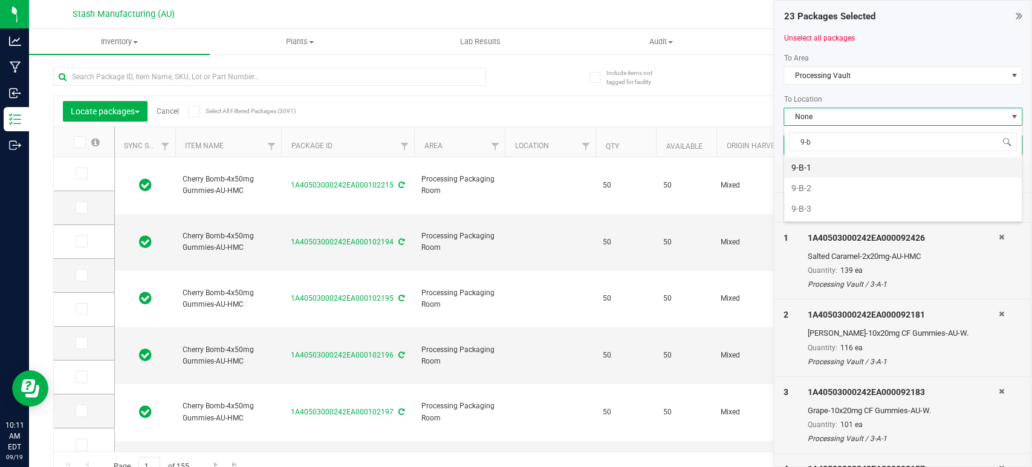
click at [852, 168] on li "9-B-1" at bounding box center [903, 167] width 238 height 21
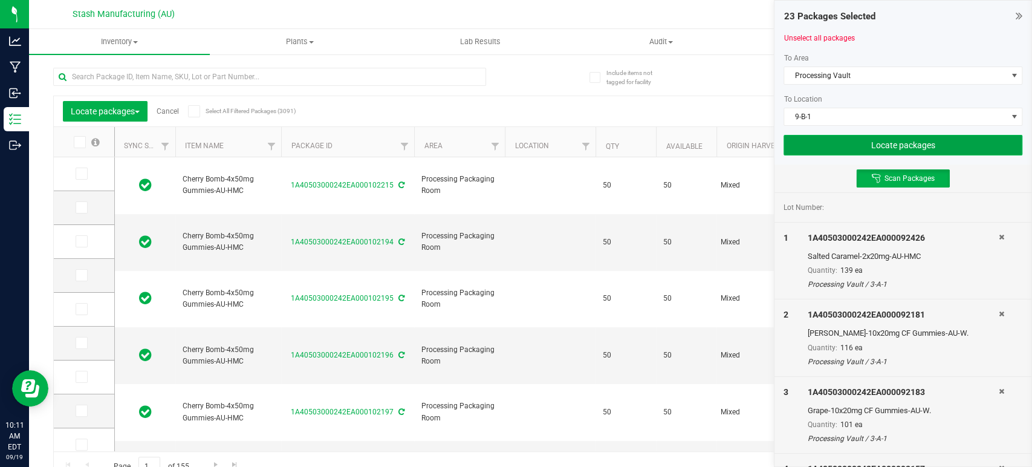
click at [913, 153] on button "Locate packages" at bounding box center [902, 145] width 239 height 21
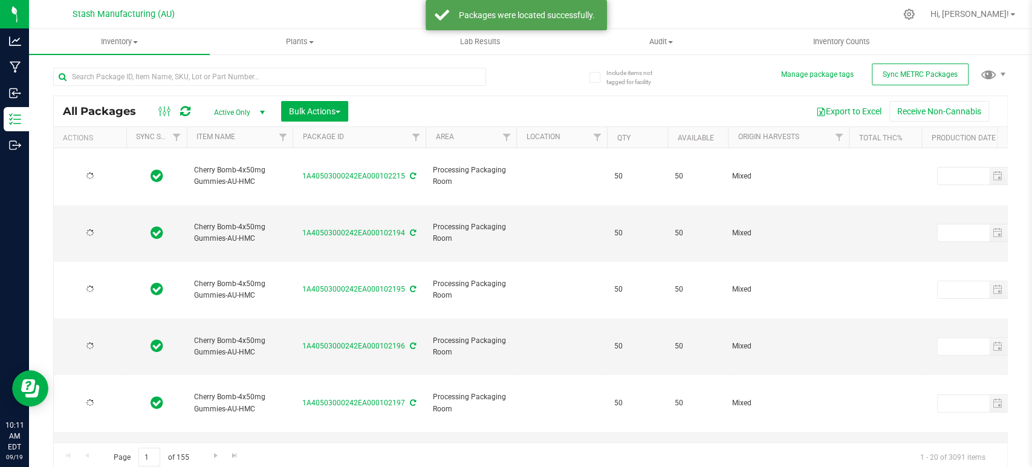
type input "[DATE]"
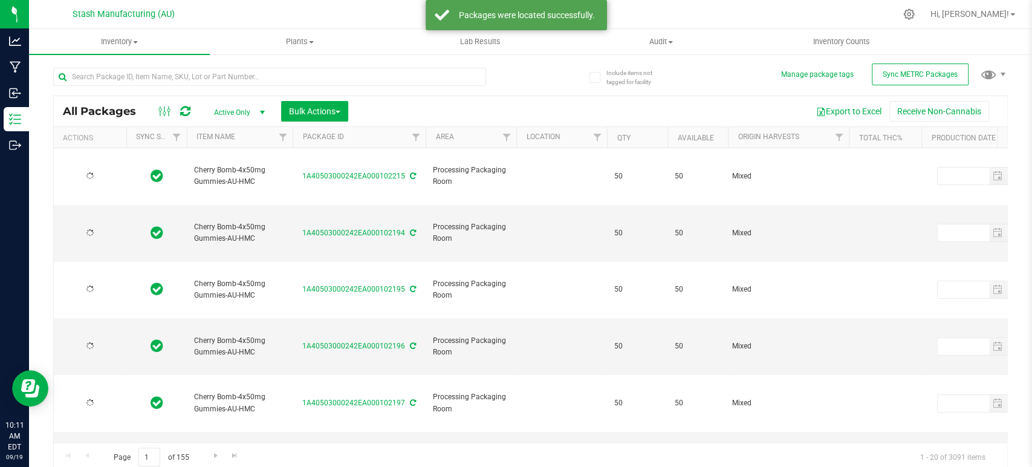
type input "[DATE]"
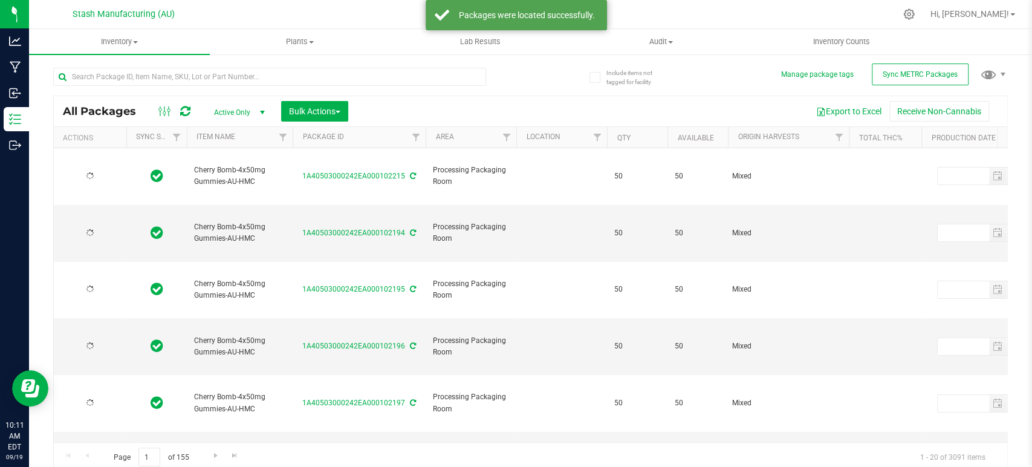
type input "[DATE]"
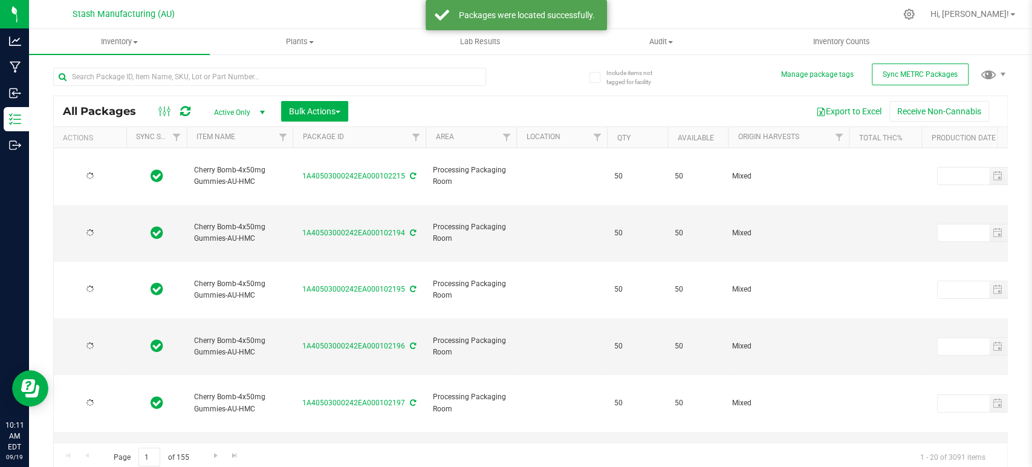
type input "[DATE]"
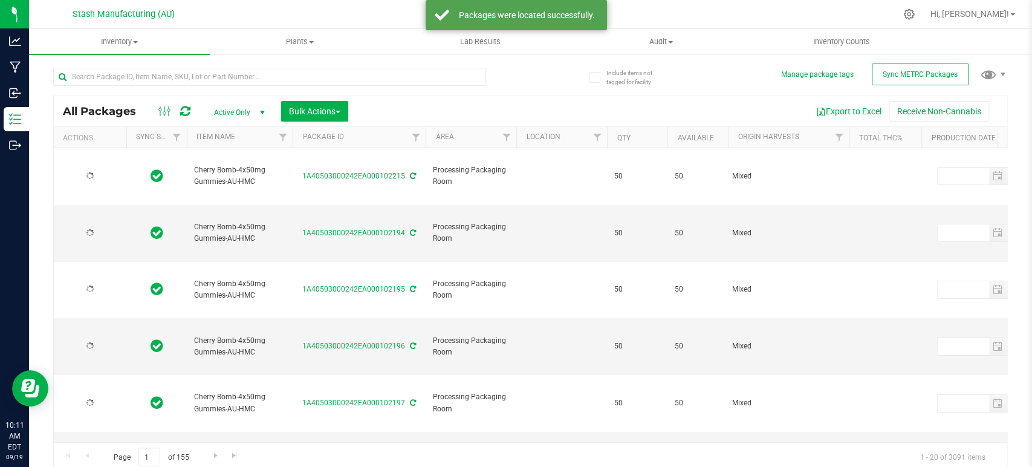
type input "[DATE]"
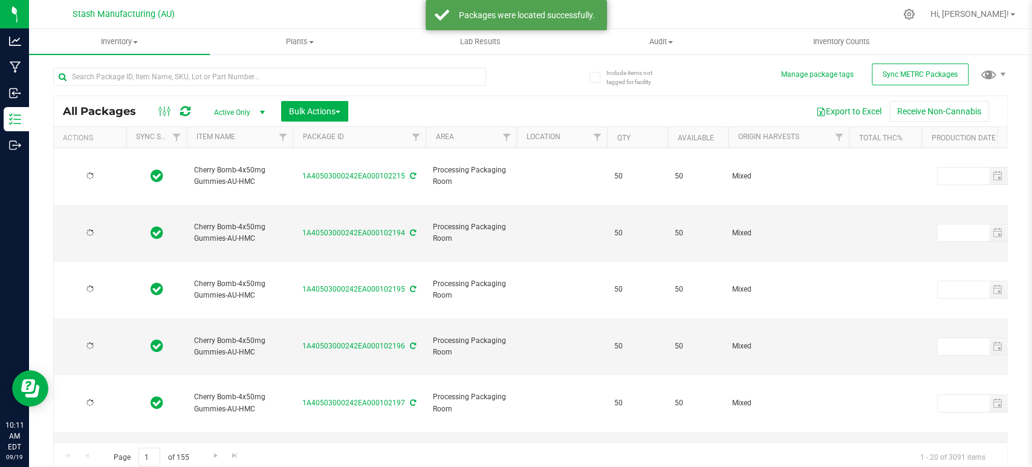
type input "[DATE]"
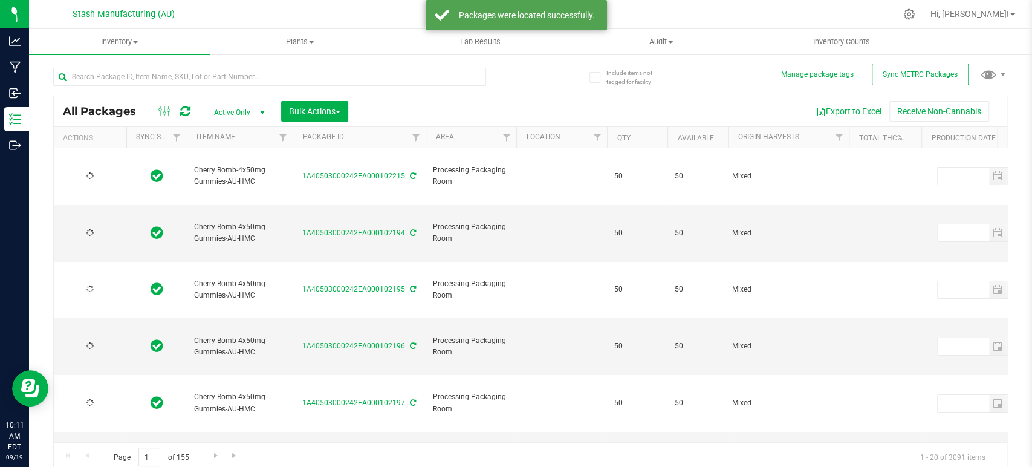
type input "[DATE]"
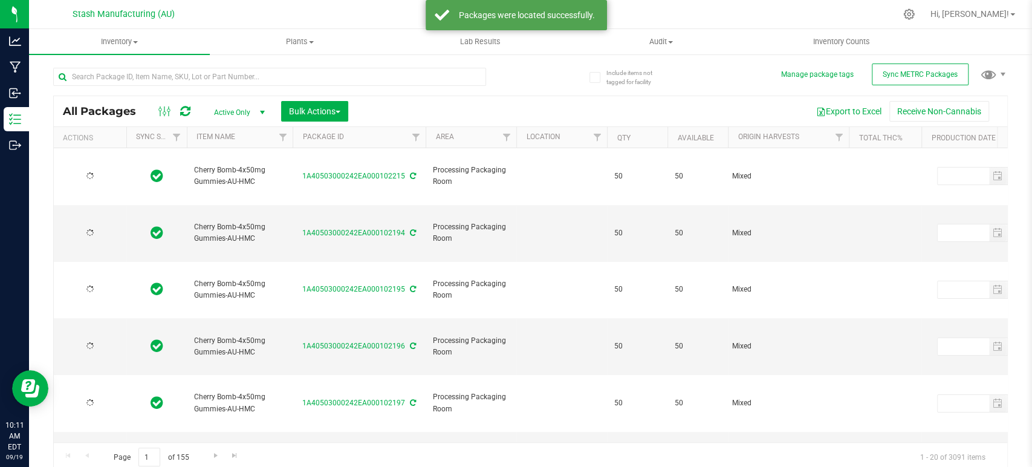
type input "[DATE]"
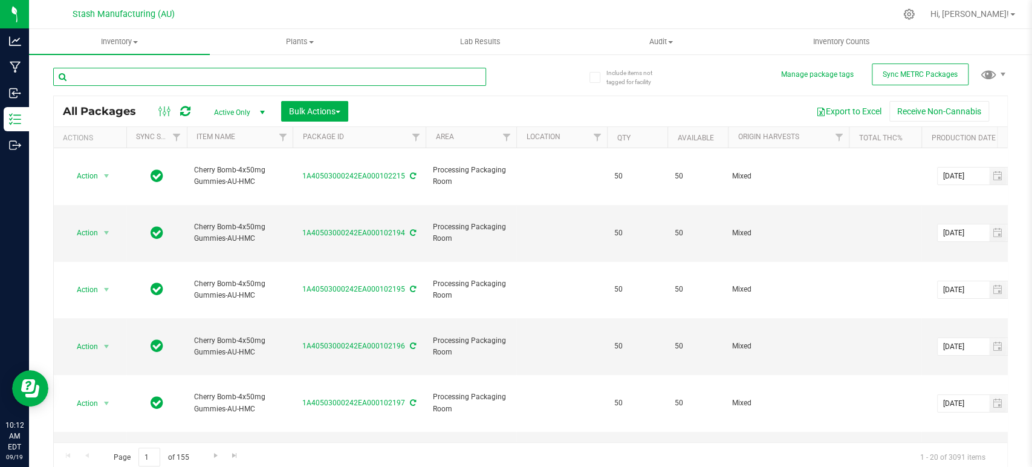
click at [292, 77] on input "text" at bounding box center [269, 77] width 433 height 18
type input "100431"
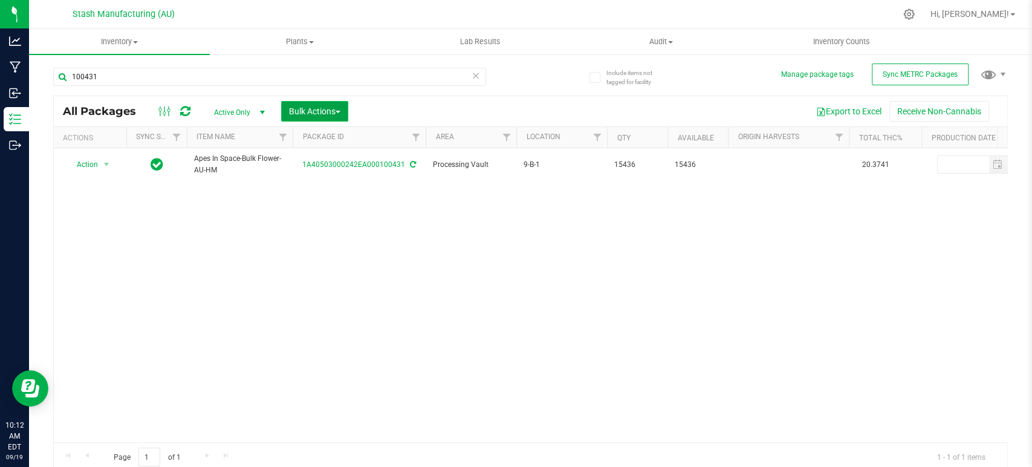
click at [347, 114] on button "Bulk Actions" at bounding box center [314, 111] width 67 height 21
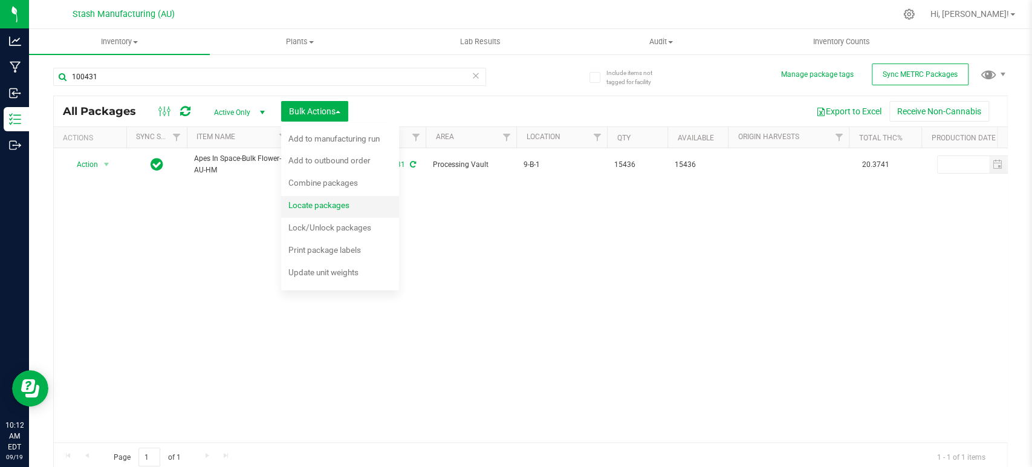
click at [325, 204] on span "Locate packages" at bounding box center [318, 205] width 61 height 10
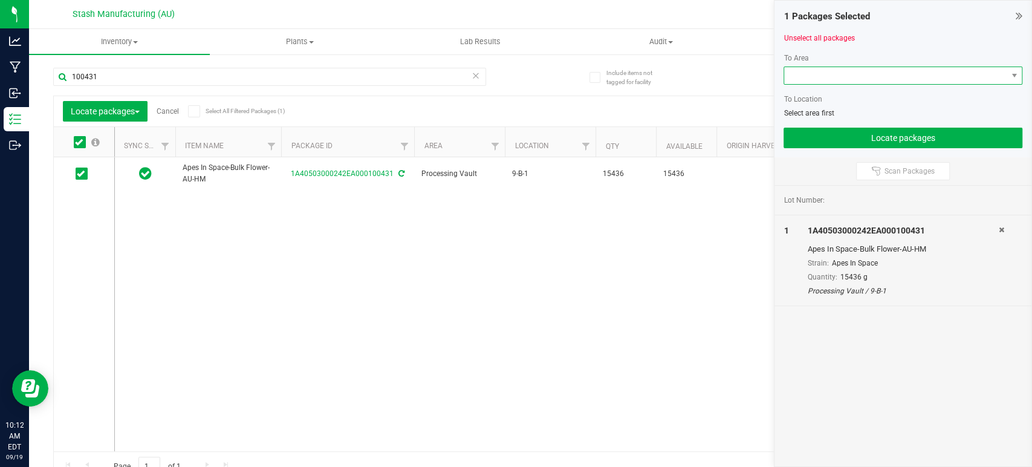
click at [894, 73] on span at bounding box center [895, 75] width 222 height 17
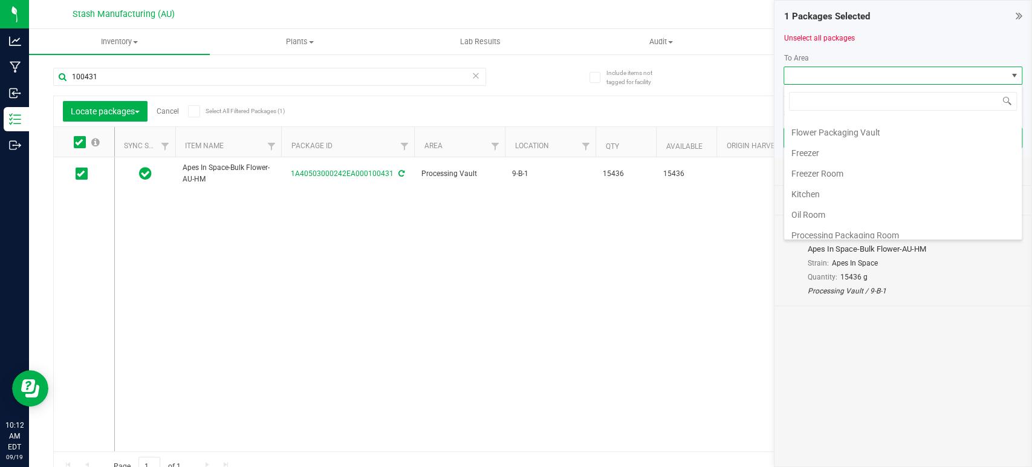
scroll to position [205, 0]
click at [856, 139] on li "Processing Vault" at bounding box center [903, 147] width 238 height 21
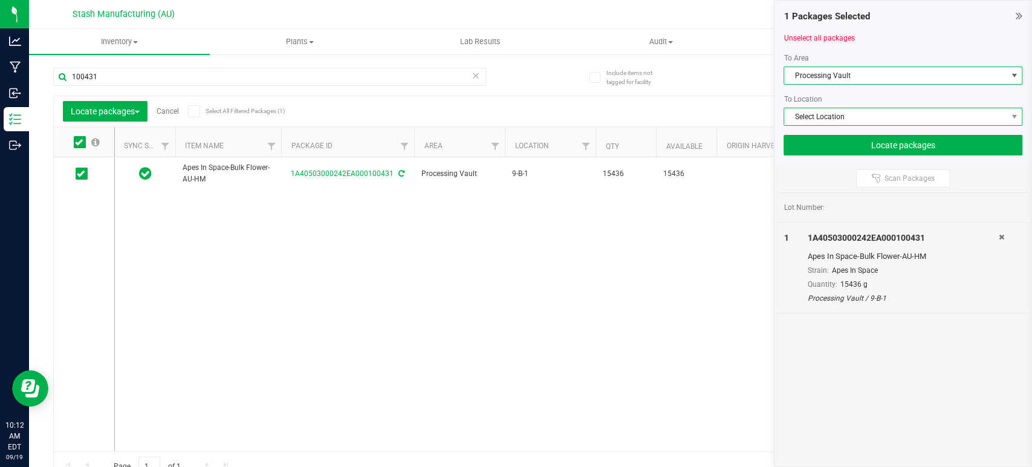
click at [858, 118] on span "Select Location" at bounding box center [895, 116] width 222 height 17
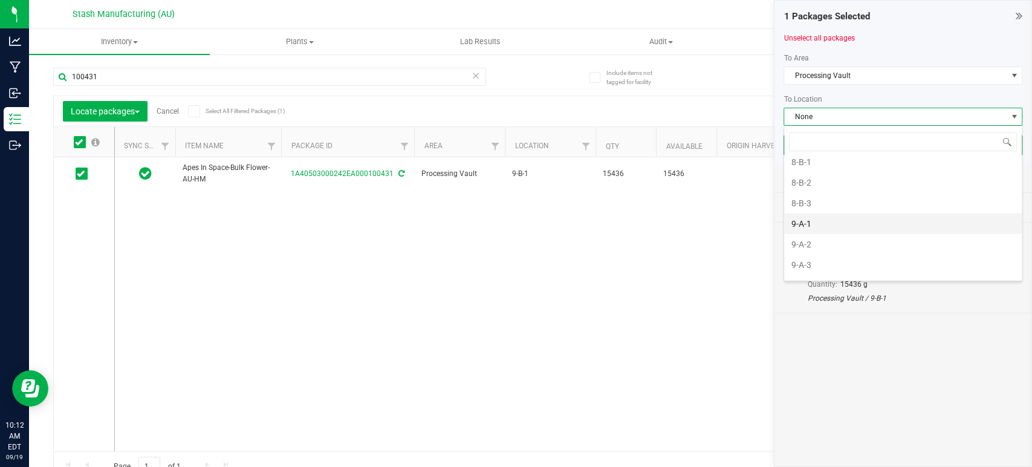
scroll to position [1834, 0]
click at [832, 215] on li "9-A-1" at bounding box center [903, 224] width 238 height 21
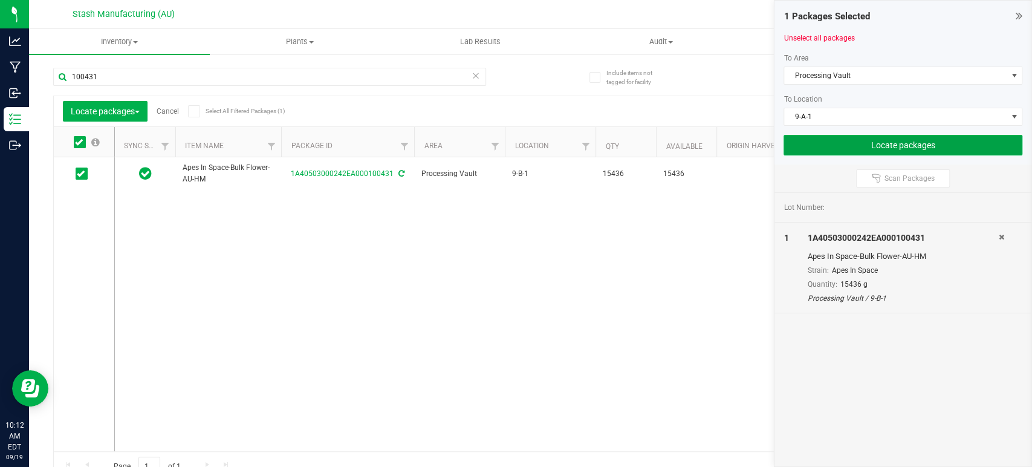
click at [914, 143] on button "Locate packages" at bounding box center [902, 145] width 239 height 21
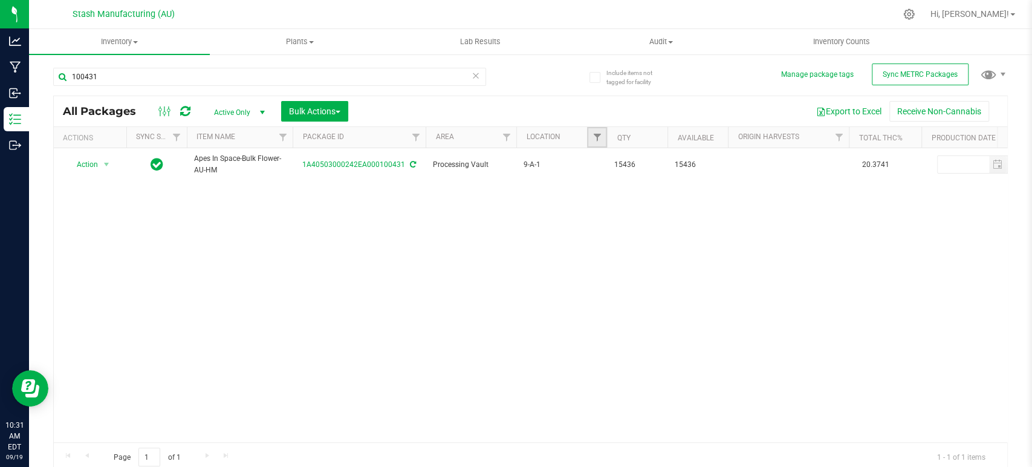
click at [595, 132] on link "Filter" at bounding box center [597, 137] width 20 height 21
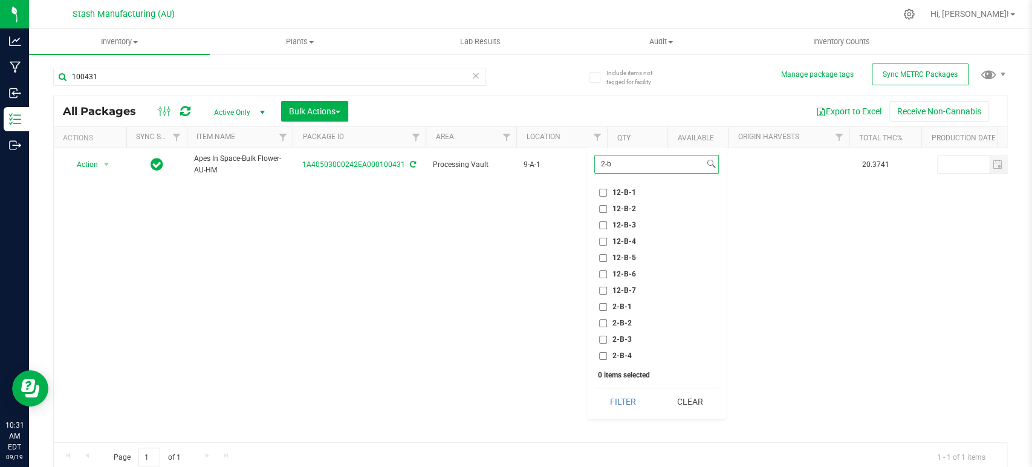
type input "2-b"
click at [620, 322] on span "2-B-2" at bounding box center [621, 322] width 19 height 7
click at [607, 322] on input "2-B-2" at bounding box center [603, 323] width 8 height 8
checkbox input "true"
click at [624, 398] on button "Filter" at bounding box center [623, 401] width 58 height 27
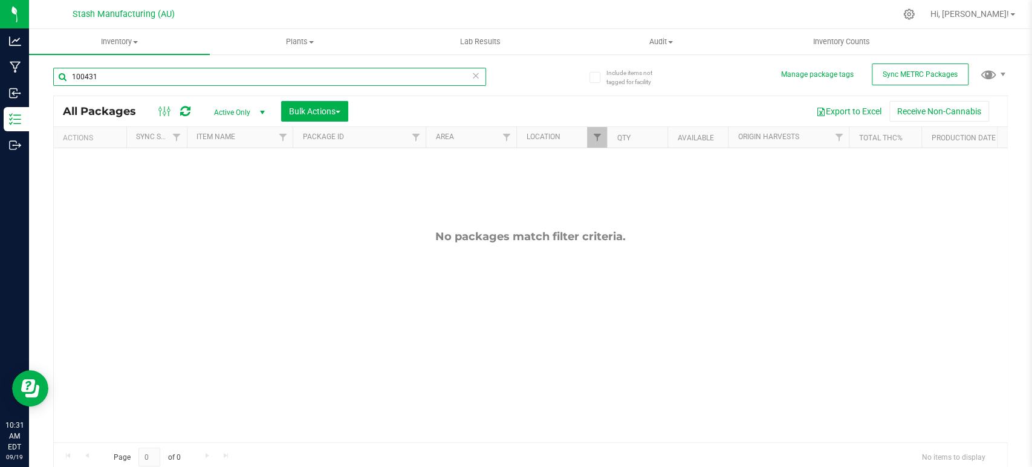
click at [285, 81] on input "100431" at bounding box center [269, 77] width 433 height 18
click at [285, 80] on input "100431" at bounding box center [269, 77] width 433 height 18
type input "blue razz"
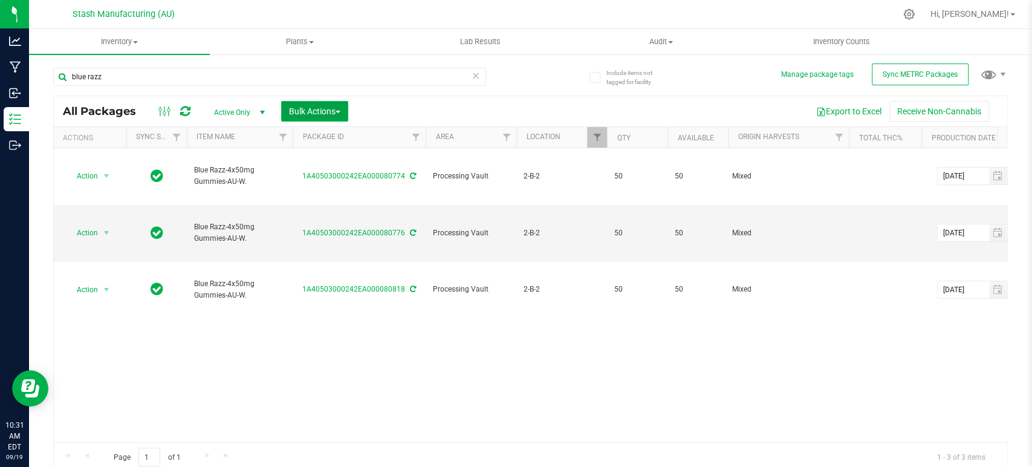
click at [303, 114] on span "Bulk Actions" at bounding box center [314, 111] width 51 height 10
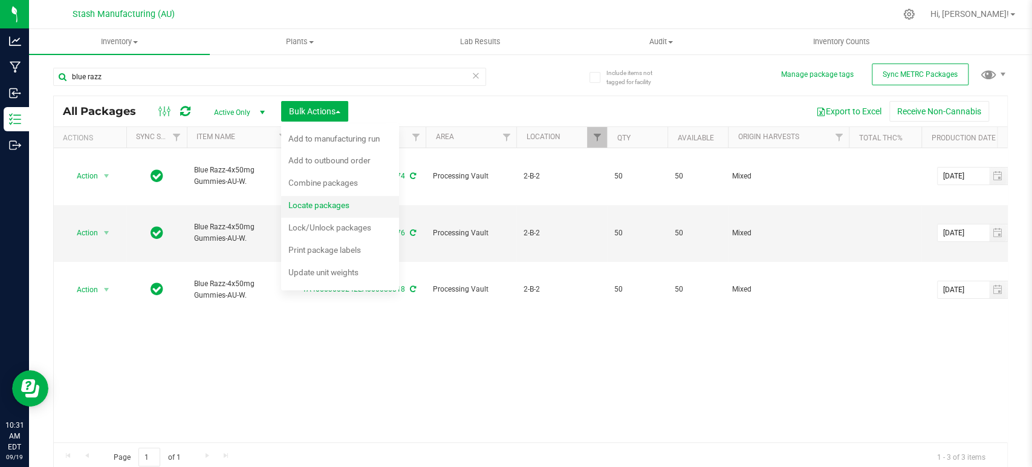
click at [315, 210] on span "Locate packages" at bounding box center [318, 205] width 61 height 10
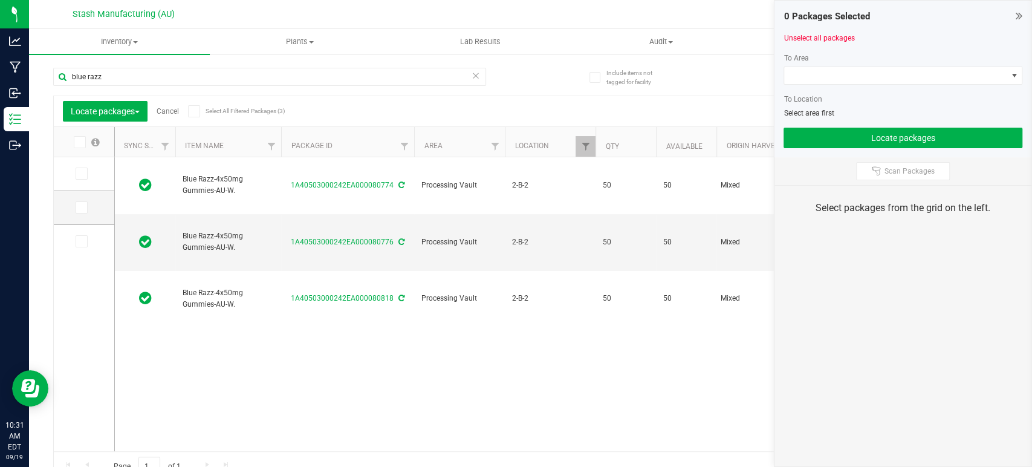
click at [196, 111] on icon at bounding box center [194, 111] width 8 height 0
click at [0, 0] on input "Select All Filtered Packages (3)" at bounding box center [0, 0] width 0 height 0
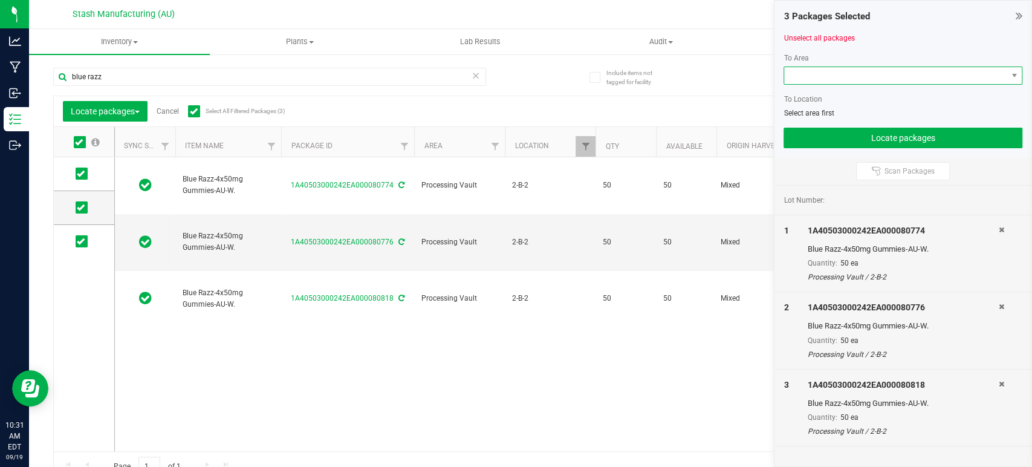
drag, startPoint x: 800, startPoint y: 76, endPoint x: 803, endPoint y: 82, distance: 6.8
click at [800, 74] on span at bounding box center [895, 75] width 222 height 17
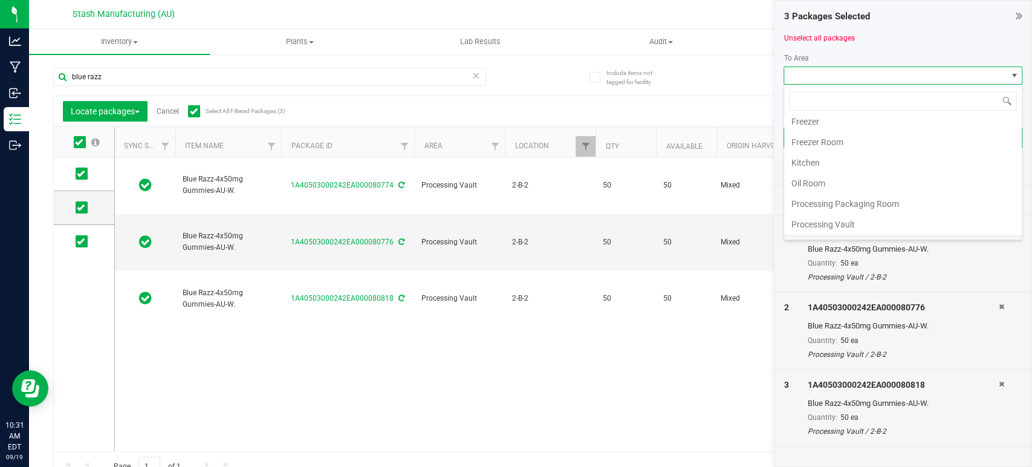
scroll to position [205, 0]
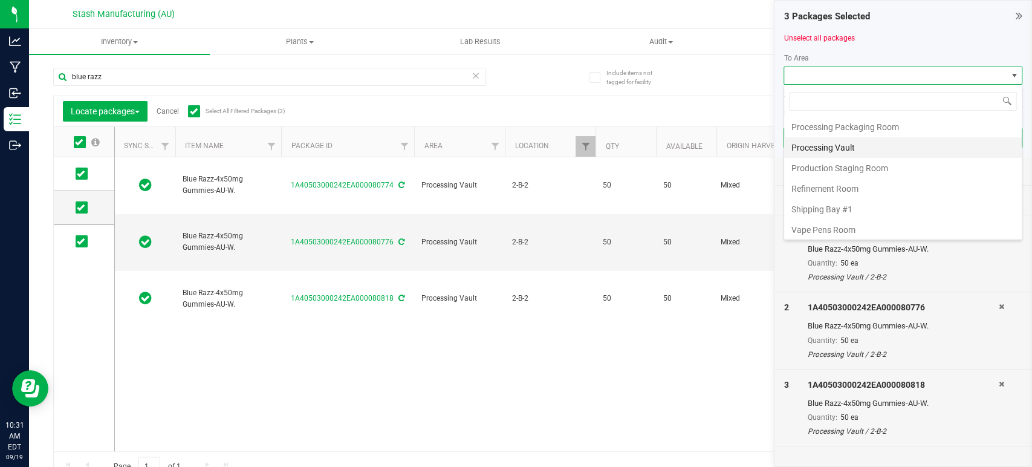
click at [836, 149] on li "Processing Vault" at bounding box center [903, 147] width 238 height 21
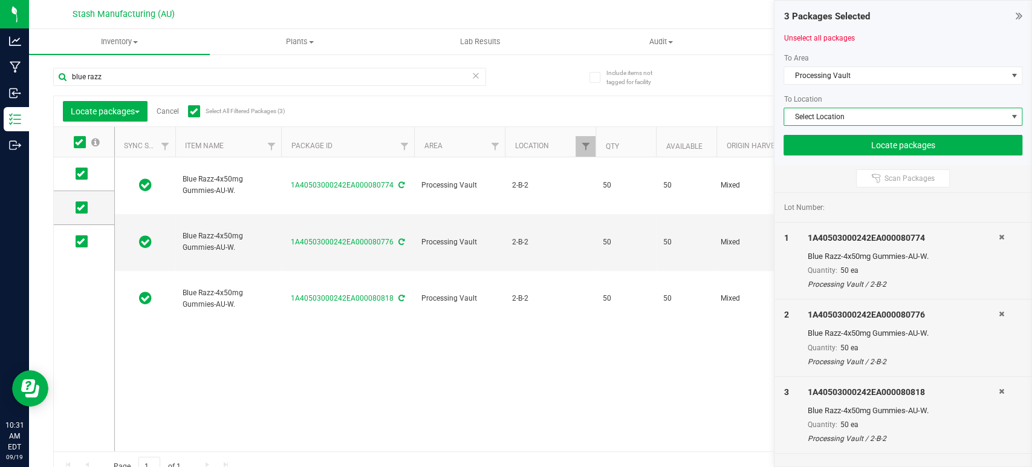
click at [845, 118] on span "Select Location" at bounding box center [895, 116] width 222 height 17
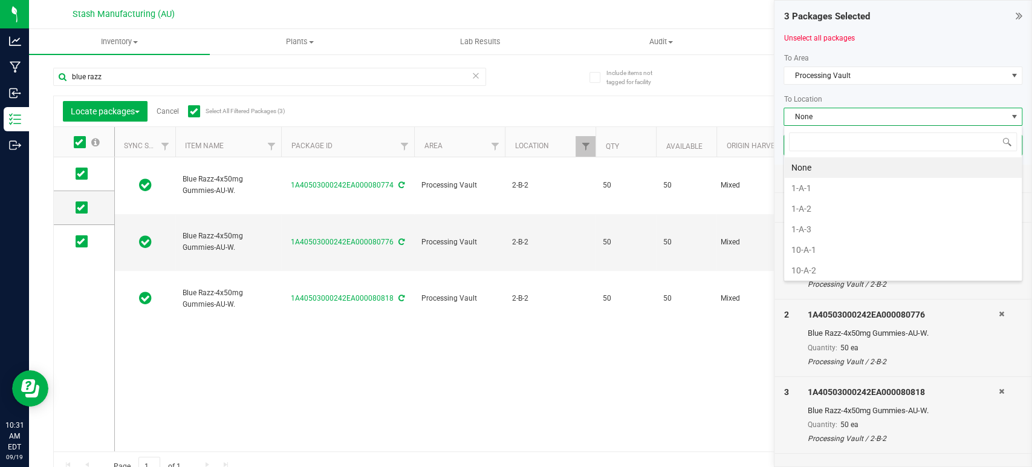
scroll to position [18, 239]
type input "2-b"
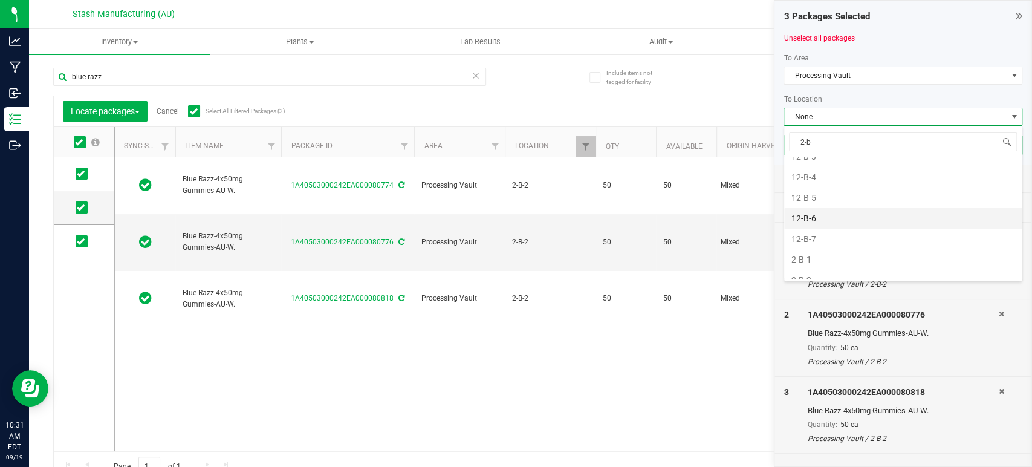
scroll to position [103, 0]
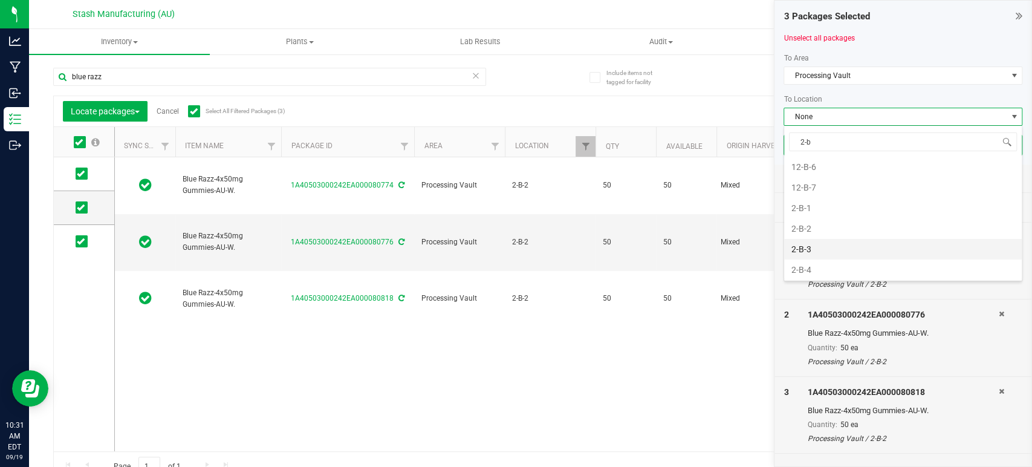
click at [829, 248] on li "2-B-3" at bounding box center [903, 249] width 238 height 21
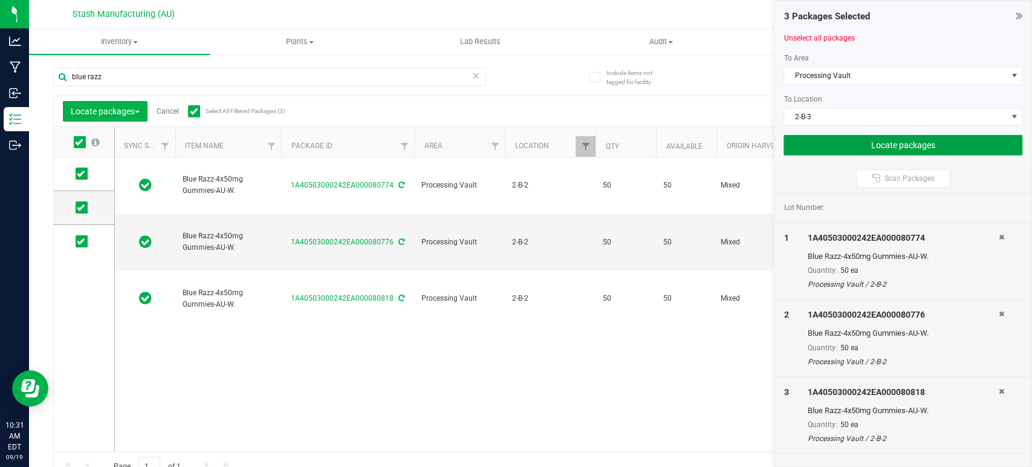
click at [902, 140] on button "Locate packages" at bounding box center [902, 145] width 239 height 21
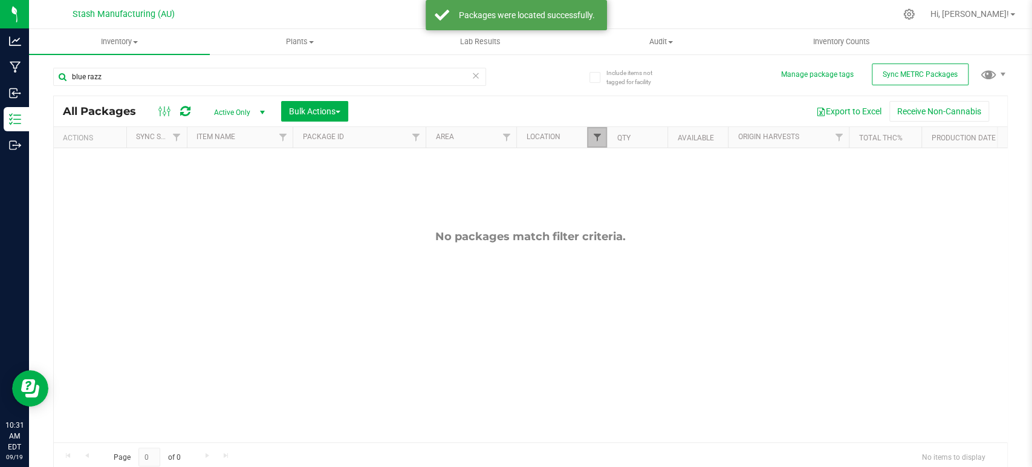
click at [595, 134] on span "Filter" at bounding box center [597, 137] width 10 height 10
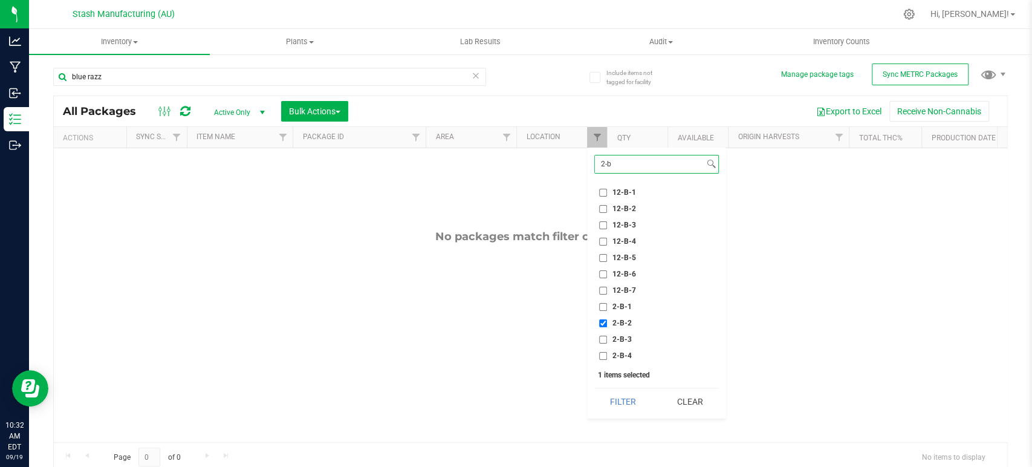
type input "2-b"
click at [617, 321] on span "2-B-2" at bounding box center [621, 322] width 19 height 7
click at [607, 321] on input "2-B-2" at bounding box center [603, 323] width 8 height 8
checkbox input "false"
click at [632, 168] on input "2-b" at bounding box center [649, 164] width 109 height 18
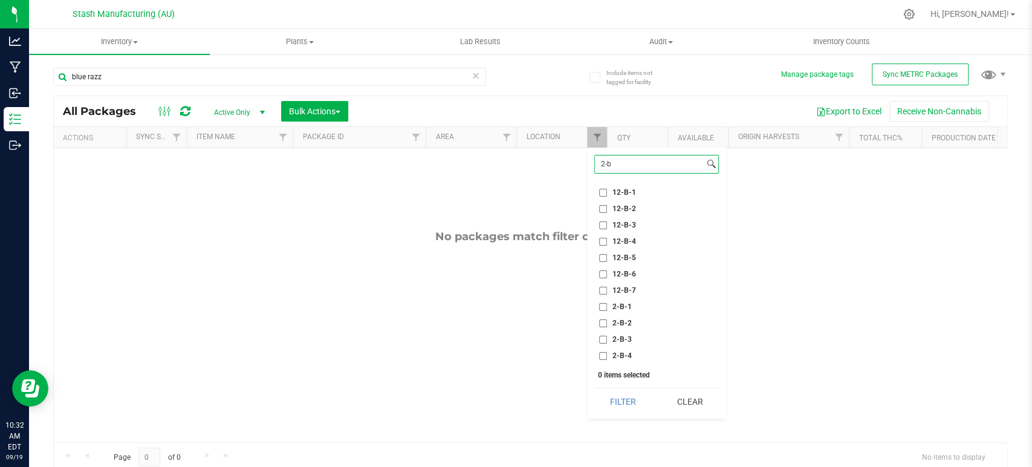
click at [632, 168] on input "2-b" at bounding box center [649, 164] width 109 height 18
type input "1-a"
click at [627, 186] on li "1-A-1" at bounding box center [656, 192] width 125 height 13
click at [620, 192] on span "1-A-1" at bounding box center [621, 192] width 19 height 7
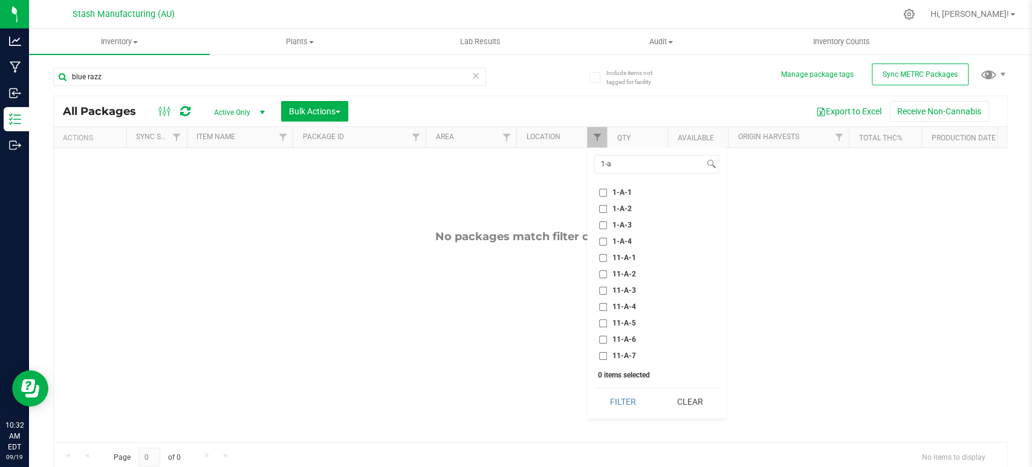
click at [607, 192] on input "1-A-1" at bounding box center [603, 193] width 8 height 8
checkbox input "true"
click at [613, 401] on button "Filter" at bounding box center [623, 401] width 58 height 27
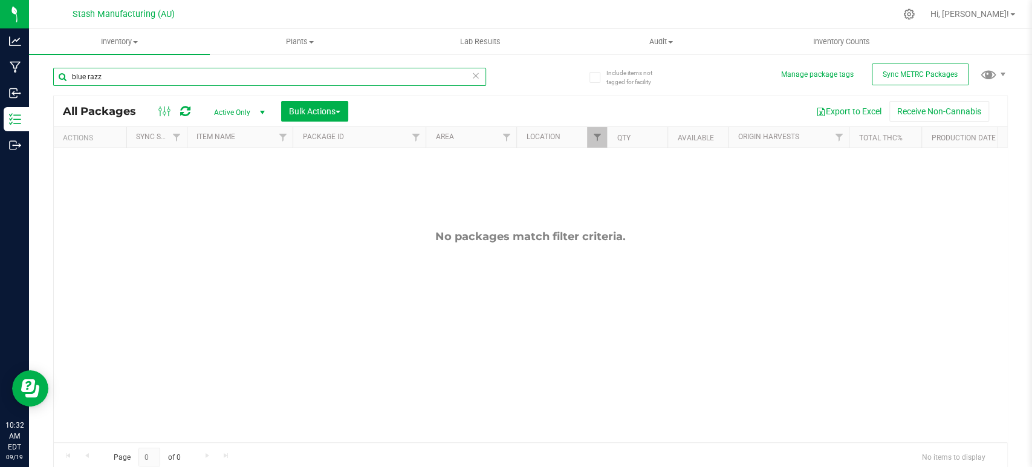
click at [204, 81] on input "blue razz" at bounding box center [269, 77] width 433 height 18
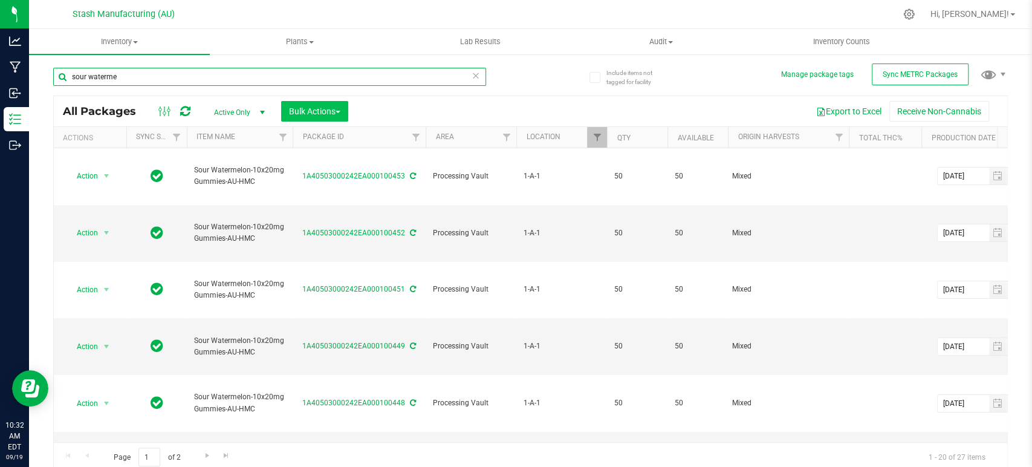
type input "sour waterme"
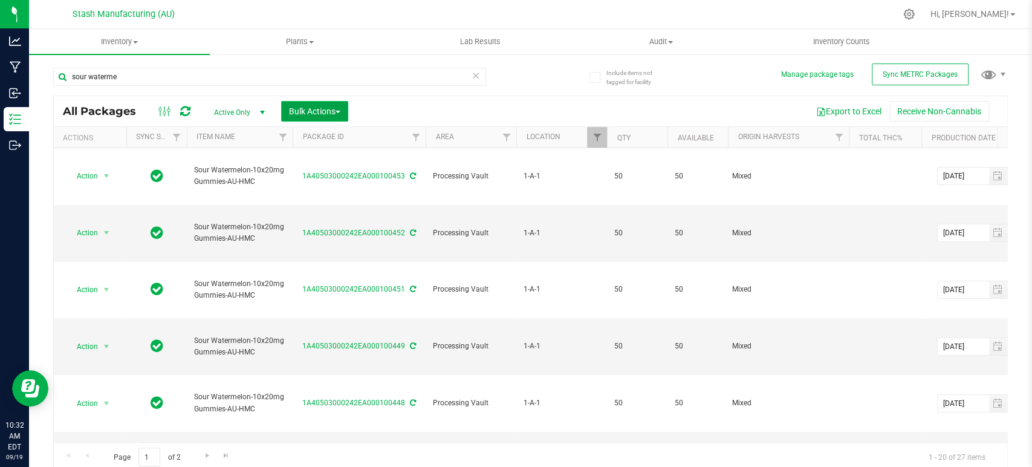
click at [334, 109] on span "Bulk Actions" at bounding box center [314, 111] width 51 height 10
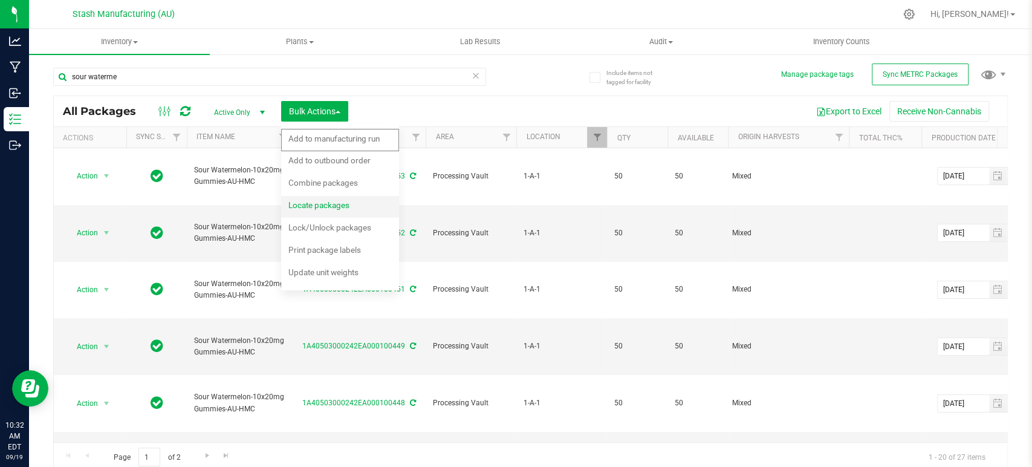
click at [339, 201] on span "Locate packages" at bounding box center [318, 205] width 61 height 10
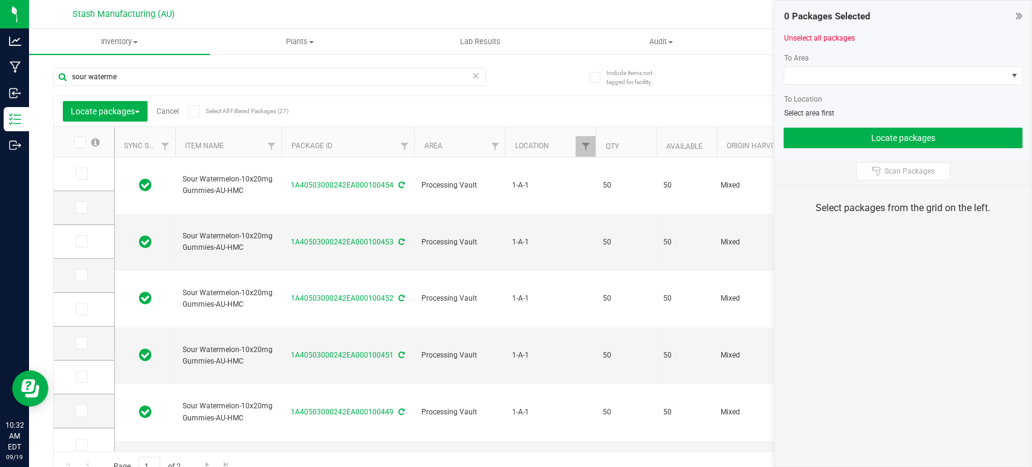
click at [196, 111] on icon at bounding box center [194, 111] width 8 height 0
click at [0, 0] on input "Select All Filtered Packages (27)" at bounding box center [0, 0] width 0 height 0
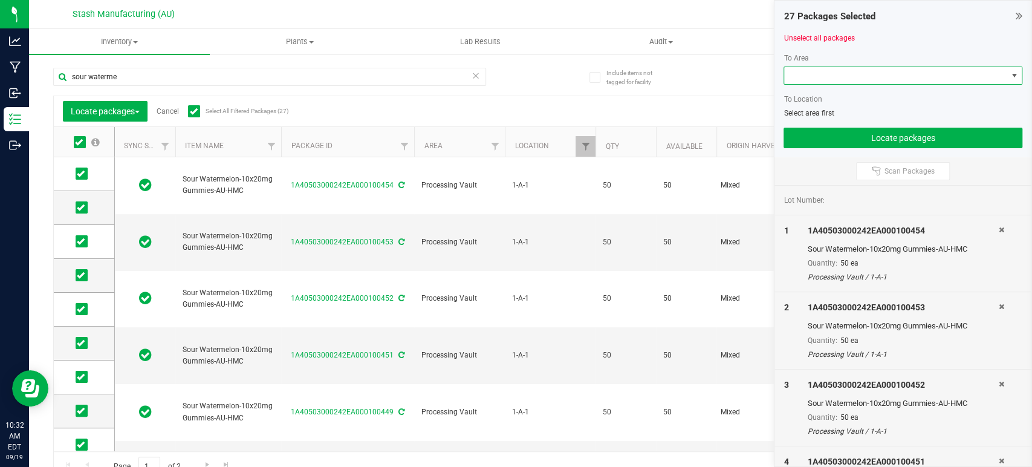
click at [832, 74] on span at bounding box center [895, 75] width 222 height 17
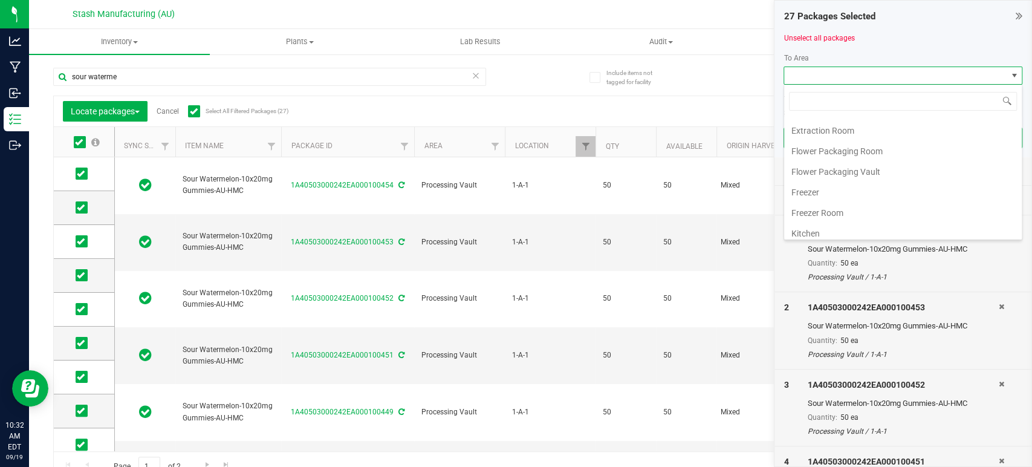
scroll to position [205, 0]
click at [828, 139] on li "Processing Vault" at bounding box center [903, 147] width 238 height 21
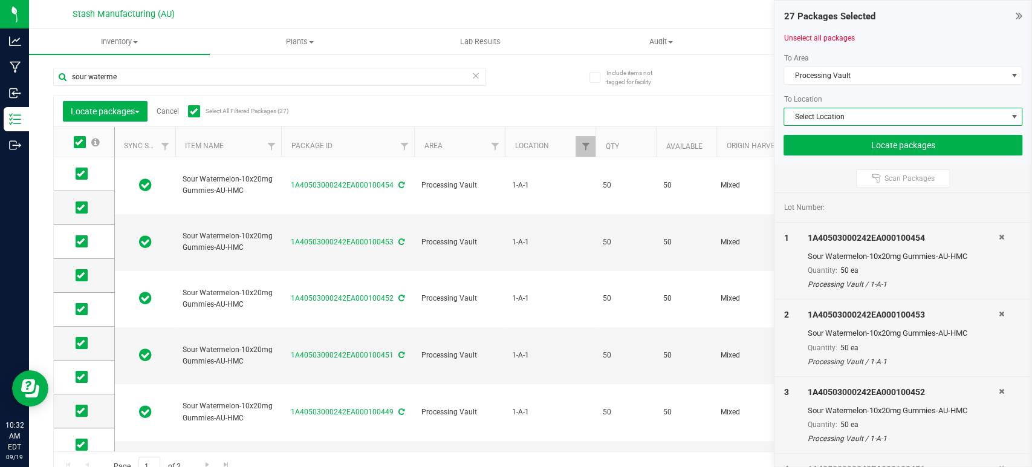
click at [848, 120] on span "Select Location" at bounding box center [895, 116] width 222 height 17
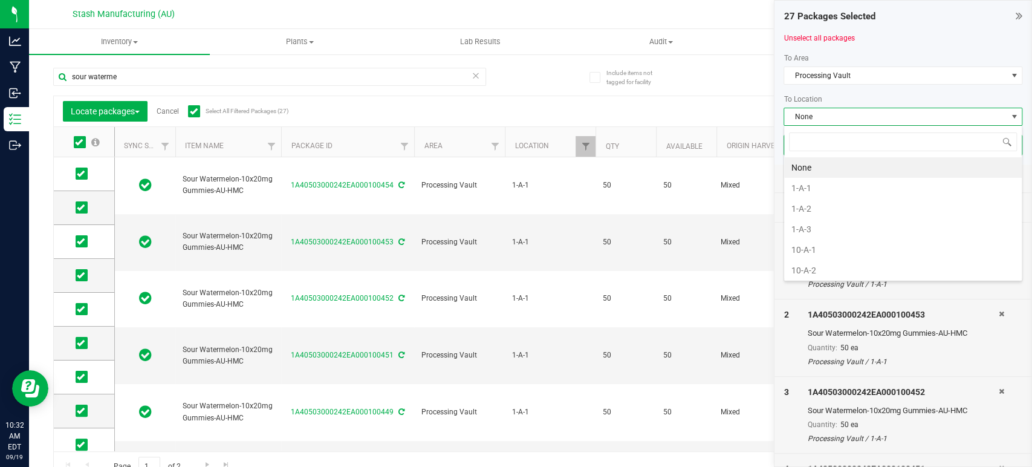
scroll to position [18, 239]
type input "2-b-1"
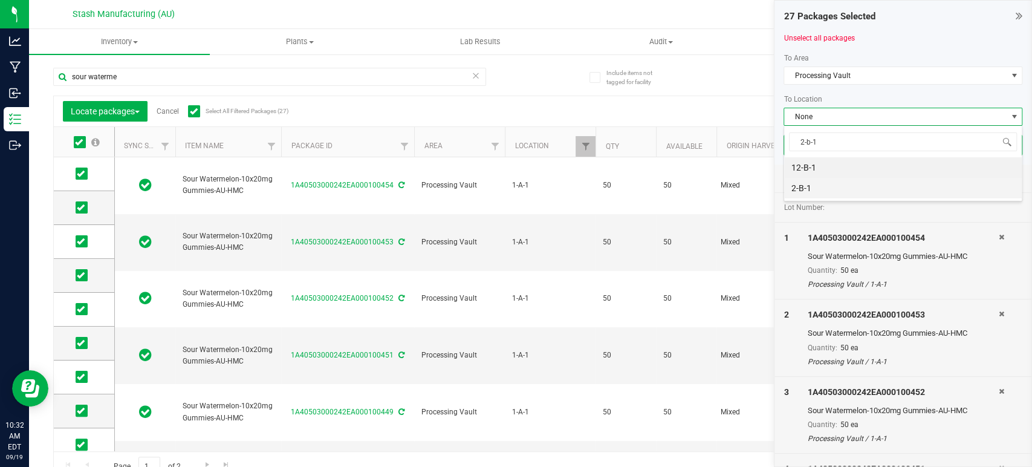
click at [832, 184] on li "2-B-1" at bounding box center [903, 188] width 238 height 21
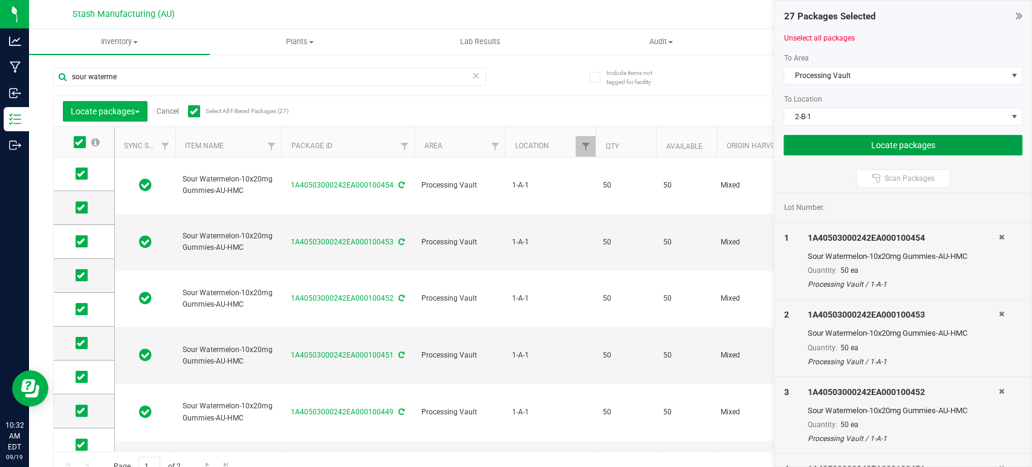
click at [894, 144] on button "Locate packages" at bounding box center [902, 145] width 239 height 21
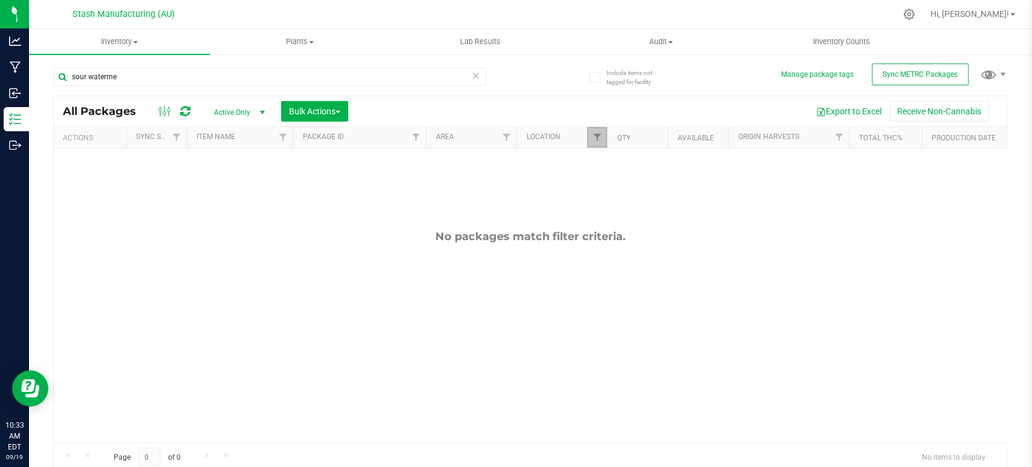
click at [589, 141] on link "Filter" at bounding box center [597, 137] width 20 height 21
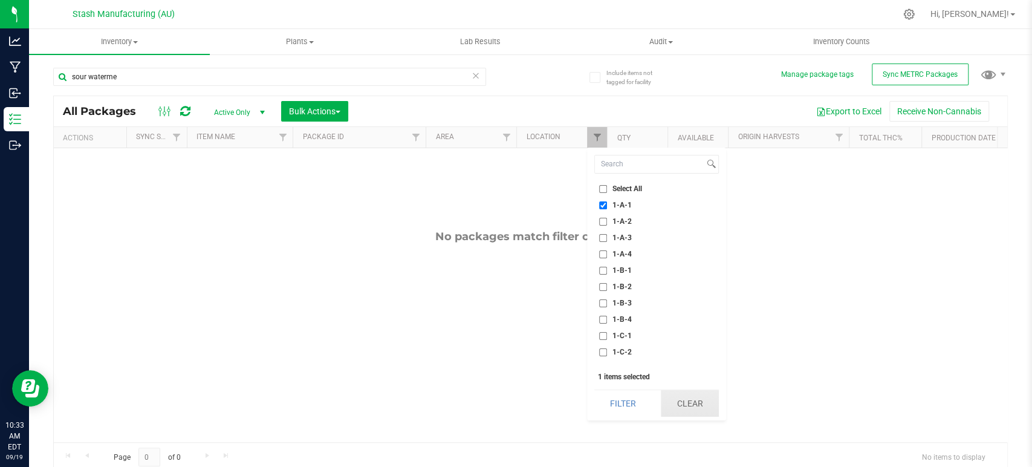
click at [691, 407] on button "Clear" at bounding box center [690, 403] width 58 height 27
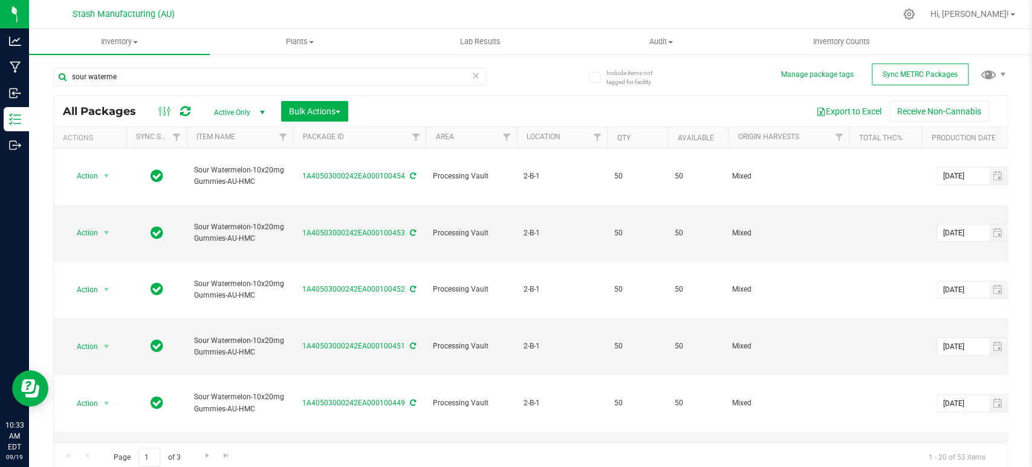
click at [471, 77] on icon at bounding box center [475, 75] width 8 height 15
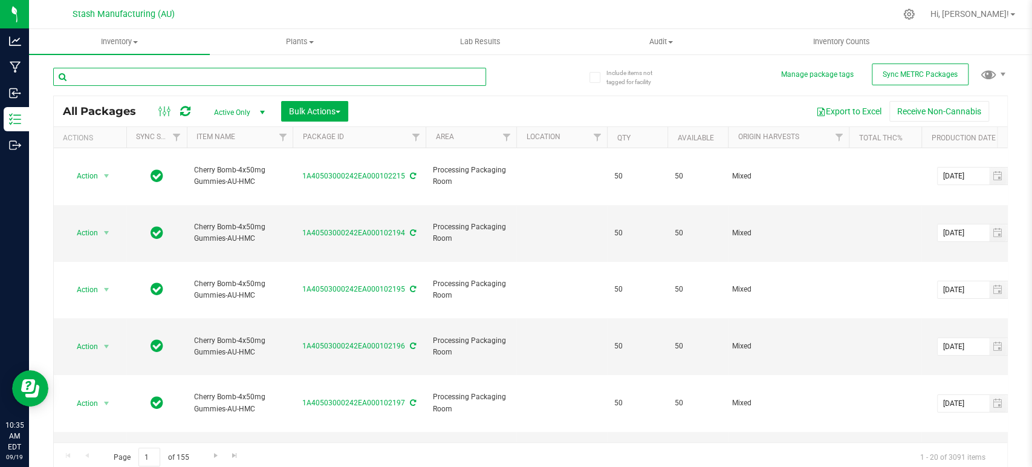
click at [268, 73] on input "text" at bounding box center [269, 77] width 433 height 18
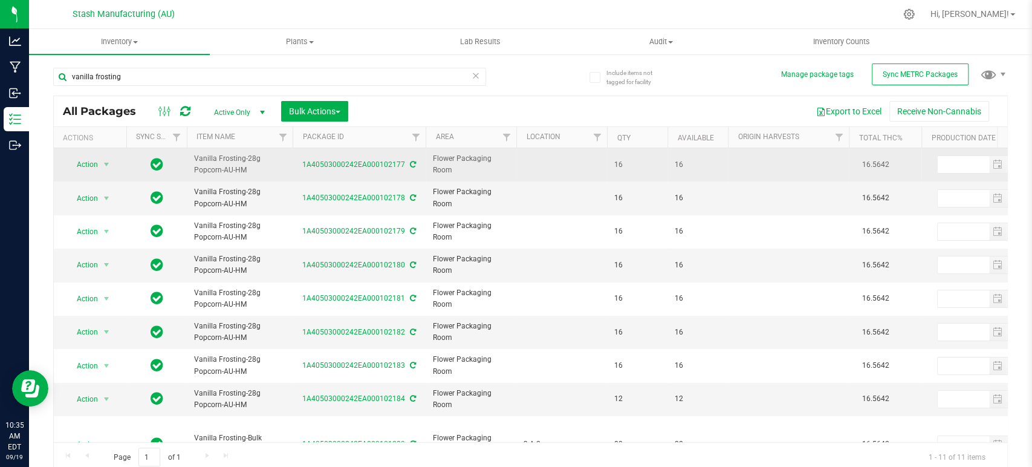
drag, startPoint x: 251, startPoint y: 174, endPoint x: 190, endPoint y: 158, distance: 63.8
click at [190, 158] on td "Vanilla Frosting-28g Popcorn-AU-HM" at bounding box center [240, 164] width 106 height 33
copy span "Vanilla Frosting-28g Popcorn-AU-HM"
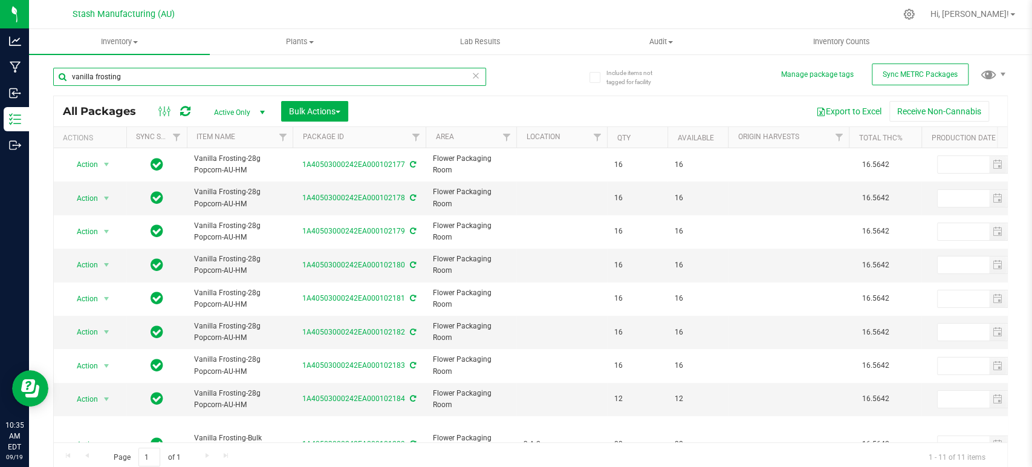
click at [196, 73] on input "vanilla frosting" at bounding box center [269, 77] width 433 height 18
paste input "Vanilla Frosting-28g Popcorn-AU-HM"
type input "Vanilla Frosting-28g Popcorn-AU-HM"
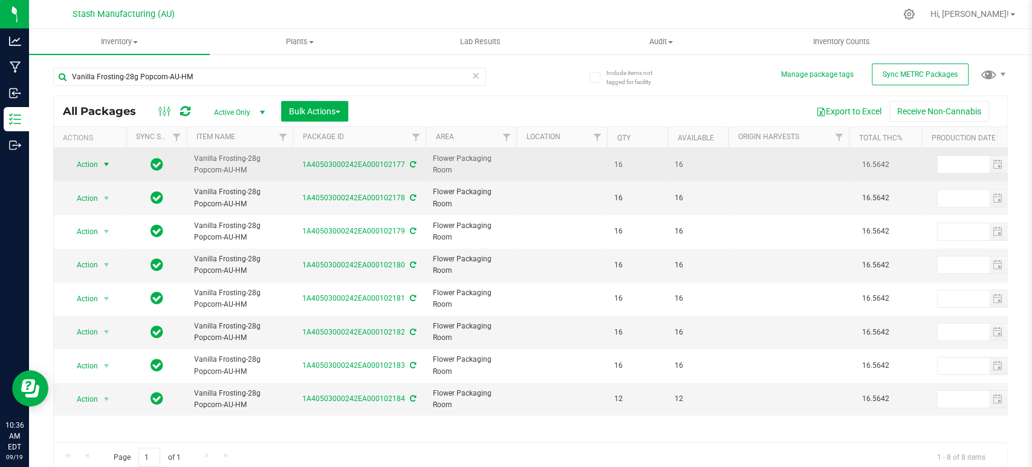
click at [87, 167] on span "Action" at bounding box center [82, 164] width 33 height 17
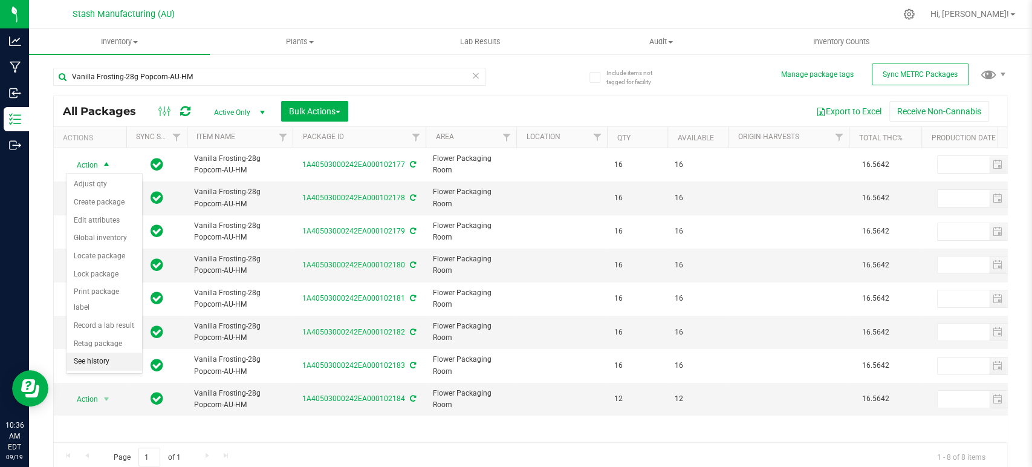
click at [103, 363] on li "See history" at bounding box center [104, 361] width 76 height 18
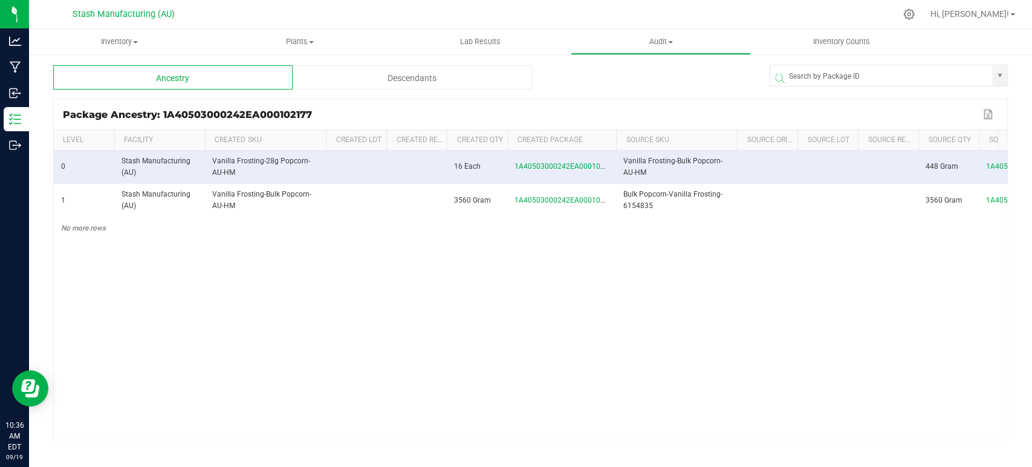
scroll to position [0, 181]
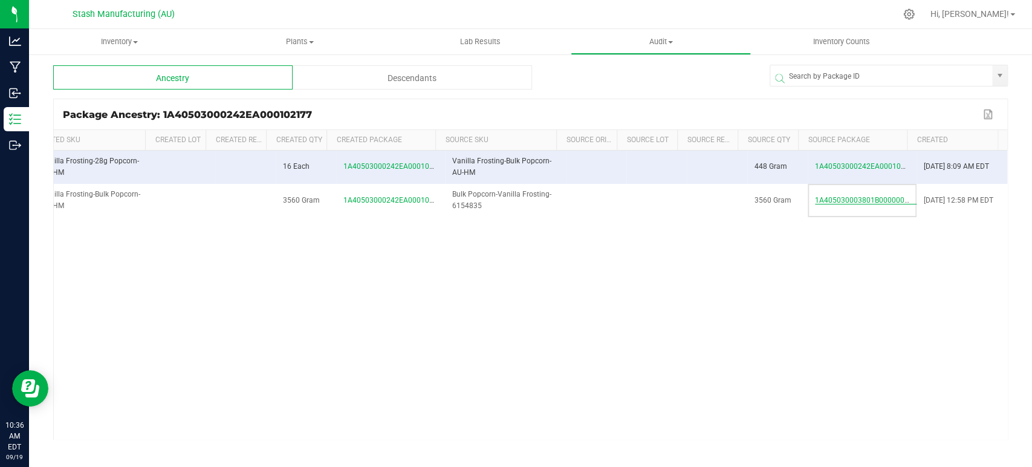
click at [846, 200] on span "1A405030003801B000000533" at bounding box center [866, 200] width 102 height 8
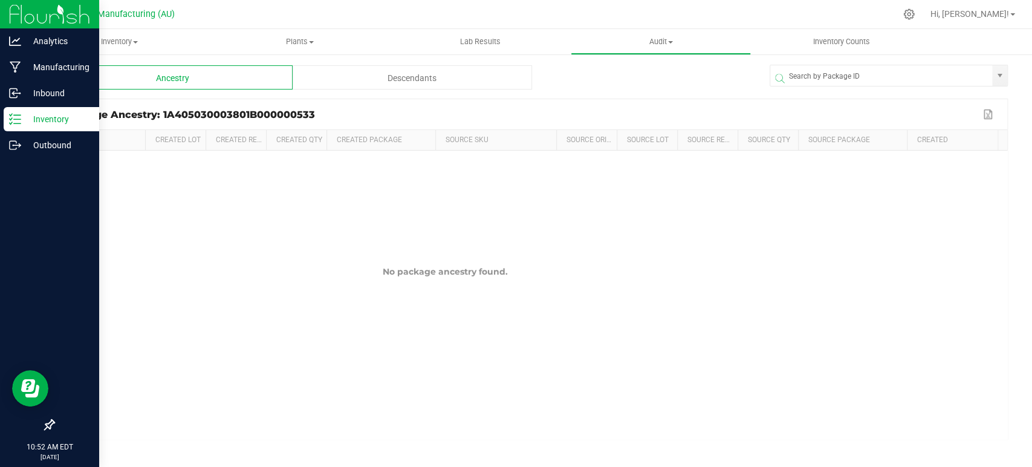
click at [21, 113] on p "Inventory" at bounding box center [57, 119] width 73 height 15
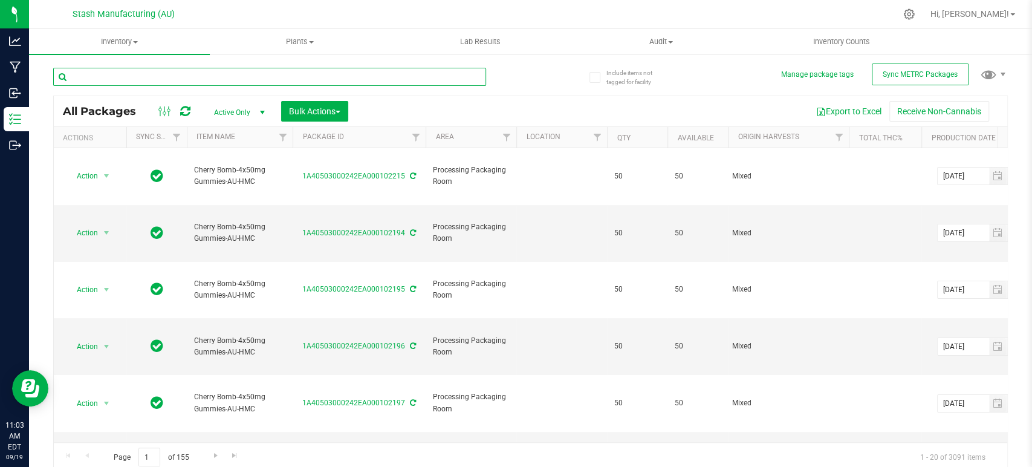
click at [280, 77] on input "text" at bounding box center [269, 77] width 433 height 18
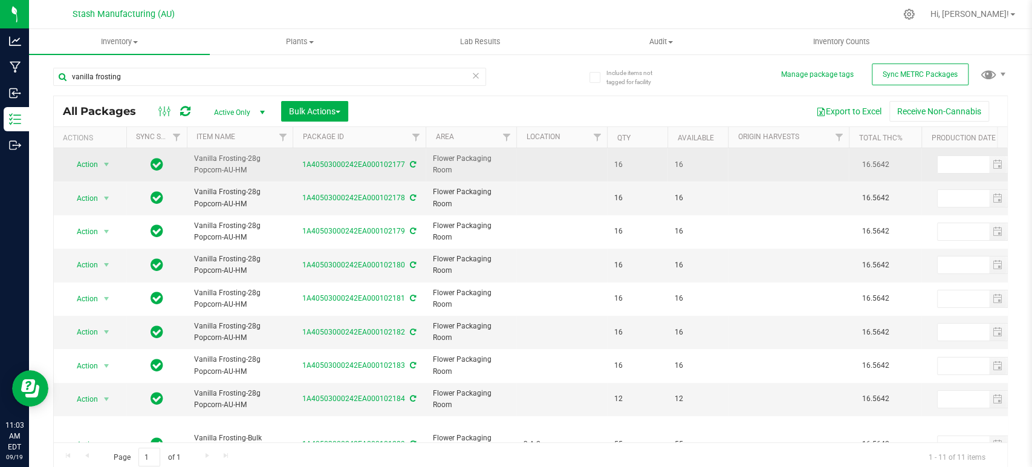
drag, startPoint x: 193, startPoint y: 170, endPoint x: 168, endPoint y: 170, distance: 25.4
copy tr "Vanilla Frosting-28g Popcorn-AU-HM"
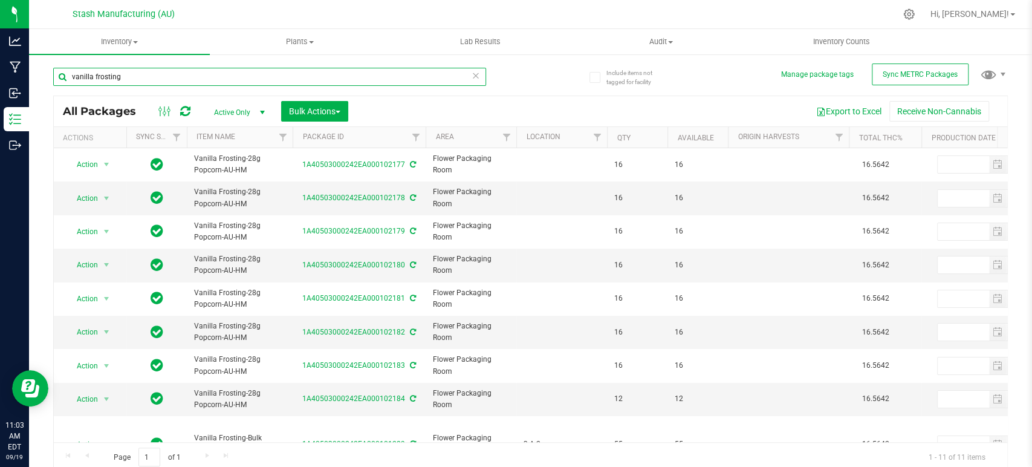
click at [209, 78] on input "vanilla frosting" at bounding box center [269, 77] width 433 height 18
click at [209, 77] on input "vanilla frosting" at bounding box center [269, 77] width 433 height 18
paste input "Vanilla Frosting-28g Popcorn-AU-HM"
type input "Vanilla Frosting-28g Popcorn-AU-HM"
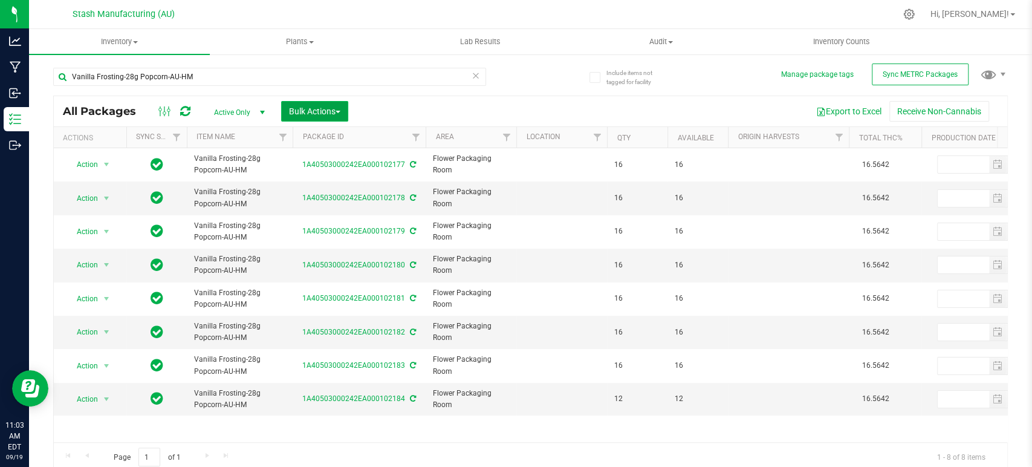
click at [335, 106] on span "Bulk Actions" at bounding box center [314, 111] width 51 height 10
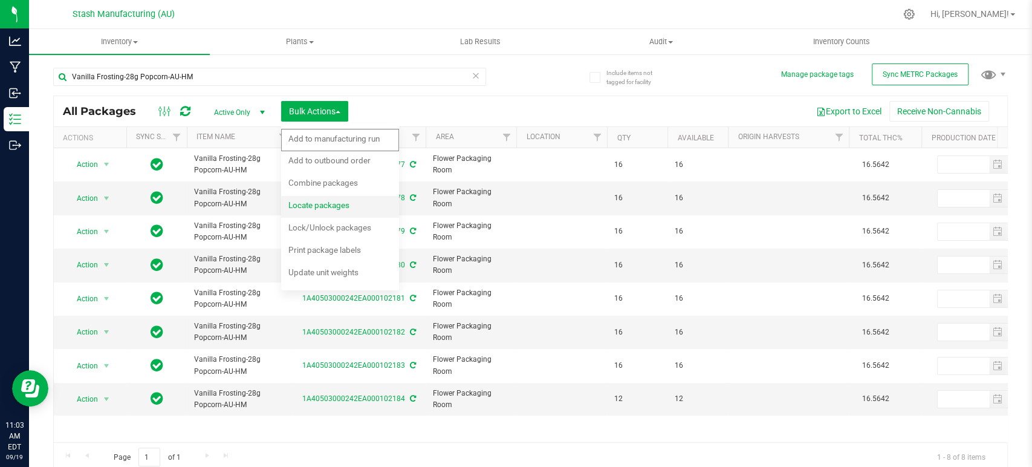
click at [343, 202] on span "Locate packages" at bounding box center [318, 205] width 61 height 10
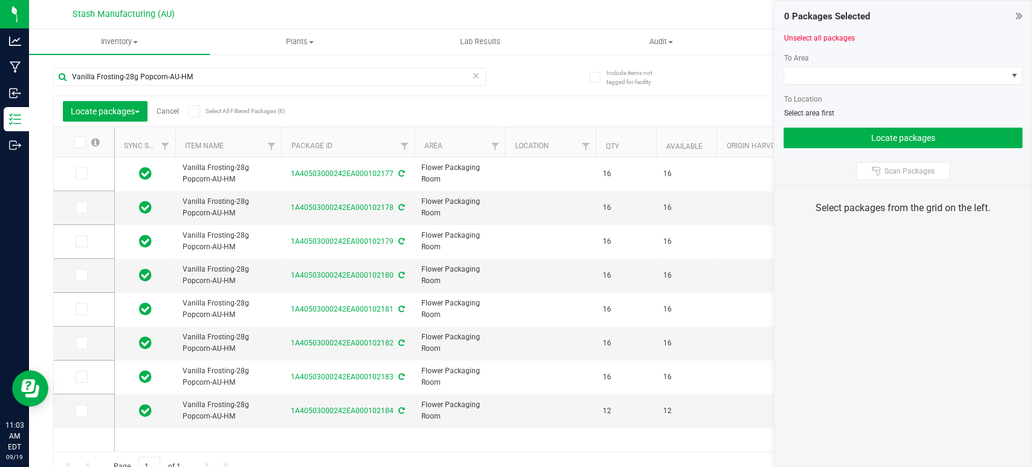
click at [195, 111] on icon at bounding box center [194, 111] width 8 height 0
click at [0, 0] on input "Select All Filtered Packages (8)" at bounding box center [0, 0] width 0 height 0
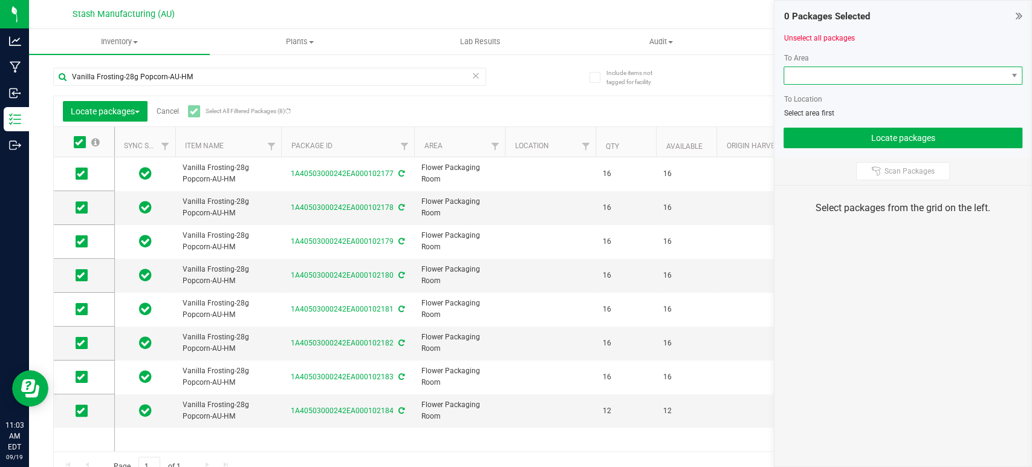
click at [876, 76] on span at bounding box center [895, 75] width 222 height 17
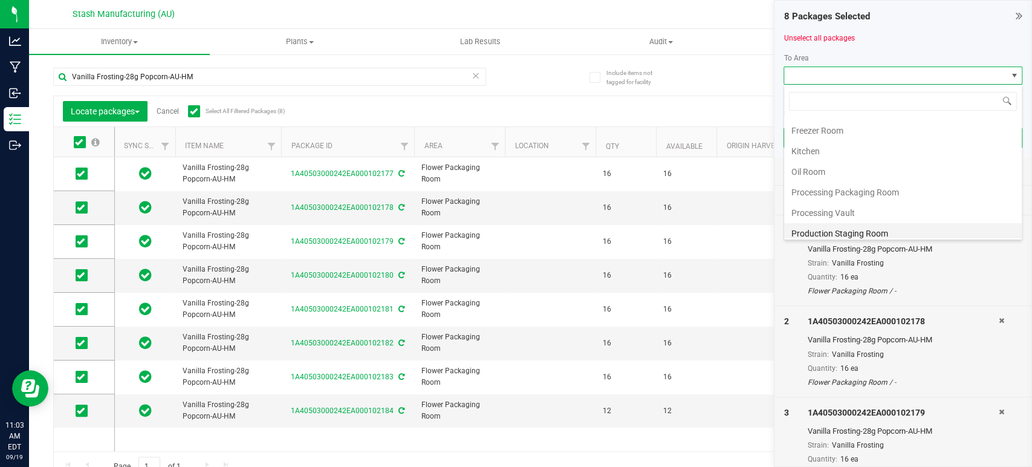
scroll to position [205, 0]
click at [894, 151] on li "Processing Vault" at bounding box center [903, 147] width 238 height 21
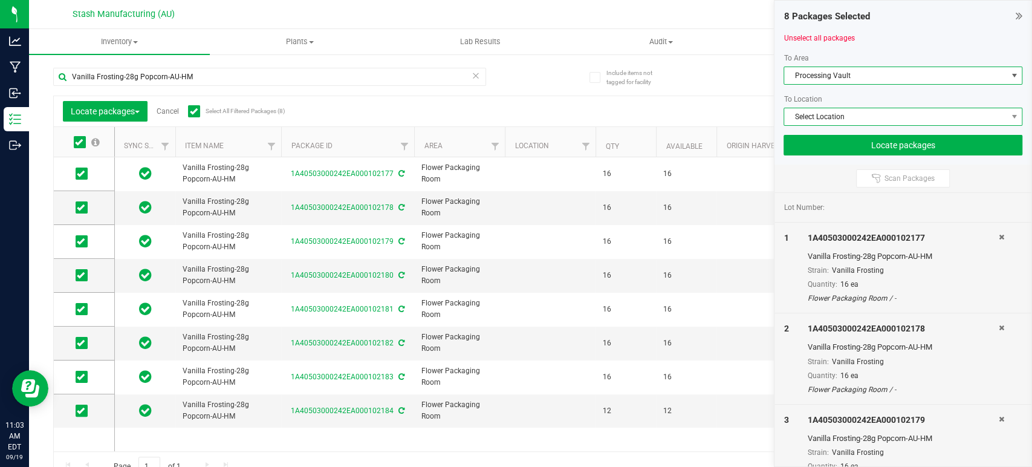
click at [905, 119] on span "Select Location" at bounding box center [895, 116] width 222 height 17
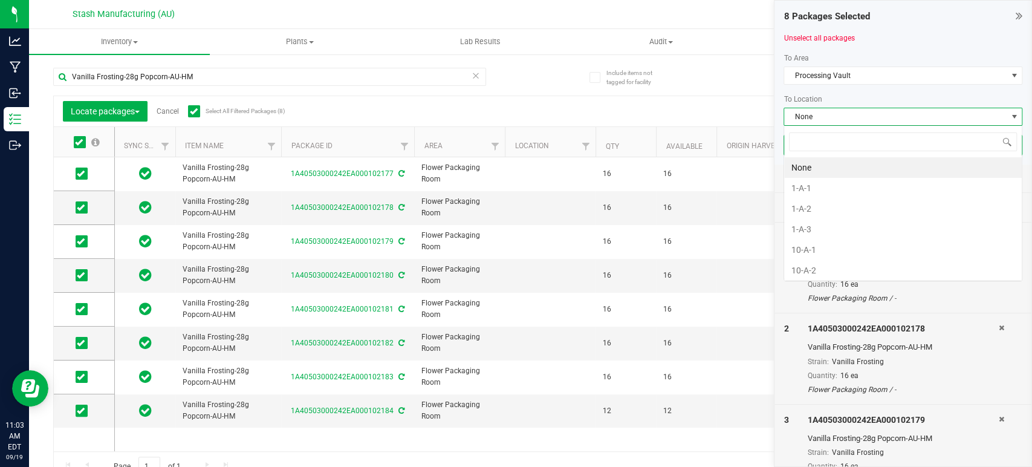
scroll to position [18, 239]
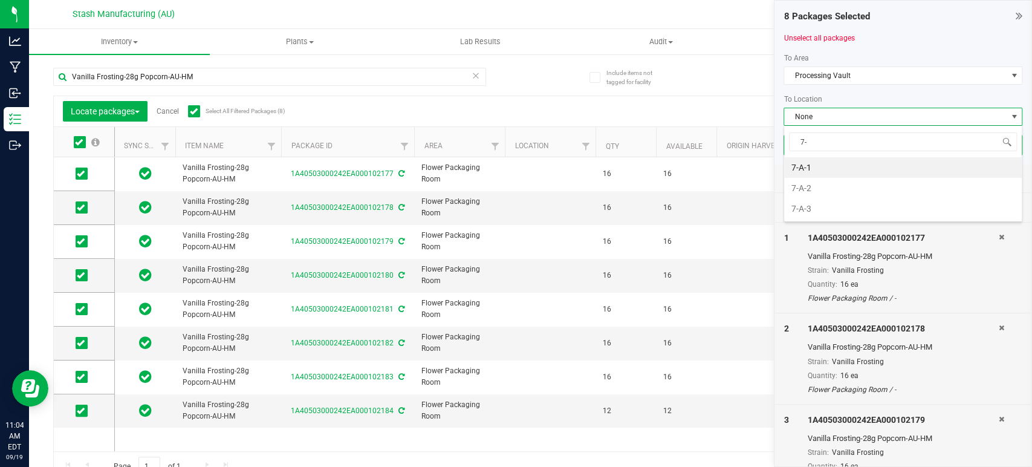
type input "7-b"
click at [829, 163] on li "7-B-1" at bounding box center [903, 167] width 238 height 21
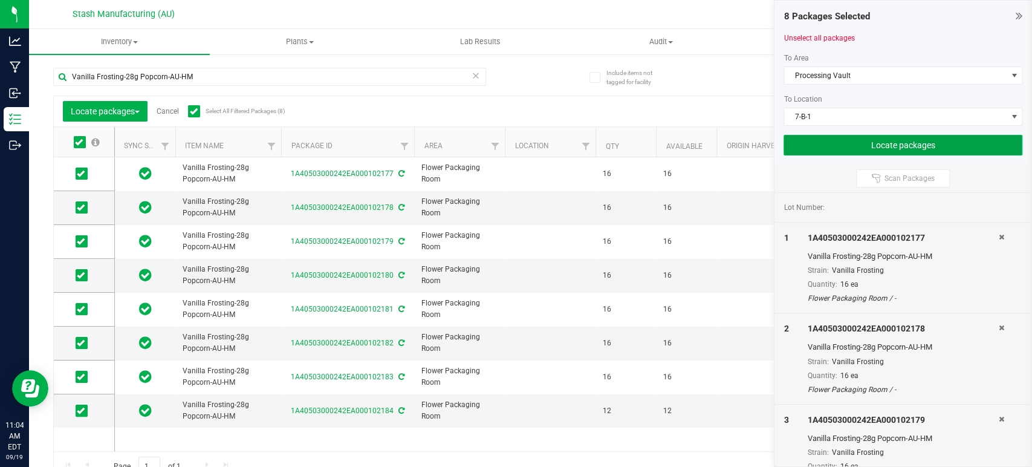
click at [899, 139] on button "Locate packages" at bounding box center [902, 145] width 239 height 21
